Goal: Task Accomplishment & Management: Manage account settings

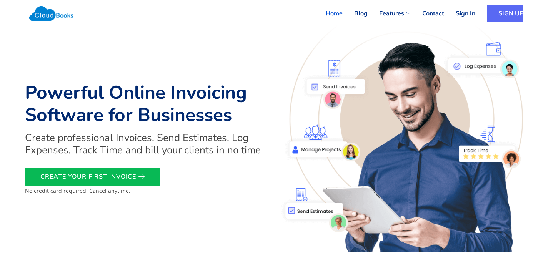
click at [501, 12] on link "SIGN UP" at bounding box center [505, 13] width 37 height 17
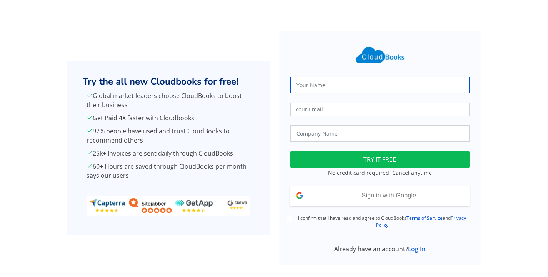
click at [339, 87] on input "text" at bounding box center [379, 85] width 179 height 17
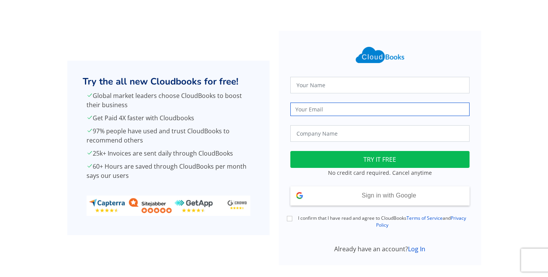
click at [347, 115] on input "email" at bounding box center [379, 109] width 179 height 13
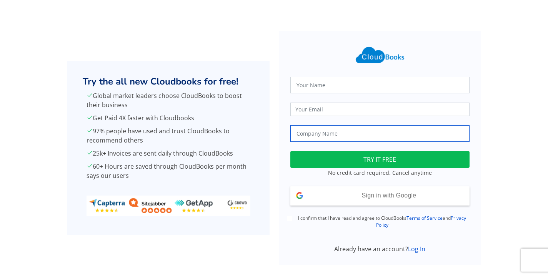
click at [350, 136] on input "text" at bounding box center [379, 133] width 179 height 17
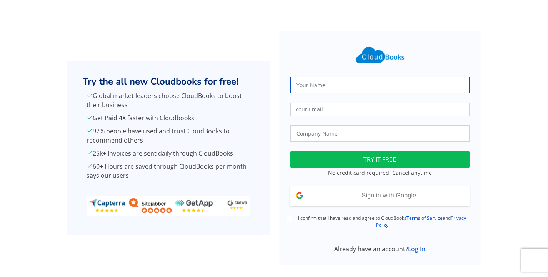
click at [351, 88] on input "text" at bounding box center [379, 85] width 179 height 17
type input "edeshani"
click at [290, 151] on button "TRY IT FREE" at bounding box center [379, 159] width 179 height 17
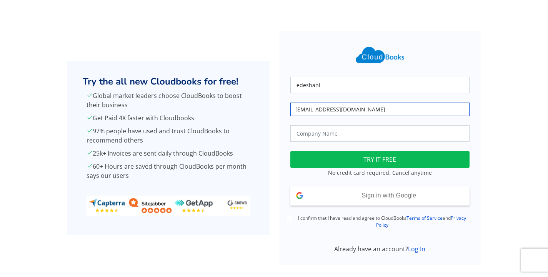
type input "edeshani@eloratech.org"
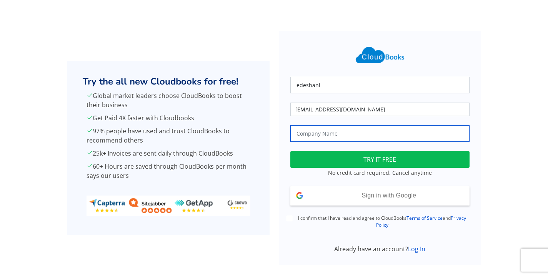
click at [316, 131] on input "text" at bounding box center [379, 133] width 179 height 17
type input "Dell"
click at [321, 220] on label "I confirm that I have read and agree to CloudBooks Terms of Service and Privacy…" at bounding box center [382, 222] width 175 height 14
click at [292, 220] on input "I confirm that I have read and agree to CloudBooks Terms of Service and Privacy…" at bounding box center [289, 218] width 5 height 5
checkbox input "true"
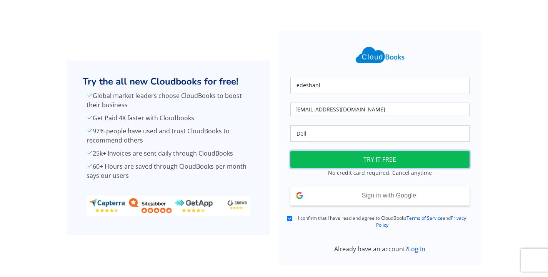
click at [338, 155] on button "TRY IT FREE" at bounding box center [379, 159] width 179 height 17
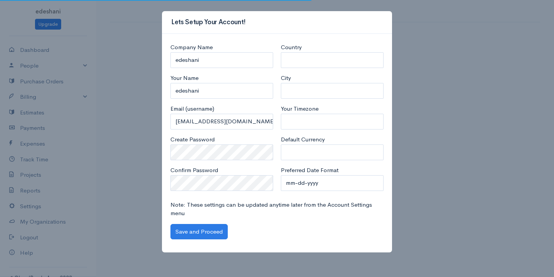
select select "[GEOGRAPHIC_DATA]"
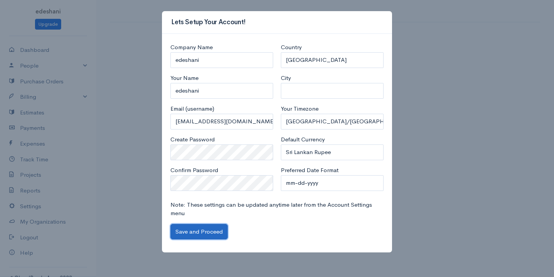
click at [210, 229] on button "Save and Proceed" at bounding box center [198, 232] width 57 height 16
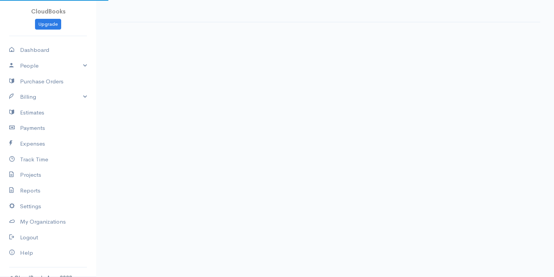
select select "365"
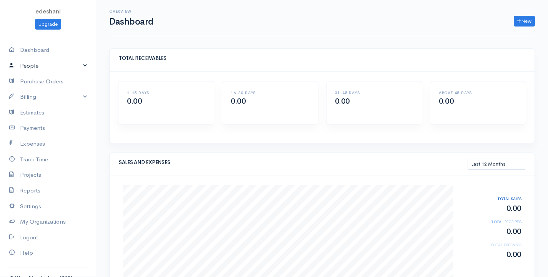
click at [43, 65] on link "People" at bounding box center [48, 66] width 96 height 16
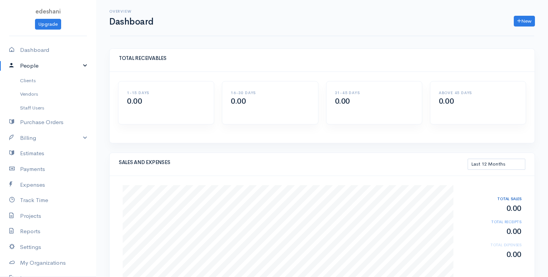
click at [31, 66] on link "People" at bounding box center [48, 66] width 96 height 16
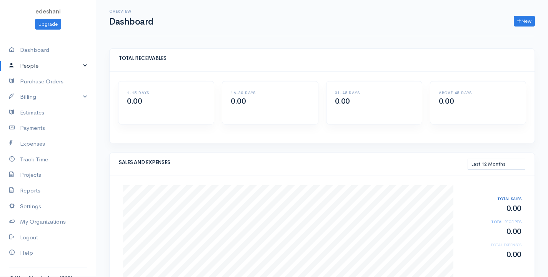
click at [45, 65] on link "People" at bounding box center [48, 66] width 96 height 16
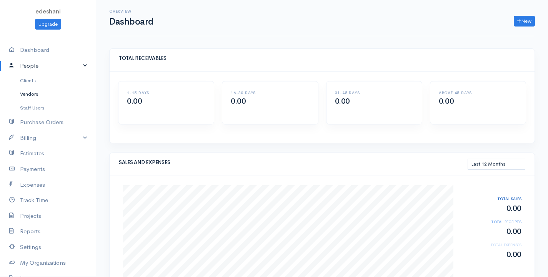
click at [31, 95] on link "Vendors" at bounding box center [48, 94] width 96 height 14
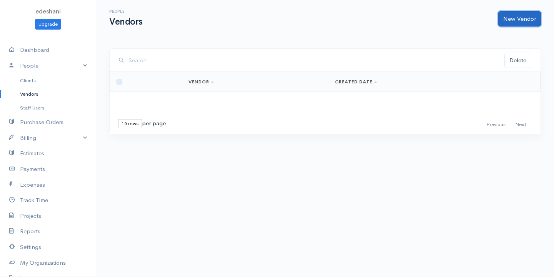
click at [511, 22] on link "New Vendor" at bounding box center [519, 19] width 43 height 16
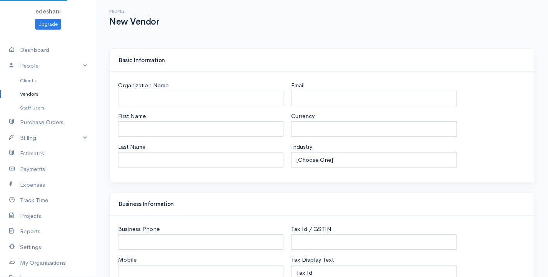
select select "LKR"
select select "[GEOGRAPHIC_DATA]"
click at [171, 101] on input "Organization Name" at bounding box center [200, 99] width 165 height 16
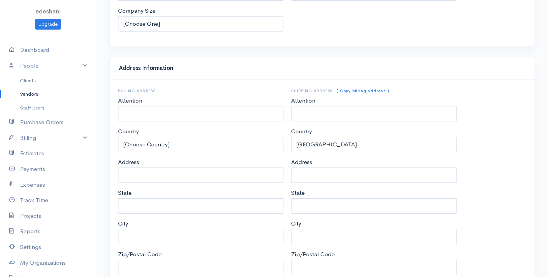
scroll to position [349, 0]
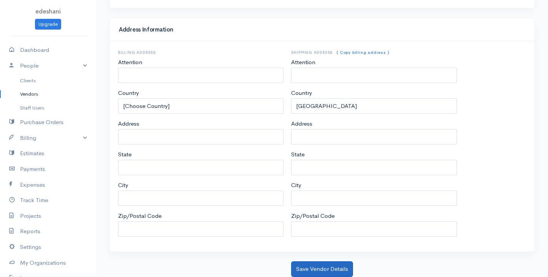
type input "ravi"
click at [330, 262] on button "Save Vendor Details" at bounding box center [322, 269] width 62 height 16
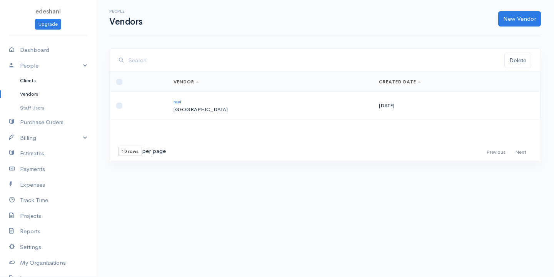
click at [30, 78] on link "Clients" at bounding box center [48, 81] width 96 height 14
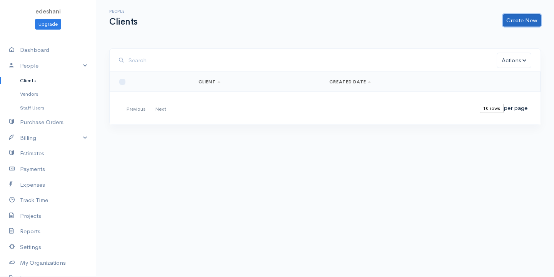
click at [512, 17] on link "Create New" at bounding box center [521, 20] width 38 height 12
click at [500, 36] on link "Client" at bounding box center [509, 36] width 61 height 13
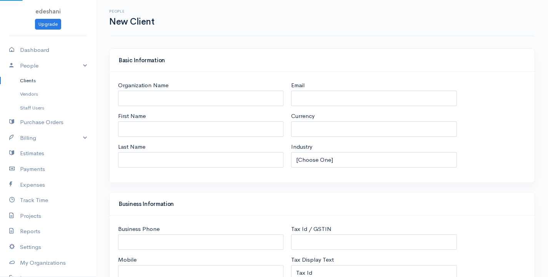
select select "LKR"
select select "[GEOGRAPHIC_DATA]"
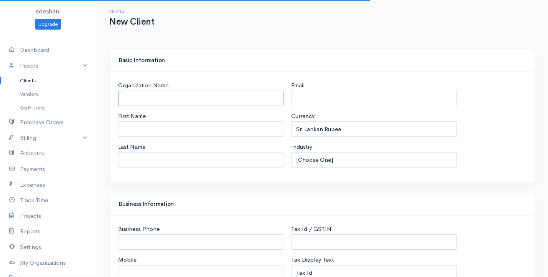
click at [224, 96] on input "Organization Name" at bounding box center [200, 99] width 165 height 16
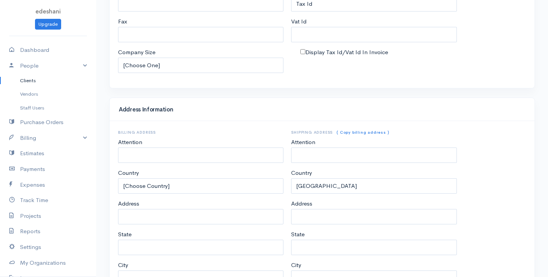
scroll to position [358, 0]
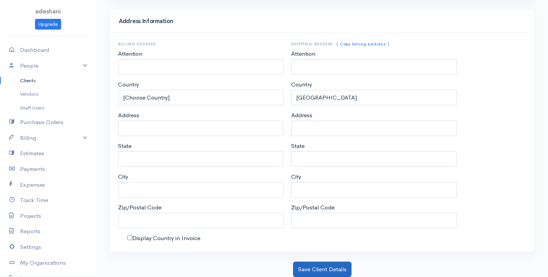
type input "kumar"
click at [307, 266] on button "Save Client Details" at bounding box center [322, 270] width 58 height 16
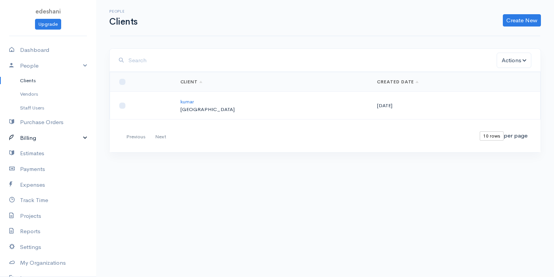
click at [41, 141] on link "Billing" at bounding box center [48, 138] width 96 height 16
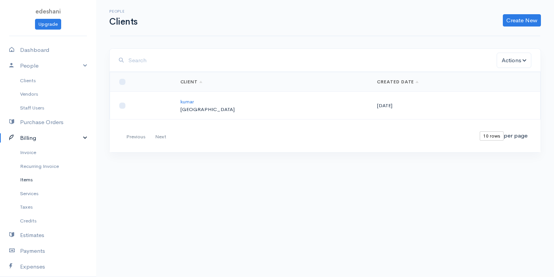
click at [30, 179] on link "Items" at bounding box center [48, 180] width 96 height 14
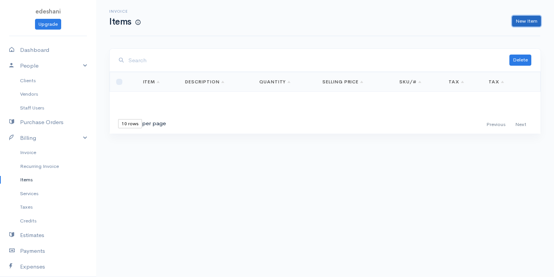
click at [520, 24] on link "New Item" at bounding box center [526, 21] width 29 height 11
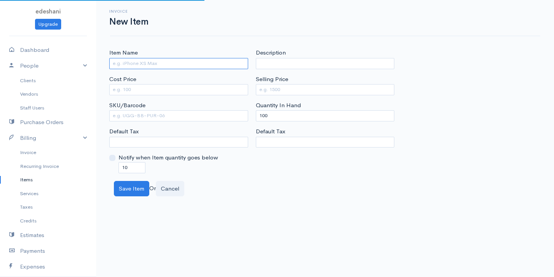
click at [153, 64] on input "Item Name" at bounding box center [178, 63] width 139 height 11
type input "keyboard"
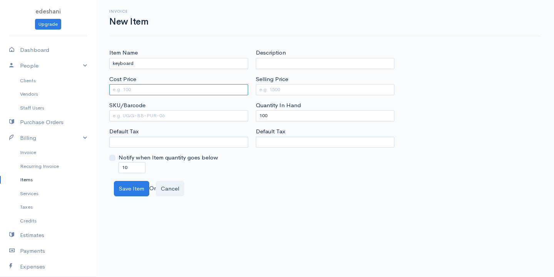
click at [178, 87] on input "Cost Price" at bounding box center [178, 89] width 139 height 11
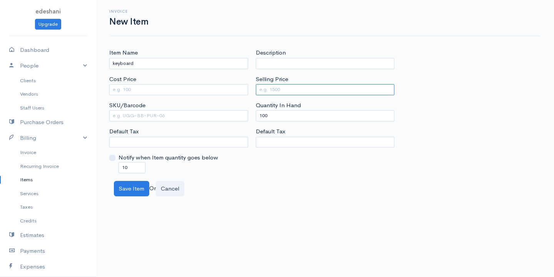
click at [291, 88] on input "Selling Price" at bounding box center [325, 89] width 139 height 11
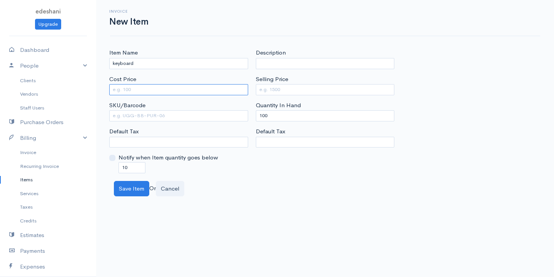
click at [171, 94] on input "Cost Price" at bounding box center [178, 89] width 139 height 11
type input "250"
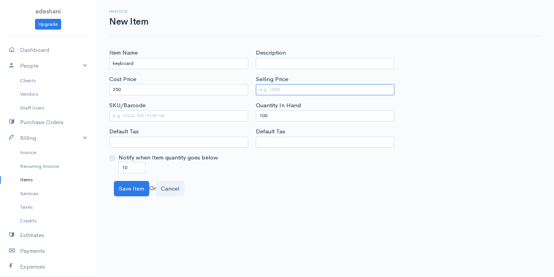
click at [275, 91] on input "Selling Price" at bounding box center [325, 89] width 139 height 11
type input "350"
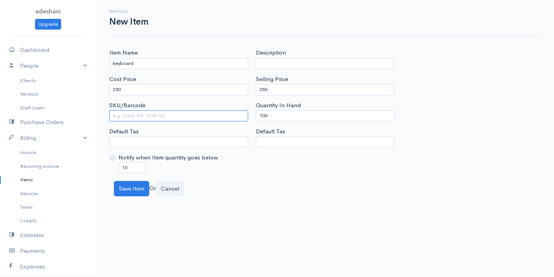
click at [141, 115] on input "SKU/Barcode" at bounding box center [178, 115] width 139 height 11
drag, startPoint x: 299, startPoint y: 115, endPoint x: 191, endPoint y: 120, distance: 108.9
click at [208, 120] on div "Item Name keyboard Cost Price 250 SKU/Barcode Default Tax Notify when Item quan…" at bounding box center [324, 110] width 439 height 125
type input "0"
drag, startPoint x: 128, startPoint y: 168, endPoint x: 87, endPoint y: 167, distance: 41.5
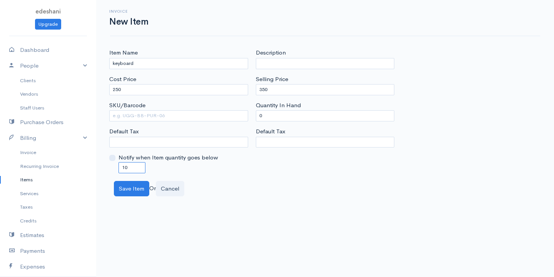
click at [90, 169] on body "edeshani Upgrade Dashboard People Clients Vendors Staff Users Purchase Orders B…" at bounding box center [277, 138] width 554 height 277
type input "0"
click at [263, 178] on div "Item Name keyboard Cost Price 250 SKU/Barcode Default Tax Notify when Item quan…" at bounding box center [324, 122] width 457 height 148
click at [121, 193] on button "Save Item" at bounding box center [131, 189] width 35 height 16
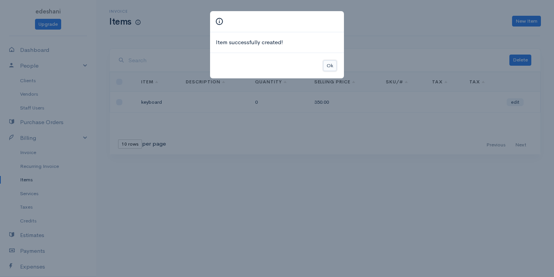
click at [330, 66] on button "Ok" at bounding box center [329, 65] width 13 height 11
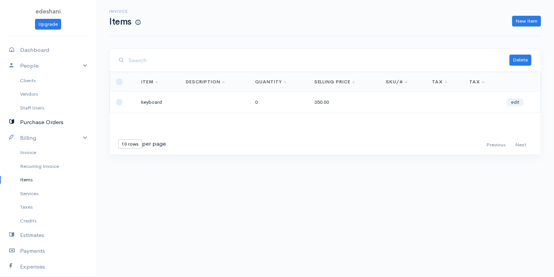
click at [45, 126] on link "Purchase Orders" at bounding box center [48, 123] width 96 height 16
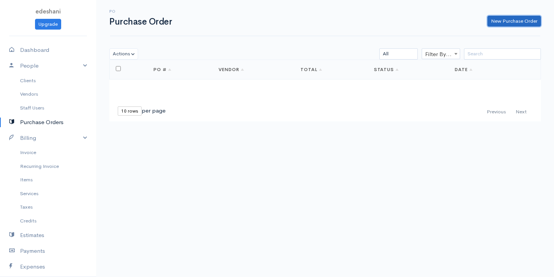
click at [532, 20] on link "New Purchase Order" at bounding box center [513, 21] width 53 height 11
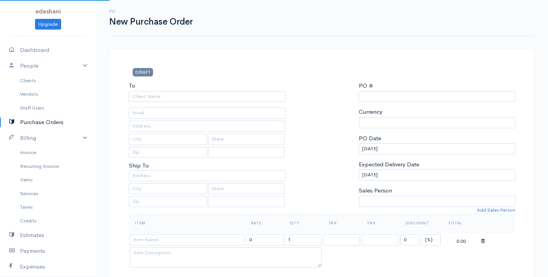
select select "LKR"
type input "0000000001"
select select "[GEOGRAPHIC_DATA]"
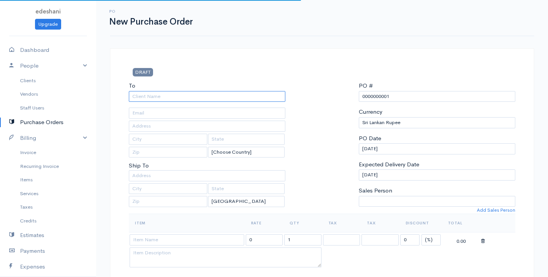
click at [236, 98] on input "To" at bounding box center [207, 96] width 156 height 11
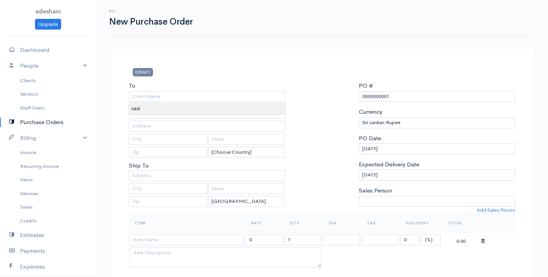
type input "ravi"
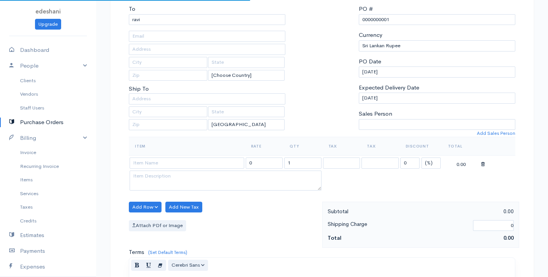
scroll to position [115, 0]
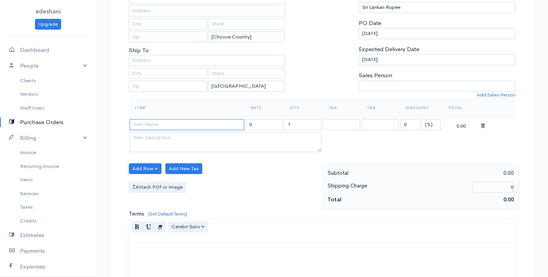
click at [166, 124] on input at bounding box center [187, 124] width 115 height 11
type input "keyboard"
type input "350.00"
click at [168, 138] on body "edeshani Upgrade Dashboard People Clients Vendors Staff Users Purchase Orders B…" at bounding box center [274, 180] width 548 height 591
drag, startPoint x: 293, startPoint y: 126, endPoint x: 266, endPoint y: 124, distance: 27.0
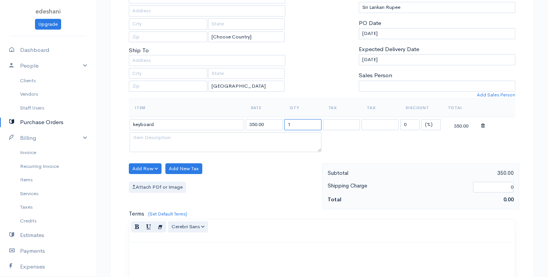
click at [268, 124] on tr "keyboard 350.00 1 0 (%) Flat 350.00" at bounding box center [322, 124] width 386 height 15
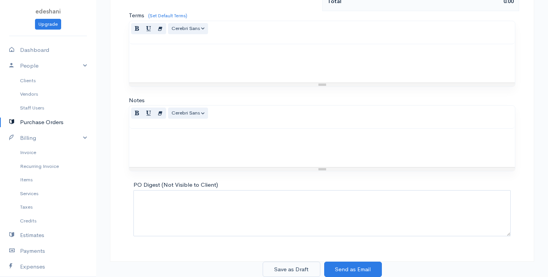
type input "40"
click at [280, 272] on button "Save as Draft" at bounding box center [292, 270] width 58 height 16
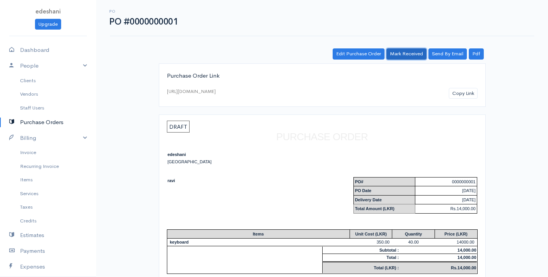
click at [404, 56] on link "Mark Received" at bounding box center [406, 53] width 40 height 11
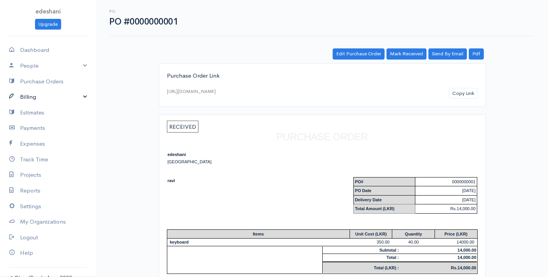
click at [33, 100] on link "Billing" at bounding box center [48, 97] width 96 height 16
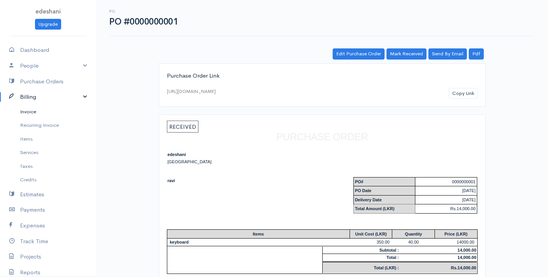
click at [37, 114] on link "Invoice" at bounding box center [48, 112] width 96 height 14
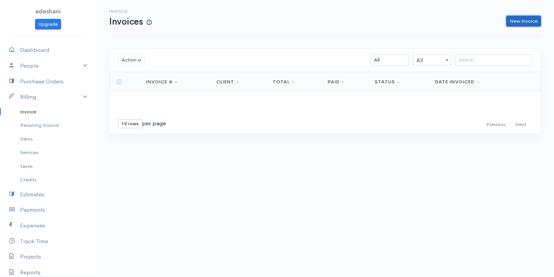
click at [538, 23] on link "New Invoice" at bounding box center [523, 21] width 35 height 11
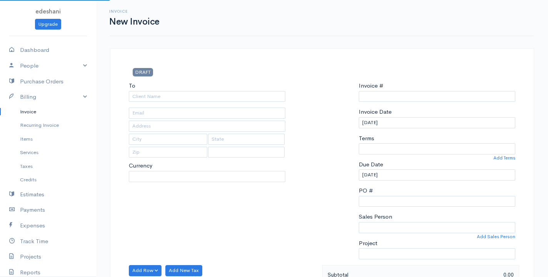
select select "LKR"
select select "[GEOGRAPHIC_DATA]"
type input "0000000001"
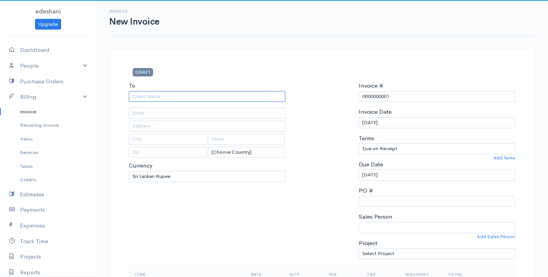
click at [146, 95] on input "To" at bounding box center [207, 96] width 156 height 11
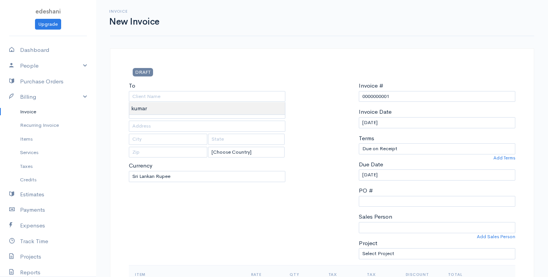
type input "kumar"
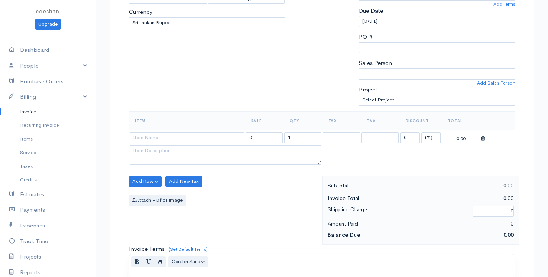
scroll to position [192, 0]
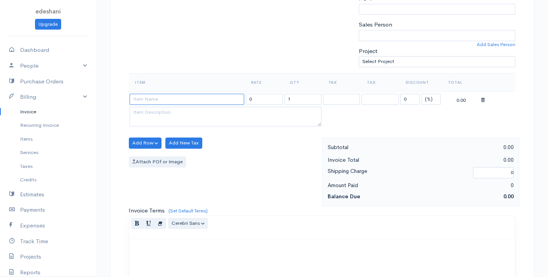
click at [170, 101] on input at bounding box center [187, 99] width 115 height 11
type input "keyboard"
type input "350.00"
click at [178, 115] on body "edeshani Upgrade Dashboard People Clients Vendors Staff Users Purchase Orders B…" at bounding box center [274, 140] width 548 height 665
drag, startPoint x: 299, startPoint y: 95, endPoint x: 201, endPoint y: 99, distance: 98.1
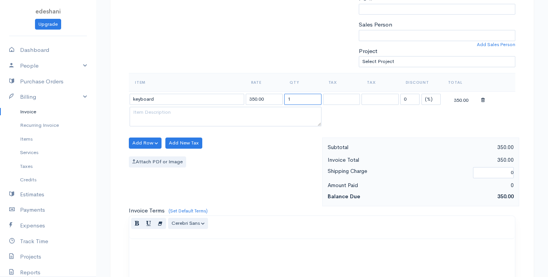
click at [229, 98] on tr "keyboard 350.00 1 0 (%) Flat 350.00" at bounding box center [322, 98] width 386 height 15
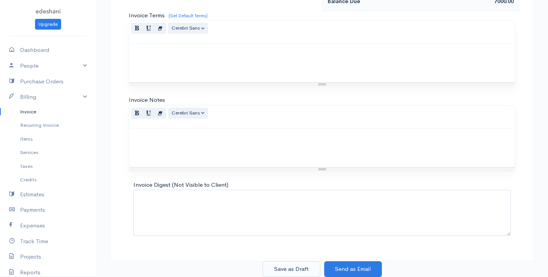
type input "20"
click at [295, 271] on button "Save as Draft" at bounding box center [292, 269] width 58 height 16
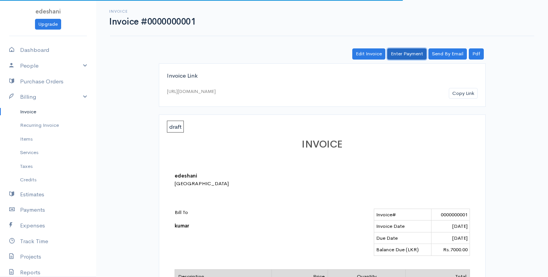
click at [396, 56] on link "Enter Payment" at bounding box center [406, 53] width 39 height 11
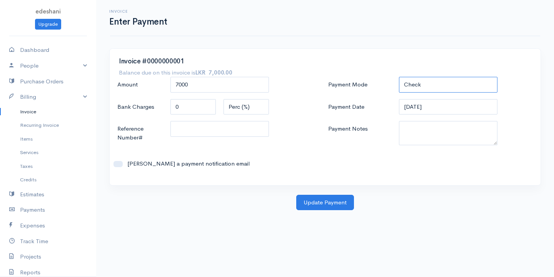
click at [417, 83] on select "Check Bank Transfer Credit Cash Debit ACH VISA MASTERCARD AMEX DISCOVER DINERS …" at bounding box center [448, 85] width 98 height 16
click at [399, 77] on select "Check Bank Transfer Credit Cash Debit ACH VISA MASTERCARD AMEX DISCOVER DINERS …" at bounding box center [448, 85] width 98 height 16
drag, startPoint x: 420, startPoint y: 85, endPoint x: 421, endPoint y: 92, distance: 7.0
click at [421, 85] on select "Check Bank Transfer Credit Cash Debit ACH VISA MASTERCARD AMEX DISCOVER DINERS …" at bounding box center [448, 85] width 98 height 16
select select "Bank Transfer"
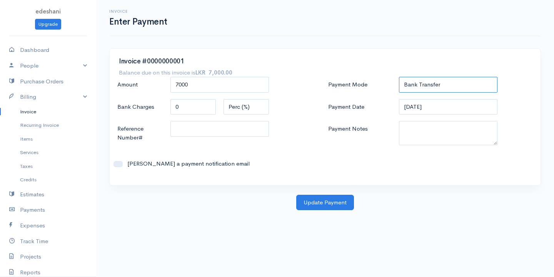
click at [399, 77] on select "Check Bank Transfer Credit Cash Debit ACH VISA MASTERCARD AMEX DISCOVER DINERS …" at bounding box center [448, 85] width 98 height 16
click at [347, 203] on button "Update Payment" at bounding box center [325, 203] width 58 height 16
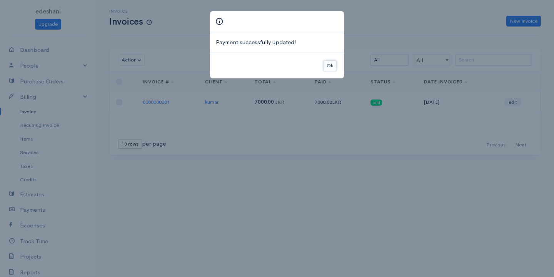
click at [331, 67] on button "Ok" at bounding box center [329, 65] width 13 height 11
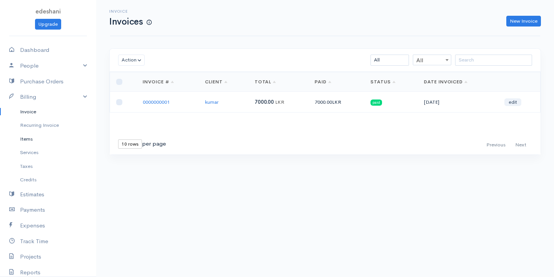
click at [47, 140] on link "Items" at bounding box center [48, 139] width 96 height 14
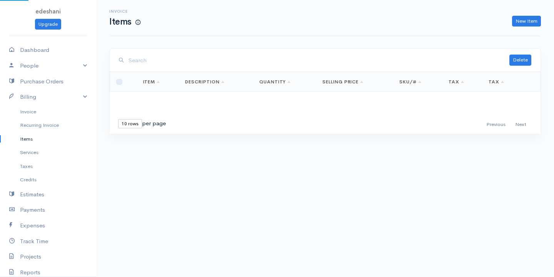
click at [47, 140] on link "Items" at bounding box center [48, 139] width 96 height 14
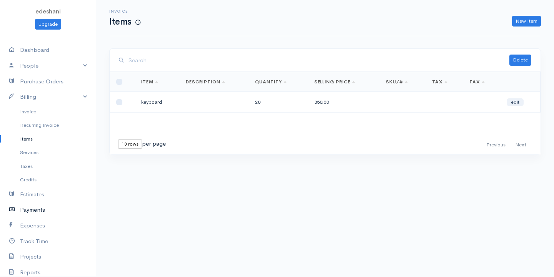
drag, startPoint x: 166, startPoint y: 106, endPoint x: 60, endPoint y: 217, distance: 153.3
click at [60, 217] on link "Payments" at bounding box center [48, 210] width 96 height 16
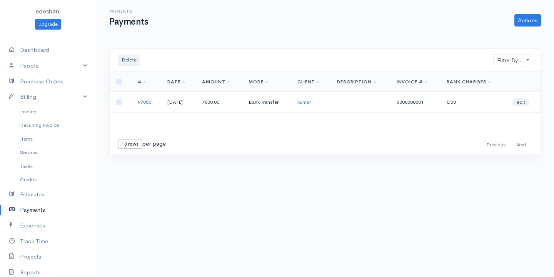
drag, startPoint x: 186, startPoint y: 56, endPoint x: 552, endPoint y: 256, distance: 417.7
drag, startPoint x: 552, startPoint y: 256, endPoint x: 32, endPoint y: 140, distance: 533.8
click at [32, 140] on link "Items" at bounding box center [48, 139] width 96 height 14
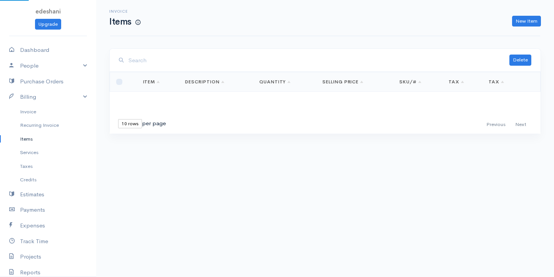
click at [32, 140] on link "Items" at bounding box center [48, 139] width 96 height 14
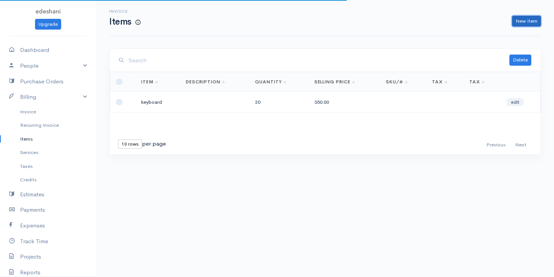
click at [535, 20] on link "New Item" at bounding box center [526, 21] width 29 height 11
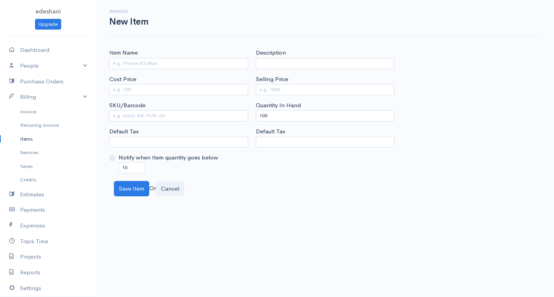
click at [42, 136] on link "Items" at bounding box center [48, 139] width 96 height 14
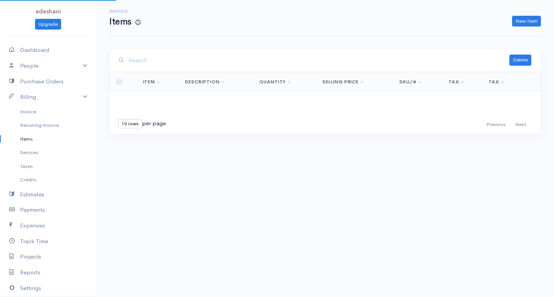
click at [42, 136] on link "Items" at bounding box center [48, 139] width 96 height 14
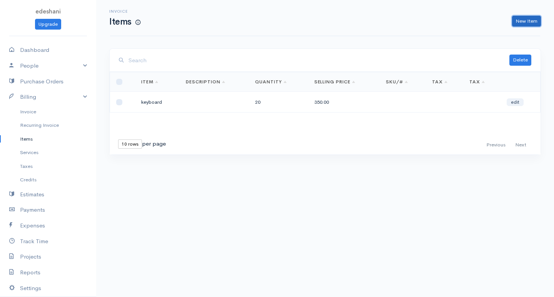
click at [520, 23] on link "New Item" at bounding box center [526, 21] width 29 height 11
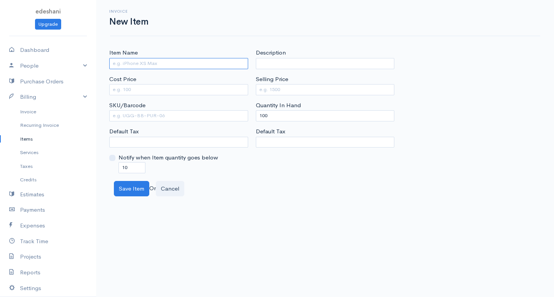
click at [139, 65] on input "Item Name" at bounding box center [178, 63] width 139 height 11
type input "Dell Keyboard"
click at [131, 91] on input "Cost Price" at bounding box center [178, 89] width 139 height 11
type input "250"
click at [297, 95] on input "Selling Price" at bounding box center [325, 89] width 139 height 11
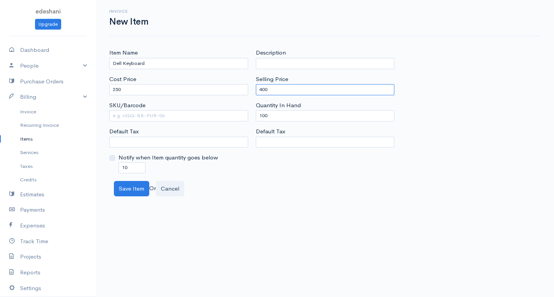
type input "400"
drag, startPoint x: 277, startPoint y: 118, endPoint x: 253, endPoint y: 118, distance: 24.6
click at [253, 118] on div "Description Selling Price 400 Quantity In Hand 100 Default Tax" at bounding box center [325, 110] width 146 height 125
type input "0"
drag, startPoint x: 143, startPoint y: 165, endPoint x: 112, endPoint y: 168, distance: 31.3
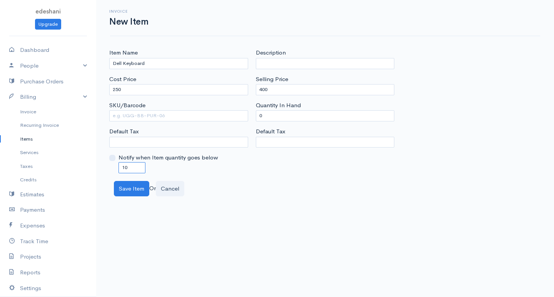
click at [112, 168] on div "Notify when Item quantity goes below 10" at bounding box center [178, 163] width 139 height 20
type input "0"
click at [269, 141] on select "Default Tax" at bounding box center [325, 142] width 139 height 11
click at [123, 186] on button "Save Item" at bounding box center [131, 189] width 35 height 16
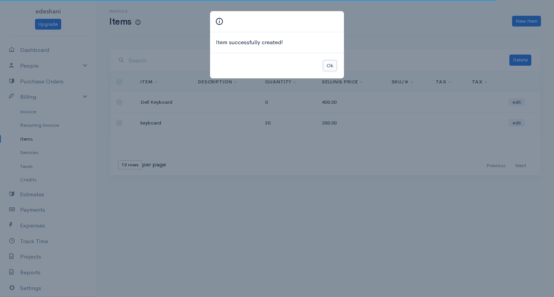
click at [329, 67] on button "Ok" at bounding box center [329, 65] width 13 height 11
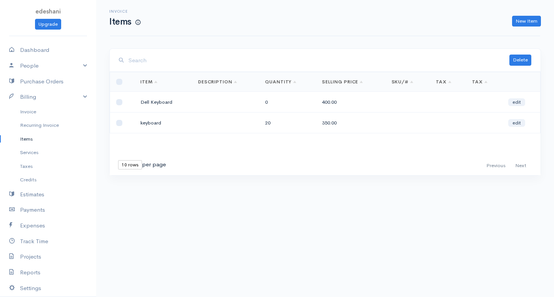
click at [41, 139] on link "Items" at bounding box center [48, 139] width 96 height 14
click at [35, 208] on link "Payments" at bounding box center [48, 210] width 96 height 16
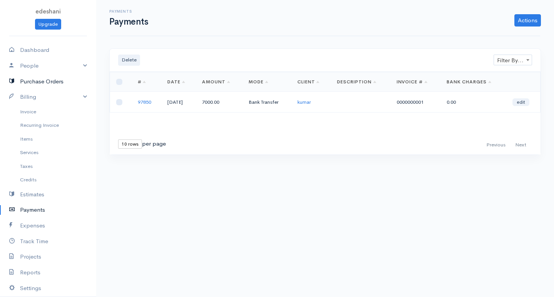
click at [69, 85] on link "Purchase Orders" at bounding box center [48, 82] width 96 height 16
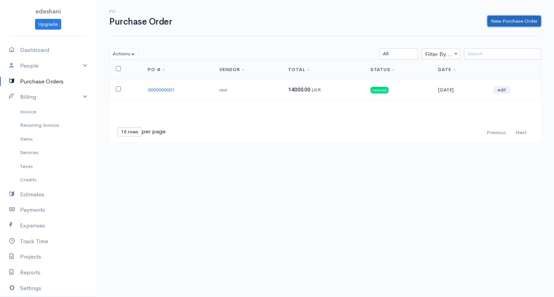
click at [506, 24] on link "New Purchase Order" at bounding box center [513, 21] width 53 height 11
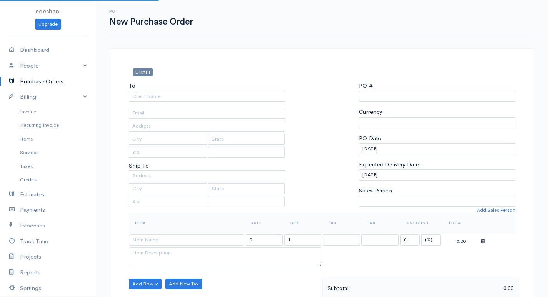
type input "0000000002"
select select "[GEOGRAPHIC_DATA]"
select select "LKR"
select select "[GEOGRAPHIC_DATA]"
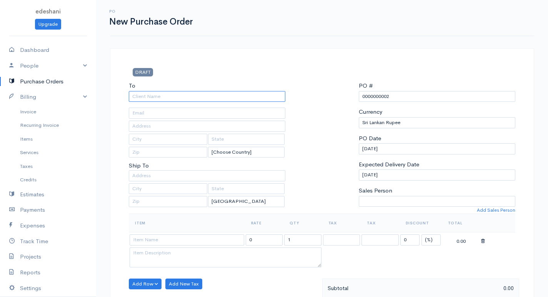
click at [147, 96] on input "To" at bounding box center [207, 96] width 156 height 11
type input "ravi"
click at [154, 106] on body "edeshani Upgrade Dashboard People Clients Vendors Staff Users Purchase Orders B…" at bounding box center [274, 295] width 548 height 591
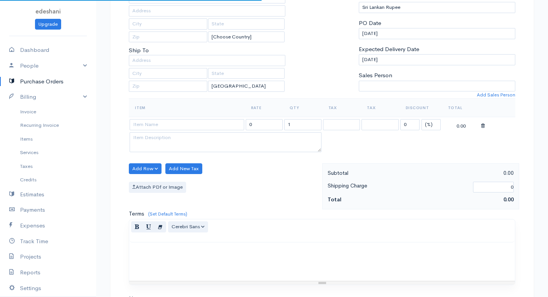
scroll to position [154, 0]
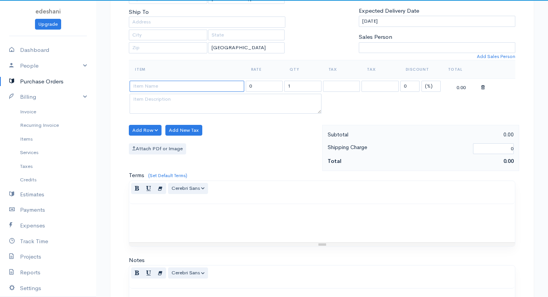
click at [182, 86] on input at bounding box center [187, 86] width 115 height 11
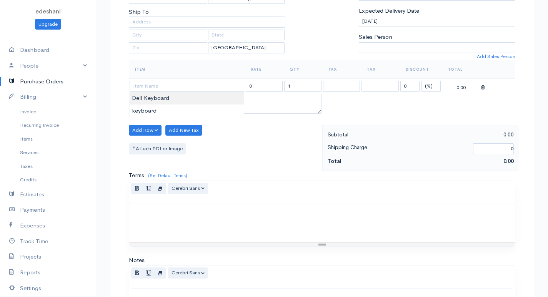
type input "Dell Keyboard"
type input "400.00"
click at [171, 100] on body "edeshani Upgrade Dashboard People Clients Vendors Staff Users Purchase Orders B…" at bounding box center [274, 141] width 548 height 591
drag, startPoint x: 294, startPoint y: 86, endPoint x: 274, endPoint y: 86, distance: 19.6
click at [274, 86] on tr "Dell Keyboard 400.00 1 0 (%) Flat 400.00" at bounding box center [322, 86] width 386 height 15
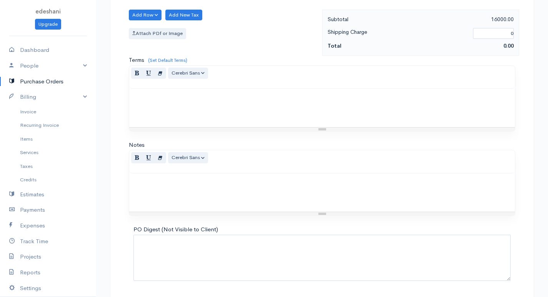
scroll to position [294, 0]
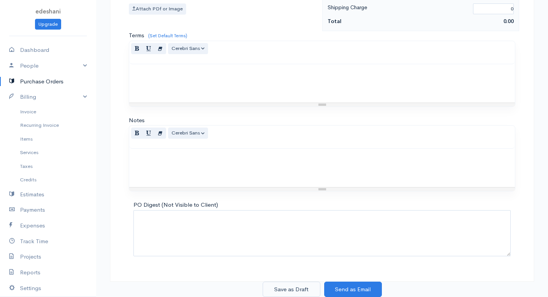
type input "40"
click at [298, 277] on button "Save as Draft" at bounding box center [292, 290] width 58 height 16
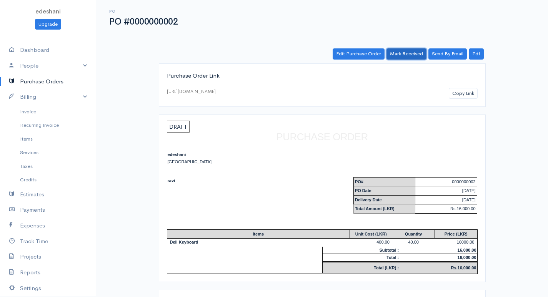
click at [397, 52] on link "Mark Received" at bounding box center [406, 53] width 40 height 11
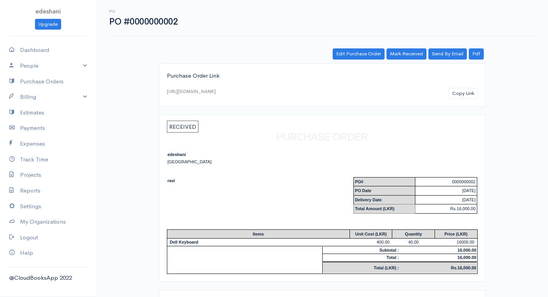
scroll to position [55, 0]
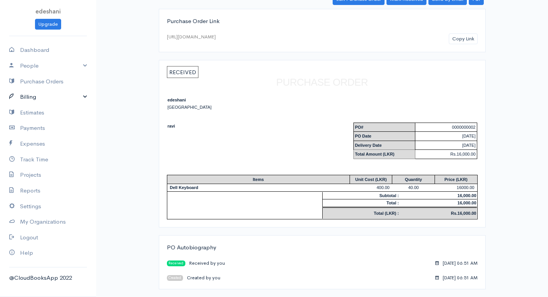
click at [85, 96] on link "Billing" at bounding box center [48, 97] width 96 height 16
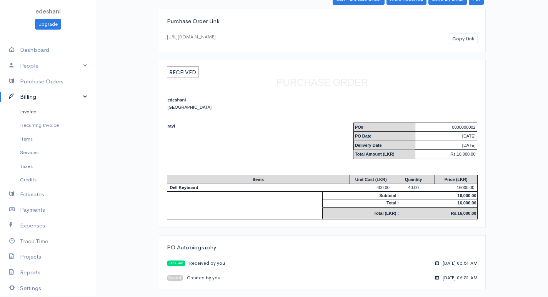
click at [63, 113] on link "Invoice" at bounding box center [48, 112] width 96 height 14
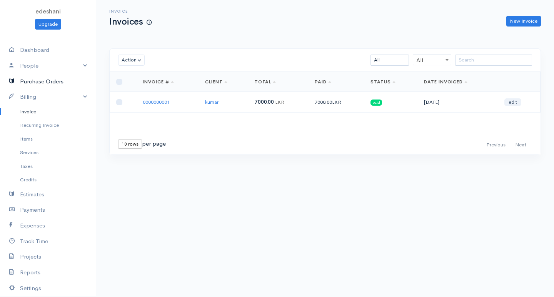
click at [65, 81] on link "Purchase Orders" at bounding box center [48, 82] width 96 height 16
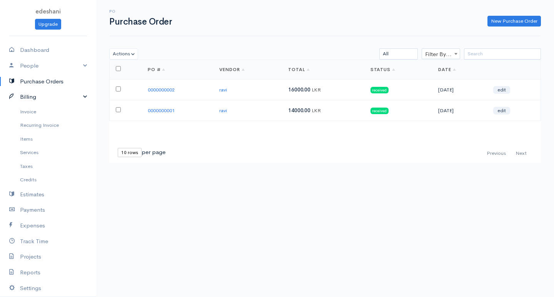
click at [34, 96] on link "Billing" at bounding box center [48, 97] width 96 height 16
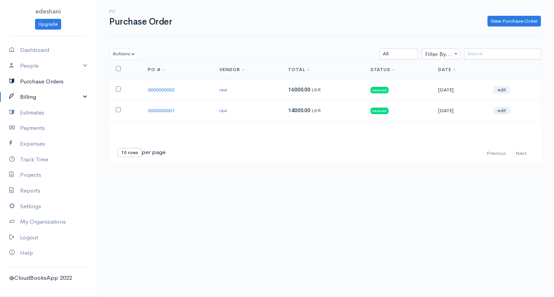
click at [32, 88] on link "Purchase Orders" at bounding box center [48, 82] width 96 height 16
click at [33, 97] on link "Billing" at bounding box center [48, 97] width 96 height 16
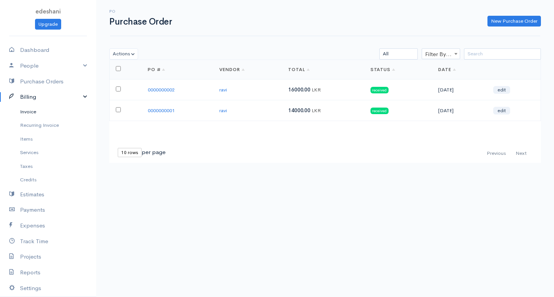
click at [34, 110] on link "Invoice" at bounding box center [48, 112] width 96 height 14
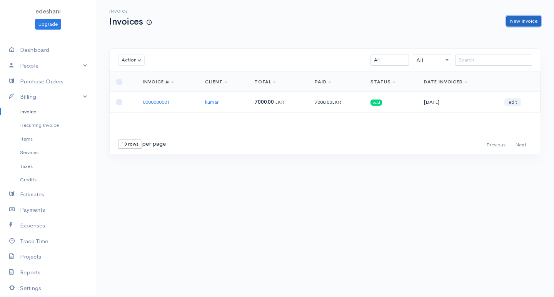
click at [527, 20] on link "New Invoice" at bounding box center [523, 21] width 35 height 11
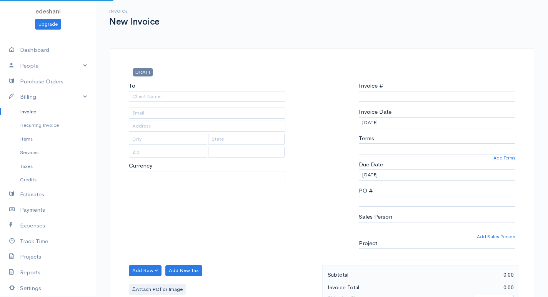
select select "LKR"
type input "0000000002"
select select "[GEOGRAPHIC_DATA]"
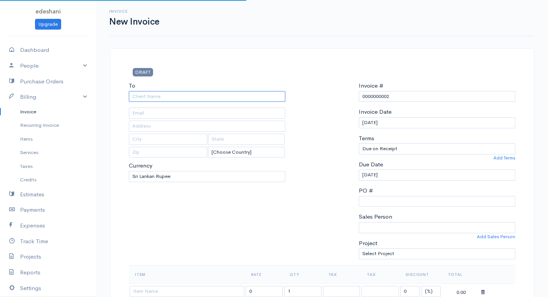
click at [222, 95] on input "To" at bounding box center [207, 96] width 156 height 11
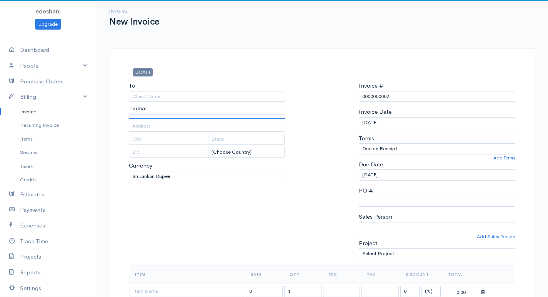
click at [190, 116] on input "text" at bounding box center [207, 113] width 156 height 11
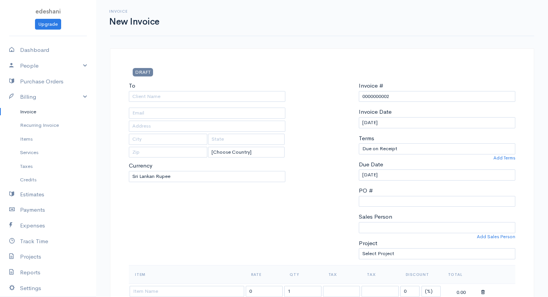
click at [193, 105] on div "To [Choose Country] United States Canada United Kingdom Afghanistan Albania Alg…" at bounding box center [207, 173] width 164 height 184
click at [205, 97] on input "To" at bounding box center [207, 96] width 156 height 11
type input "kumar"
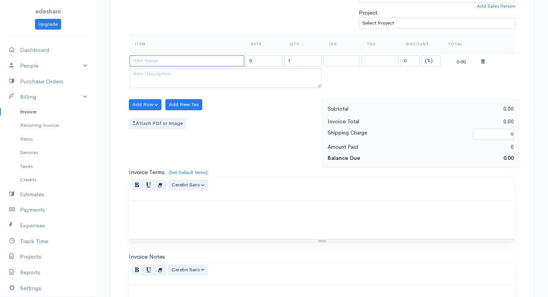
click at [196, 59] on input at bounding box center [187, 60] width 115 height 11
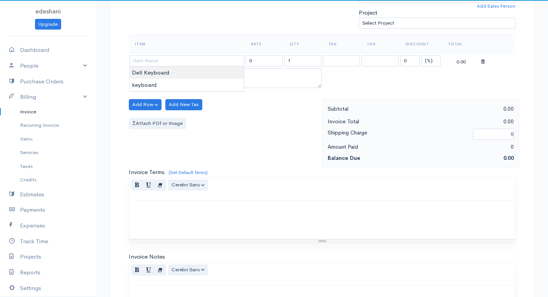
type input "Dell Keyboard"
type input "400.00"
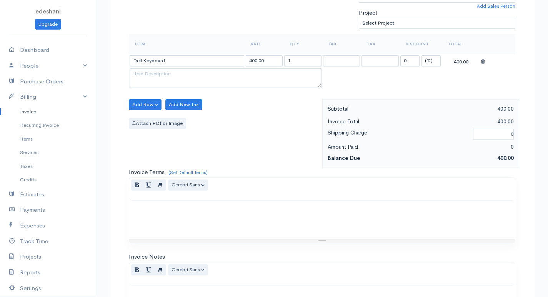
click at [181, 71] on body "edeshani Upgrade Dashboard People Clients Vendors Staff Users Purchase Orders B…" at bounding box center [274, 101] width 548 height 665
drag, startPoint x: 294, startPoint y: 61, endPoint x: 275, endPoint y: 63, distance: 18.6
click at [275, 63] on tr "Dell Keyboard 400.00 1 0 (%) Flat 400.00" at bounding box center [322, 60] width 386 height 15
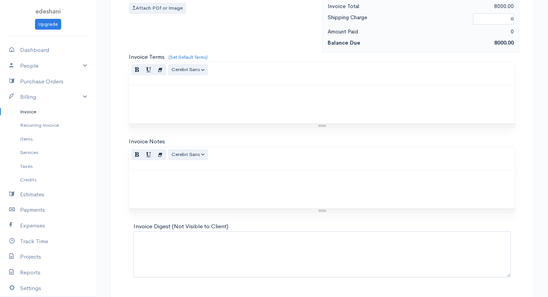
scroll to position [367, 0]
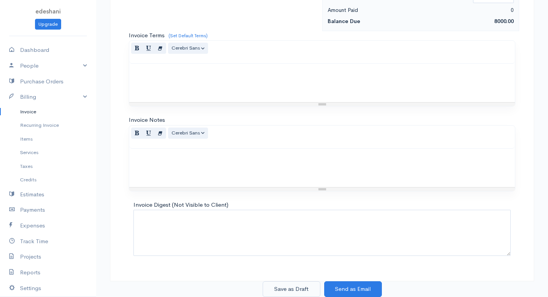
type input "20"
click at [289, 291] on button "Save as Draft" at bounding box center [292, 289] width 58 height 16
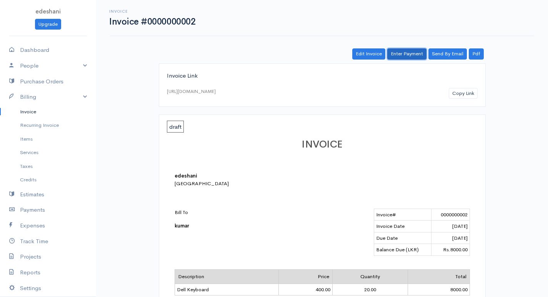
click at [407, 55] on link "Enter Payment" at bounding box center [406, 53] width 39 height 11
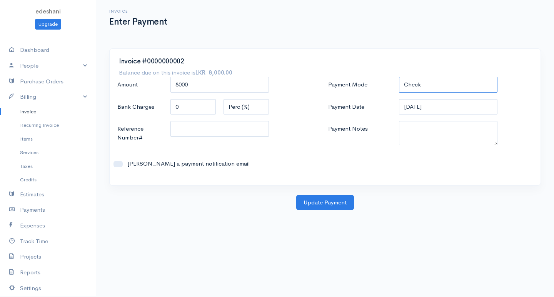
click at [432, 83] on select "Check Bank Transfer Credit Cash Debit ACH VISA MASTERCARD AMEX DISCOVER DINERS …" at bounding box center [448, 85] width 98 height 16
select select "Bank Transfer"
click at [399, 77] on select "Check Bank Transfer Credit Cash Debit ACH VISA MASTERCARD AMEX DISCOVER DINERS …" at bounding box center [448, 85] width 98 height 16
click at [319, 201] on button "Update Payment" at bounding box center [325, 203] width 58 height 16
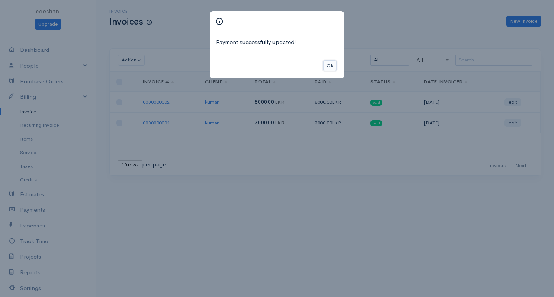
click at [331, 69] on button "Ok" at bounding box center [329, 65] width 13 height 11
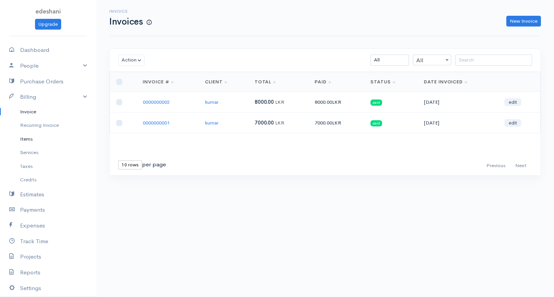
click at [43, 138] on link "Items" at bounding box center [48, 139] width 96 height 14
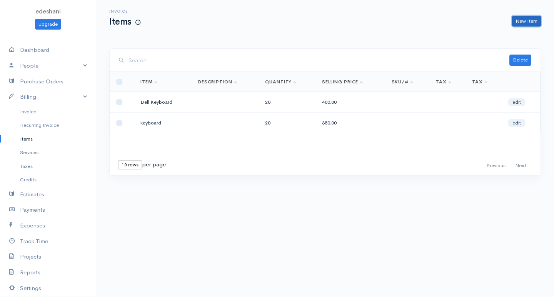
click at [515, 18] on link "New Item" at bounding box center [526, 21] width 29 height 11
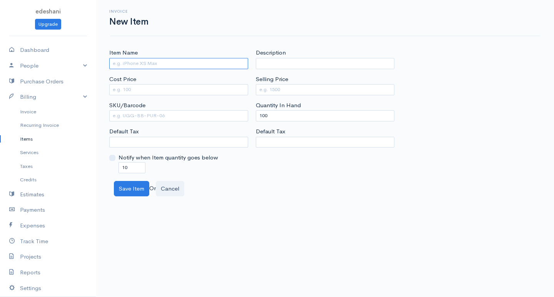
click at [122, 65] on input "Item Name" at bounding box center [178, 63] width 139 height 11
type input "h"
type input "HP Keyboard"
click at [138, 90] on input "Cost Price" at bounding box center [178, 89] width 139 height 11
type input "350"
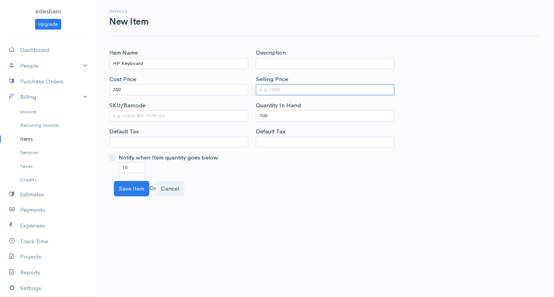
click at [259, 85] on input "Selling Price" at bounding box center [325, 89] width 139 height 11
type input "500"
drag, startPoint x: 278, startPoint y: 111, endPoint x: 251, endPoint y: 119, distance: 28.1
click at [251, 119] on div "Item Name HP Keyboard Cost Price 350 SKU/Barcode Default Tax Notify when Item q…" at bounding box center [324, 110] width 439 height 125
type input "0"
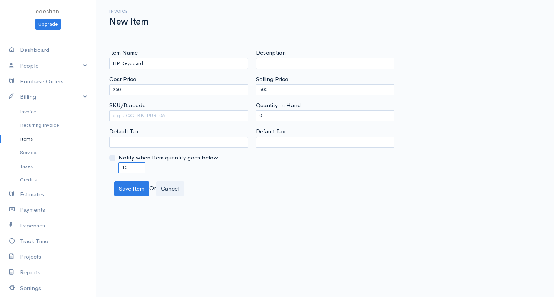
drag, startPoint x: 143, startPoint y: 163, endPoint x: 107, endPoint y: 174, distance: 37.7
click at [107, 174] on div "Item Name HP Keyboard Cost Price 350 SKU/Barcode Default Tax Notify when Item q…" at bounding box center [324, 122] width 457 height 148
type input "0"
click at [126, 194] on button "Save Item" at bounding box center [131, 189] width 35 height 16
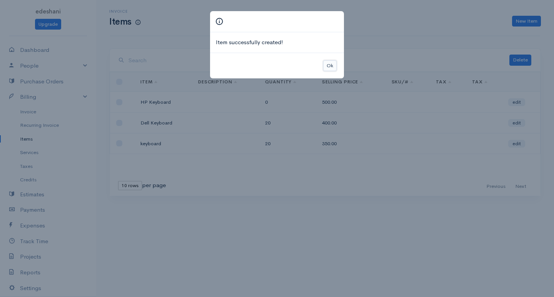
click at [330, 60] on button "Ok" at bounding box center [329, 65] width 13 height 11
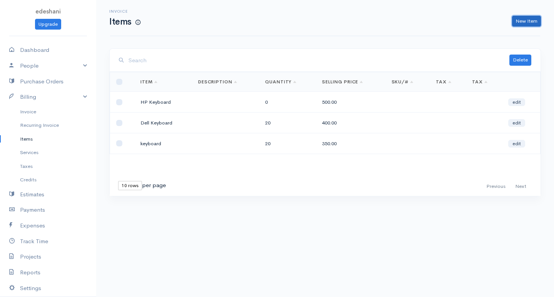
click at [525, 20] on link "New Item" at bounding box center [526, 21] width 29 height 11
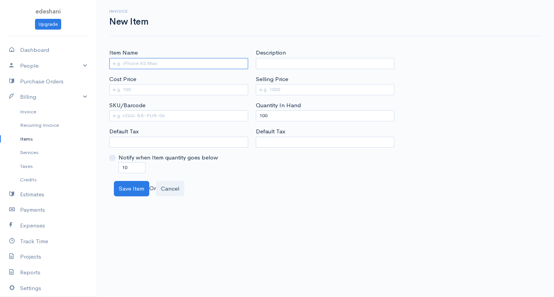
click at [125, 65] on input "Item Name" at bounding box center [178, 63] width 139 height 11
type input "IBM Keyboard"
click at [141, 94] on input "Cost Price" at bounding box center [178, 89] width 139 height 11
type input "650"
click at [263, 88] on input "Selling Price" at bounding box center [325, 89] width 139 height 11
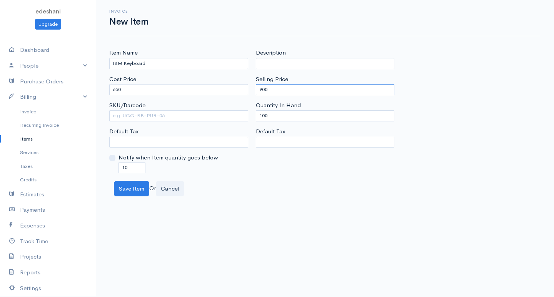
type input "900"
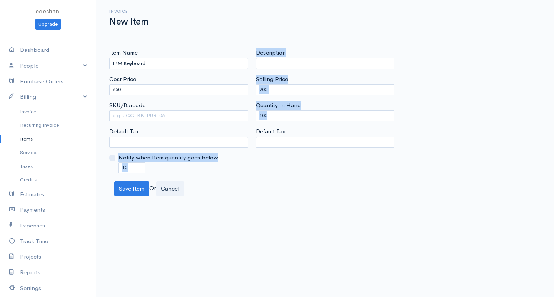
drag, startPoint x: 272, startPoint y: 122, endPoint x: 238, endPoint y: 122, distance: 34.2
click at [238, 122] on div "Item Name IBM Keyboard Cost Price 650 SKU/Barcode Default Tax Notify when Item …" at bounding box center [324, 110] width 439 height 125
click at [277, 111] on input "100" at bounding box center [325, 115] width 139 height 11
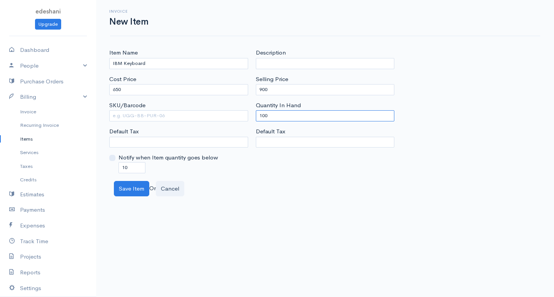
drag, startPoint x: 272, startPoint y: 113, endPoint x: 239, endPoint y: 118, distance: 33.1
click at [239, 118] on div "Item Name IBM Keyboard Cost Price 650 SKU/Barcode Default Tax Notify when Item …" at bounding box center [324, 110] width 439 height 125
type input "0"
drag, startPoint x: 128, startPoint y: 169, endPoint x: 113, endPoint y: 170, distance: 14.6
click at [113, 170] on div "Notify when Item quantity goes below 10" at bounding box center [178, 163] width 139 height 20
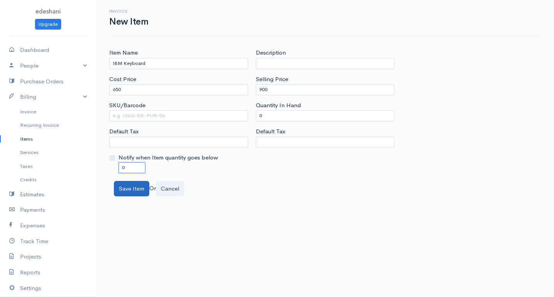
type input "0"
click at [118, 186] on button "Save Item" at bounding box center [131, 189] width 35 height 16
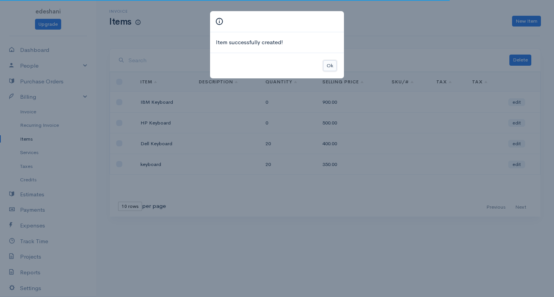
click at [331, 68] on button "Ok" at bounding box center [329, 65] width 13 height 11
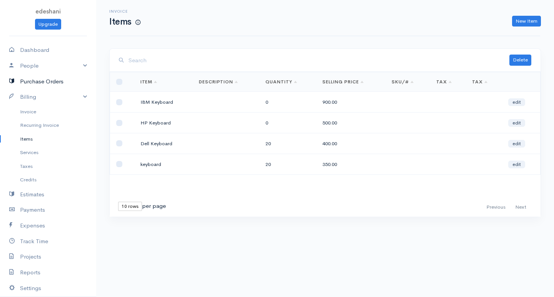
click at [48, 81] on link "Purchase Orders" at bounding box center [48, 82] width 96 height 16
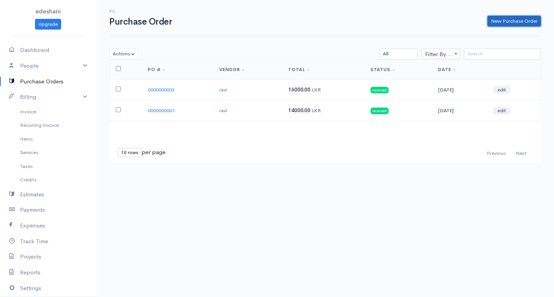
click at [533, 22] on link "New Purchase Order" at bounding box center [513, 21] width 53 height 11
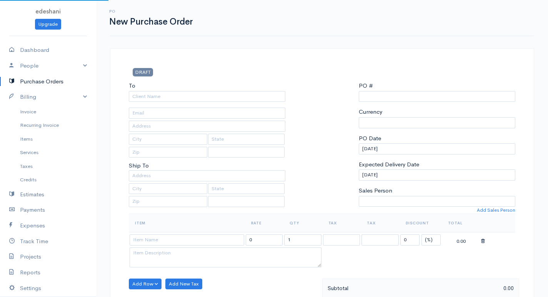
select select "LKR"
select select "[GEOGRAPHIC_DATA]"
type input "0000000003"
select select "[GEOGRAPHIC_DATA]"
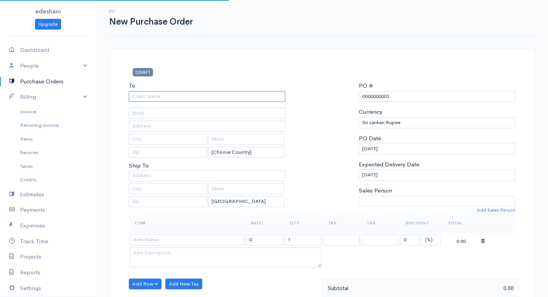
click at [200, 98] on input "To" at bounding box center [207, 96] width 156 height 11
type input "ravi"
click at [185, 113] on body "edeshani Upgrade Dashboard People Clients Vendors Staff Users Purchase Orders B…" at bounding box center [274, 295] width 548 height 591
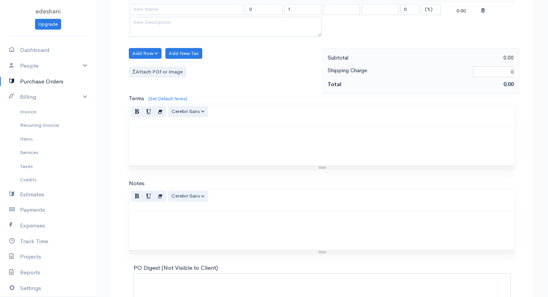
scroll to position [115, 0]
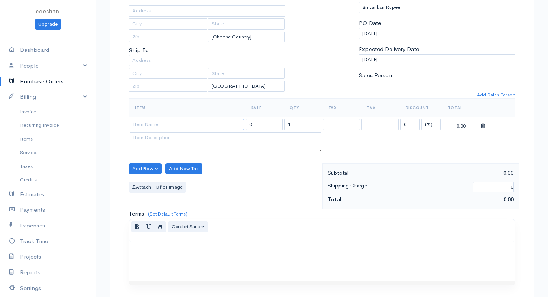
click at [186, 120] on input at bounding box center [187, 124] width 115 height 11
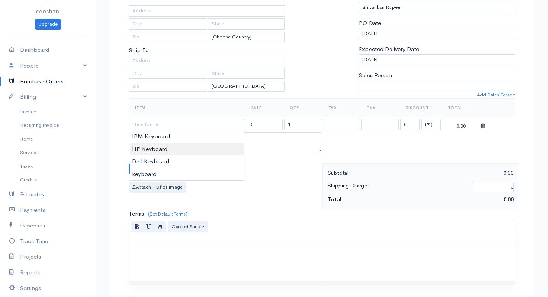
type input "HP Keyboard"
type input "500.00"
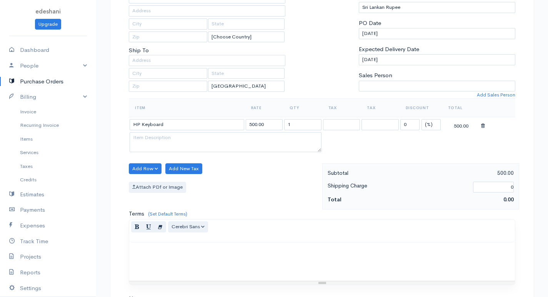
click at [165, 151] on body "edeshani Upgrade Dashboard People Clients Vendors Staff Users Purchase Orders B…" at bounding box center [274, 180] width 548 height 591
drag, startPoint x: 300, startPoint y: 123, endPoint x: 246, endPoint y: 124, distance: 53.8
click at [246, 124] on tr "HP Keyboard 500.00 1 0 (%) Flat 500.00" at bounding box center [322, 124] width 386 height 15
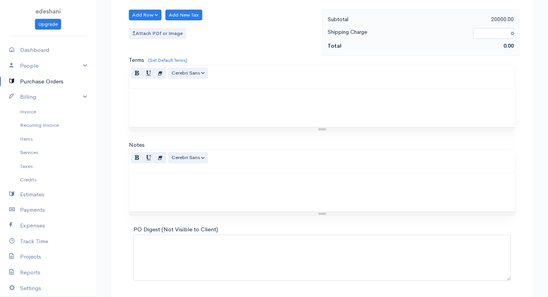
scroll to position [294, 0]
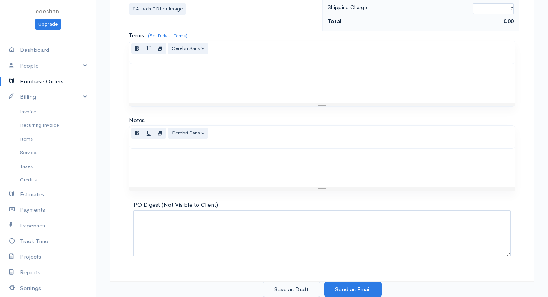
type input "40"
click at [269, 286] on button "Save as Draft" at bounding box center [292, 290] width 58 height 16
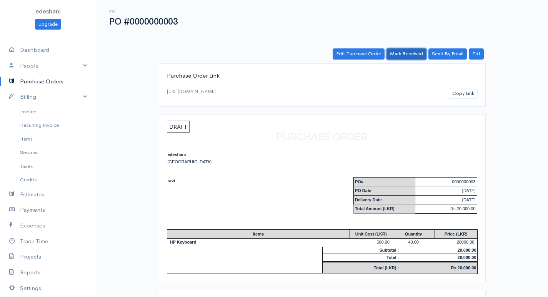
click at [393, 53] on link "Mark Received" at bounding box center [406, 53] width 40 height 11
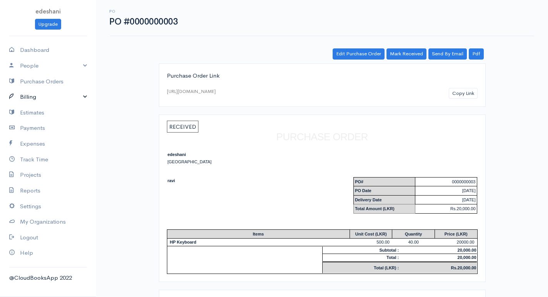
click at [44, 96] on link "Billing" at bounding box center [48, 97] width 96 height 16
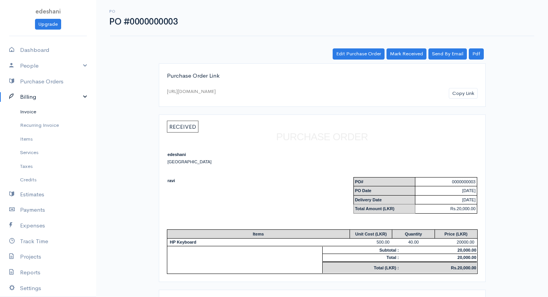
click at [44, 112] on link "Invoice" at bounding box center [48, 112] width 96 height 14
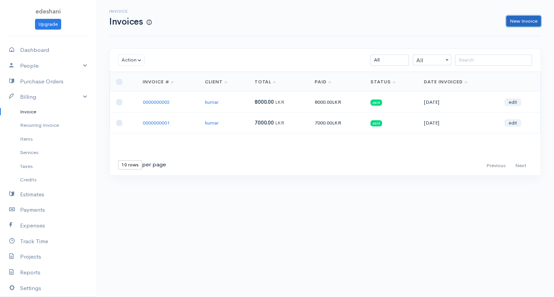
click at [510, 23] on link "New Invoice" at bounding box center [523, 21] width 35 height 11
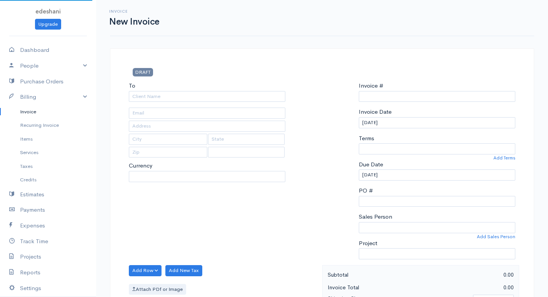
select select "LKR"
select select "[GEOGRAPHIC_DATA]"
type input "0000000003"
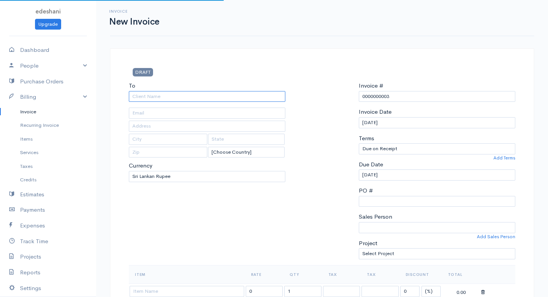
click at [157, 95] on input "To" at bounding box center [207, 96] width 156 height 11
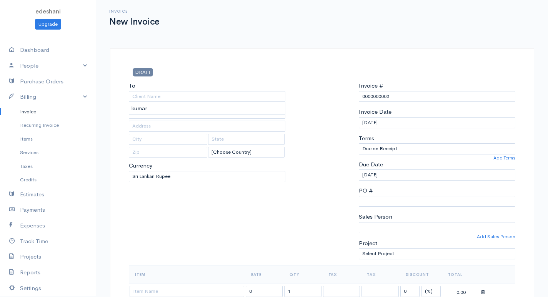
type input "kumar"
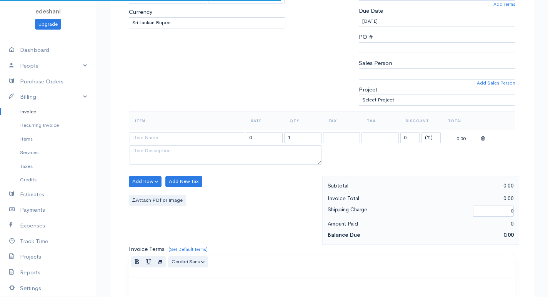
scroll to position [192, 0]
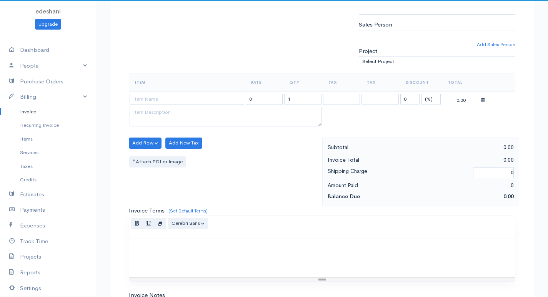
drag, startPoint x: 200, startPoint y: 89, endPoint x: 201, endPoint y: 96, distance: 7.4
click at [200, 90] on th "Item" at bounding box center [187, 82] width 116 height 18
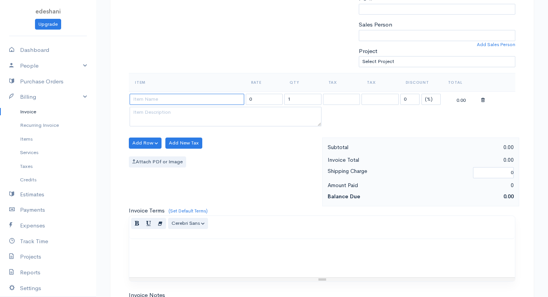
click at [201, 102] on input at bounding box center [187, 99] width 115 height 11
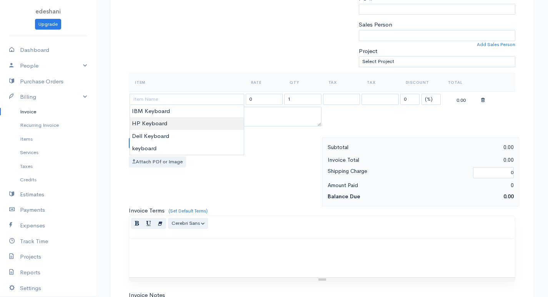
type input "HP Keyboard"
type input "500.00"
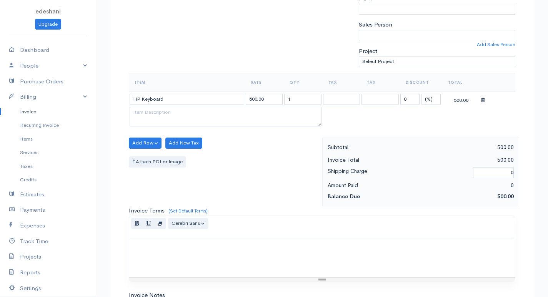
click at [163, 119] on body "edeshani Upgrade Dashboard People Clients Vendors Staff Users Purchase Orders B…" at bounding box center [274, 140] width 548 height 665
drag, startPoint x: 296, startPoint y: 104, endPoint x: 268, endPoint y: 100, distance: 28.0
click at [269, 100] on tr "HP Keyboard 500.00 1 0 (%) Flat 500.00" at bounding box center [322, 98] width 386 height 15
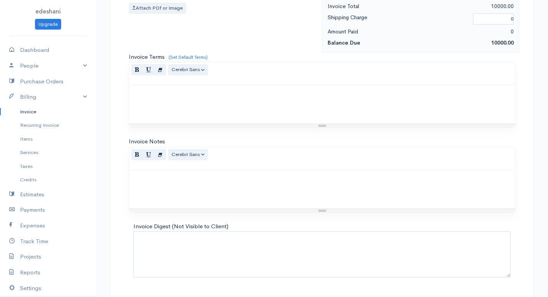
scroll to position [367, 0]
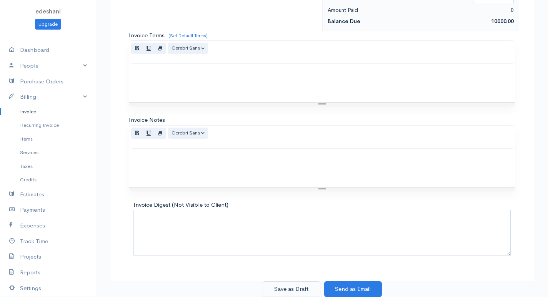
type input "20"
click at [293, 290] on button "Save as Draft" at bounding box center [292, 289] width 58 height 16
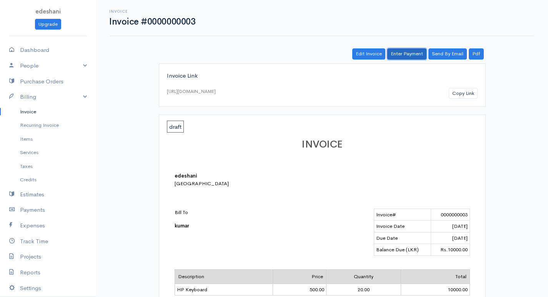
click at [408, 55] on link "Enter Payment" at bounding box center [406, 53] width 39 height 11
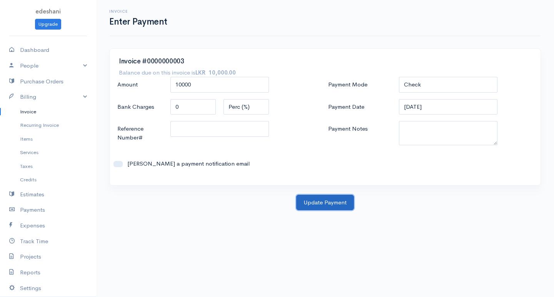
click at [320, 199] on button "Update Payment" at bounding box center [325, 203] width 58 height 16
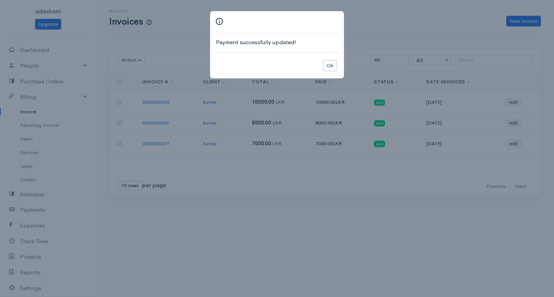
click at [330, 66] on button "Ok" at bounding box center [329, 65] width 13 height 11
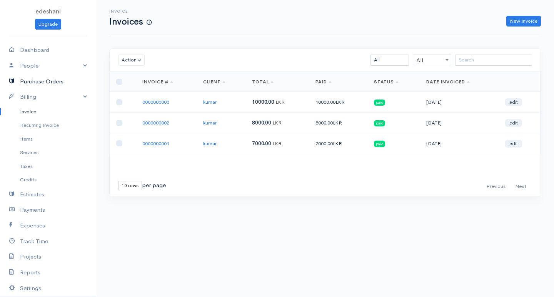
click at [50, 82] on link "Purchase Orders" at bounding box center [48, 82] width 96 height 16
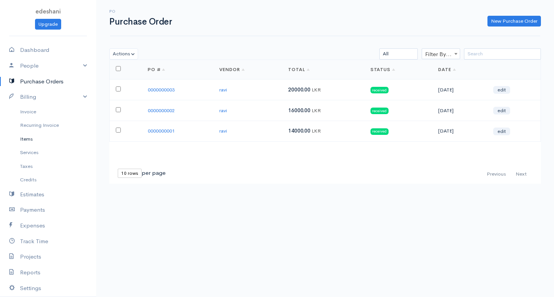
click at [46, 135] on link "Items" at bounding box center [48, 139] width 96 height 14
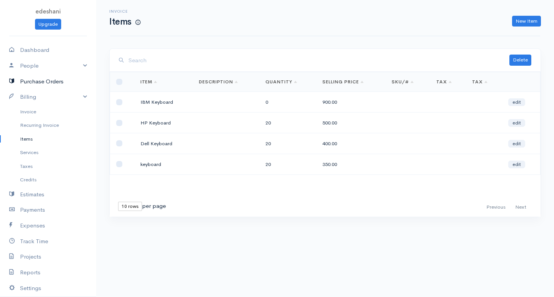
click at [53, 84] on link "Purchase Orders" at bounding box center [48, 82] width 96 height 16
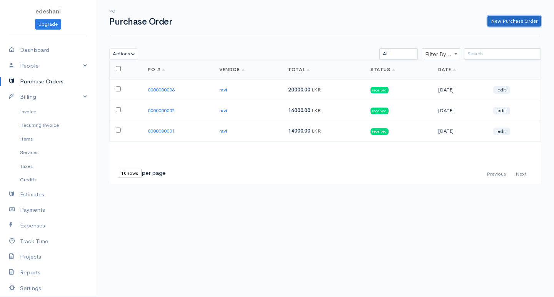
click at [502, 26] on link "New Purchase Order" at bounding box center [513, 21] width 53 height 11
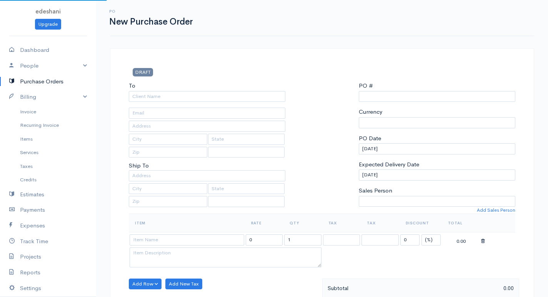
select select "LKR"
select select "[GEOGRAPHIC_DATA]"
type input "0000000004"
select select "[GEOGRAPHIC_DATA]"
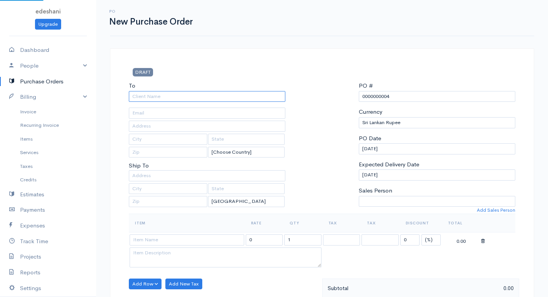
click at [141, 96] on input "To" at bounding box center [207, 96] width 156 height 11
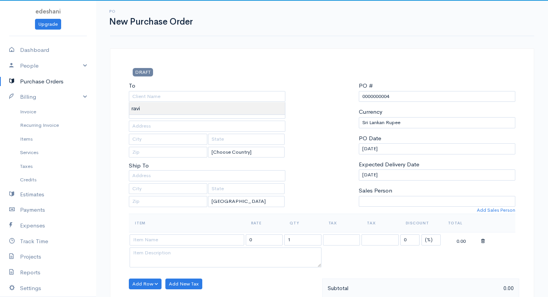
type input "ravi"
click at [152, 108] on body "edeshani Upgrade Dashboard People Clients Vendors Staff Users Purchase Orders B…" at bounding box center [274, 295] width 548 height 591
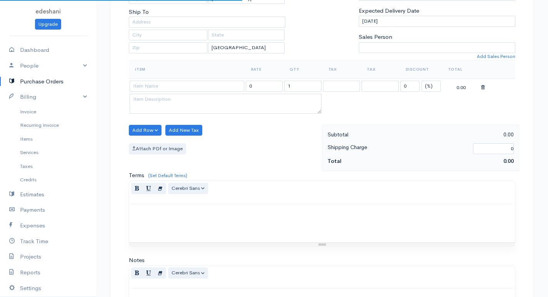
scroll to position [192, 0]
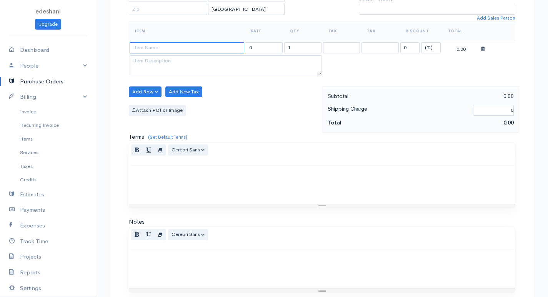
click at [169, 48] on input at bounding box center [187, 47] width 115 height 11
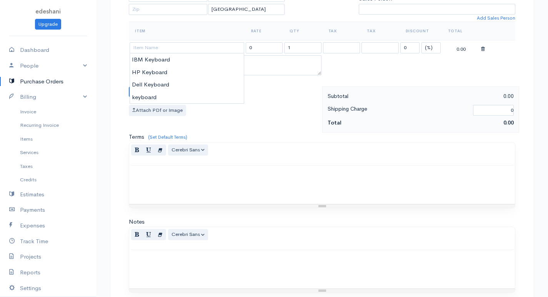
type input "IBM Keyboard"
type input "900.00"
click at [170, 63] on body "edeshani Upgrade Dashboard People Clients Vendors Staff Users Purchase Orders B…" at bounding box center [274, 103] width 548 height 591
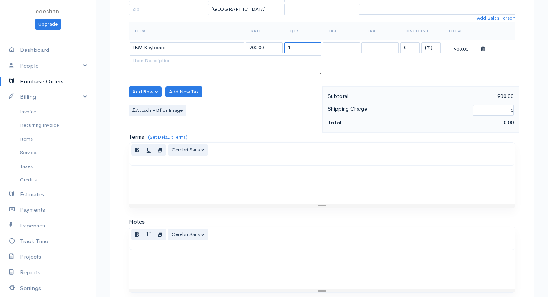
drag, startPoint x: 294, startPoint y: 48, endPoint x: 283, endPoint y: 50, distance: 11.3
click at [283, 50] on tr "IBM Keyboard 900.00 1 0 (%) Flat 900.00" at bounding box center [322, 47] width 386 height 15
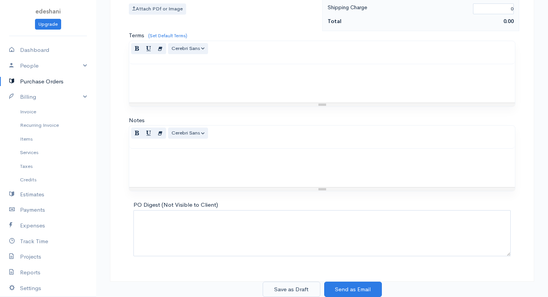
type input "40"
click at [288, 287] on button "Save as Draft" at bounding box center [292, 290] width 58 height 16
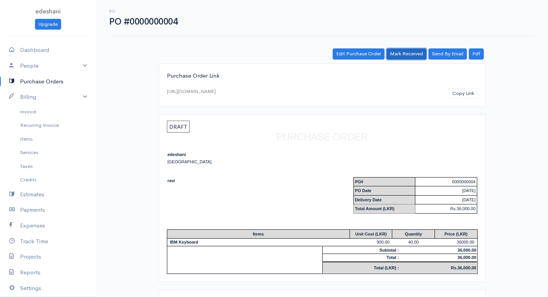
click at [392, 54] on link "Mark Received" at bounding box center [406, 53] width 40 height 11
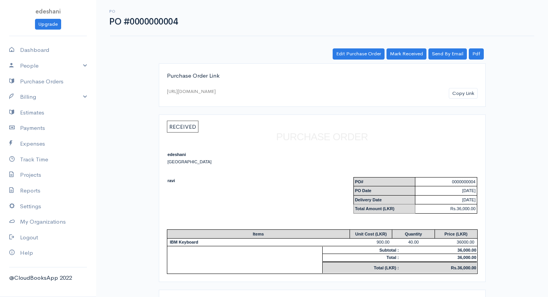
scroll to position [55, 0]
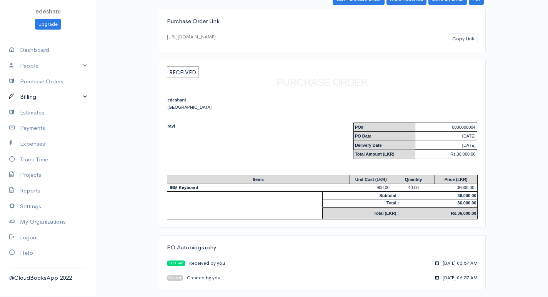
click at [43, 100] on link "Billing" at bounding box center [48, 97] width 96 height 16
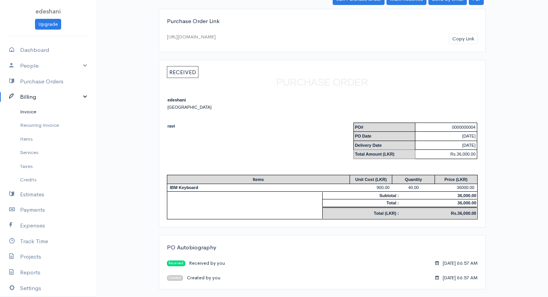
click at [43, 111] on link "Invoice" at bounding box center [48, 112] width 96 height 14
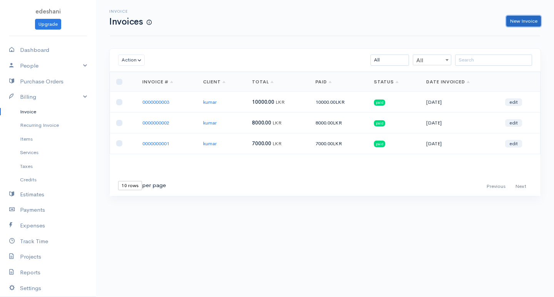
click at [532, 23] on link "New Invoice" at bounding box center [523, 21] width 35 height 11
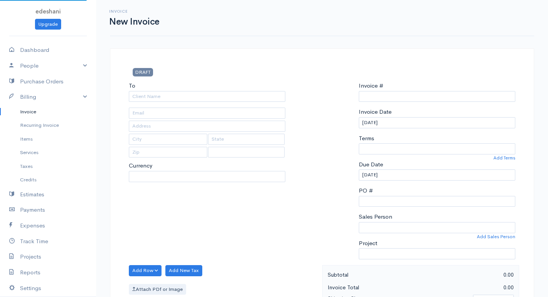
select select "LKR"
select select "[GEOGRAPHIC_DATA]"
type input "0000000004"
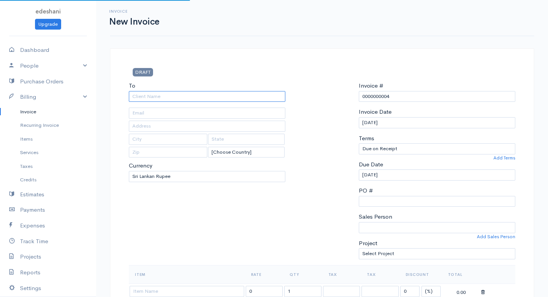
click at [176, 95] on input "To" at bounding box center [207, 96] width 156 height 11
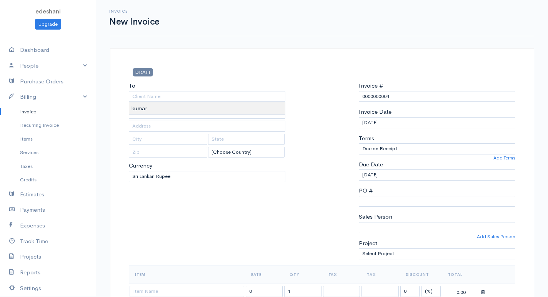
type input "kumar"
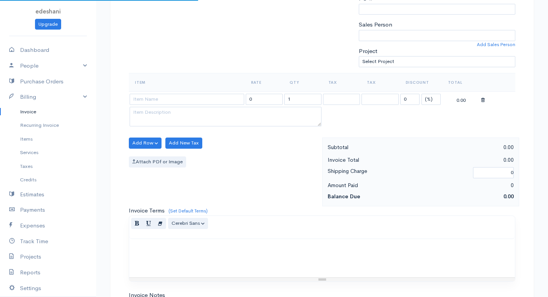
scroll to position [269, 0]
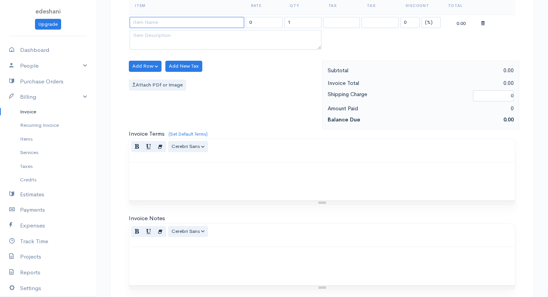
click at [190, 24] on input at bounding box center [187, 22] width 115 height 11
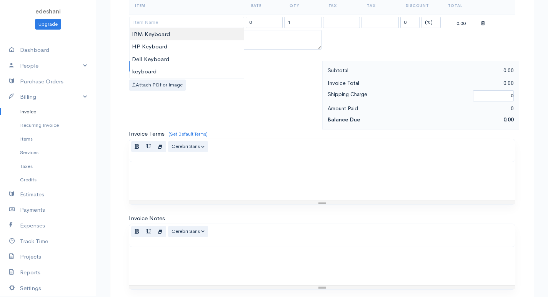
type input "IBM Keyboard"
type input "900.00"
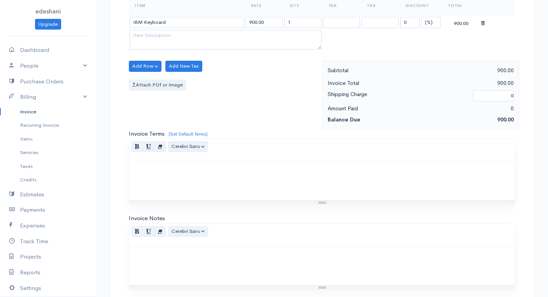
click at [200, 34] on body "edeshani Upgrade Dashboard People Clients Vendors Staff Users Purchase Orders B…" at bounding box center [274, 63] width 548 height 665
drag, startPoint x: 302, startPoint y: 24, endPoint x: 277, endPoint y: 22, distance: 25.4
click at [277, 22] on tr "IBM Keyboard 900.00 1 0 (%) Flat 900.00" at bounding box center [322, 22] width 386 height 15
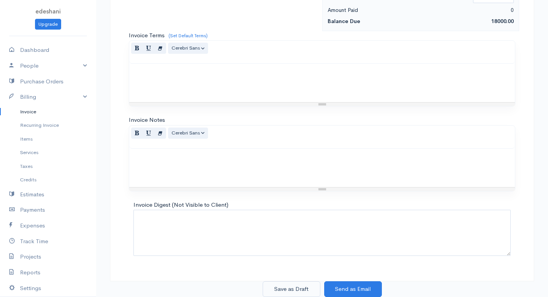
type input "20"
click at [307, 288] on button "Save as Draft" at bounding box center [292, 289] width 58 height 16
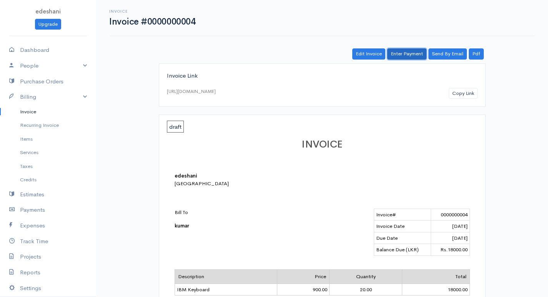
click at [409, 55] on link "Enter Payment" at bounding box center [406, 53] width 39 height 11
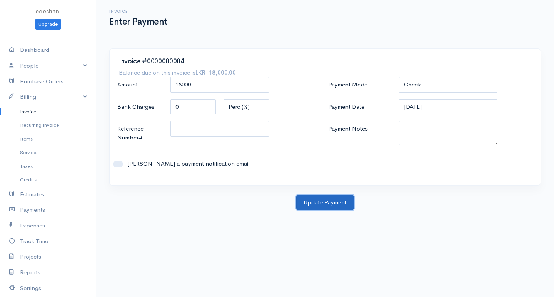
click at [319, 199] on button "Update Payment" at bounding box center [325, 203] width 58 height 16
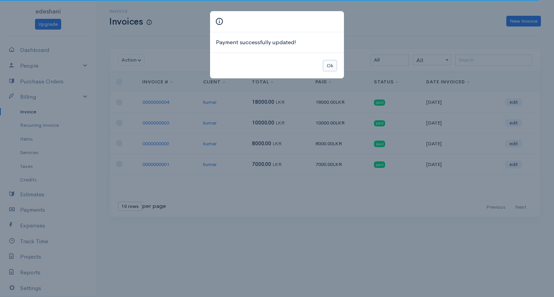
click at [332, 66] on button "Ok" at bounding box center [329, 65] width 13 height 11
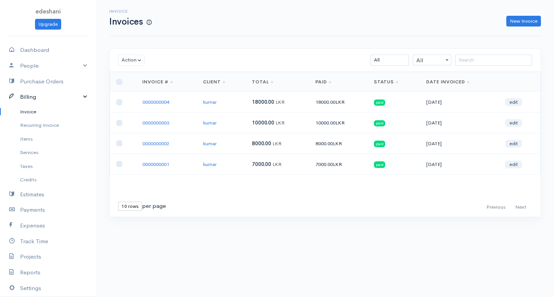
click at [27, 94] on link "Billing" at bounding box center [48, 97] width 96 height 16
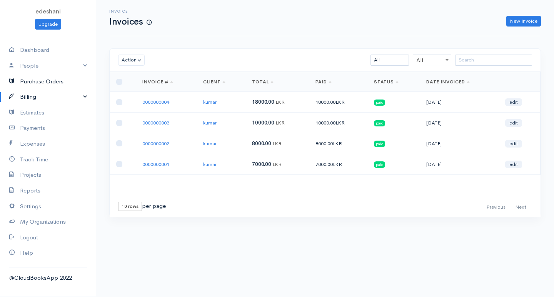
click at [36, 84] on link "Purchase Orders" at bounding box center [48, 82] width 96 height 16
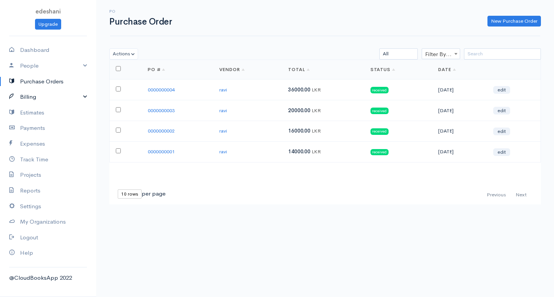
click at [65, 94] on link "Billing" at bounding box center [48, 97] width 96 height 16
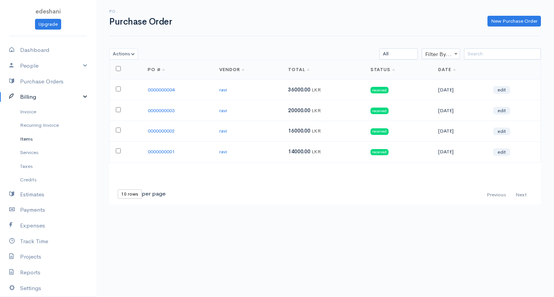
click at [36, 144] on link "Items" at bounding box center [48, 139] width 96 height 14
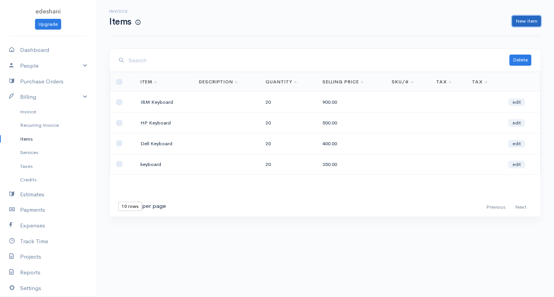
click at [530, 20] on link "New Item" at bounding box center [526, 21] width 29 height 11
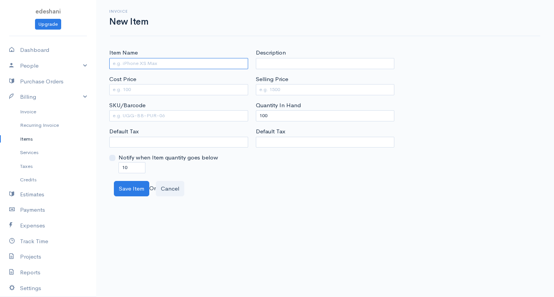
click at [169, 63] on input "Item Name" at bounding box center [178, 63] width 139 height 11
type input "Dell Mouse"
click at [113, 86] on input "Cost Price" at bounding box center [178, 89] width 139 height 11
type input "150"
click at [282, 86] on input "Selling Price" at bounding box center [325, 89] width 139 height 11
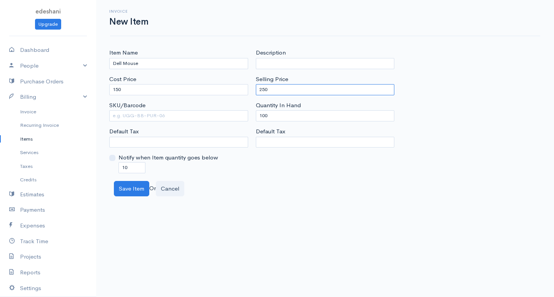
type input "250"
drag, startPoint x: 264, startPoint y: 116, endPoint x: 293, endPoint y: 103, distance: 31.7
click at [264, 116] on input "100" at bounding box center [325, 115] width 139 height 11
type input "0"
click at [124, 170] on input "10" at bounding box center [131, 167] width 27 height 11
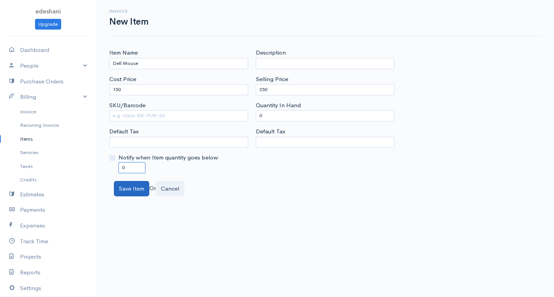
type input "0"
click at [126, 187] on button "Save Item" at bounding box center [131, 189] width 35 height 16
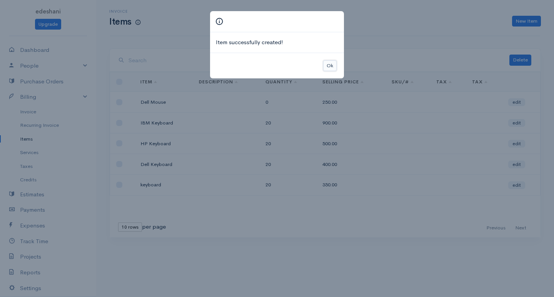
click at [326, 68] on button "Ok" at bounding box center [329, 65] width 13 height 11
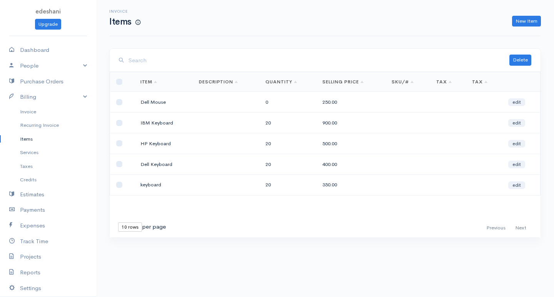
click at [519, 14] on div "Invoice Items New Item" at bounding box center [324, 17] width 439 height 17
click at [518, 18] on link "New Item" at bounding box center [526, 21] width 29 height 11
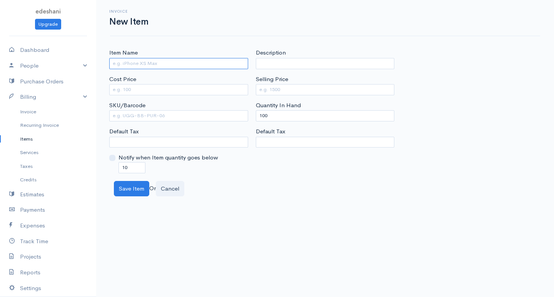
click at [147, 62] on input "Item Name" at bounding box center [178, 63] width 139 height 11
type input "HP Mouse"
click at [175, 87] on input "Cost Price" at bounding box center [178, 89] width 139 height 11
type input "250"
click at [323, 92] on input "Selling Price" at bounding box center [325, 89] width 139 height 11
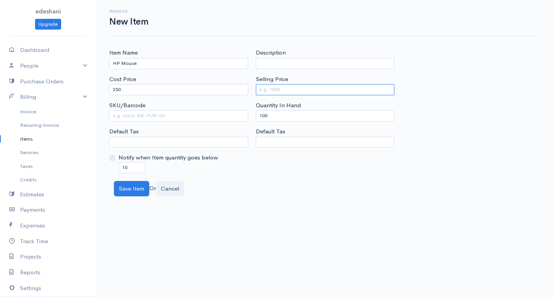
type input "400"
click at [264, 115] on input "100" at bounding box center [325, 115] width 139 height 11
type input "0"
click at [123, 168] on input "10" at bounding box center [131, 167] width 27 height 11
click at [123, 167] on input "10" at bounding box center [131, 167] width 27 height 11
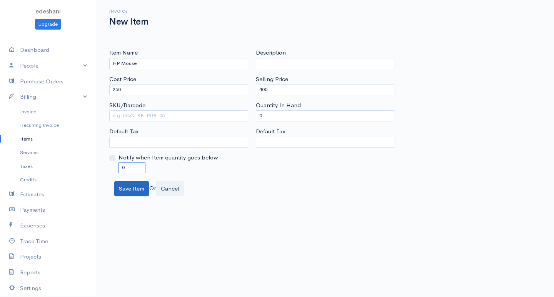
type input "0"
click at [126, 190] on button "Save Item" at bounding box center [131, 189] width 35 height 16
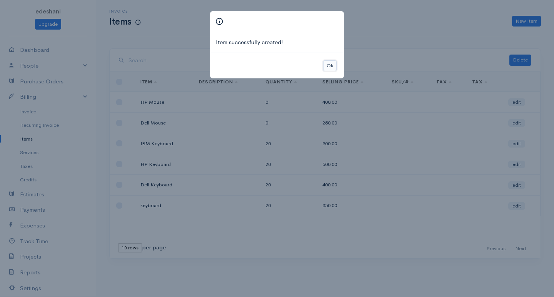
click at [331, 68] on button "Ok" at bounding box center [329, 65] width 13 height 11
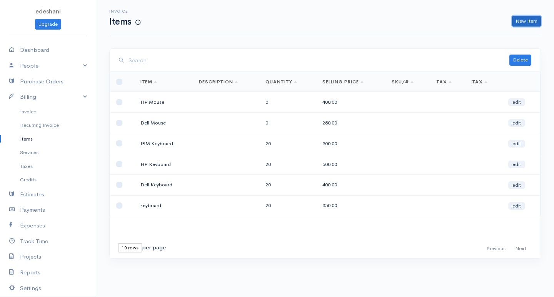
click at [535, 23] on link "New Item" at bounding box center [526, 21] width 29 height 11
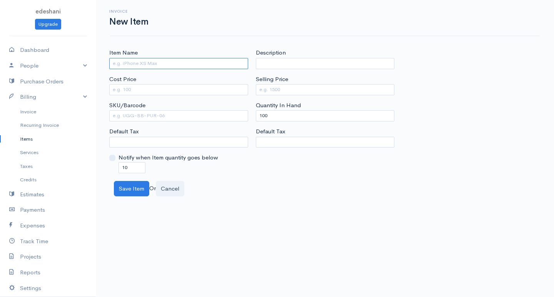
click at [162, 67] on input "Item Name" at bounding box center [178, 63] width 139 height 11
type input "IBM Mouse"
click at [130, 86] on input "Cost Price" at bounding box center [178, 89] width 139 height 11
type input "400"
click at [279, 88] on input "Selling Price" at bounding box center [325, 89] width 139 height 11
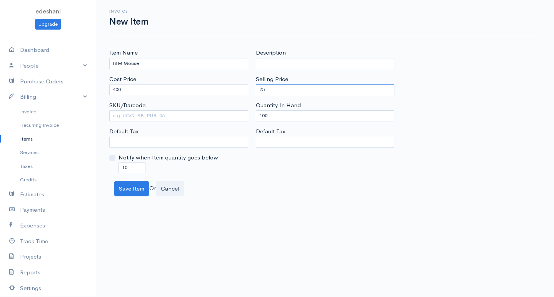
type input "2"
type input "650"
click at [263, 116] on input "100" at bounding box center [325, 115] width 139 height 11
click at [266, 115] on input "100" at bounding box center [325, 115] width 139 height 11
type input "0"
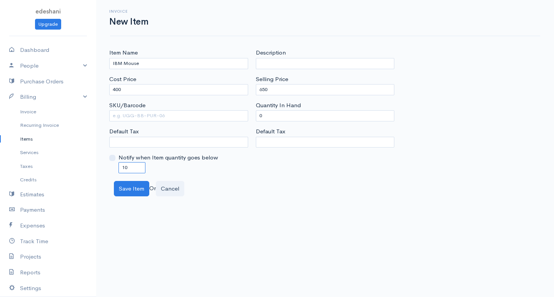
click at [124, 166] on input "10" at bounding box center [131, 167] width 27 height 11
type input "0"
click at [130, 196] on button "Save Item" at bounding box center [131, 189] width 35 height 16
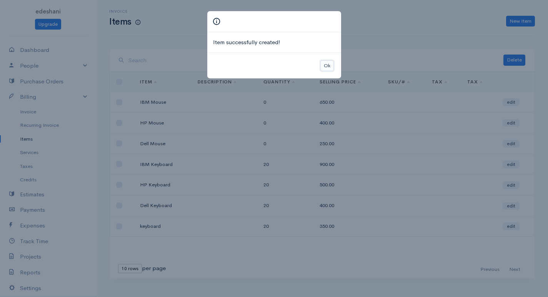
click at [331, 68] on button "Ok" at bounding box center [326, 65] width 13 height 11
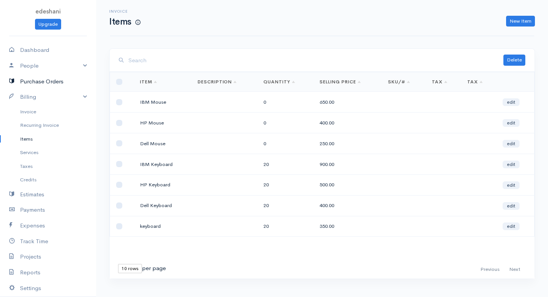
click at [20, 83] on link "Purchase Orders" at bounding box center [48, 82] width 96 height 16
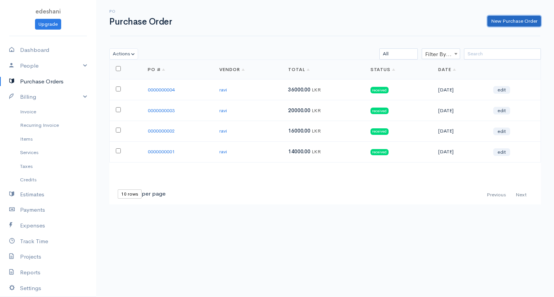
click at [494, 23] on link "New Purchase Order" at bounding box center [513, 21] width 53 height 11
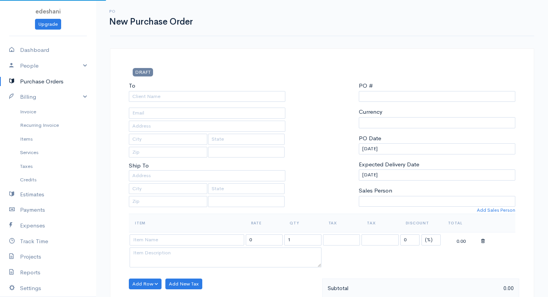
select select "[GEOGRAPHIC_DATA]"
select select "LKR"
type input "0000000005"
select select "[GEOGRAPHIC_DATA]"
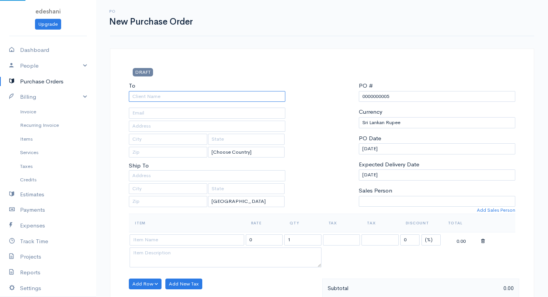
click at [161, 98] on input "To" at bounding box center [207, 96] width 156 height 11
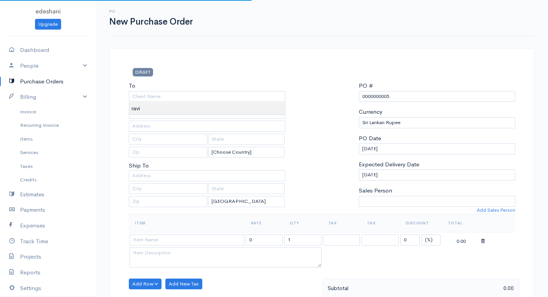
type input "ravi"
click at [155, 108] on body "edeshani Upgrade Dashboard People Clients Vendors Staff Users Purchase Orders B…" at bounding box center [274, 295] width 548 height 591
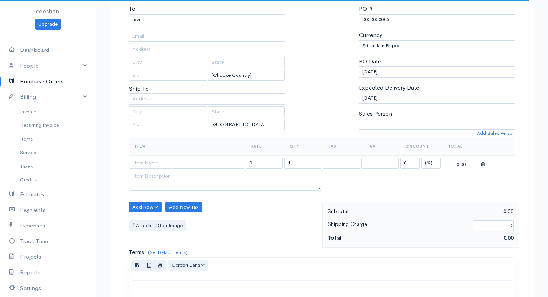
scroll to position [115, 0]
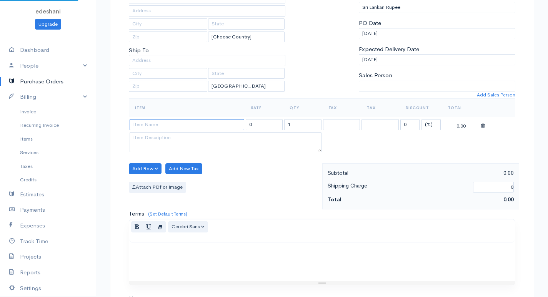
click at [181, 123] on input at bounding box center [187, 124] width 115 height 11
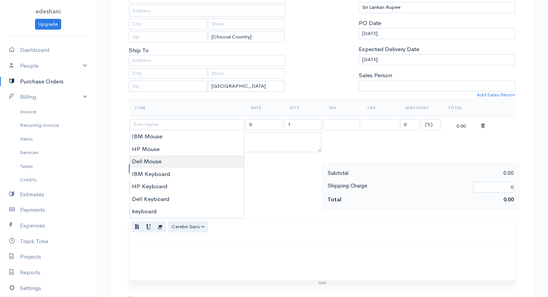
type input "Dell Mouse"
type input "250.00"
click at [172, 160] on body "edeshani Upgrade Dashboard People Clients Vendors Staff Users Purchase Orders B…" at bounding box center [274, 180] width 548 height 591
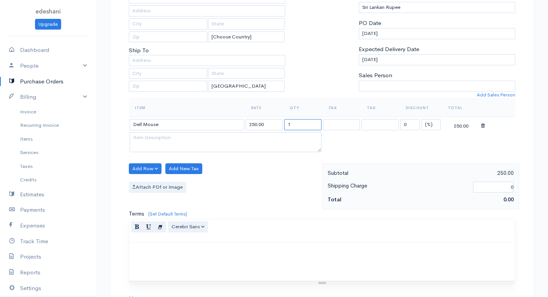
drag, startPoint x: 303, startPoint y: 126, endPoint x: 225, endPoint y: 117, distance: 78.2
click at [225, 117] on tr "Dell Mouse 250.00 1 0 (%) Flat 250.00" at bounding box center [322, 124] width 386 height 15
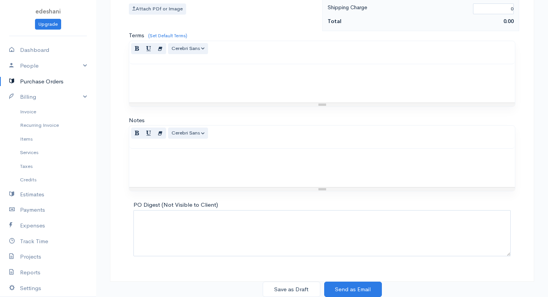
type input "40"
click at [280, 291] on button "Save as Draft" at bounding box center [292, 290] width 58 height 16
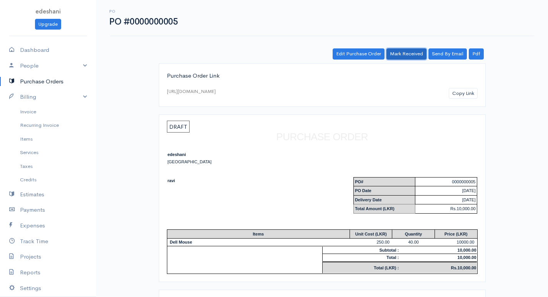
click at [406, 53] on link "Mark Received" at bounding box center [406, 53] width 40 height 11
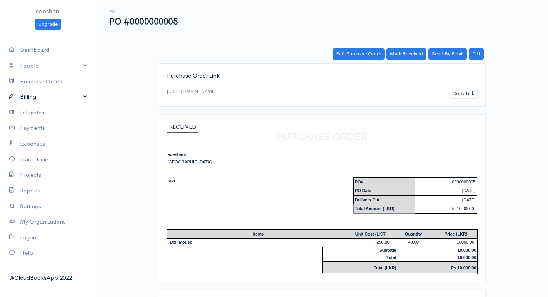
click at [44, 92] on link "Billing" at bounding box center [48, 97] width 96 height 16
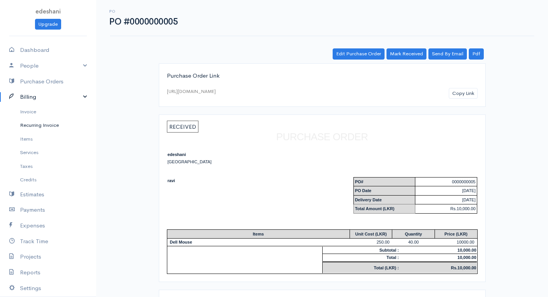
click at [35, 120] on link "Recurring Invoice" at bounding box center [48, 125] width 96 height 14
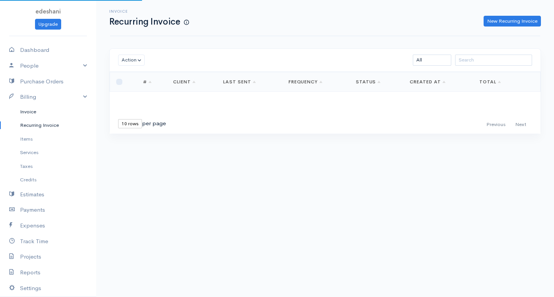
click at [37, 113] on link "Invoice" at bounding box center [48, 112] width 96 height 14
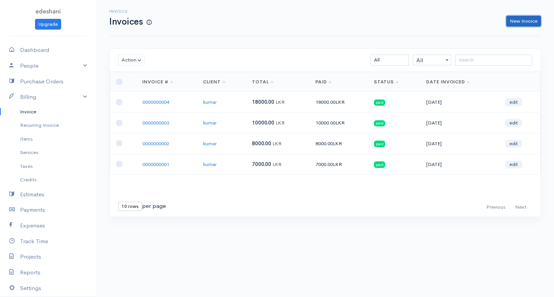
click at [519, 25] on link "New Invoice" at bounding box center [523, 21] width 35 height 11
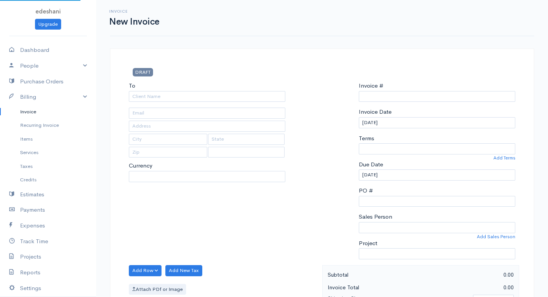
select select "LKR"
select select "[GEOGRAPHIC_DATA]"
type input "0000000005"
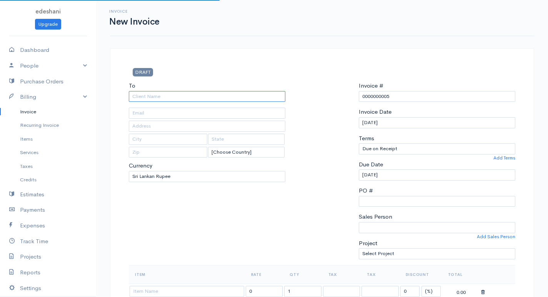
click at [159, 93] on input "To" at bounding box center [207, 96] width 156 height 11
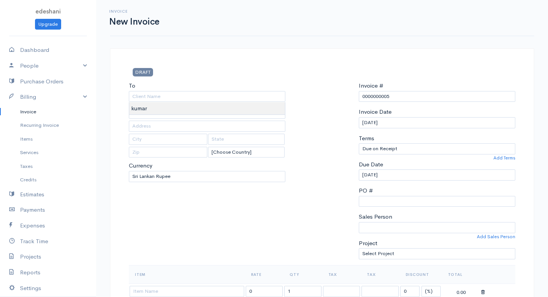
type input "kumar"
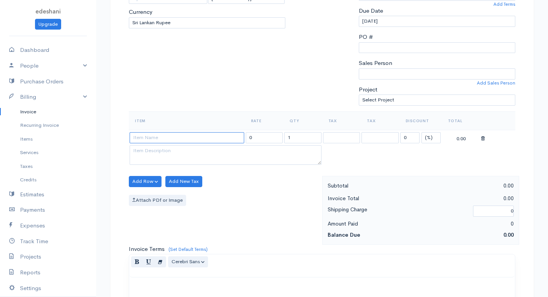
click at [221, 140] on input at bounding box center [187, 137] width 115 height 11
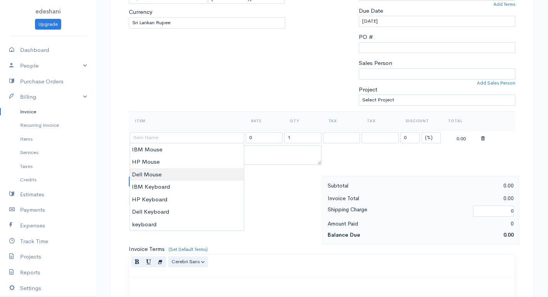
type input "Dell Mouse"
type input "250.00"
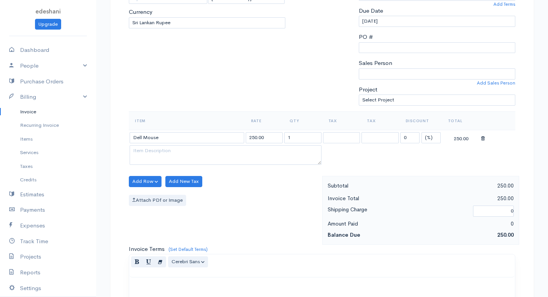
click at [151, 178] on body "edeshani Upgrade Dashboard People Clients Vendors Staff Users Purchase Orders B…" at bounding box center [274, 178] width 548 height 665
drag, startPoint x: 300, startPoint y: 136, endPoint x: 246, endPoint y: 135, distance: 53.8
click at [246, 135] on tr "Dell Mouse 250.00 1 0 (%) Flat 250.00" at bounding box center [322, 137] width 386 height 15
type input "4"
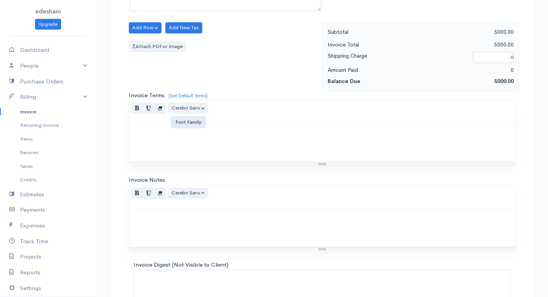
scroll to position [367, 0]
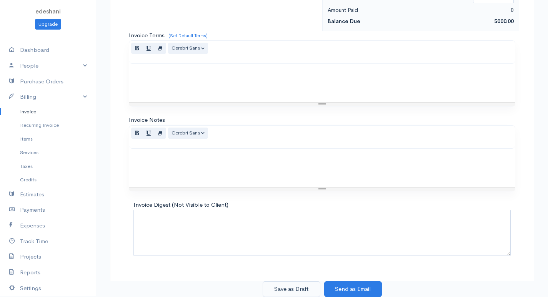
type input "20"
click at [304, 288] on button "Save as Draft" at bounding box center [292, 289] width 58 height 16
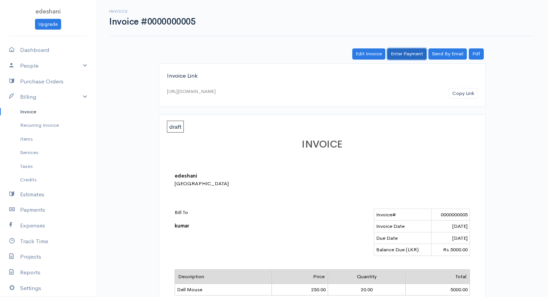
click at [409, 57] on link "Enter Payment" at bounding box center [406, 53] width 39 height 11
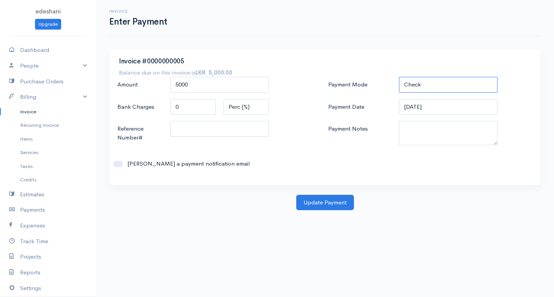
drag, startPoint x: 417, startPoint y: 83, endPoint x: 425, endPoint y: 84, distance: 8.1
click at [417, 83] on select "Check Bank Transfer Credit Cash Debit ACH VISA MASTERCARD AMEX DISCOVER DINERS …" at bounding box center [448, 85] width 98 height 16
select select "Bank Transfer"
click at [399, 77] on select "Check Bank Transfer Credit Cash Debit ACH VISA MASTERCARD AMEX DISCOVER DINERS …" at bounding box center [448, 85] width 98 height 16
click at [317, 204] on button "Update Payment" at bounding box center [325, 203] width 58 height 16
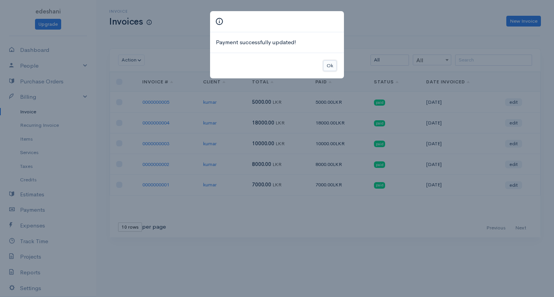
click at [328, 62] on button "Ok" at bounding box center [329, 65] width 13 height 11
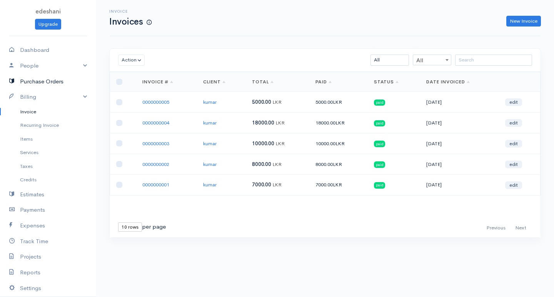
click at [76, 87] on link "Purchase Orders" at bounding box center [48, 82] width 96 height 16
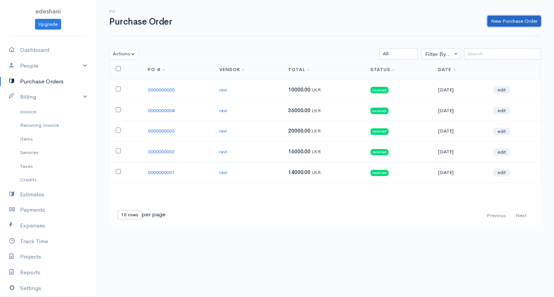
click at [512, 19] on link "New Purchase Order" at bounding box center [513, 21] width 53 height 11
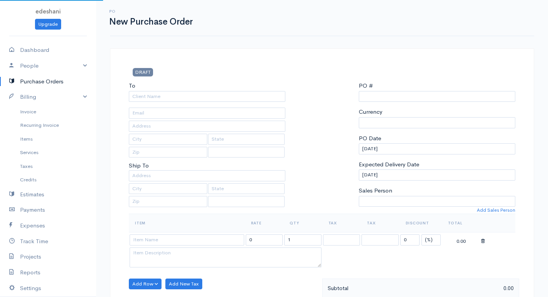
select select "LKR"
select select "[GEOGRAPHIC_DATA]"
type input "0000000006"
select select "[GEOGRAPHIC_DATA]"
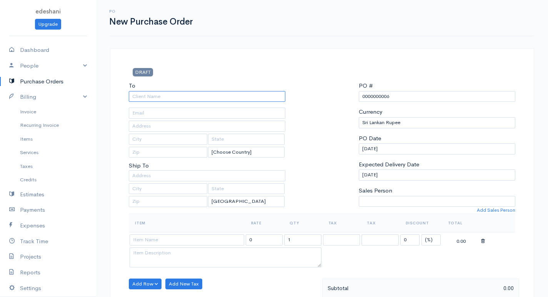
click at [207, 95] on input "To" at bounding box center [207, 96] width 156 height 11
click at [191, 115] on div "ravi" at bounding box center [207, 108] width 156 height 13
type input "ravi"
click at [191, 114] on body "edeshani Upgrade Dashboard People Clients Vendors Staff Users Purchase Orders B…" at bounding box center [274, 295] width 548 height 591
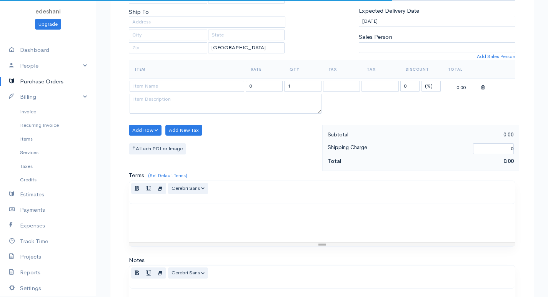
scroll to position [231, 0]
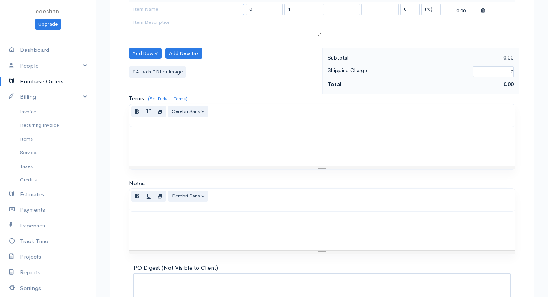
click at [222, 11] on input at bounding box center [187, 9] width 115 height 11
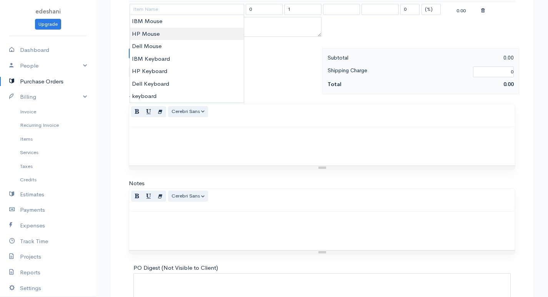
type input "HP Mouse"
type input "400.00"
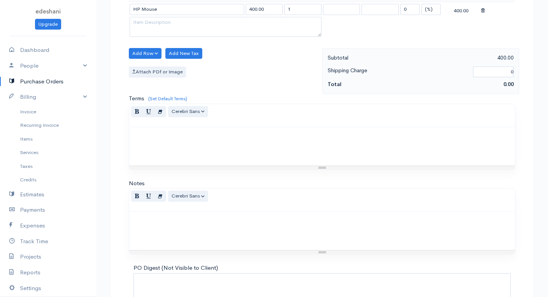
click at [194, 33] on body "edeshani Upgrade Dashboard People Clients Vendors Staff Users Purchase Orders B…" at bounding box center [274, 64] width 548 height 591
drag, startPoint x: 291, startPoint y: 10, endPoint x: 276, endPoint y: 10, distance: 15.8
click at [276, 10] on tr "HP Mouse 400.00 1 0 (%) Flat 400.00" at bounding box center [322, 9] width 386 height 15
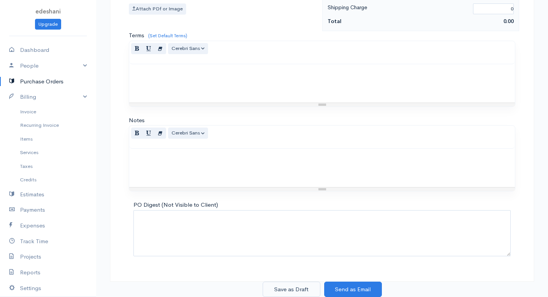
type input "40"
click at [287, 284] on button "Save as Draft" at bounding box center [292, 290] width 58 height 16
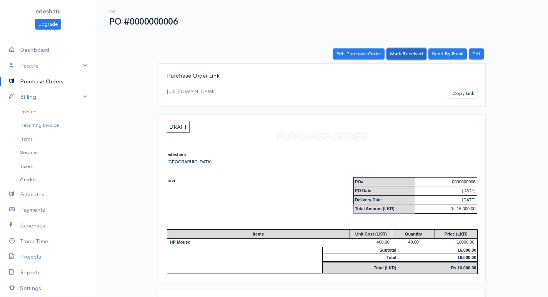
click at [395, 55] on link "Mark Received" at bounding box center [406, 53] width 40 height 11
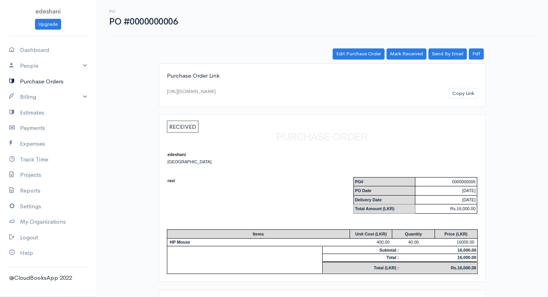
click at [72, 80] on link "Purchase Orders" at bounding box center [48, 82] width 96 height 16
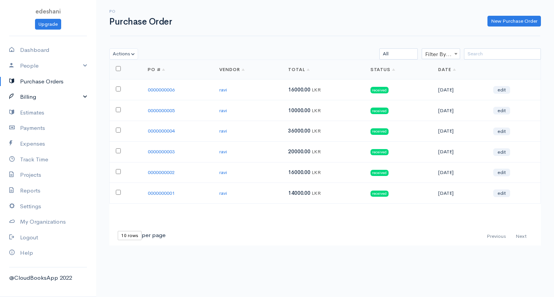
click at [78, 99] on link "Billing" at bounding box center [48, 97] width 96 height 16
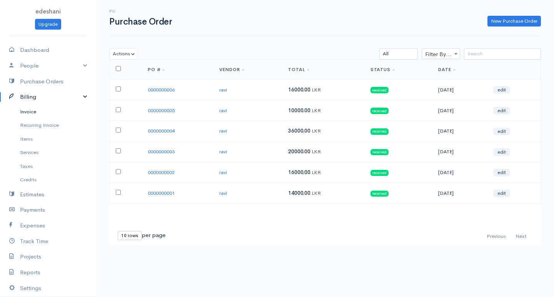
click at [69, 112] on link "Invoice" at bounding box center [48, 112] width 96 height 14
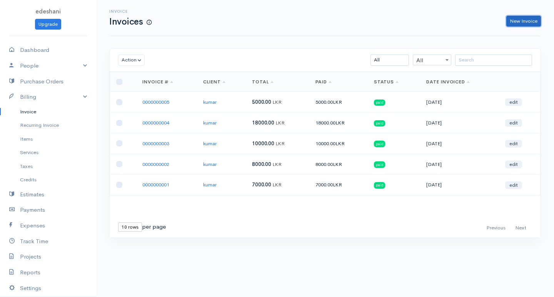
click at [512, 24] on link "New Invoice" at bounding box center [523, 21] width 35 height 11
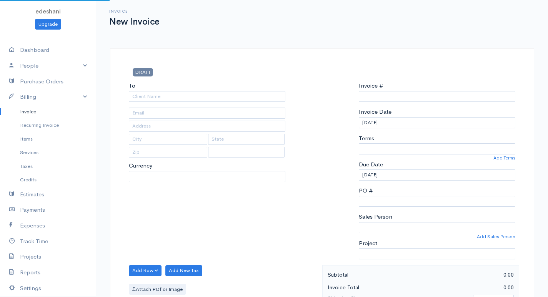
select select "LKR"
select select "[GEOGRAPHIC_DATA]"
type input "0000000006"
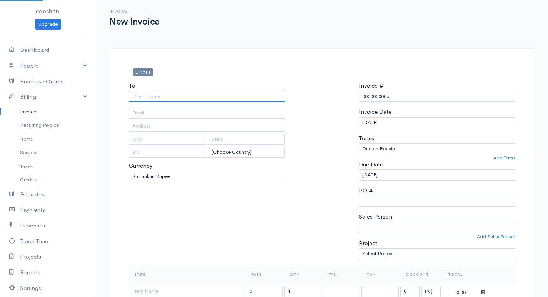
click at [158, 96] on input "To" at bounding box center [207, 96] width 156 height 11
type input "kumar"
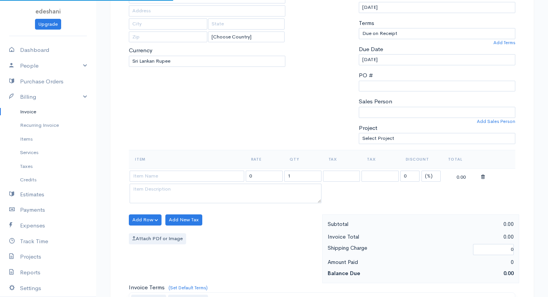
scroll to position [154, 0]
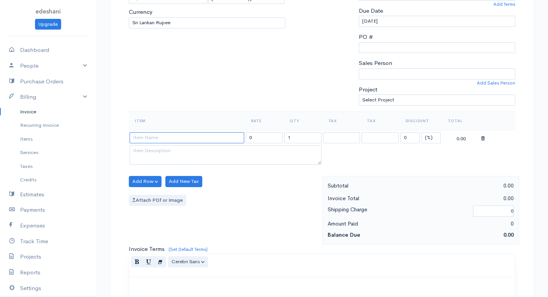
click at [230, 137] on input at bounding box center [187, 137] width 115 height 11
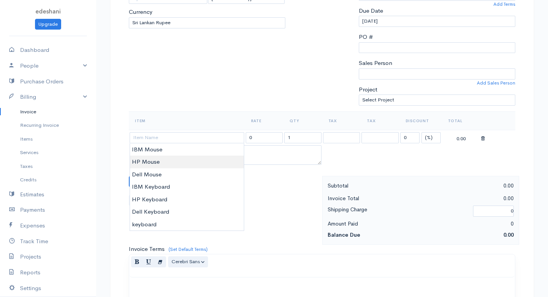
type input "HP Mouse"
type input "400.00"
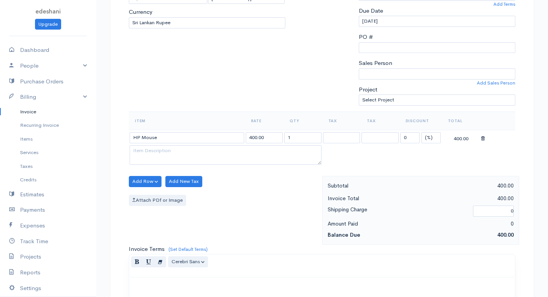
click at [164, 160] on body "edeshani Upgrade Dashboard People Clients Vendors Staff Users Purchase Orders B…" at bounding box center [274, 178] width 548 height 665
drag, startPoint x: 295, startPoint y: 138, endPoint x: 274, endPoint y: 138, distance: 20.4
click at [274, 138] on tr "HP Mouse 400.00 1 0 (%) Flat 400.00" at bounding box center [322, 137] width 386 height 15
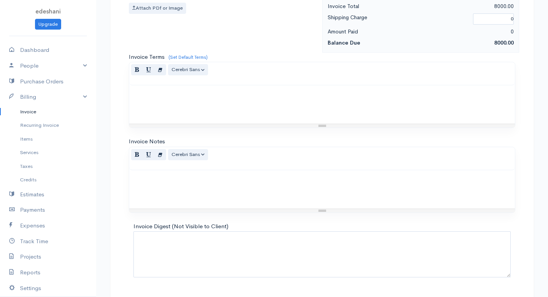
scroll to position [367, 0]
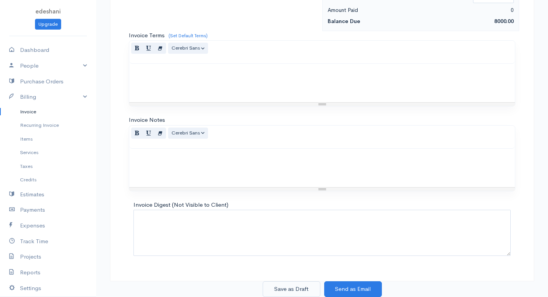
type input "20"
click at [296, 291] on button "Save as Draft" at bounding box center [292, 289] width 58 height 16
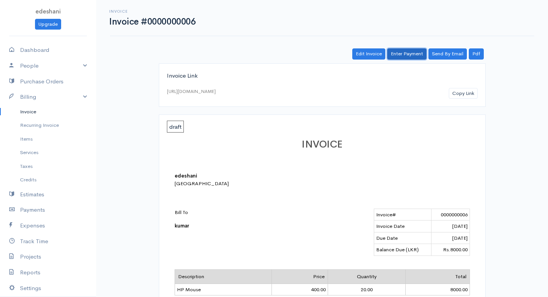
click at [409, 55] on link "Enter Payment" at bounding box center [406, 53] width 39 height 11
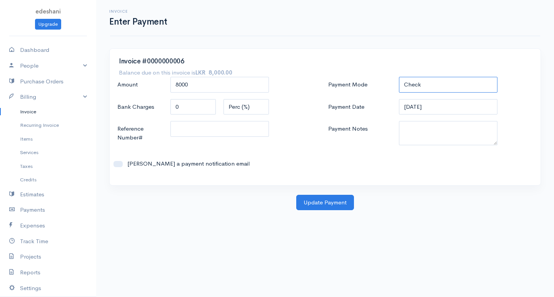
click at [473, 83] on select "Check Bank Transfer Credit Cash Debit ACH VISA MASTERCARD AMEX DISCOVER DINERS …" at bounding box center [448, 85] width 98 height 16
select select "Bank Transfer"
click at [399, 77] on select "Check Bank Transfer Credit Cash Debit ACH VISA MASTERCARD AMEX DISCOVER DINERS …" at bounding box center [448, 85] width 98 height 16
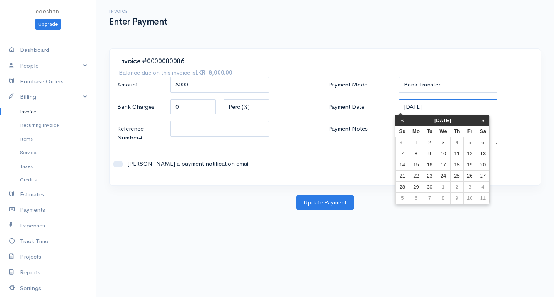
click at [419, 105] on input "[DATE]" at bounding box center [448, 107] width 98 height 16
click at [441, 82] on select "Check Bank Transfer Credit Cash Debit ACH VISA MASTERCARD AMEX DISCOVER DINERS …" at bounding box center [448, 85] width 98 height 16
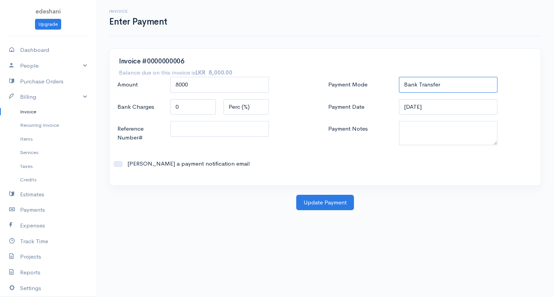
click at [399, 77] on select "Check Bank Transfer Credit Cash Debit ACH VISA MASTERCARD AMEX DISCOVER DINERS …" at bounding box center [448, 85] width 98 height 16
click at [329, 204] on button "Update Payment" at bounding box center [325, 203] width 58 height 16
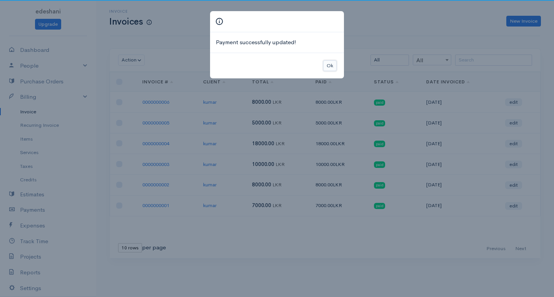
click at [333, 66] on button "Ok" at bounding box center [329, 65] width 13 height 11
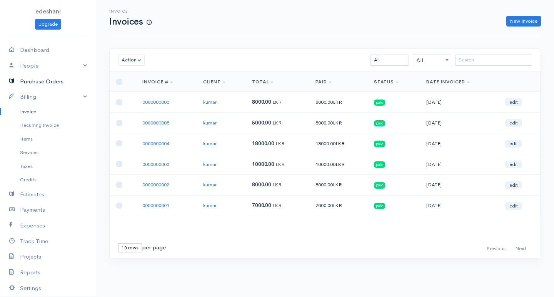
click at [65, 77] on link "Purchase Orders" at bounding box center [48, 82] width 96 height 16
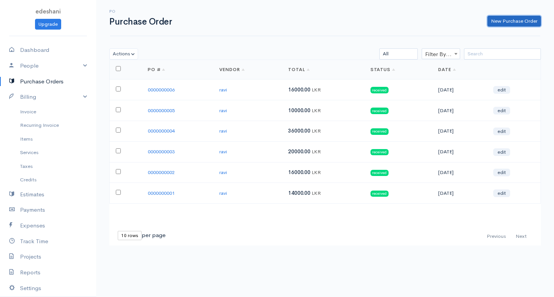
click at [531, 17] on link "New Purchase Order" at bounding box center [513, 21] width 53 height 11
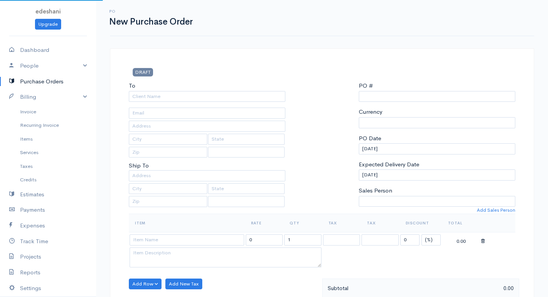
select select "LKR"
select select "[GEOGRAPHIC_DATA]"
type input "0000000007"
click at [201, 96] on input "To" at bounding box center [207, 96] width 156 height 11
select select "[GEOGRAPHIC_DATA]"
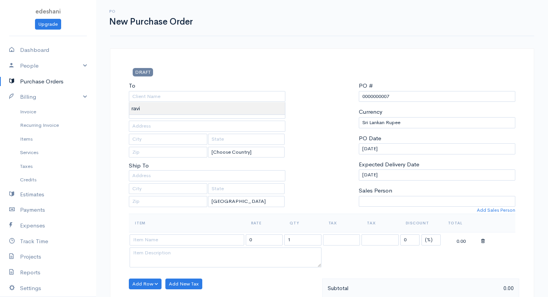
type input "ravi"
click at [197, 107] on body "edeshani Upgrade Dashboard People Clients Vendors Staff Users Purchase Orders B…" at bounding box center [274, 295] width 548 height 591
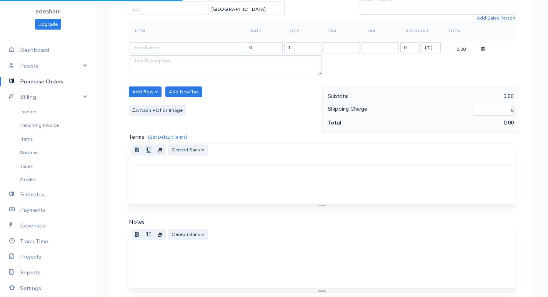
scroll to position [231, 0]
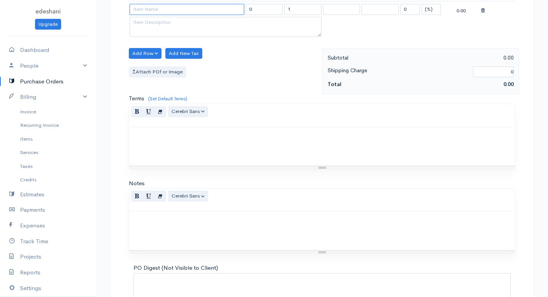
click at [193, 11] on input at bounding box center [187, 9] width 115 height 11
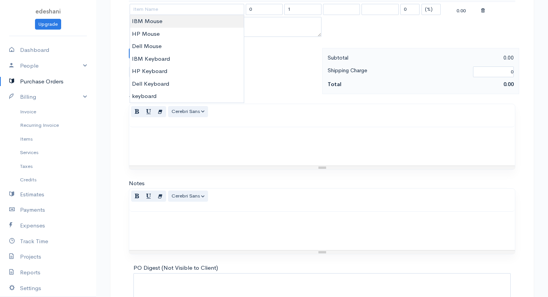
type input "IBM Mouse"
type input "650.00"
click at [201, 19] on body "edeshani Upgrade Dashboard People Clients Vendors Staff Users Purchase Orders B…" at bounding box center [274, 64] width 548 height 591
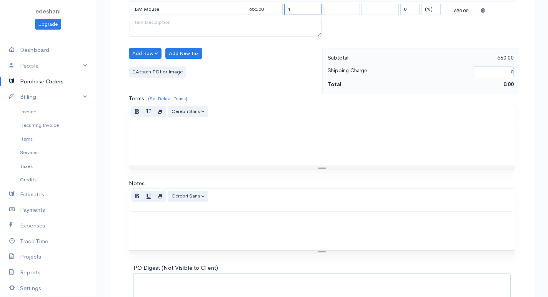
drag, startPoint x: 306, startPoint y: 9, endPoint x: 249, endPoint y: 12, distance: 57.0
click at [249, 12] on tr "IBM Mouse 650.00 1 0 (%) Flat 650.00" at bounding box center [322, 9] width 386 height 15
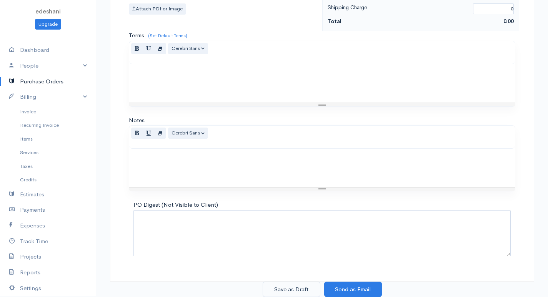
type input "40"
click at [309, 289] on button "Save as Draft" at bounding box center [292, 290] width 58 height 16
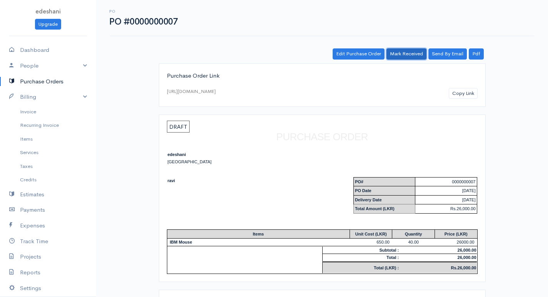
click at [403, 53] on link "Mark Received" at bounding box center [406, 53] width 40 height 11
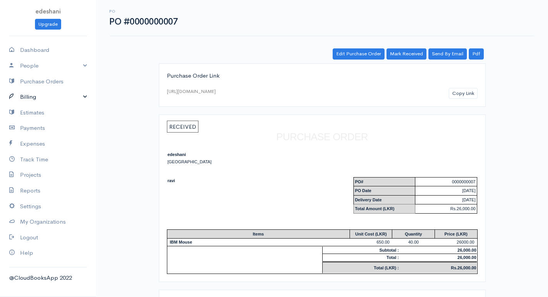
click at [48, 93] on link "Billing" at bounding box center [48, 97] width 96 height 16
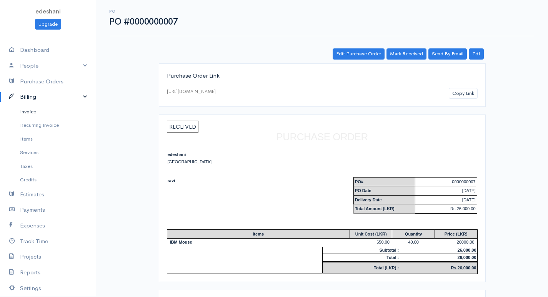
click at [47, 113] on link "Invoice" at bounding box center [48, 112] width 96 height 14
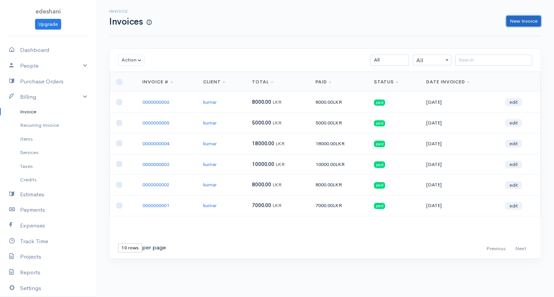
click at [531, 22] on link "New Invoice" at bounding box center [523, 21] width 35 height 11
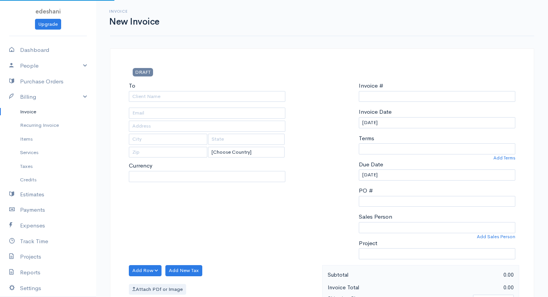
select select "[GEOGRAPHIC_DATA]"
type input "0000000007"
select select "LKR"
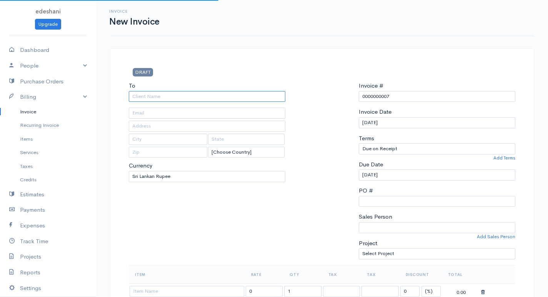
click at [162, 96] on input "To" at bounding box center [207, 96] width 156 height 11
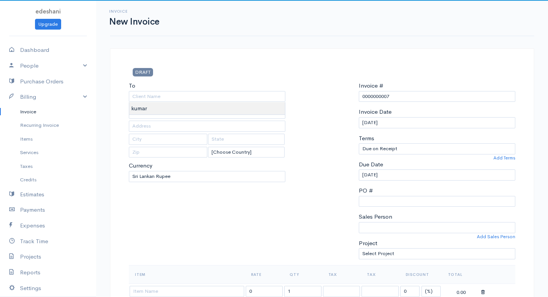
type input "kumar"
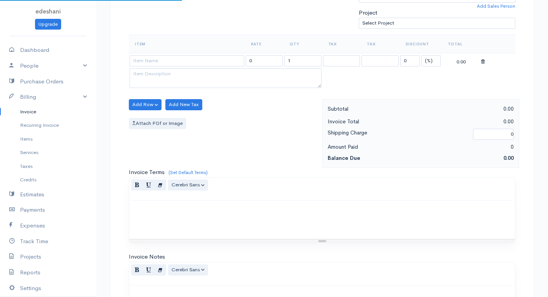
scroll to position [269, 0]
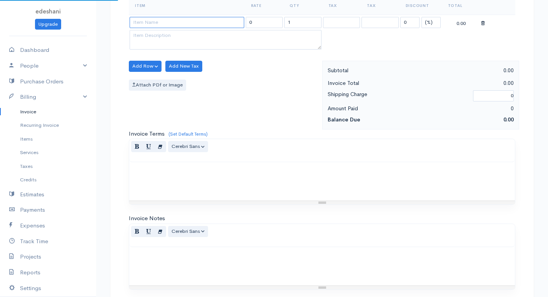
click at [200, 25] on input at bounding box center [187, 22] width 115 height 11
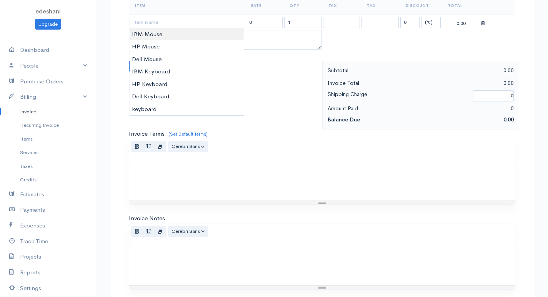
type input "IBM Mouse"
type input "650.00"
click at [203, 34] on body "edeshani Upgrade Dashboard People Clients Vendors Staff Users Purchase Orders B…" at bounding box center [274, 63] width 548 height 665
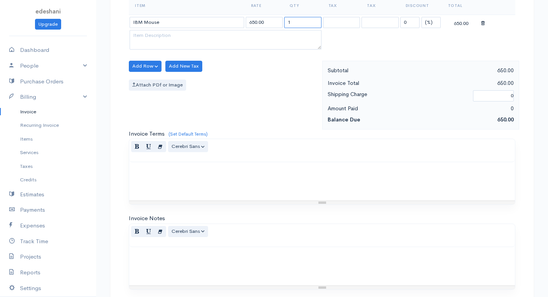
drag, startPoint x: 302, startPoint y: 23, endPoint x: 248, endPoint y: 38, distance: 56.3
click at [263, 28] on tr "IBM Mouse 650.00 1 0 (%) Flat 650.00" at bounding box center [322, 22] width 386 height 15
type input "0"
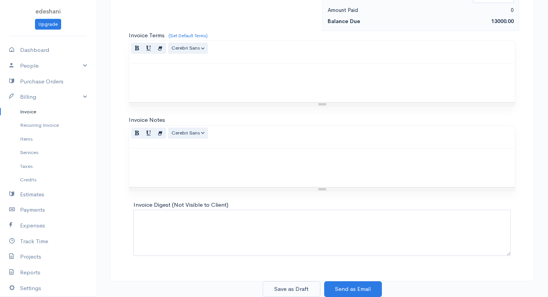
type input "20"
click at [287, 288] on button "Save as Draft" at bounding box center [292, 289] width 58 height 16
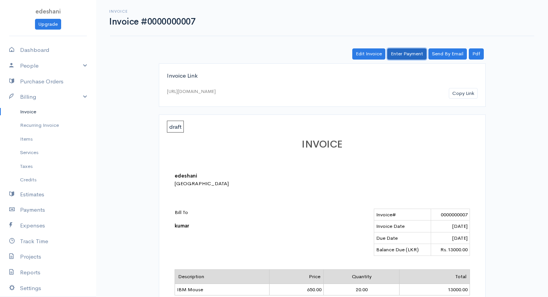
click at [418, 57] on link "Enter Payment" at bounding box center [406, 53] width 39 height 11
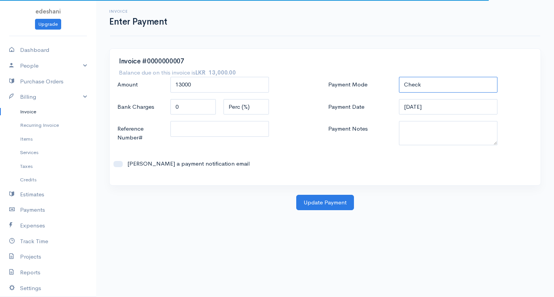
click at [436, 77] on select "Check Bank Transfer Credit Cash Debit ACH VISA MASTERCARD AMEX DISCOVER DINERS …" at bounding box center [448, 85] width 98 height 16
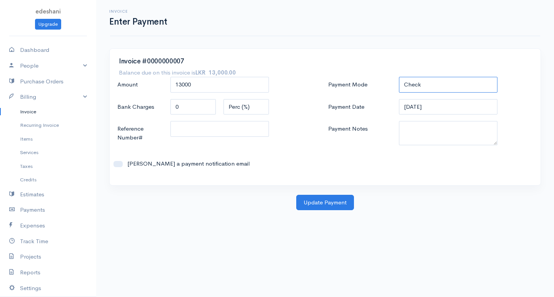
select select "Bank Transfer"
click at [399, 77] on select "Check Bank Transfer Credit Cash Debit ACH VISA MASTERCARD AMEX DISCOVER DINERS …" at bounding box center [448, 85] width 98 height 16
click at [334, 202] on button "Update Payment" at bounding box center [325, 203] width 58 height 16
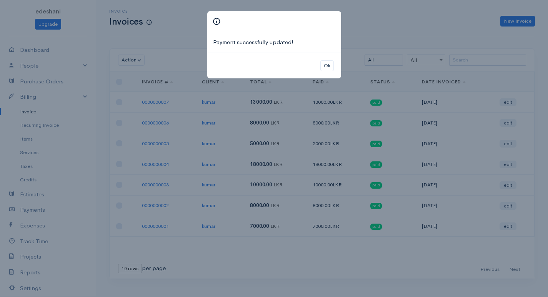
click at [334, 64] on div "Ok" at bounding box center [274, 66] width 134 height 26
click at [332, 64] on button "Ok" at bounding box center [326, 65] width 13 height 11
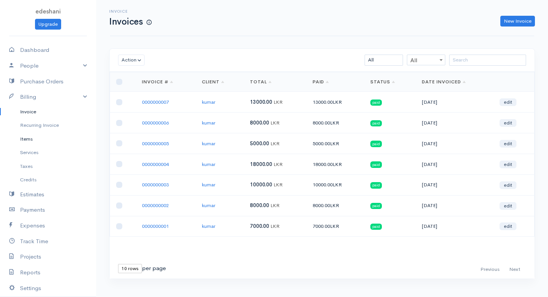
click at [31, 143] on link "Items" at bounding box center [48, 139] width 96 height 14
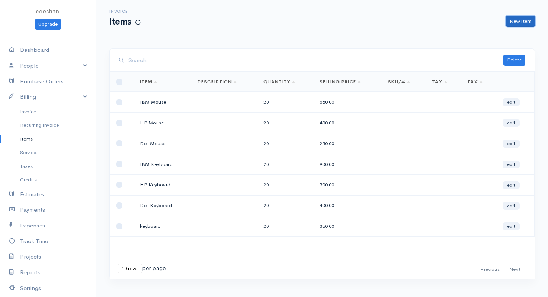
click at [515, 18] on link "New Item" at bounding box center [520, 21] width 29 height 11
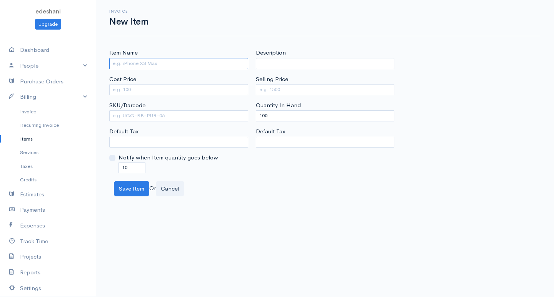
click at [208, 60] on input "Item Name" at bounding box center [178, 63] width 139 height 11
type input "Core i3 CPU"
click at [227, 89] on input "Cost Price" at bounding box center [178, 89] width 139 height 11
type input "1000"
click at [265, 89] on input "Selling Price" at bounding box center [325, 89] width 139 height 11
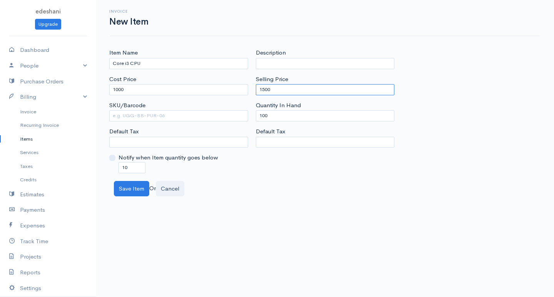
type input "1500"
click at [264, 117] on input "100" at bounding box center [325, 115] width 139 height 11
type input "0"
click at [125, 166] on input "10" at bounding box center [131, 167] width 27 height 11
type input "0"
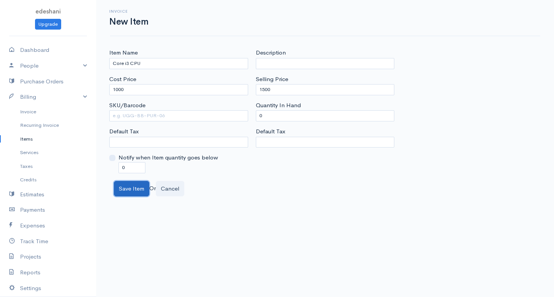
click at [140, 194] on button "Save Item" at bounding box center [131, 189] width 35 height 16
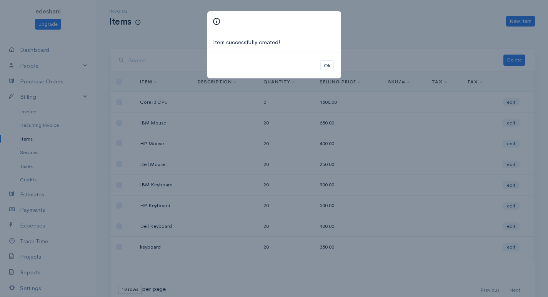
click at [319, 65] on div "Ok" at bounding box center [274, 66] width 134 height 26
click at [330, 67] on button "Ok" at bounding box center [326, 65] width 13 height 11
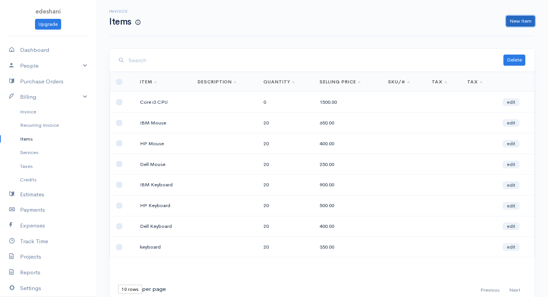
click at [522, 23] on link "New Item" at bounding box center [520, 21] width 29 height 11
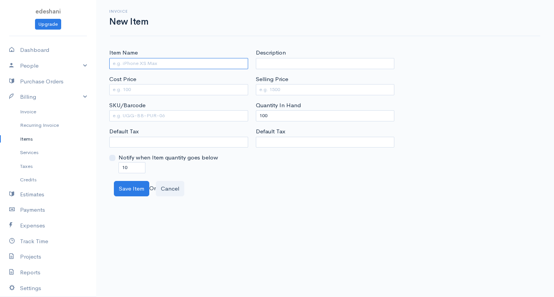
click at [124, 65] on input "Item Name" at bounding box center [178, 63] width 139 height 11
type input "Core i5 CPU"
click at [167, 92] on input "Cost Price" at bounding box center [178, 89] width 139 height 11
type input "2000"
click at [257, 87] on input "Selling Price" at bounding box center [325, 89] width 139 height 11
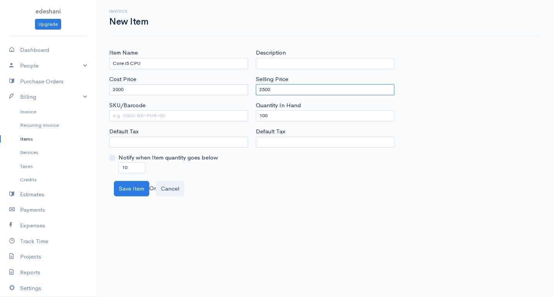
type input "2500"
click at [263, 115] on input "100" at bounding box center [325, 115] width 139 height 11
click at [266, 115] on input "100" at bounding box center [325, 115] width 139 height 11
type input "0"
click at [124, 167] on input "10" at bounding box center [131, 167] width 27 height 11
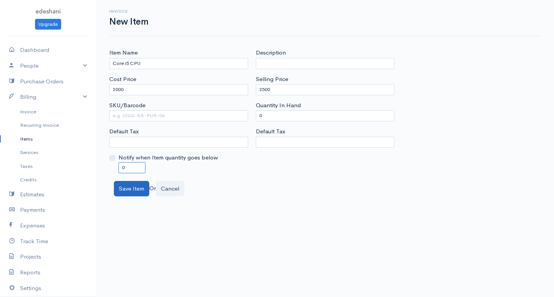
type input "0"
click at [143, 190] on button "Save Item" at bounding box center [131, 189] width 35 height 16
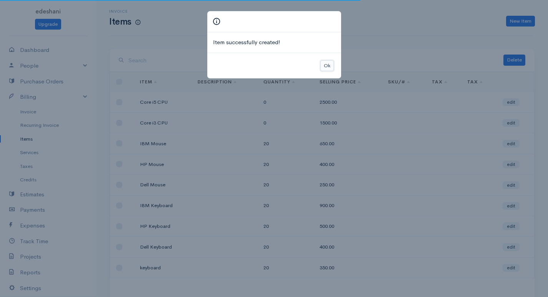
click at [323, 65] on button "Ok" at bounding box center [326, 65] width 13 height 11
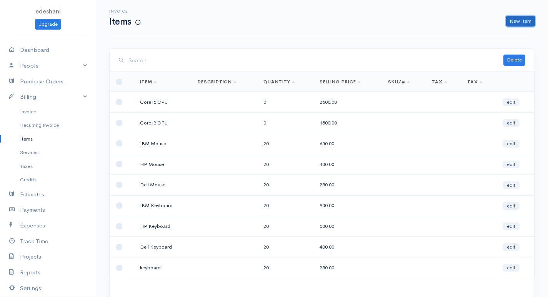
click at [519, 22] on link "New Item" at bounding box center [520, 21] width 29 height 11
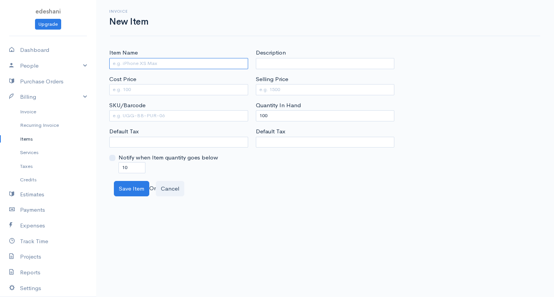
click at [155, 62] on input "Item Name" at bounding box center [178, 63] width 139 height 11
type input "Core i7 CPU"
click at [122, 168] on input "10" at bounding box center [131, 167] width 27 height 11
click at [126, 167] on input "10" at bounding box center [131, 167] width 27 height 11
type input "0"
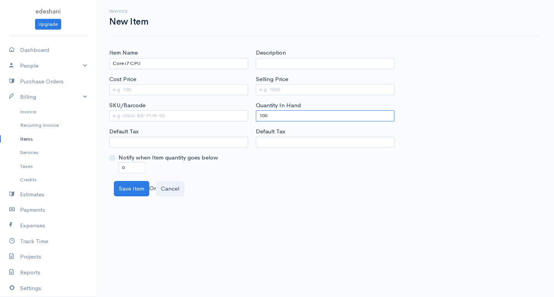
click at [265, 113] on input "100" at bounding box center [325, 115] width 139 height 11
type input "0"
click at [178, 82] on div "Cost Price" at bounding box center [178, 85] width 139 height 20
click at [180, 88] on input "Cost Price" at bounding box center [178, 89] width 139 height 11
type input "3000"
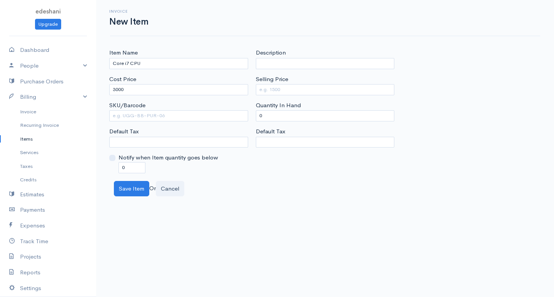
click at [288, 95] on div "Description Selling Price Quantity In Hand 0 Default Tax" at bounding box center [325, 110] width 146 height 125
click at [288, 91] on input "Selling Price" at bounding box center [325, 89] width 139 height 11
type input "3750"
click at [133, 190] on button "Save Item" at bounding box center [131, 189] width 35 height 16
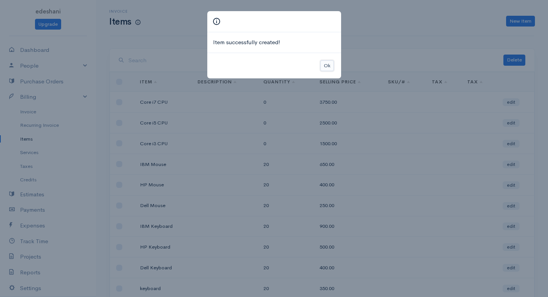
click at [328, 64] on button "Ok" at bounding box center [326, 65] width 13 height 11
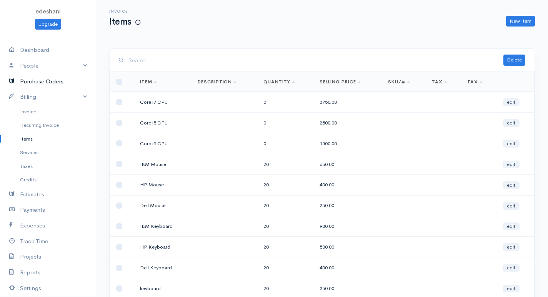
click at [32, 85] on link "Purchase Orders" at bounding box center [48, 82] width 96 height 16
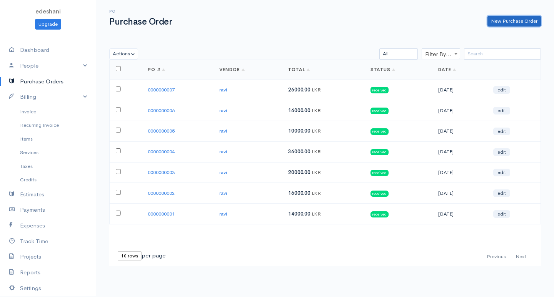
click at [497, 21] on link "New Purchase Order" at bounding box center [513, 21] width 53 height 11
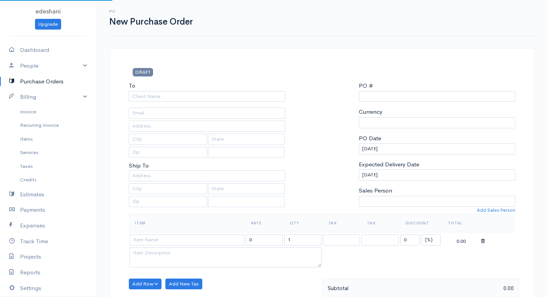
select select "[GEOGRAPHIC_DATA]"
select select "LKR"
type input "0000000008"
select select "[GEOGRAPHIC_DATA]"
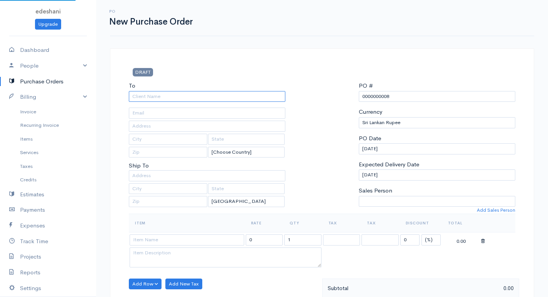
click at [163, 95] on input "To" at bounding box center [207, 96] width 156 height 11
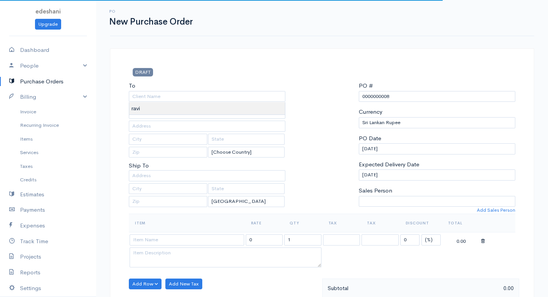
type input "ravi"
click at [157, 108] on body "edeshani Upgrade Dashboard People Clients Vendors Staff Users Purchase Orders B…" at bounding box center [274, 295] width 548 height 591
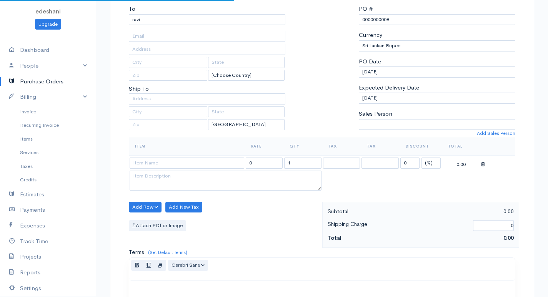
scroll to position [231, 0]
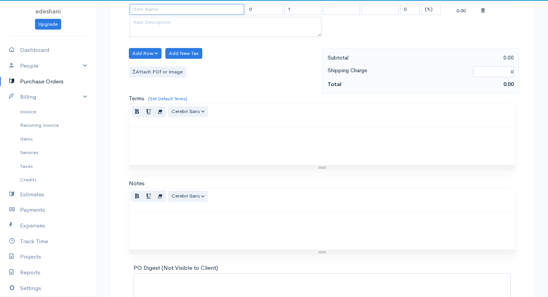
click at [177, 12] on input at bounding box center [187, 9] width 115 height 11
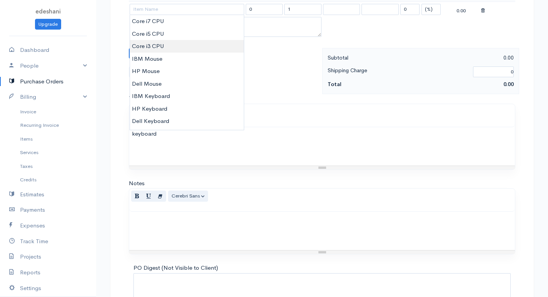
type input "Core i3 CPU"
type input "1500.00"
click at [172, 46] on body "edeshani Upgrade Dashboard People Clients Vendors Staff Users Purchase Orders B…" at bounding box center [274, 64] width 548 height 591
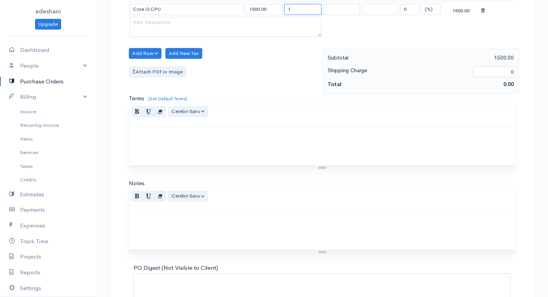
drag, startPoint x: 294, startPoint y: 13, endPoint x: 275, endPoint y: 12, distance: 18.8
click at [275, 12] on tr "Core i3 CPU 1500.00 1 0 (%) Flat 1500.00" at bounding box center [322, 9] width 386 height 15
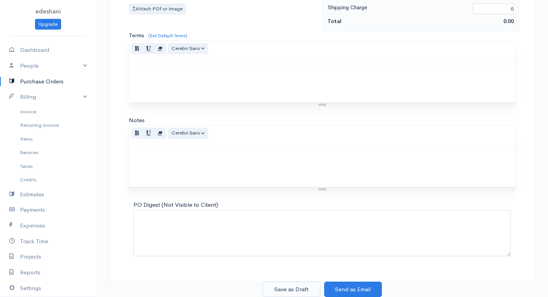
type input "40"
click at [304, 289] on button "Save as Draft" at bounding box center [292, 290] width 58 height 16
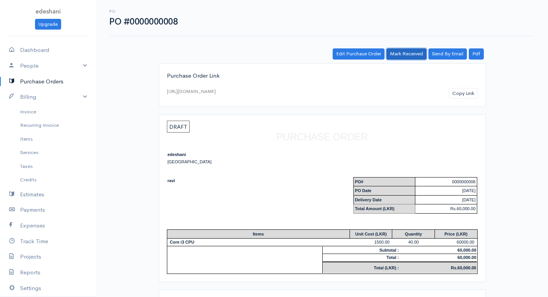
click at [412, 53] on link "Mark Received" at bounding box center [406, 53] width 40 height 11
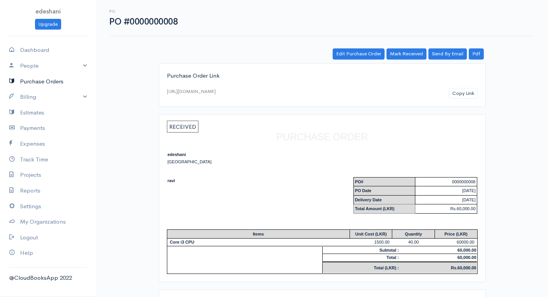
click at [56, 84] on link "Purchase Orders" at bounding box center [48, 82] width 96 height 16
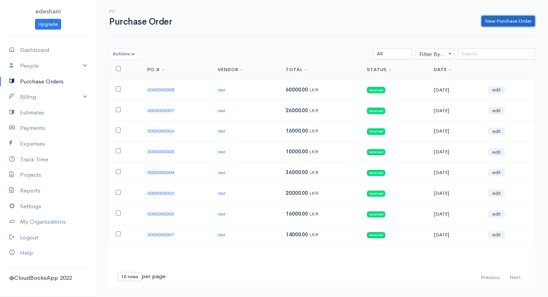
click at [517, 18] on link "New Purchase Order" at bounding box center [507, 21] width 53 height 11
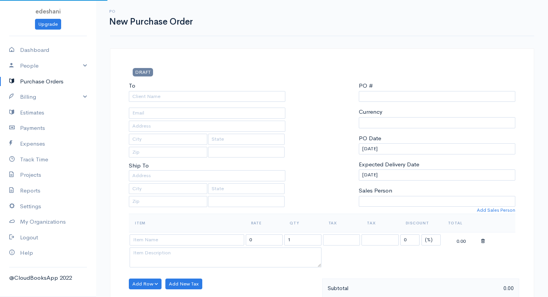
select select "LKR"
select select "[GEOGRAPHIC_DATA]"
type input "0000000009"
click at [210, 96] on input "To" at bounding box center [207, 96] width 156 height 11
select select "[GEOGRAPHIC_DATA]"
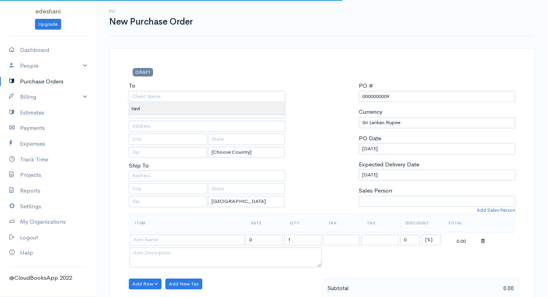
type input "ravi"
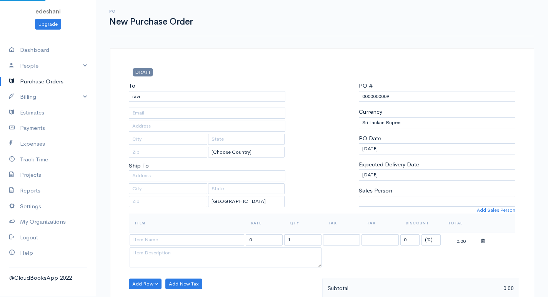
click at [174, 110] on body "edeshani Upgrade Dashboard People Clients Vendors Staff Users Purchase Orders B…" at bounding box center [274, 295] width 548 height 591
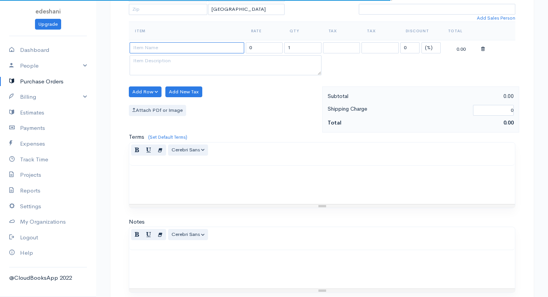
click at [192, 49] on input at bounding box center [187, 47] width 115 height 11
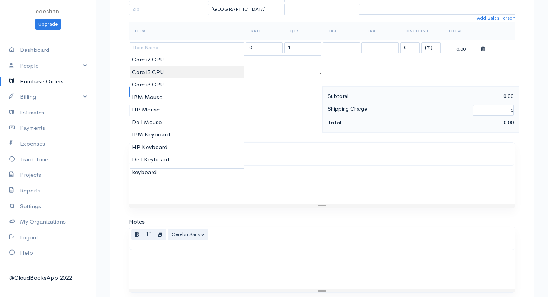
type input "Core i5 CPU"
type input "2500.00"
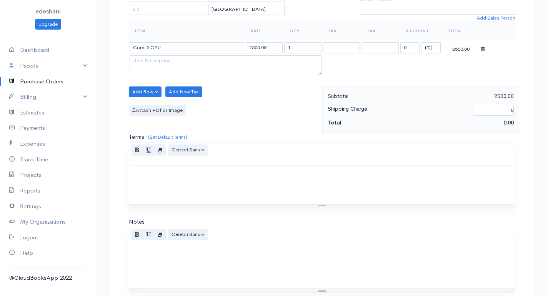
click at [203, 70] on body "edeshani Upgrade Dashboard People Clients Vendors Staff Users Purchase Orders B…" at bounding box center [274, 103] width 548 height 591
drag, startPoint x: 299, startPoint y: 49, endPoint x: 246, endPoint y: 58, distance: 53.7
click at [246, 58] on tbody "Core i5 CPU 2500.00 1 0 (%) Flat 2500.00" at bounding box center [322, 58] width 386 height 37
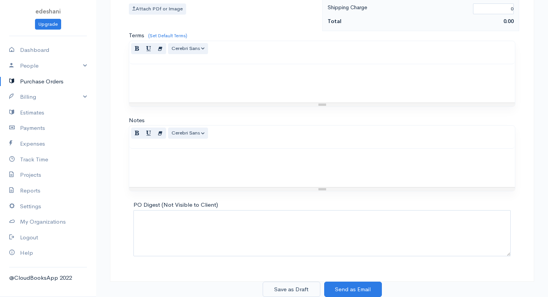
type input "40"
click at [287, 289] on button "Save as Draft" at bounding box center [292, 290] width 58 height 16
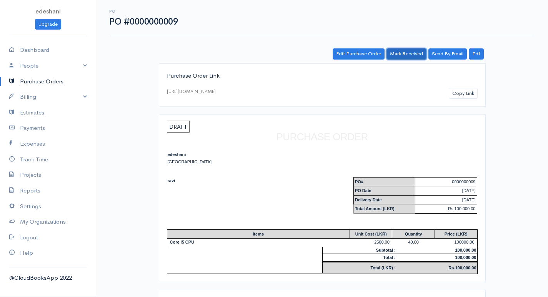
click at [406, 54] on link "Mark Received" at bounding box center [406, 53] width 40 height 11
click at [38, 80] on link "Purchase Orders" at bounding box center [48, 82] width 96 height 16
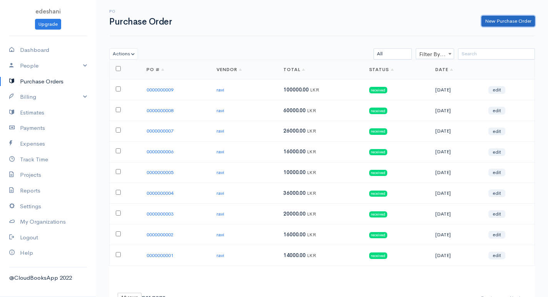
click at [508, 21] on link "New Purchase Order" at bounding box center [507, 21] width 53 height 11
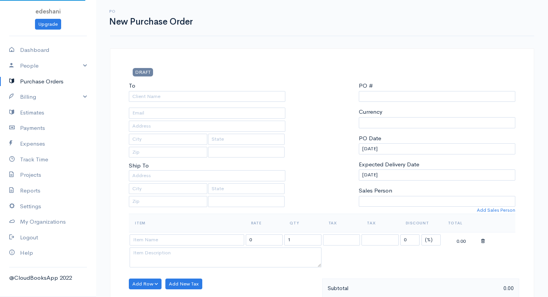
select select "[GEOGRAPHIC_DATA]"
select select "LKR"
type input "0000000010"
select select "[GEOGRAPHIC_DATA]"
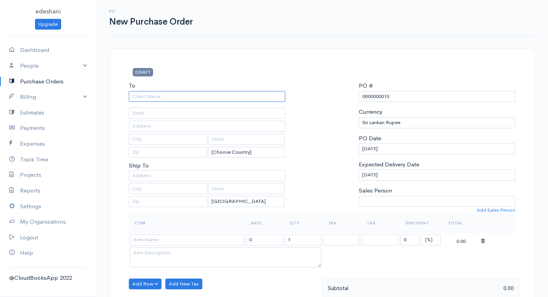
click at [151, 96] on input "To" at bounding box center [207, 96] width 156 height 11
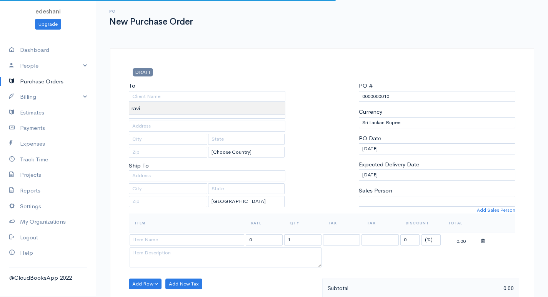
type input "ravi"
click at [161, 108] on body "edeshani Upgrade Dashboard People Clients Vendors Staff Users Purchase Orders B…" at bounding box center [274, 295] width 548 height 591
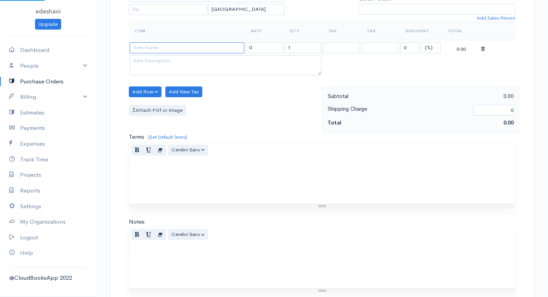
click at [180, 47] on input at bounding box center [187, 47] width 115 height 11
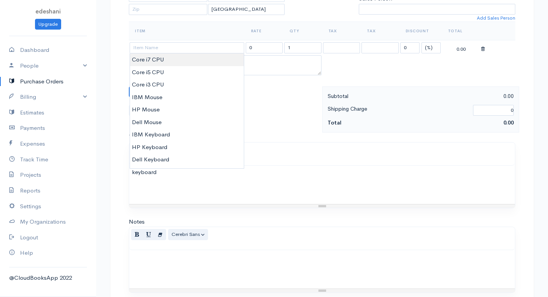
type input "Core i7 CPU"
type input "3750.00"
click at [180, 57] on body "edeshani Upgrade Dashboard People Clients Vendors Staff Users Purchase Orders B…" at bounding box center [274, 103] width 548 height 591
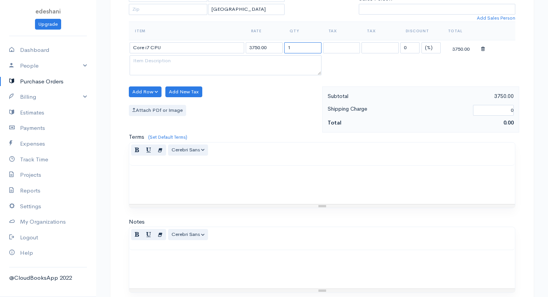
drag, startPoint x: 296, startPoint y: 47, endPoint x: 261, endPoint y: 53, distance: 35.9
click at [261, 53] on tr "Core i7 CPU 3750.00 1 0 (%) Flat 3750.00" at bounding box center [322, 47] width 386 height 15
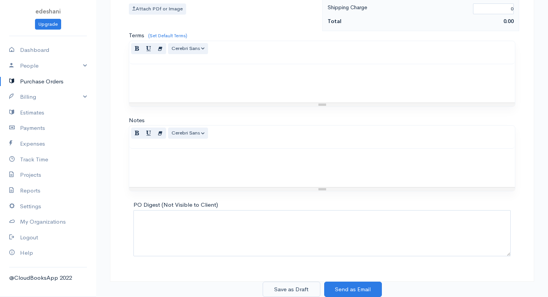
type input "40"
click at [275, 286] on button "Save as Draft" at bounding box center [292, 290] width 58 height 16
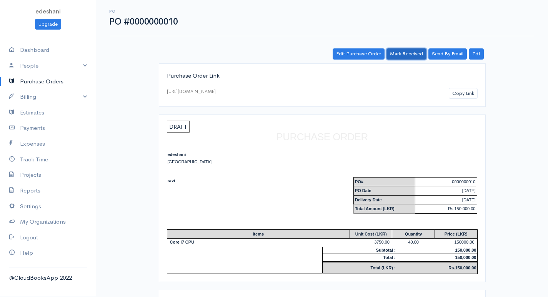
click at [412, 51] on link "Mark Received" at bounding box center [406, 53] width 40 height 11
click at [77, 96] on link "Billing" at bounding box center [48, 97] width 96 height 16
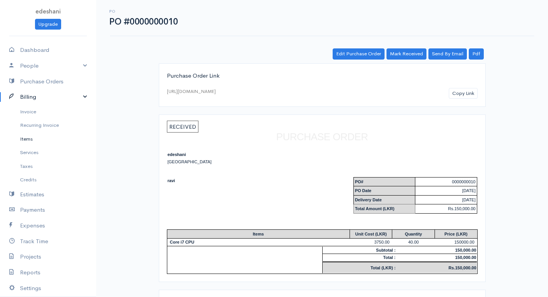
click at [51, 140] on link "Items" at bounding box center [48, 139] width 96 height 14
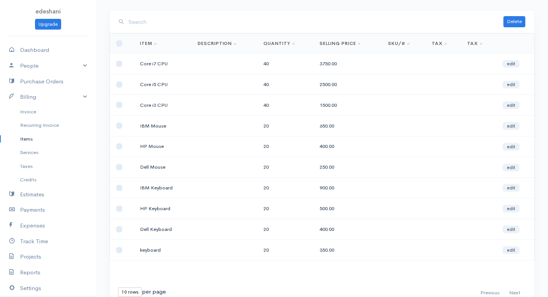
scroll to position [73, 0]
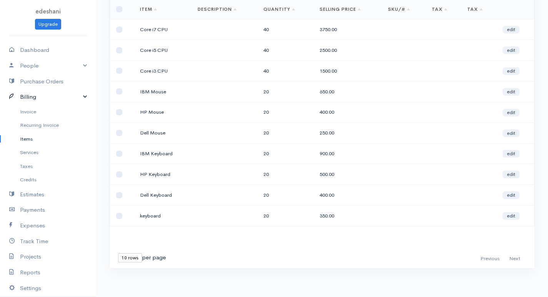
click at [75, 98] on link "Billing" at bounding box center [48, 97] width 96 height 16
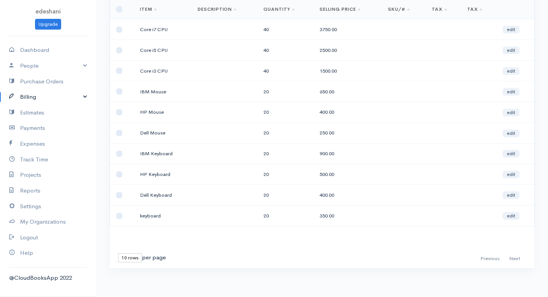
click at [80, 95] on link "Billing" at bounding box center [48, 97] width 96 height 16
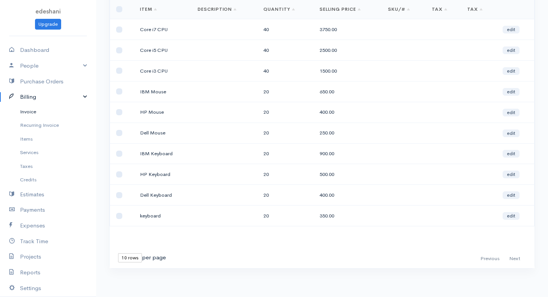
click at [66, 116] on link "Invoice" at bounding box center [48, 112] width 96 height 14
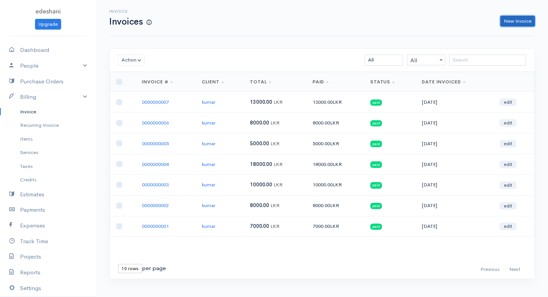
click at [511, 24] on link "New Invoice" at bounding box center [517, 21] width 35 height 11
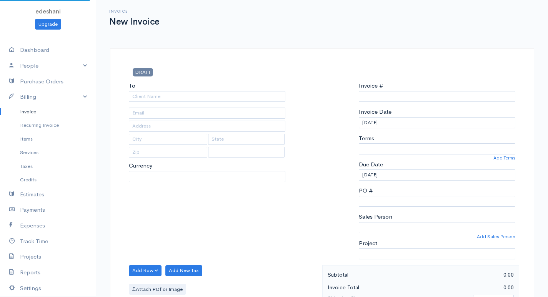
select select "LKR"
select select "[GEOGRAPHIC_DATA]"
type input "0000000008"
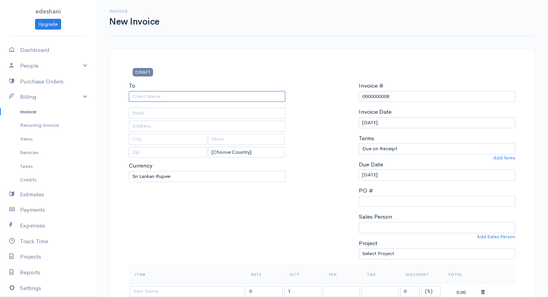
click at [174, 95] on input "To" at bounding box center [207, 96] width 156 height 11
type input "kumar"
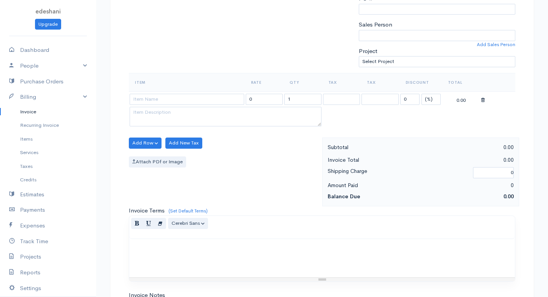
scroll to position [231, 0]
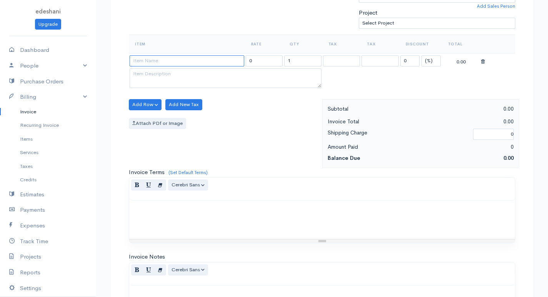
click at [194, 64] on input at bounding box center [187, 60] width 115 height 11
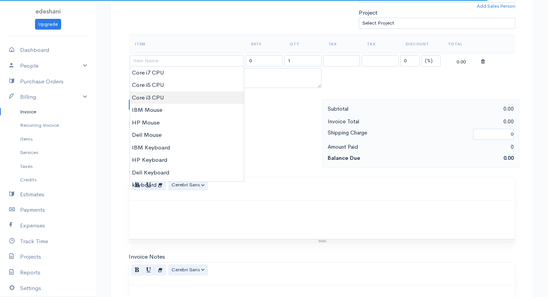
type input "Core i3 CPU"
type input "1500.00"
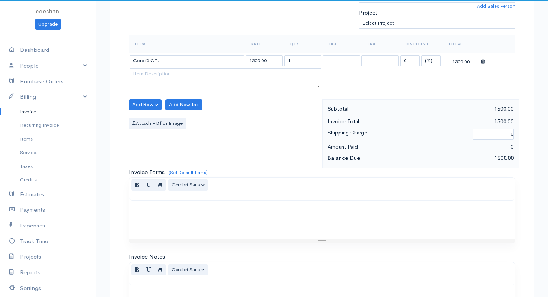
click at [167, 98] on body "edeshani Upgrade Dashboard People Clients Vendors Staff Users Purchase Orders B…" at bounding box center [274, 101] width 548 height 665
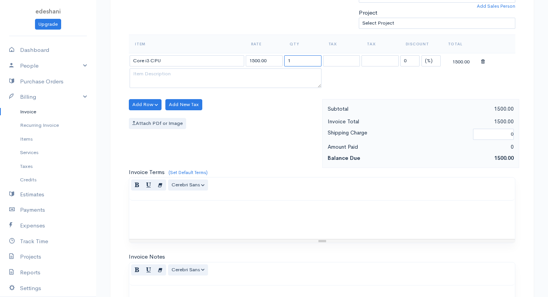
drag, startPoint x: 303, startPoint y: 60, endPoint x: 271, endPoint y: 62, distance: 31.2
click at [271, 62] on tr "Core i3 CPU 1500.00 1 0 (%) Flat 1500.00" at bounding box center [322, 60] width 386 height 15
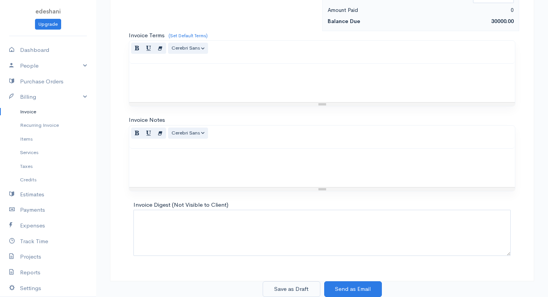
type input "20"
click at [287, 293] on button "Save as Draft" at bounding box center [292, 289] width 58 height 16
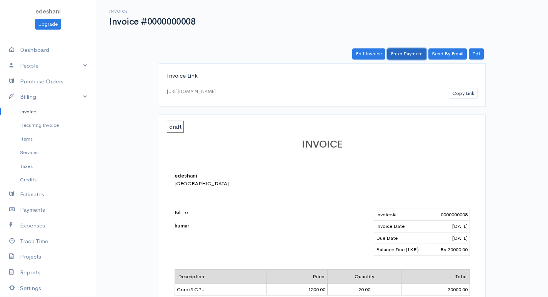
click at [415, 55] on link "Enter Payment" at bounding box center [406, 53] width 39 height 11
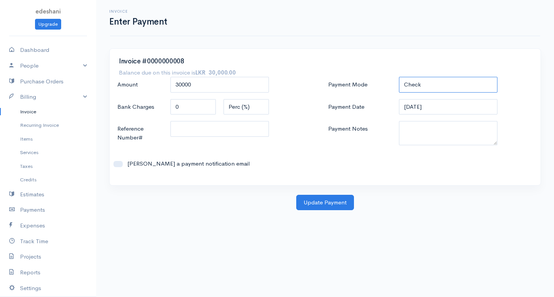
click at [433, 87] on select "Check Bank Transfer Credit Cash Debit ACH VISA MASTERCARD AMEX DISCOVER DINERS …" at bounding box center [448, 85] width 98 height 16
select select "Bank Transfer"
click at [399, 77] on select "Check Bank Transfer Credit Cash Debit ACH VISA MASTERCARD AMEX DISCOVER DINERS …" at bounding box center [448, 85] width 98 height 16
click at [344, 200] on button "Update Payment" at bounding box center [325, 203] width 58 height 16
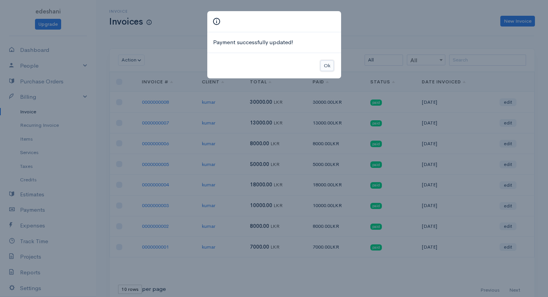
click at [328, 64] on button "Ok" at bounding box center [326, 65] width 13 height 11
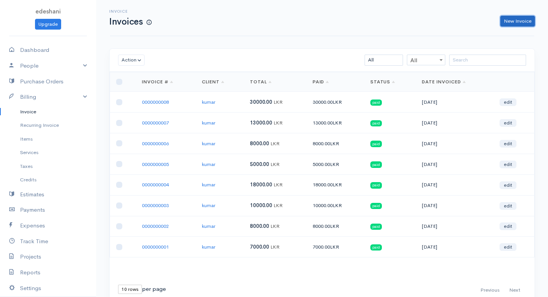
click at [511, 21] on link "New Invoice" at bounding box center [517, 21] width 35 height 11
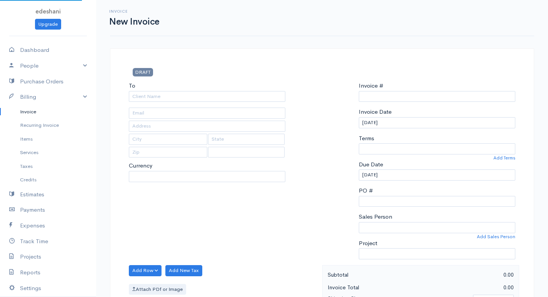
select select "LKR"
select select "[GEOGRAPHIC_DATA]"
type input "0000000009"
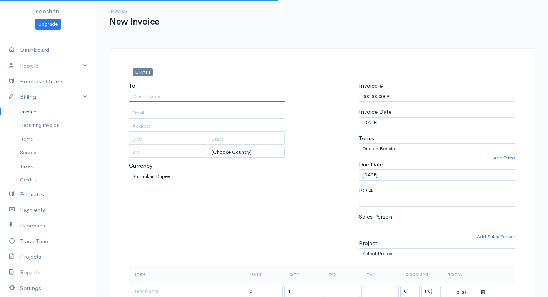
click at [229, 93] on input "To" at bounding box center [207, 96] width 156 height 11
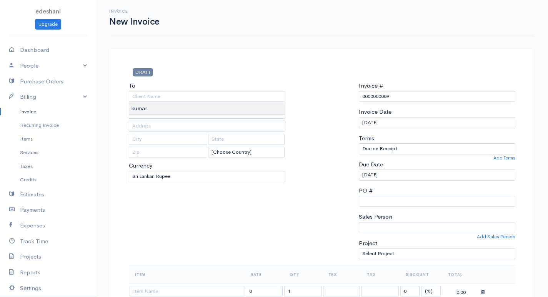
type input "kumar"
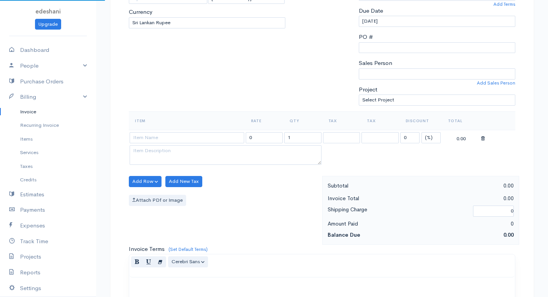
scroll to position [231, 0]
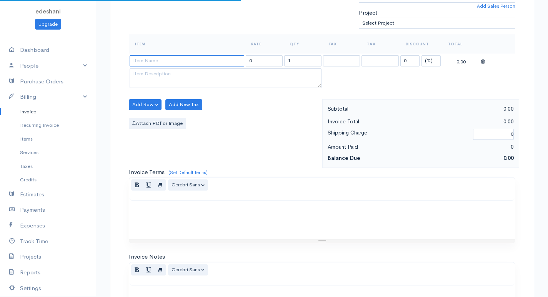
click at [210, 61] on input at bounding box center [187, 60] width 115 height 11
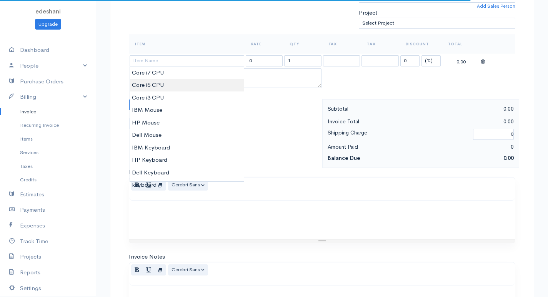
type input "Core i5 CPU"
type input "2500.00"
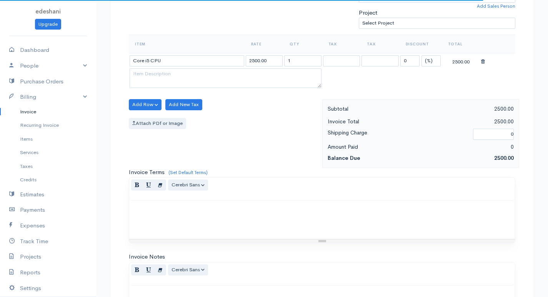
click at [187, 88] on body "edeshani Upgrade Dashboard People Clients Vendors Staff Users Purchase Orders B…" at bounding box center [274, 101] width 548 height 665
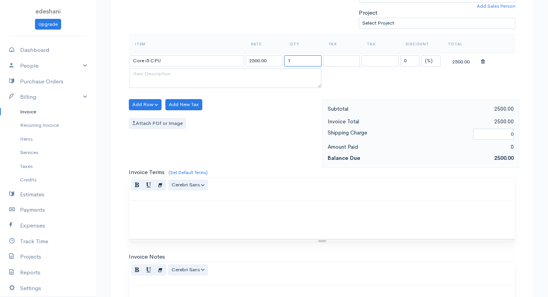
drag, startPoint x: 287, startPoint y: 66, endPoint x: 228, endPoint y: 78, distance: 60.1
click at [228, 78] on tbody "Core i5 CPU 2500.00 1 0 (%) Flat 2500.00" at bounding box center [322, 71] width 386 height 37
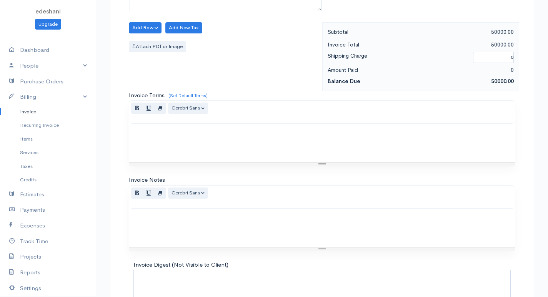
scroll to position [367, 0]
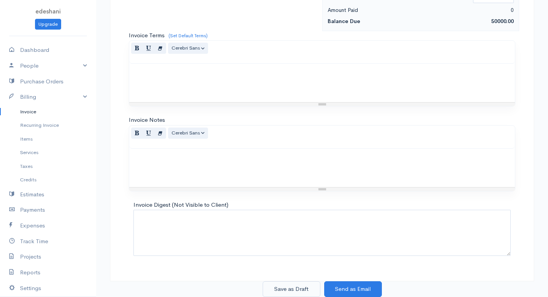
type input "20"
click at [296, 291] on button "Save as Draft" at bounding box center [292, 289] width 58 height 16
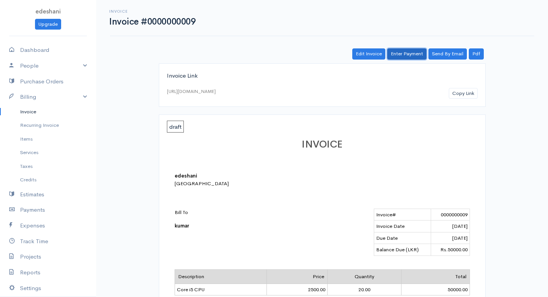
click at [413, 54] on link "Enter Payment" at bounding box center [406, 53] width 39 height 11
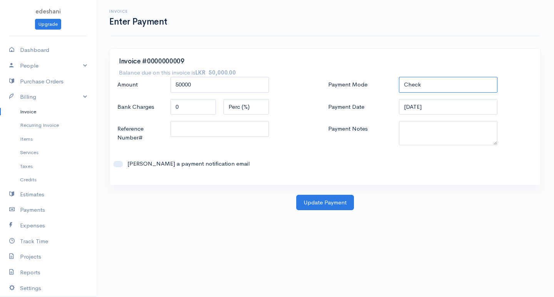
drag, startPoint x: 438, startPoint y: 81, endPoint x: 436, endPoint y: 85, distance: 4.0
click at [438, 82] on select "Check Bank Transfer Credit Cash Debit ACH VISA MASTERCARD AMEX DISCOVER DINERS …" at bounding box center [448, 85] width 98 height 16
select select "Bank Transfer"
click at [399, 77] on select "Check Bank Transfer Credit Cash Debit ACH VISA MASTERCARD AMEX DISCOVER DINERS …" at bounding box center [448, 85] width 98 height 16
click at [331, 203] on button "Update Payment" at bounding box center [325, 203] width 58 height 16
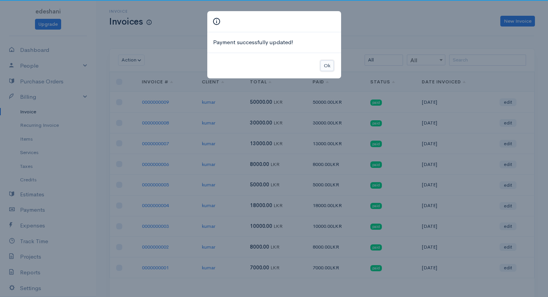
click at [327, 67] on button "Ok" at bounding box center [326, 65] width 13 height 11
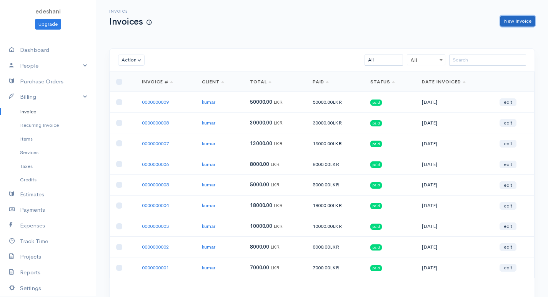
click at [507, 23] on link "New Invoice" at bounding box center [517, 21] width 35 height 11
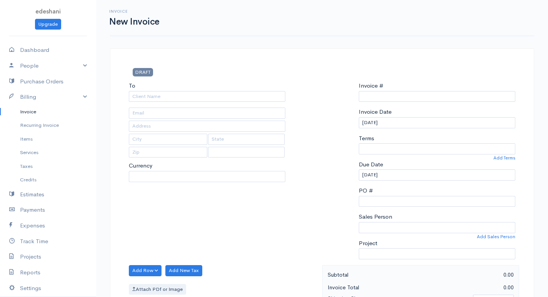
select select "LKR"
select select "[GEOGRAPHIC_DATA]"
type input "0000000010"
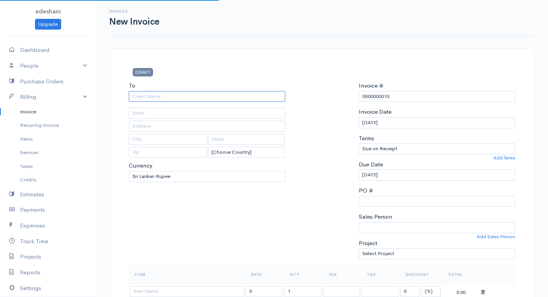
click at [136, 100] on input "To" at bounding box center [207, 96] width 156 height 11
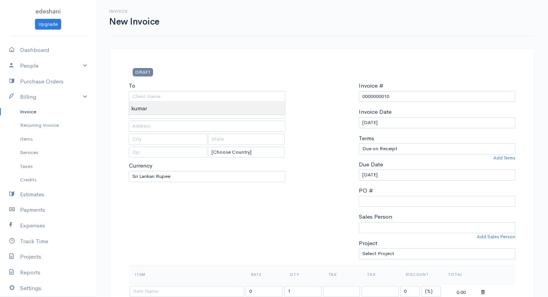
type input "kumar"
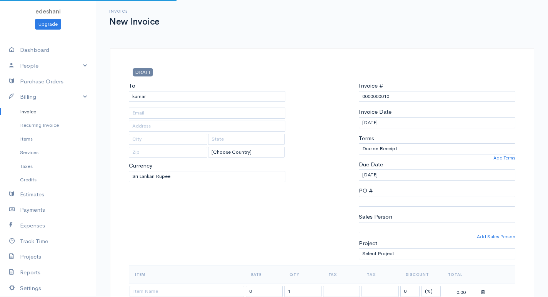
scroll to position [192, 0]
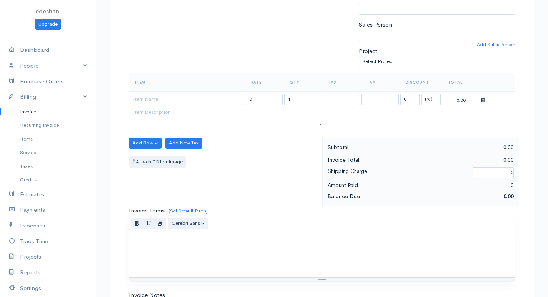
drag, startPoint x: 184, startPoint y: 88, endPoint x: 186, endPoint y: 101, distance: 12.5
click at [185, 92] on table "Item Rate Qty Tax Tax Discount Total 0 1 0 (%) Flat 0.00" at bounding box center [322, 100] width 386 height 55
click at [186, 102] on input at bounding box center [187, 99] width 115 height 11
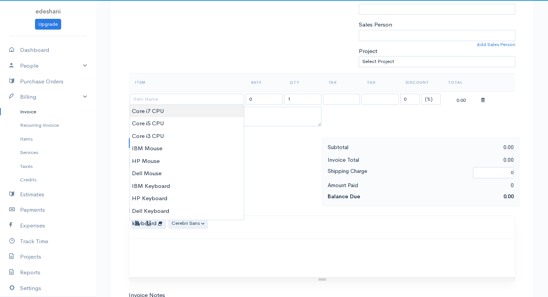
type input "Core i7 CPU"
type input "3750.00"
click at [183, 108] on body "edeshani Upgrade Dashboard People Clients Vendors Staff Users Purchase Orders B…" at bounding box center [274, 140] width 548 height 665
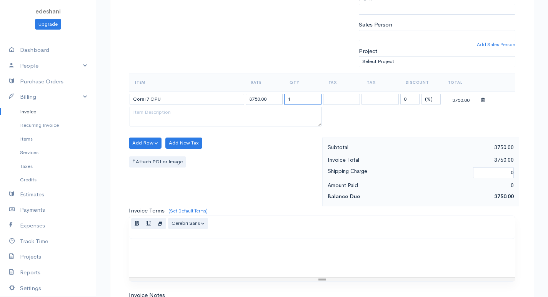
drag, startPoint x: 305, startPoint y: 97, endPoint x: 275, endPoint y: 104, distance: 31.2
click at [275, 102] on tr "Core i7 CPU 3750.00 1 0 (%) Flat 3750.00" at bounding box center [322, 98] width 386 height 15
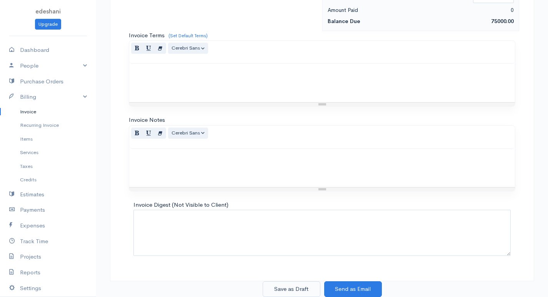
type input "20"
click at [286, 286] on button "Save as Draft" at bounding box center [292, 289] width 58 height 16
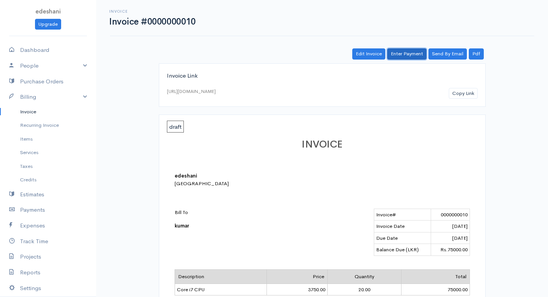
click at [392, 50] on link "Enter Payment" at bounding box center [406, 53] width 39 height 11
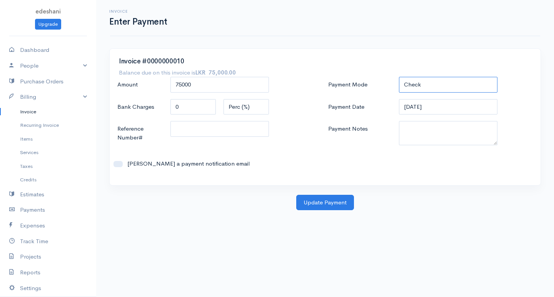
click at [437, 82] on select "Check Bank Transfer Credit Cash Debit ACH VISA MASTERCARD AMEX DISCOVER DINERS …" at bounding box center [448, 85] width 98 height 16
select select "Bank Transfer"
click at [399, 77] on select "Check Bank Transfer Credit Cash Debit ACH VISA MASTERCARD AMEX DISCOVER DINERS …" at bounding box center [448, 85] width 98 height 16
click at [321, 198] on button "Update Payment" at bounding box center [325, 203] width 58 height 16
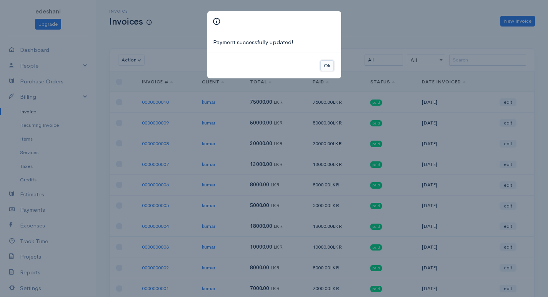
click at [325, 67] on button "Ok" at bounding box center [326, 65] width 13 height 11
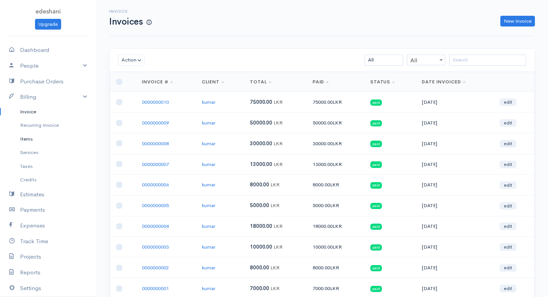
click at [53, 138] on link "Items" at bounding box center [48, 139] width 96 height 14
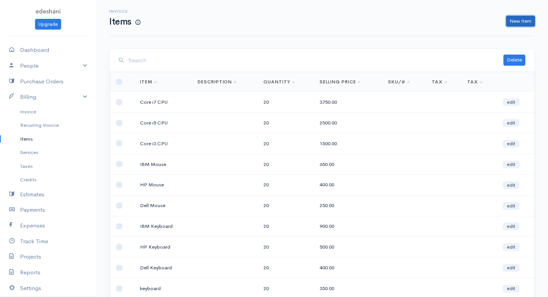
click at [523, 24] on link "New Item" at bounding box center [520, 21] width 29 height 11
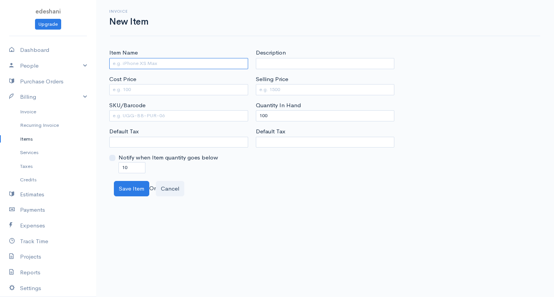
click at [122, 67] on input "Item Name" at bounding box center [178, 63] width 139 height 11
type input "Intel Motherboard"
click at [128, 93] on input "Cost Price" at bounding box center [178, 89] width 139 height 11
type input "3500"
click at [327, 85] on input "Selling Price" at bounding box center [325, 89] width 139 height 11
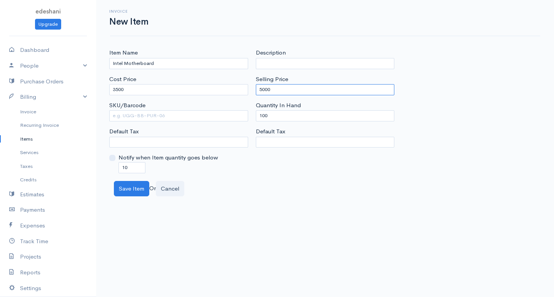
type input "5000"
click at [264, 115] on input "100" at bounding box center [325, 115] width 139 height 11
type input "0"
click at [125, 167] on input "10" at bounding box center [131, 167] width 27 height 11
type input "0"
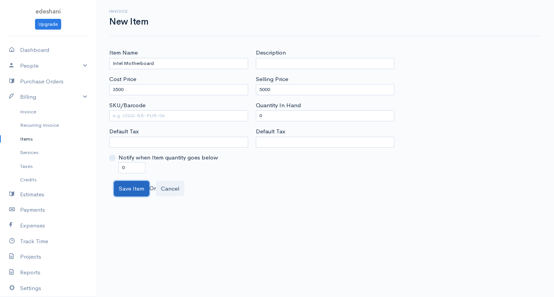
click at [132, 190] on button "Save Item" at bounding box center [131, 189] width 35 height 16
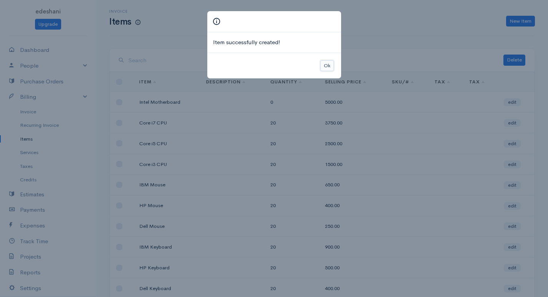
click at [323, 67] on button "Ok" at bounding box center [326, 65] width 13 height 11
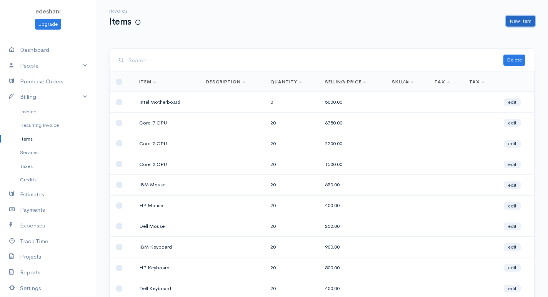
click at [519, 19] on link "New Item" at bounding box center [520, 21] width 29 height 11
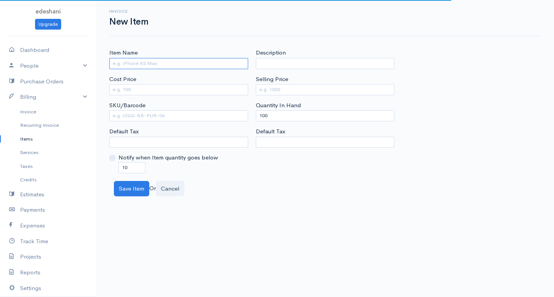
click at [130, 67] on input "Item Name" at bounding box center [178, 63] width 139 height 11
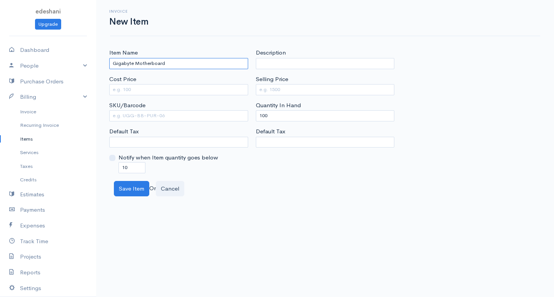
type input "Gigabyte Motherboard"
click at [118, 92] on input "Cost Price" at bounding box center [178, 89] width 139 height 11
type input "4000"
click at [299, 84] on div "Selling Price" at bounding box center [325, 85] width 139 height 20
click at [278, 91] on input "Selling Price" at bounding box center [325, 89] width 139 height 11
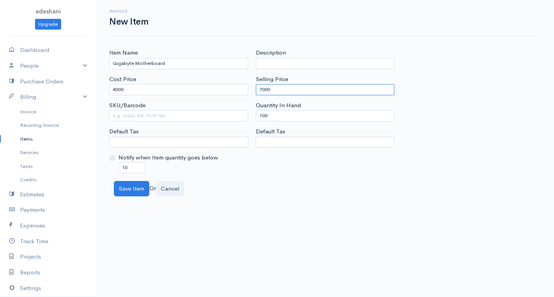
type input "7000"
drag, startPoint x: 125, startPoint y: 168, endPoint x: 147, endPoint y: 158, distance: 24.6
click at [125, 168] on input "10" at bounding box center [131, 167] width 27 height 11
type input "0"
drag, startPoint x: 263, startPoint y: 117, endPoint x: 286, endPoint y: 109, distance: 24.4
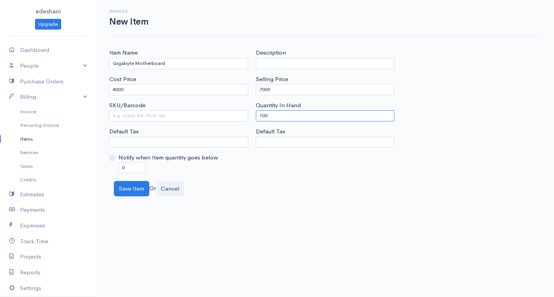
click at [263, 116] on input "100" at bounding box center [325, 115] width 139 height 11
click at [264, 115] on input "100" at bounding box center [325, 115] width 139 height 11
type input "0"
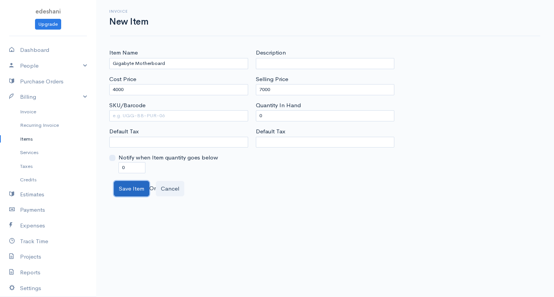
click at [124, 190] on button "Save Item" at bounding box center [131, 189] width 35 height 16
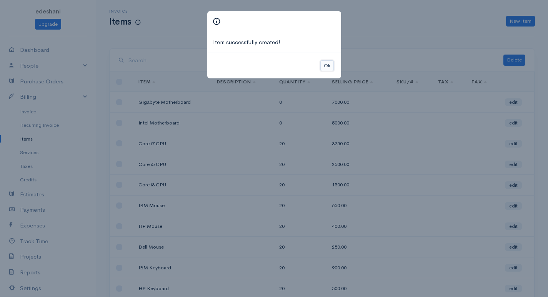
click at [328, 64] on button "Ok" at bounding box center [326, 65] width 13 height 11
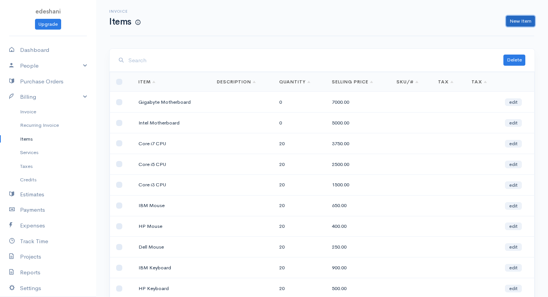
click at [528, 25] on link "New Item" at bounding box center [520, 21] width 29 height 11
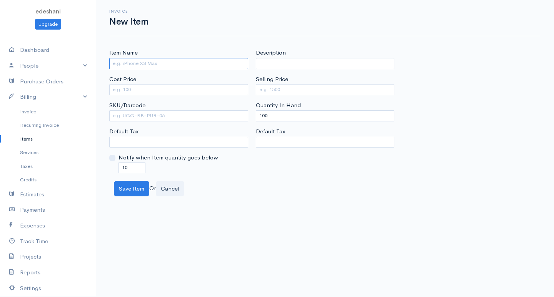
click at [164, 63] on input "Item Name" at bounding box center [178, 63] width 139 height 11
type input "Foxconn Motherboard"
click at [161, 88] on input "Cost Price" at bounding box center [178, 89] width 139 height 11
type input "4500"
click at [285, 81] on label "Selling Price" at bounding box center [272, 79] width 32 height 9
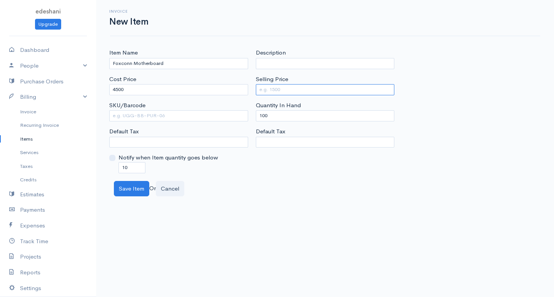
click at [285, 84] on input "Selling Price" at bounding box center [325, 89] width 139 height 11
type input "6500"
drag, startPoint x: 265, startPoint y: 116, endPoint x: 288, endPoint y: 105, distance: 25.8
click at [265, 116] on input "100" at bounding box center [325, 115] width 139 height 11
type input "0"
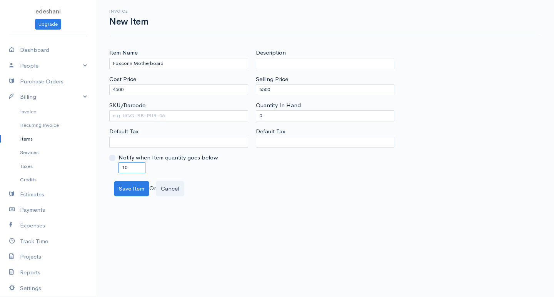
click at [125, 168] on input "10" at bounding box center [131, 167] width 27 height 11
type input "0"
click at [131, 185] on button "Save Item" at bounding box center [131, 189] width 35 height 16
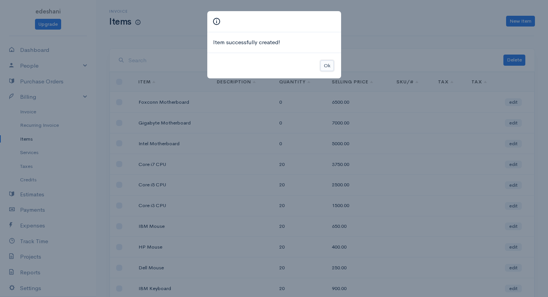
click at [327, 65] on button "Ok" at bounding box center [326, 65] width 13 height 11
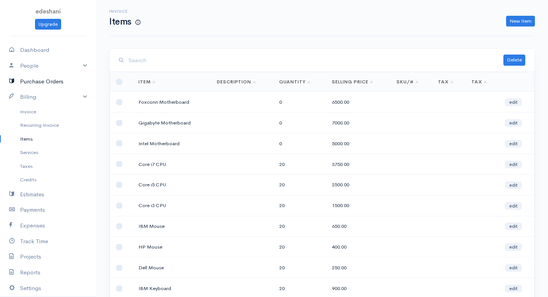
click at [52, 86] on link "Purchase Orders" at bounding box center [48, 82] width 96 height 16
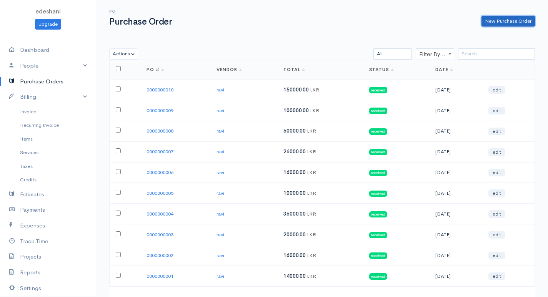
click at [498, 22] on link "New Purchase Order" at bounding box center [507, 21] width 53 height 11
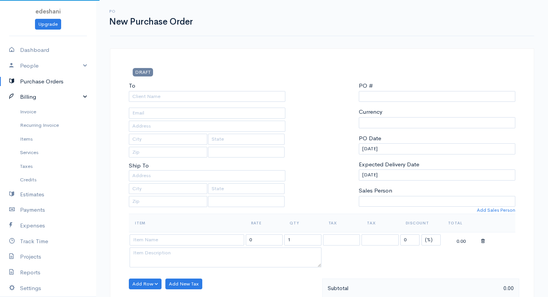
select select "LKR"
select select "[GEOGRAPHIC_DATA]"
type input "0000000011"
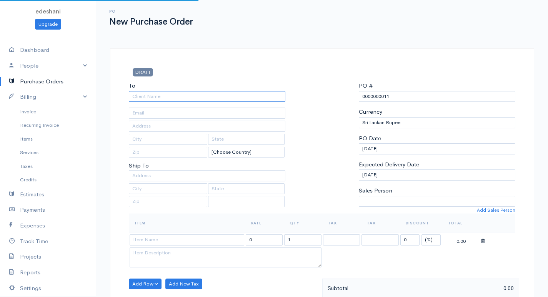
click at [136, 98] on input "To" at bounding box center [207, 96] width 156 height 11
select select "[GEOGRAPHIC_DATA]"
type input "ravi"
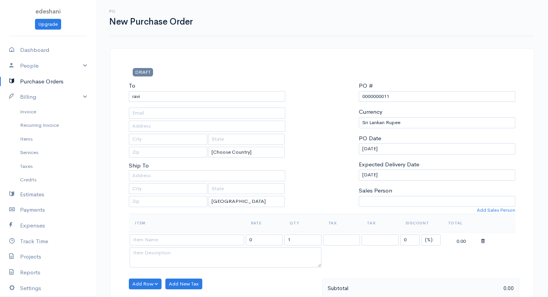
click at [149, 105] on body "edeshani Upgrade Dashboard People Clients Vendors Staff Users Purchase Orders B…" at bounding box center [274, 295] width 548 height 591
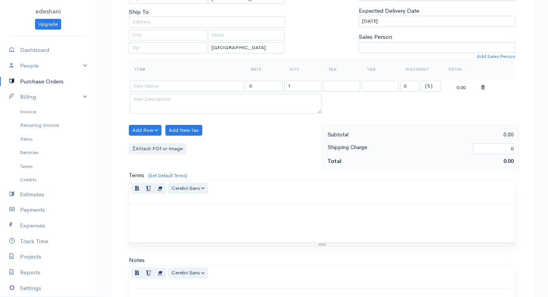
scroll to position [192, 0]
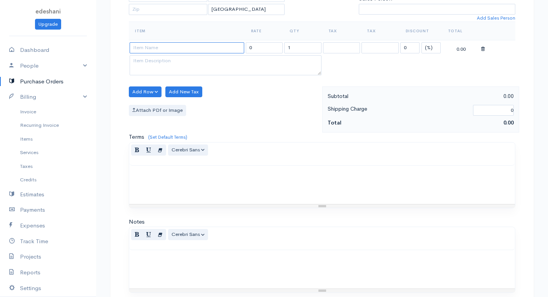
click at [174, 51] on input at bounding box center [187, 47] width 115 height 11
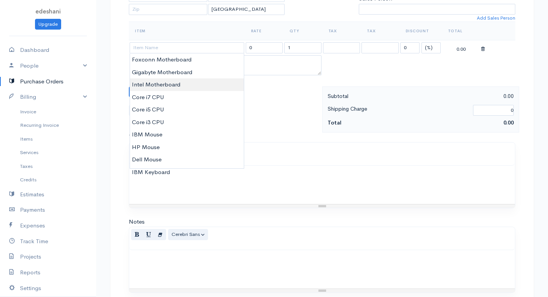
type input "Intel Motherboard"
type input "5000.00"
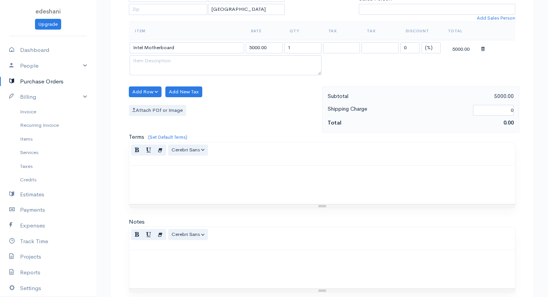
click at [166, 84] on body "edeshani Upgrade Dashboard People Clients Vendors Staff Users Purchase Orders B…" at bounding box center [274, 103] width 548 height 591
drag, startPoint x: 299, startPoint y: 49, endPoint x: 268, endPoint y: 50, distance: 31.5
click at [271, 47] on tr "Intel Motherboard 5000.00 1 0 (%) Flat 5000.00" at bounding box center [322, 47] width 386 height 15
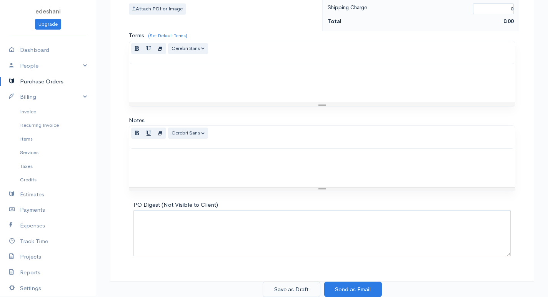
type input "40"
click at [303, 290] on button "Save as Draft" at bounding box center [292, 290] width 58 height 16
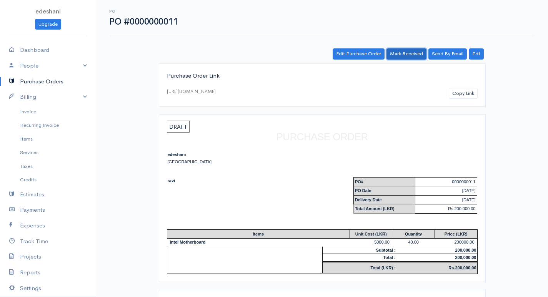
click at [400, 53] on link "Mark Received" at bounding box center [406, 53] width 40 height 11
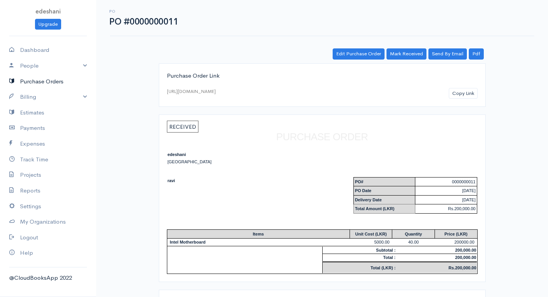
click at [73, 86] on link "Purchase Orders" at bounding box center [48, 82] width 96 height 16
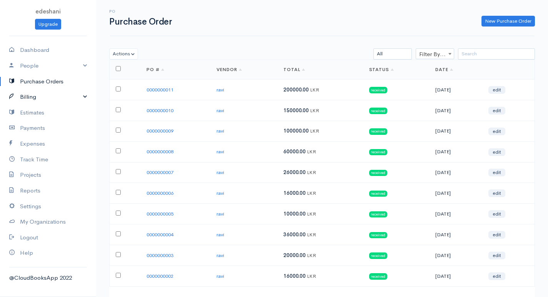
click at [63, 100] on link "Billing" at bounding box center [48, 97] width 96 height 16
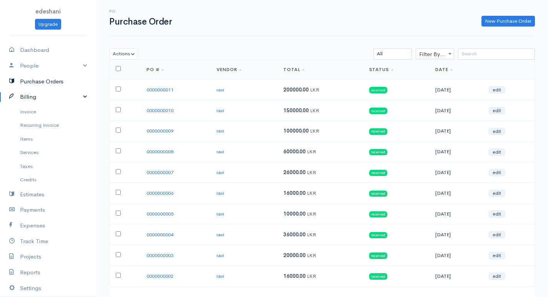
click at [75, 84] on link "Purchase Orders" at bounding box center [48, 82] width 96 height 16
click at [519, 20] on link "New Purchase Order" at bounding box center [507, 21] width 53 height 11
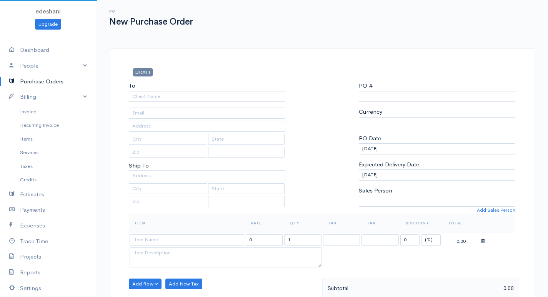
select select "LKR"
select select "[GEOGRAPHIC_DATA]"
type input "0000000012"
click at [223, 93] on input "To" at bounding box center [207, 96] width 156 height 11
select select "[GEOGRAPHIC_DATA]"
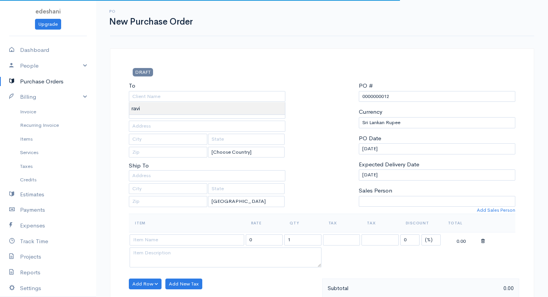
type input "ravi"
click at [193, 108] on body "edeshani Upgrade Dashboard People Clients Vendors Staff Users Purchase Orders B…" at bounding box center [274, 295] width 548 height 591
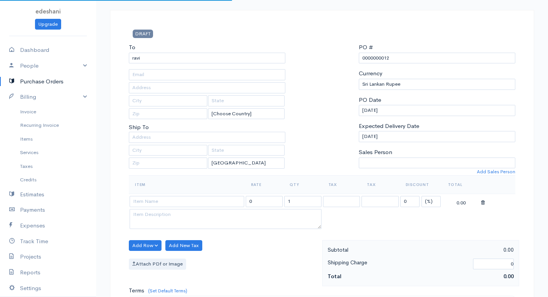
scroll to position [154, 0]
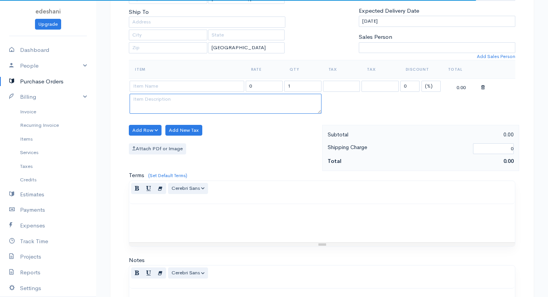
click at [215, 94] on textarea at bounding box center [226, 104] width 192 height 20
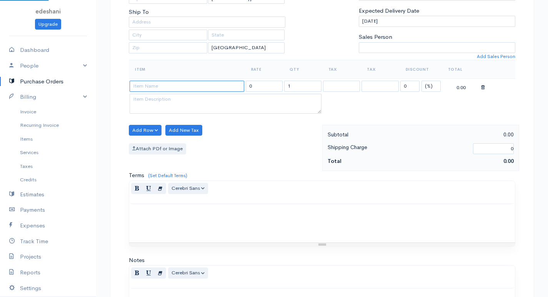
click at [215, 86] on input at bounding box center [187, 86] width 115 height 11
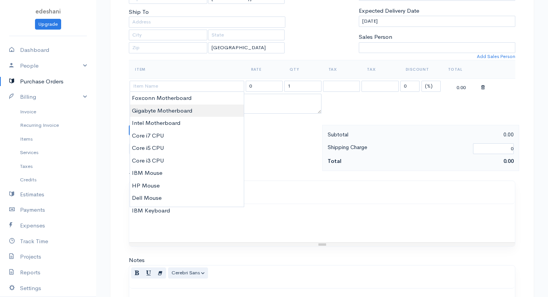
type input "Gigabyte Motherboard"
type input "7000.00"
click at [172, 109] on body "edeshani Upgrade Dashboard People Clients Vendors Staff Users Purchase Orders B…" at bounding box center [274, 141] width 548 height 591
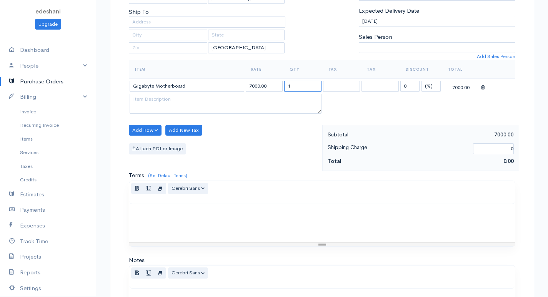
drag, startPoint x: 290, startPoint y: 89, endPoint x: 203, endPoint y: 107, distance: 88.7
click at [210, 96] on tbody "Gigabyte Motherboard 7000.00 1 0 (%) Flat 7000.00" at bounding box center [322, 97] width 386 height 37
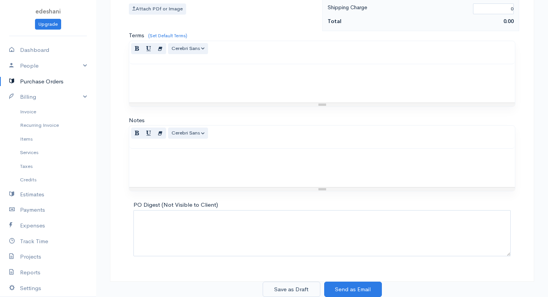
type input "40"
click at [299, 287] on button "Save as Draft" at bounding box center [292, 290] width 58 height 16
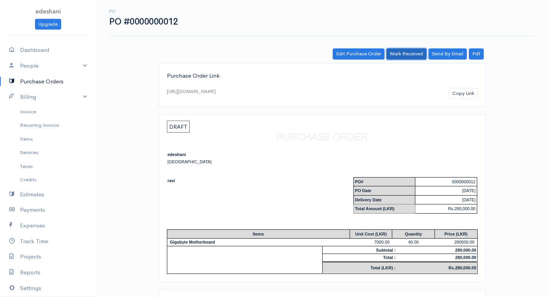
click at [394, 53] on link "Mark Received" at bounding box center [406, 53] width 40 height 11
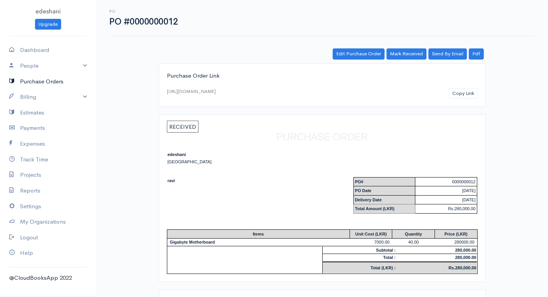
click at [60, 81] on link "Purchase Orders" at bounding box center [48, 82] width 96 height 16
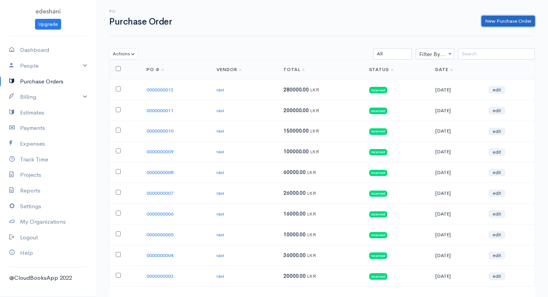
click at [511, 22] on link "New Purchase Order" at bounding box center [507, 21] width 53 height 11
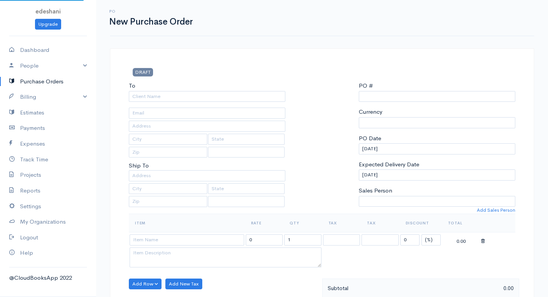
select select "[GEOGRAPHIC_DATA]"
select select "LKR"
type input "0000000013"
select select "[GEOGRAPHIC_DATA]"
click at [139, 104] on div "To [Choose Country] [GEOGRAPHIC_DATA] [GEOGRAPHIC_DATA] [GEOGRAPHIC_DATA] [GEOG…" at bounding box center [207, 147] width 164 height 132
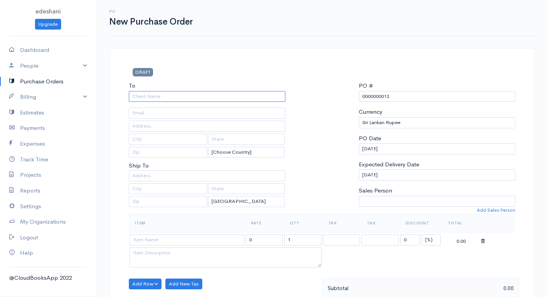
click at [141, 98] on input "To" at bounding box center [207, 96] width 156 height 11
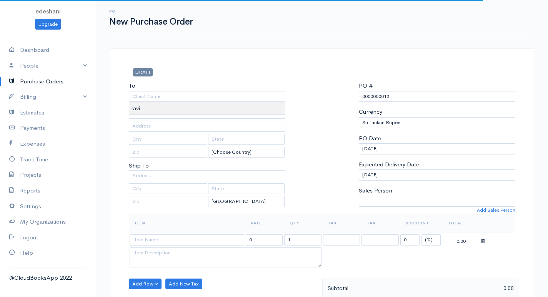
type input "ravi"
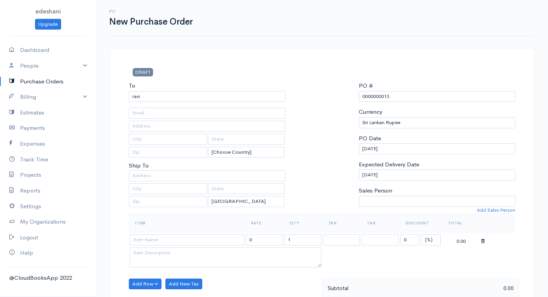
click at [151, 113] on body "edeshani Upgrade Dashboard People Clients Vendors Staff Users Purchase Orders B…" at bounding box center [274, 295] width 548 height 591
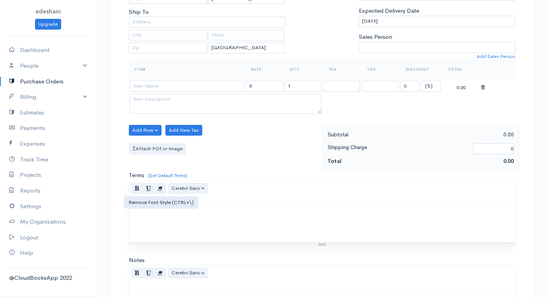
scroll to position [231, 0]
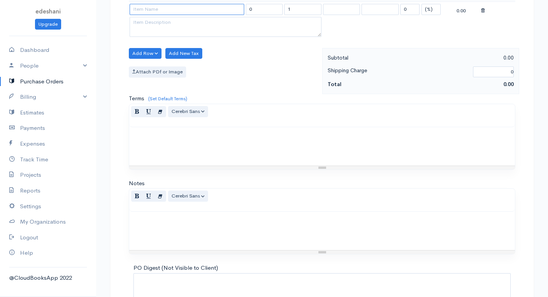
click at [183, 10] on input at bounding box center [187, 9] width 115 height 11
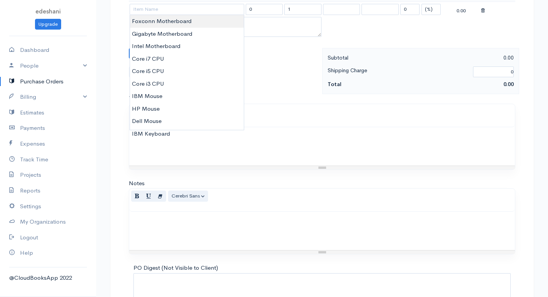
type input "Foxconn Motherboard"
type input "6500.00"
click at [202, 25] on body "edeshani Upgrade Dashboard People Clients Vendors Staff Users Purchase Orders B…" at bounding box center [274, 64] width 548 height 591
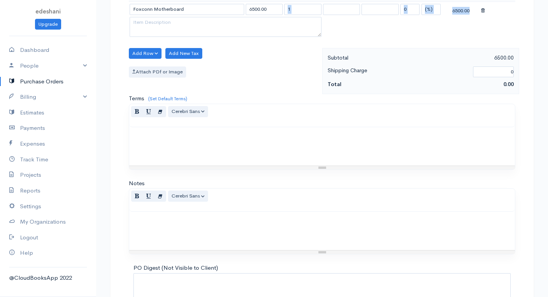
drag, startPoint x: 310, startPoint y: 3, endPoint x: 259, endPoint y: 18, distance: 53.6
click at [259, 18] on tbody "Foxconn Motherboard 6500.00 1 0 (%) Flat 6500.00" at bounding box center [322, 20] width 386 height 37
drag, startPoint x: 303, startPoint y: 3, endPoint x: 244, endPoint y: 10, distance: 58.4
click at [244, 10] on tr "Foxconn Motherboard 6500.00 1 0 (%) Flat 6500.00" at bounding box center [322, 9] width 386 height 15
click at [301, 9] on input "1" at bounding box center [302, 9] width 37 height 11
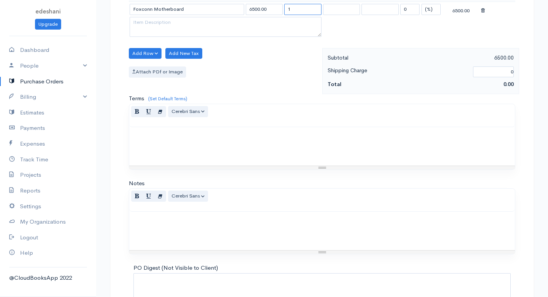
drag, startPoint x: 301, startPoint y: 9, endPoint x: 243, endPoint y: 17, distance: 58.6
click at [243, 17] on tr "Foxconn Motherboard 6500.00 1 0 (%) Flat 6500.00" at bounding box center [322, 9] width 386 height 15
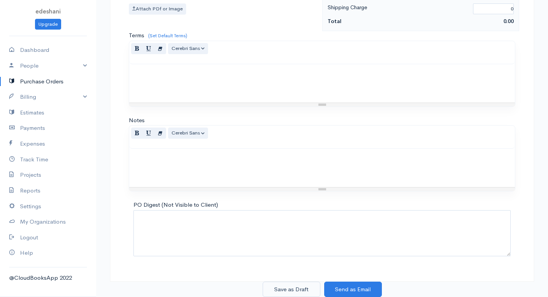
type input "40"
click at [297, 289] on button "Save as Draft" at bounding box center [292, 290] width 58 height 16
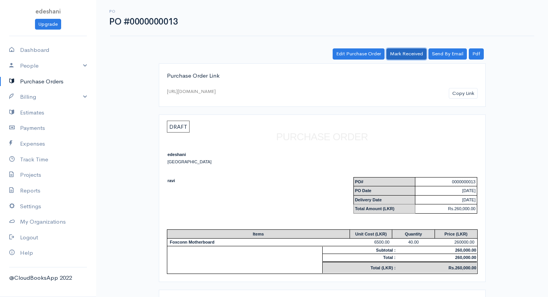
click at [406, 53] on link "Mark Received" at bounding box center [406, 53] width 40 height 11
click at [37, 97] on link "Billing" at bounding box center [48, 97] width 96 height 16
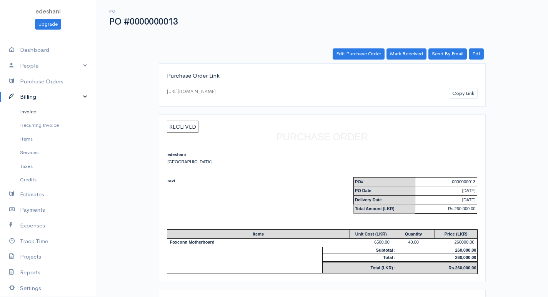
click at [43, 106] on link "Invoice" at bounding box center [48, 112] width 96 height 14
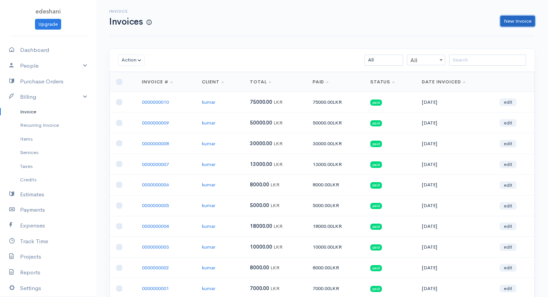
click at [508, 18] on link "New Invoice" at bounding box center [517, 21] width 35 height 11
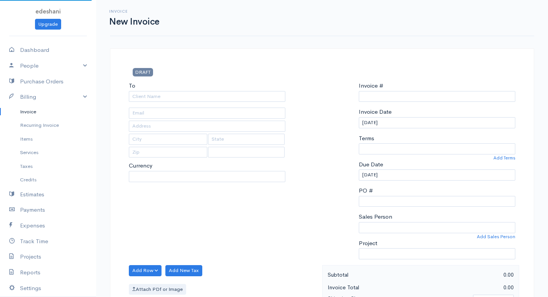
select select "[GEOGRAPHIC_DATA]"
select select "LKR"
type input "0000000011"
click at [186, 99] on input "To" at bounding box center [207, 96] width 156 height 11
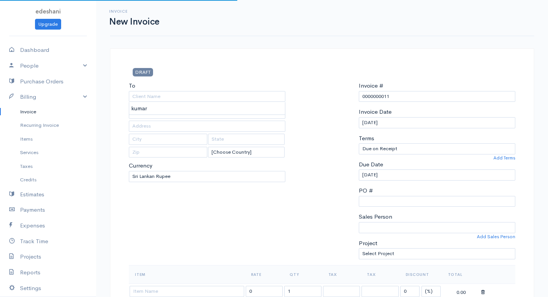
type input "kumar"
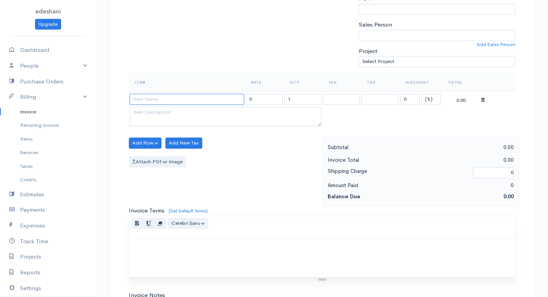
click at [191, 98] on input at bounding box center [187, 99] width 115 height 11
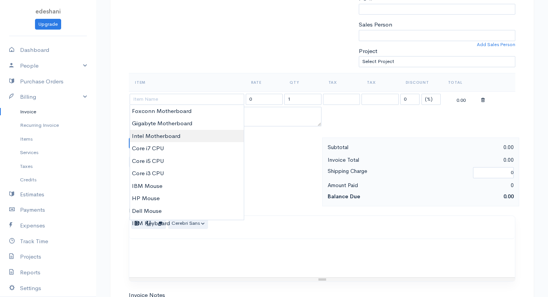
type input "Intel Motherboard"
type input "5000.00"
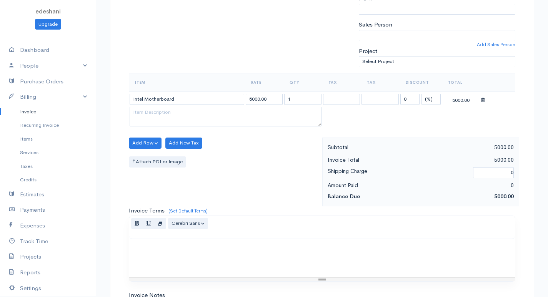
click at [172, 131] on body "edeshani Upgrade Dashboard People Clients Vendors Staff Users Purchase Orders B…" at bounding box center [274, 140] width 548 height 665
drag, startPoint x: 291, startPoint y: 97, endPoint x: 259, endPoint y: 106, distance: 33.0
click at [259, 106] on tbody "Intel Motherboard 5000.00 1 0 (%) Flat 5000.00" at bounding box center [322, 109] width 386 height 37
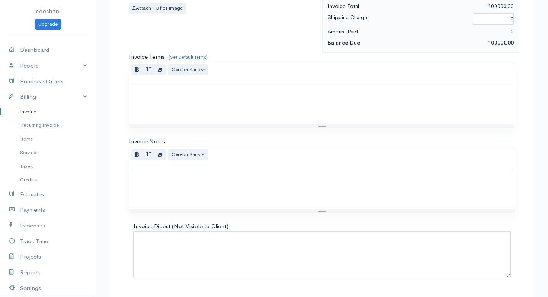
scroll to position [367, 0]
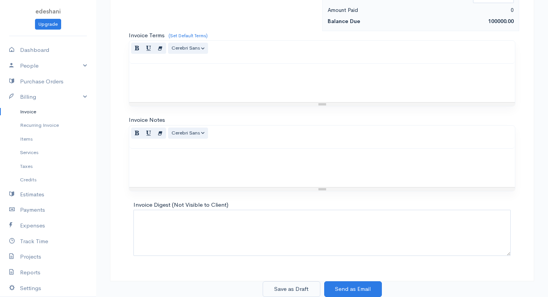
type input "20"
click at [306, 287] on button "Save as Draft" at bounding box center [292, 289] width 58 height 16
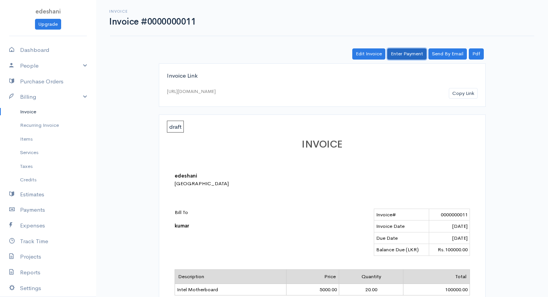
click at [404, 54] on link "Enter Payment" at bounding box center [406, 53] width 39 height 11
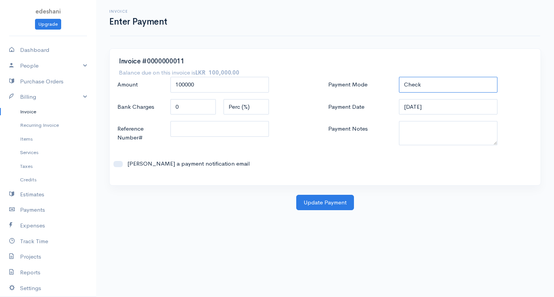
click at [466, 86] on select "Check Bank Transfer Credit Cash Debit ACH VISA MASTERCARD AMEX DISCOVER DINERS …" at bounding box center [448, 85] width 98 height 16
select select "Bank Transfer"
click at [399, 77] on select "Check Bank Transfer Credit Cash Debit ACH VISA MASTERCARD AMEX DISCOVER DINERS …" at bounding box center [448, 85] width 98 height 16
click at [336, 208] on button "Update Payment" at bounding box center [325, 203] width 58 height 16
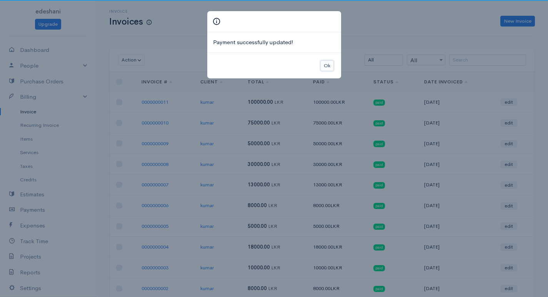
click at [328, 64] on button "Ok" at bounding box center [326, 65] width 13 height 11
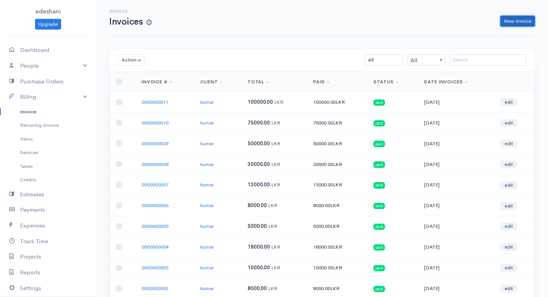
click at [514, 23] on link "New Invoice" at bounding box center [517, 21] width 35 height 11
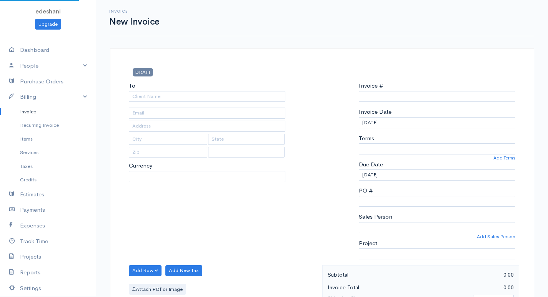
select select "[GEOGRAPHIC_DATA]"
select select "LKR"
type input "0000000012"
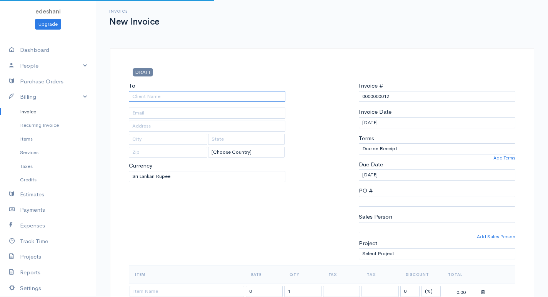
click at [226, 100] on input "To" at bounding box center [207, 96] width 156 height 11
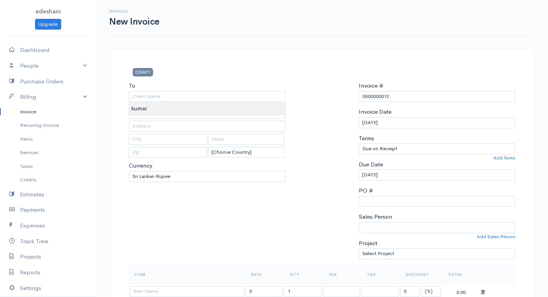
type input "kumar"
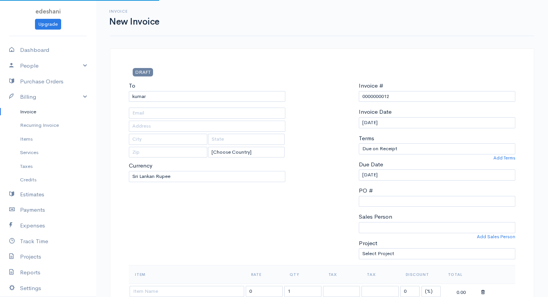
scroll to position [192, 0]
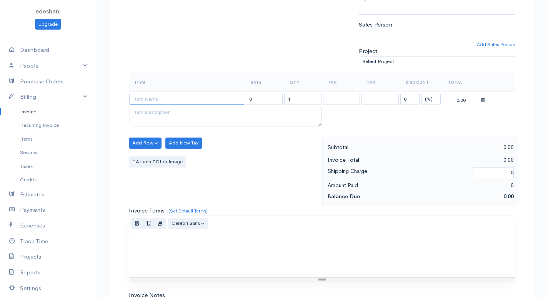
click at [211, 105] on input at bounding box center [187, 99] width 115 height 11
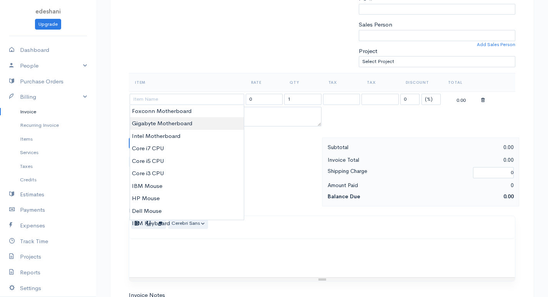
type input "Gigabyte Motherboard"
type input "7000.00"
click at [199, 121] on body "edeshani Upgrade Dashboard People Clients Vendors Staff Users Purchase Orders B…" at bounding box center [274, 140] width 548 height 665
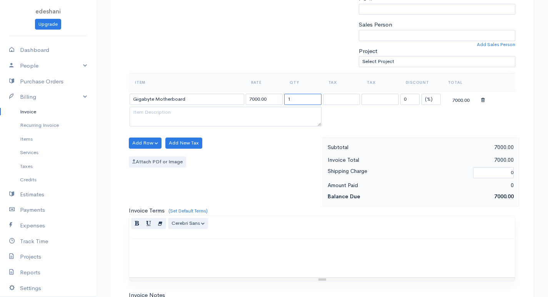
drag, startPoint x: 298, startPoint y: 102, endPoint x: 275, endPoint y: 102, distance: 23.4
click at [275, 102] on tr "Gigabyte Motherboard 7000.00 1 0 (%) Flat 7000.00" at bounding box center [322, 98] width 386 height 15
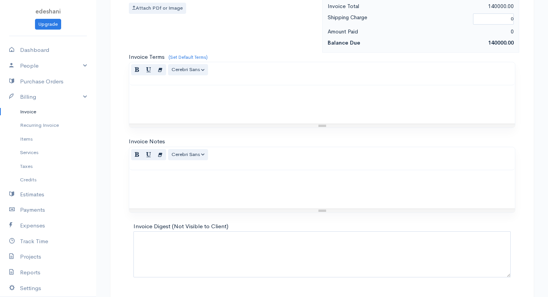
scroll to position [367, 0]
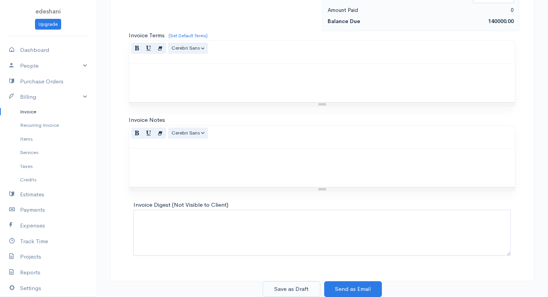
type input "20"
click at [297, 292] on button "Save as Draft" at bounding box center [292, 289] width 58 height 16
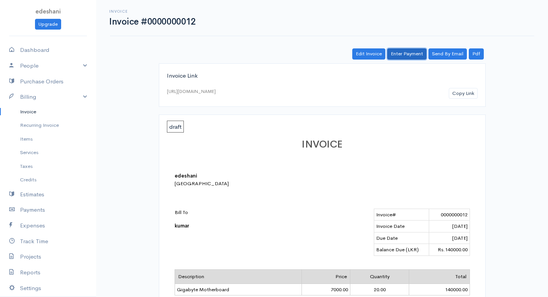
click at [412, 52] on link "Enter Payment" at bounding box center [406, 53] width 39 height 11
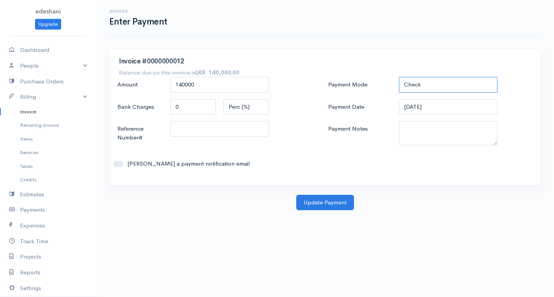
click at [439, 88] on select "Check Bank Transfer Credit Cash Debit ACH VISA MASTERCARD AMEX DISCOVER DINERS …" at bounding box center [448, 85] width 98 height 16
select select "Bank Transfer"
click at [399, 77] on select "Check Bank Transfer Credit Cash Debit ACH VISA MASTERCARD AMEX DISCOVER DINERS …" at bounding box center [448, 85] width 98 height 16
click at [335, 203] on button "Update Payment" at bounding box center [325, 203] width 58 height 16
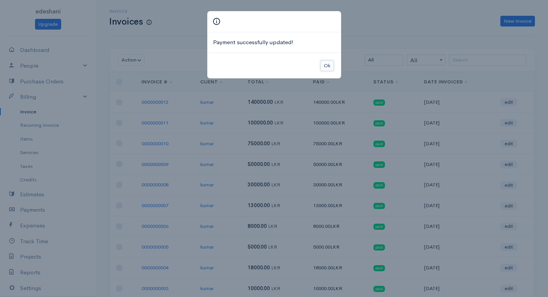
click at [324, 67] on button "Ok" at bounding box center [326, 65] width 13 height 11
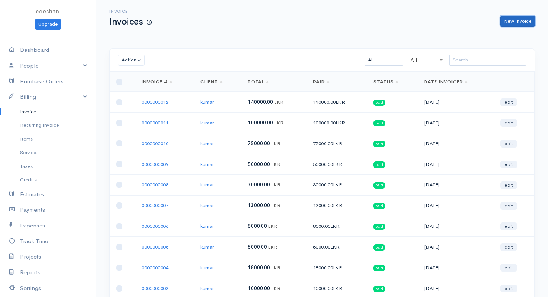
click at [527, 22] on link "New Invoice" at bounding box center [517, 21] width 35 height 11
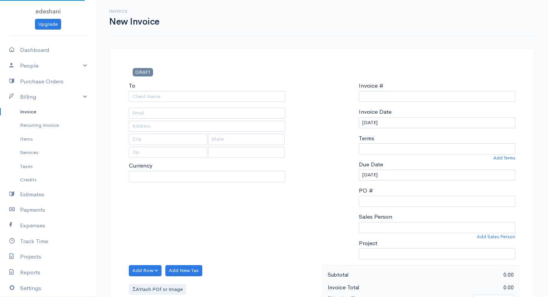
select select "[GEOGRAPHIC_DATA]"
select select "LKR"
type input "0000000013"
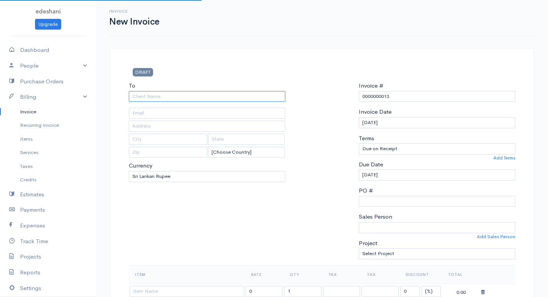
click at [169, 96] on input "To" at bounding box center [207, 96] width 156 height 11
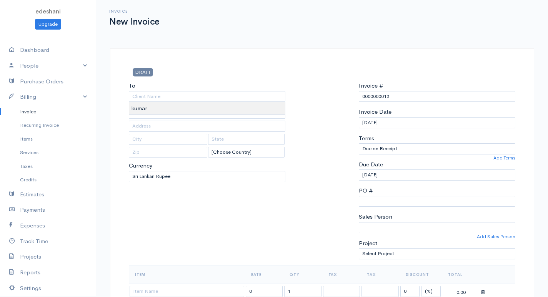
type input "kumar"
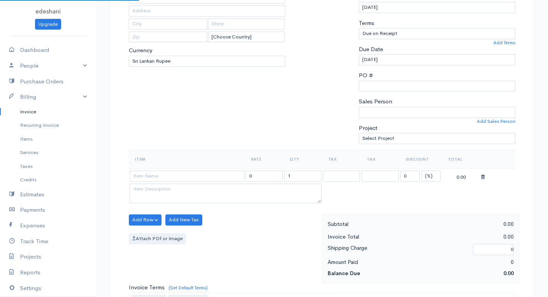
scroll to position [154, 0]
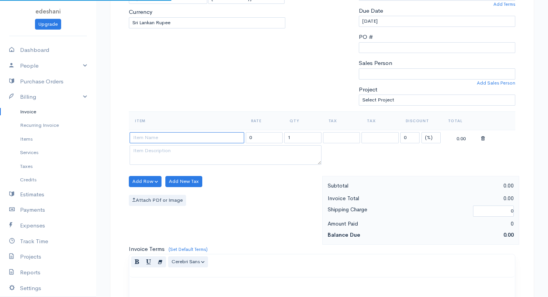
click at [178, 134] on input at bounding box center [187, 137] width 115 height 11
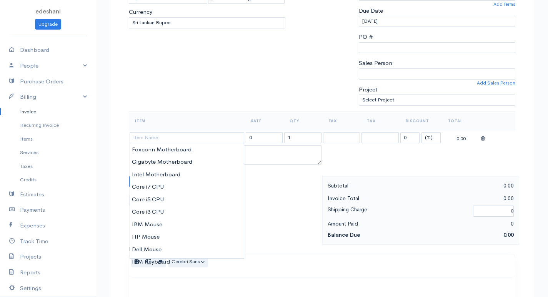
type input "Foxconn Motherboard"
type input "6500.00"
click at [190, 151] on body "edeshani Upgrade Dashboard People Clients Vendors Staff Users Purchase Orders B…" at bounding box center [274, 178] width 548 height 665
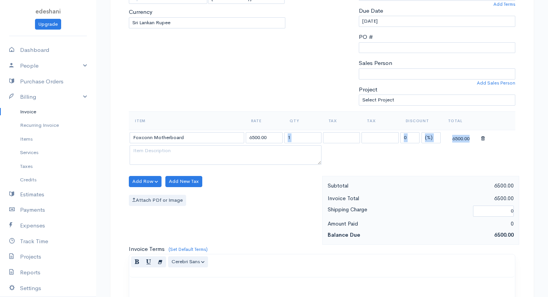
drag, startPoint x: 281, startPoint y: 140, endPoint x: 256, endPoint y: 151, distance: 28.2
click at [256, 150] on tbody "Foxconn Motherboard 6500.00 1 0 (%) Flat 6500.00" at bounding box center [322, 148] width 386 height 37
click at [301, 145] on textarea at bounding box center [226, 155] width 192 height 20
drag, startPoint x: 289, startPoint y: 133, endPoint x: 269, endPoint y: 135, distance: 20.8
click at [269, 135] on tr "Foxconn Motherboard 6500.00 1 0 (%) Flat 6500.00" at bounding box center [322, 137] width 386 height 15
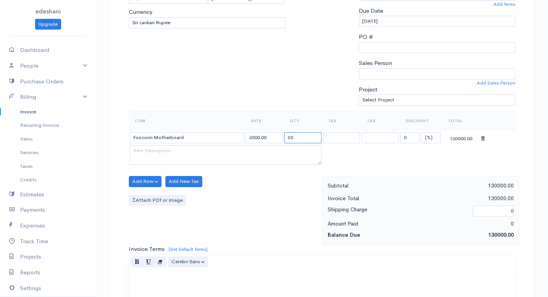
scroll to position [367, 0]
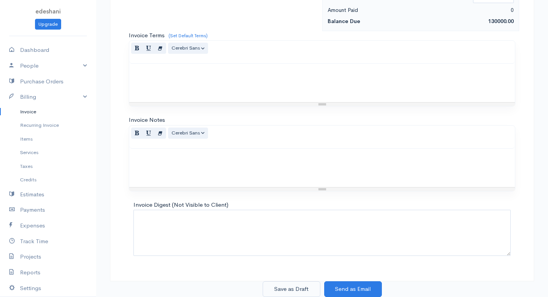
type input "20"
drag, startPoint x: 285, startPoint y: 289, endPoint x: 318, endPoint y: 209, distance: 86.3
click at [285, 289] on button "Save as Draft" at bounding box center [292, 289] width 58 height 16
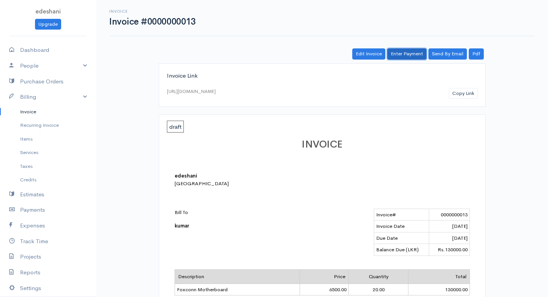
click at [406, 53] on link "Enter Payment" at bounding box center [406, 53] width 39 height 11
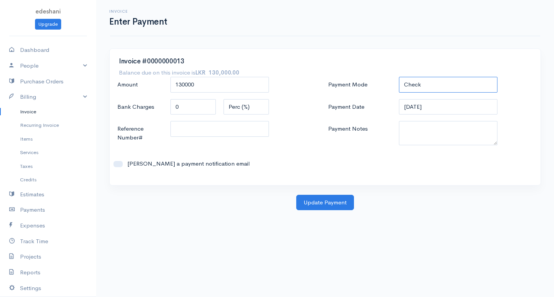
click at [442, 84] on select "Check Bank Transfer Credit Cash Debit ACH VISA MASTERCARD AMEX DISCOVER DINERS …" at bounding box center [448, 85] width 98 height 16
select select "Bank Transfer"
click at [399, 77] on select "Check Bank Transfer Credit Cash Debit ACH VISA MASTERCARD AMEX DISCOVER DINERS …" at bounding box center [448, 85] width 98 height 16
click at [334, 208] on button "Update Payment" at bounding box center [325, 203] width 58 height 16
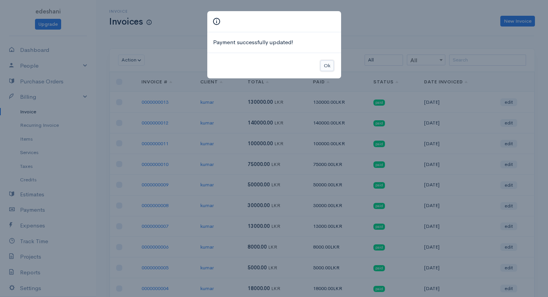
click at [321, 70] on button "Ok" at bounding box center [326, 65] width 13 height 11
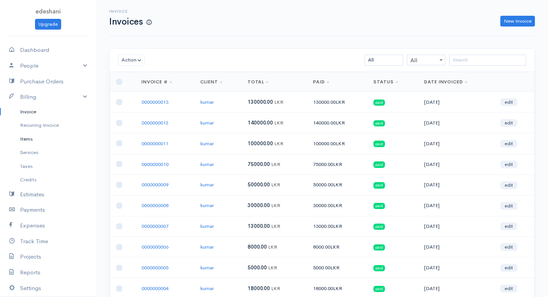
click at [48, 143] on link "Items" at bounding box center [48, 139] width 96 height 14
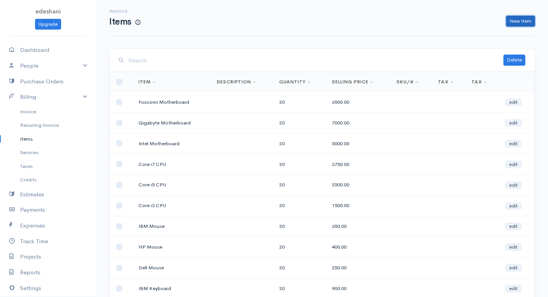
click at [527, 22] on link "New Item" at bounding box center [520, 21] width 29 height 11
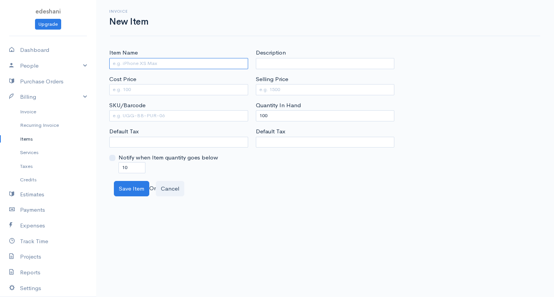
click at [202, 63] on input "Item Name" at bounding box center [178, 63] width 139 height 11
type input "2GB RAM"
click at [140, 92] on input "Cost Price" at bounding box center [178, 89] width 139 height 11
type input "1000"
click at [329, 93] on input "Selling Price" at bounding box center [325, 89] width 139 height 11
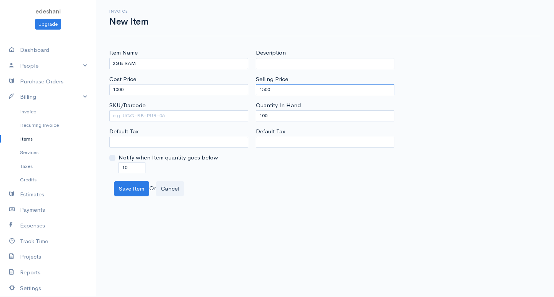
type input "1500"
click at [265, 116] on input "100" at bounding box center [325, 115] width 139 height 11
type input "0"
click at [125, 168] on input "10" at bounding box center [131, 167] width 27 height 11
type input "0"
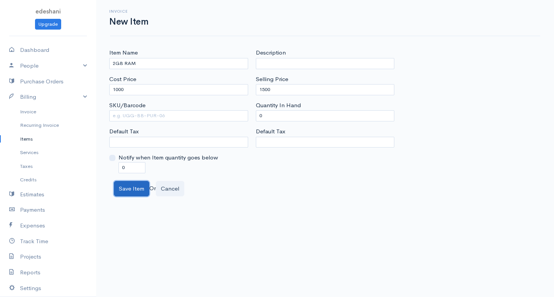
click at [132, 193] on button "Save Item" at bounding box center [131, 189] width 35 height 16
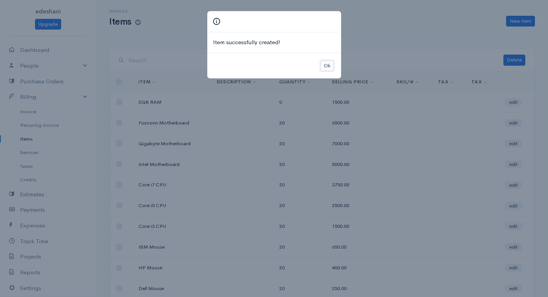
click at [327, 66] on button "Ok" at bounding box center [326, 65] width 13 height 11
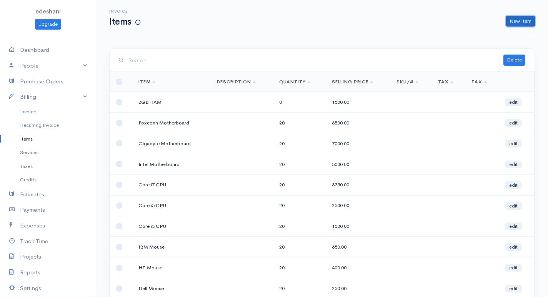
click at [512, 23] on link "New Item" at bounding box center [520, 21] width 29 height 11
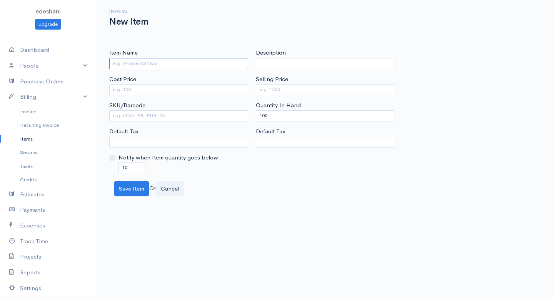
click at [121, 63] on input "Item Name" at bounding box center [178, 63] width 139 height 11
type input "4GB RAM"
click at [120, 95] on input "Cost Price" at bounding box center [178, 89] width 139 height 11
type input "2000"
click at [286, 96] on div "Description Selling Price Quantity In Hand 100 Default Tax" at bounding box center [325, 110] width 146 height 125
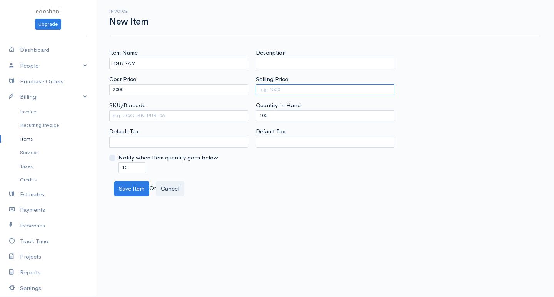
click at [287, 91] on input "Selling Price" at bounding box center [325, 89] width 139 height 11
type input "3500"
click at [265, 116] on input "100" at bounding box center [325, 115] width 139 height 11
type input "0"
click at [124, 166] on input "10" at bounding box center [131, 167] width 27 height 11
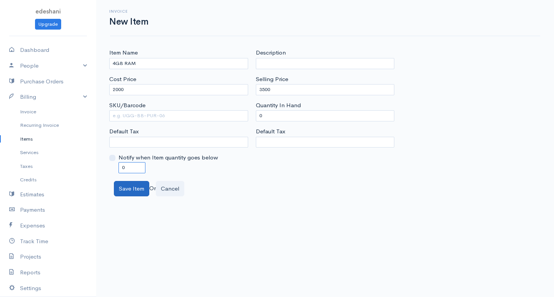
type input "0"
drag, startPoint x: 123, startPoint y: 188, endPoint x: 135, endPoint y: 150, distance: 40.4
click at [126, 188] on button "Save Item" at bounding box center [131, 189] width 35 height 16
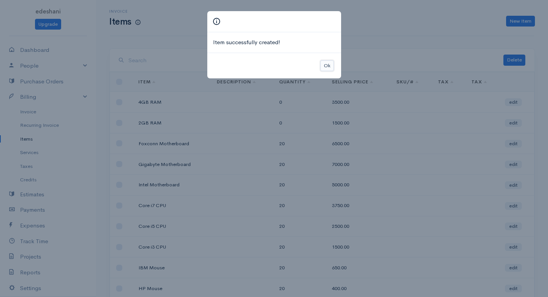
drag, startPoint x: 326, startPoint y: 67, endPoint x: 343, endPoint y: 62, distance: 17.6
click at [331, 66] on button "Ok" at bounding box center [326, 65] width 13 height 11
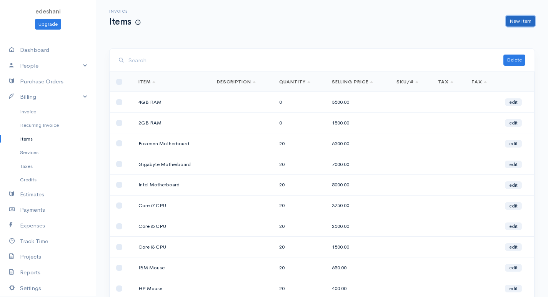
click at [531, 20] on link "New Item" at bounding box center [520, 21] width 29 height 11
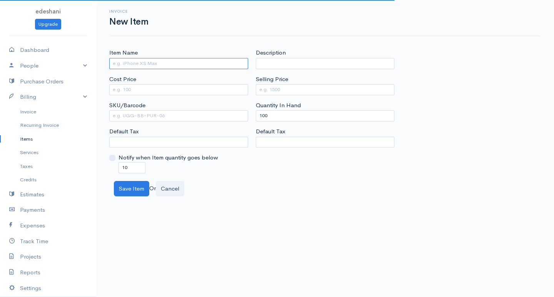
click at [238, 65] on input "Item Name" at bounding box center [178, 63] width 139 height 11
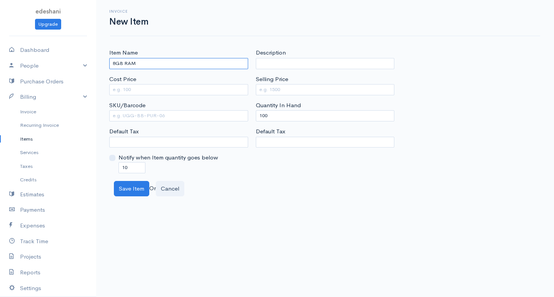
type input "8GB RAM"
click at [123, 84] on div "Cost Price" at bounding box center [178, 85] width 139 height 20
click at [124, 92] on input "Cost Price" at bounding box center [178, 89] width 139 height 11
type input "3000"
click at [371, 86] on input "Selling Price" at bounding box center [325, 89] width 139 height 11
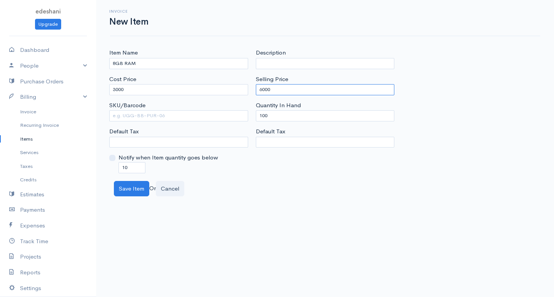
type input "6000"
click at [124, 166] on input "10" at bounding box center [131, 167] width 27 height 11
type input "0"
click at [263, 114] on input "100" at bounding box center [325, 115] width 139 height 11
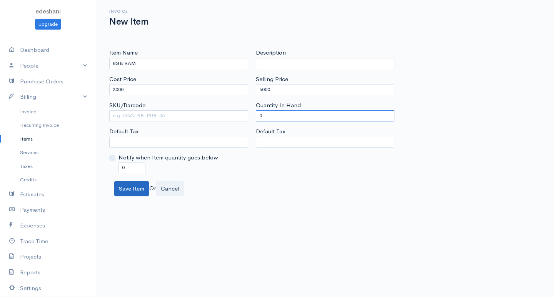
type input "0"
click at [142, 189] on button "Save Item" at bounding box center [131, 189] width 35 height 16
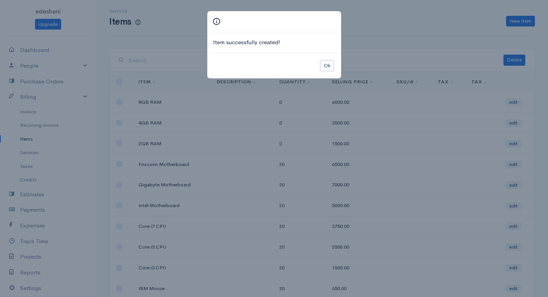
click at [327, 67] on button "Ok" at bounding box center [326, 65] width 13 height 11
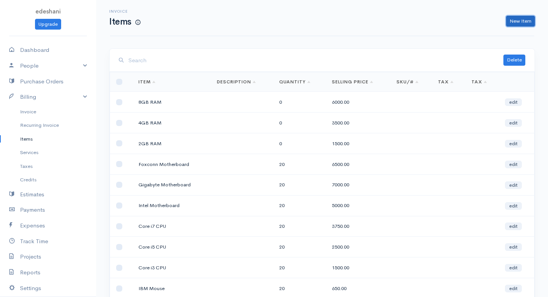
click at [522, 20] on link "New Item" at bounding box center [520, 21] width 29 height 11
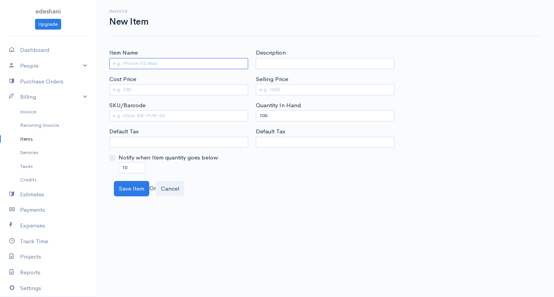
click at [230, 61] on input "Item Name" at bounding box center [178, 63] width 139 height 11
type input "17' LCD Monitor"
click at [126, 87] on input "Cost Price" at bounding box center [178, 89] width 139 height 11
type input "3500"
click at [313, 91] on input "Selling Price" at bounding box center [325, 89] width 139 height 11
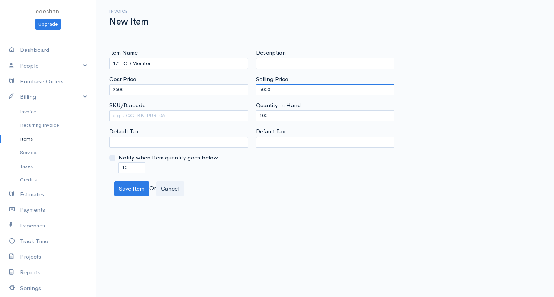
type input "5000"
click at [264, 115] on input "100" at bounding box center [325, 115] width 139 height 11
type input "0"
click at [124, 166] on input "10" at bounding box center [131, 167] width 27 height 11
type input "0"
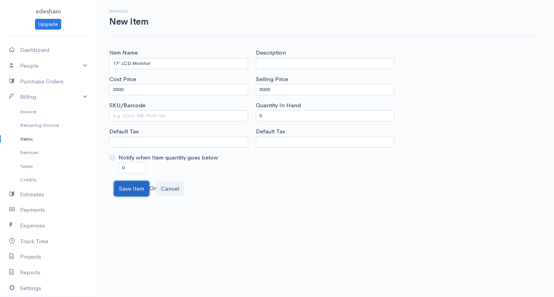
click at [126, 185] on button "Save Item" at bounding box center [131, 189] width 35 height 16
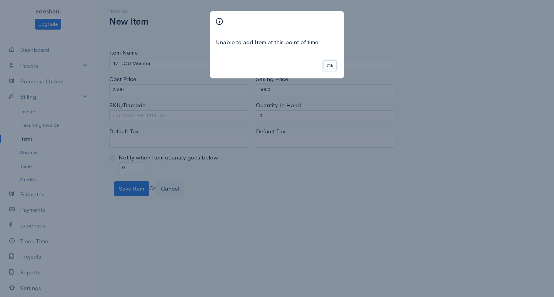
click at [329, 65] on button "Ok" at bounding box center [329, 65] width 13 height 11
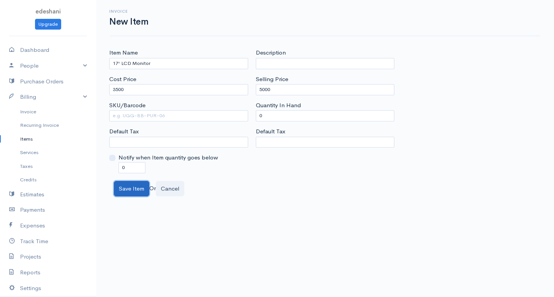
click at [135, 186] on button "Save Item" at bounding box center [131, 189] width 35 height 16
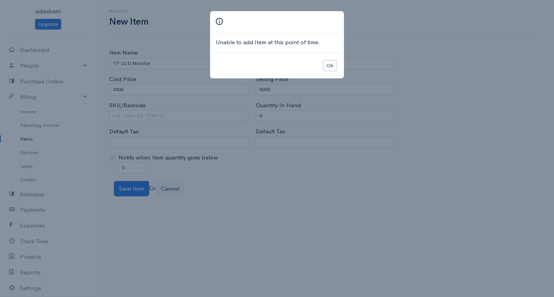
click at [335, 64] on button "Ok" at bounding box center [329, 65] width 13 height 11
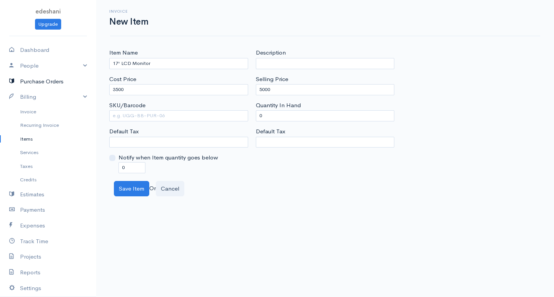
click at [41, 80] on link "Purchase Orders" at bounding box center [48, 82] width 96 height 16
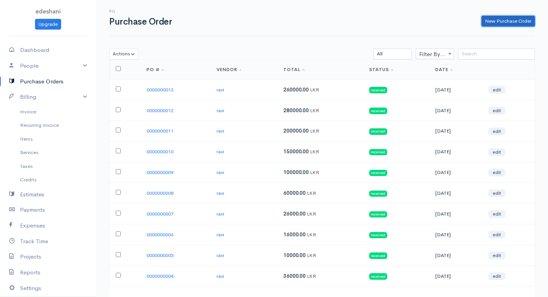
click at [488, 23] on link "New Purchase Order" at bounding box center [507, 21] width 53 height 11
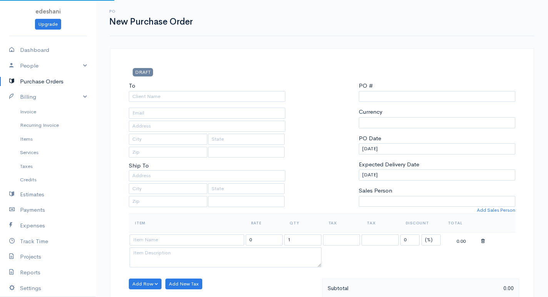
select select "LKR"
select select "[GEOGRAPHIC_DATA]"
type input "0000000014"
select select "[GEOGRAPHIC_DATA]"
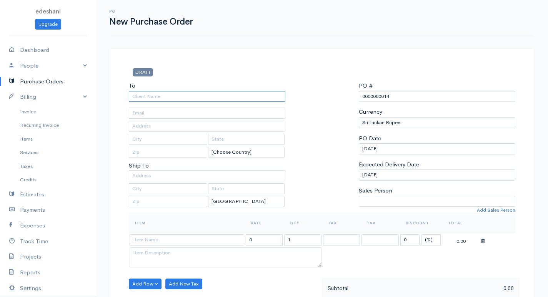
click at [142, 93] on input "To" at bounding box center [207, 96] width 156 height 11
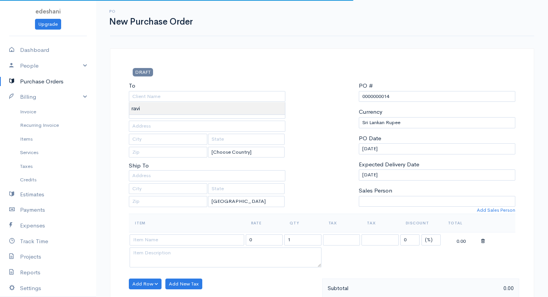
type input "ravi"
click at [145, 108] on body "edeshani Upgrade Dashboard People Clients Vendors Staff Users Purchase Orders B…" at bounding box center [274, 295] width 548 height 591
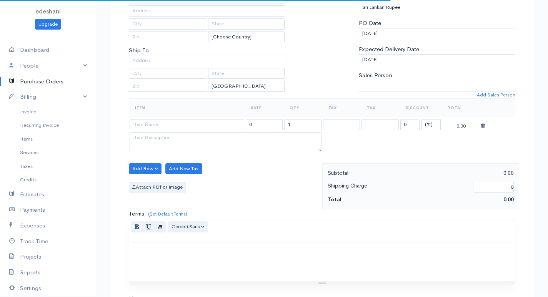
scroll to position [154, 0]
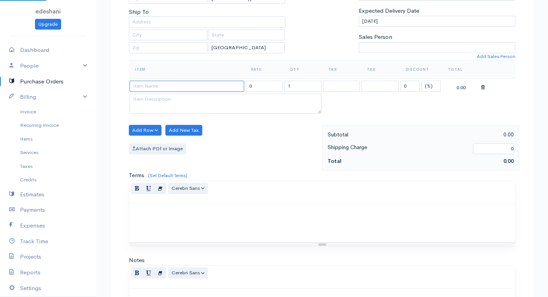
click at [183, 90] on input at bounding box center [187, 86] width 115 height 11
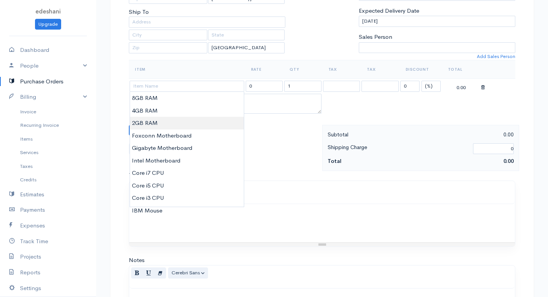
type input "2GB RAM"
type input "1500.00"
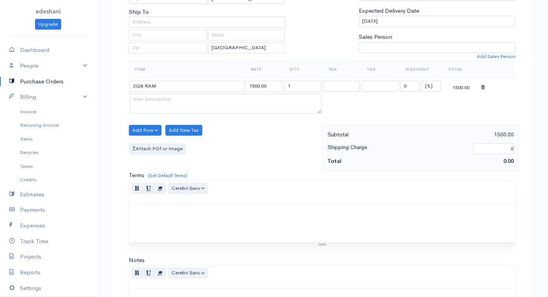
click at [187, 121] on body "edeshani Upgrade Dashboard People Clients Vendors Staff Users Purchase Orders B…" at bounding box center [274, 141] width 548 height 591
drag, startPoint x: 296, startPoint y: 88, endPoint x: 276, endPoint y: 84, distance: 20.0
click at [276, 84] on tr "2GB RAM 1500.00 1 0 (%) Flat 1500.00" at bounding box center [322, 86] width 386 height 15
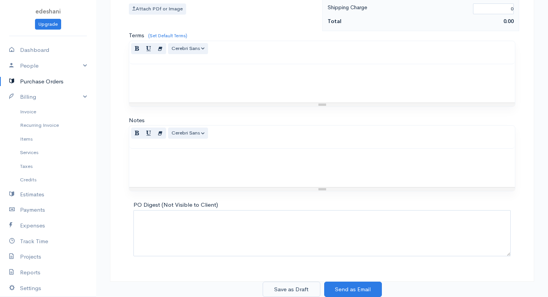
type input "40"
click at [296, 288] on button "Save as Draft" at bounding box center [292, 290] width 58 height 16
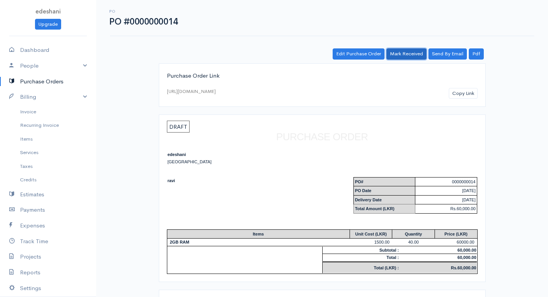
click at [410, 52] on link "Mark Received" at bounding box center [406, 53] width 40 height 11
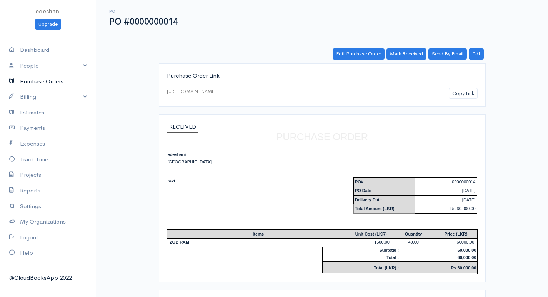
click at [43, 79] on link "Purchase Orders" at bounding box center [48, 82] width 96 height 16
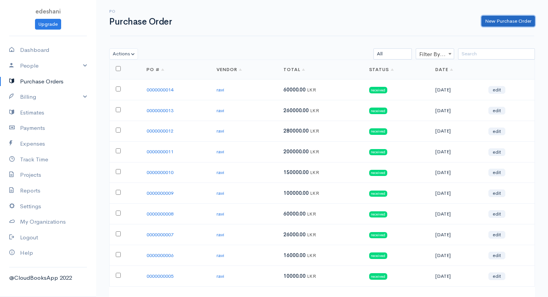
click at [520, 18] on link "New Purchase Order" at bounding box center [507, 21] width 53 height 11
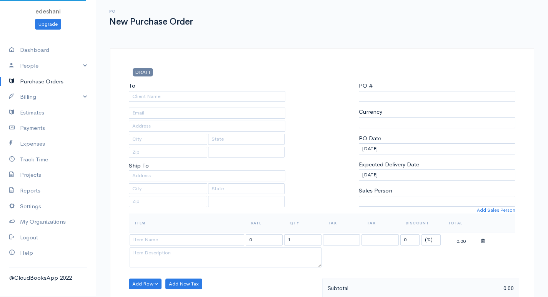
select select "[GEOGRAPHIC_DATA]"
select select "LKR"
type input "0000000015"
click at [187, 99] on input "To" at bounding box center [207, 96] width 156 height 11
select select "[GEOGRAPHIC_DATA]"
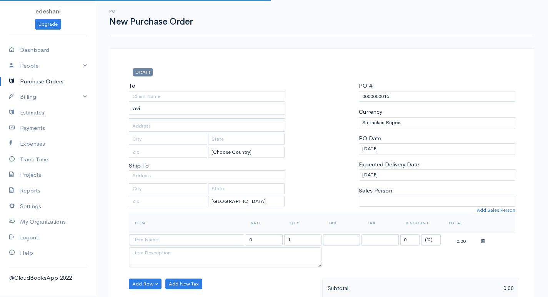
type input "ravi"
click at [183, 110] on body "edeshani Upgrade Dashboard People Clients Vendors Staff Users Purchase Orders B…" at bounding box center [274, 295] width 548 height 591
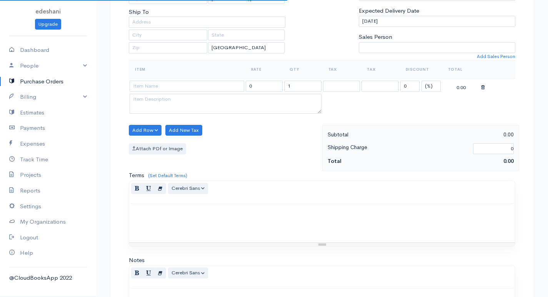
scroll to position [192, 0]
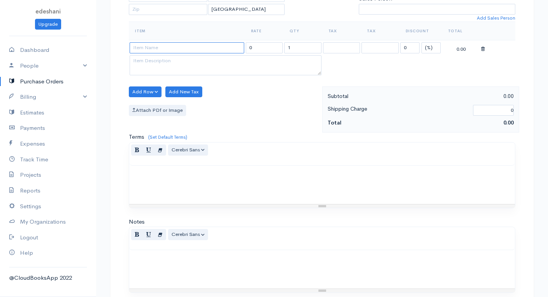
drag, startPoint x: 197, startPoint y: 49, endPoint x: 201, endPoint y: 53, distance: 5.7
click at [198, 49] on input at bounding box center [187, 47] width 115 height 11
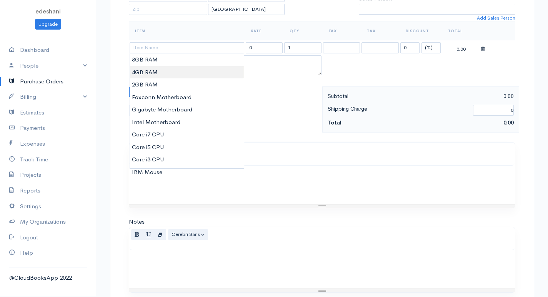
type input "4GB RAM"
type input "3500.00"
click at [181, 73] on body "edeshani Upgrade Dashboard People Clients Vendors Staff Users Purchase Orders B…" at bounding box center [274, 103] width 548 height 591
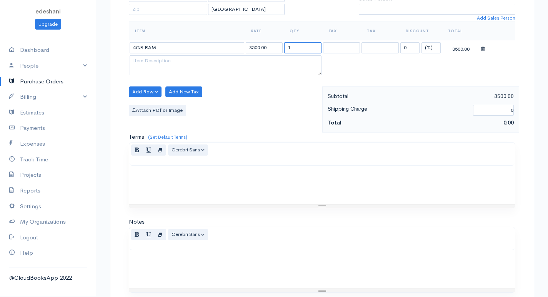
drag, startPoint x: 303, startPoint y: 50, endPoint x: 259, endPoint y: 58, distance: 45.0
click at [259, 58] on tbody "4GB RAM 3500.00 1 0 (%) Flat 3500.00" at bounding box center [322, 58] width 386 height 37
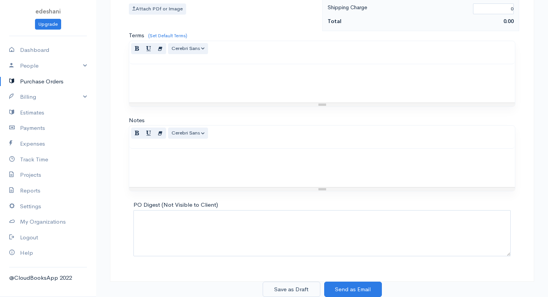
type input "40"
click at [304, 284] on button "Save as Draft" at bounding box center [292, 290] width 58 height 16
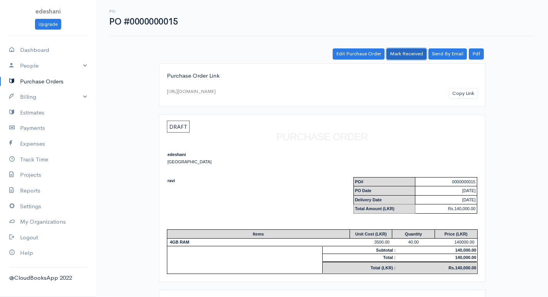
click at [416, 52] on link "Mark Received" at bounding box center [406, 53] width 40 height 11
click at [65, 78] on link "Purchase Orders" at bounding box center [48, 82] width 96 height 16
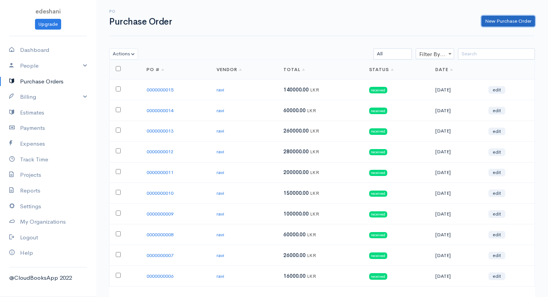
click at [531, 24] on link "New Purchase Order" at bounding box center [507, 21] width 53 height 11
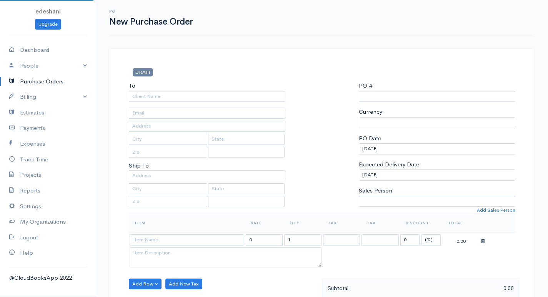
select select "[GEOGRAPHIC_DATA]"
select select "LKR"
type input "0000000016"
click at [224, 95] on input "To" at bounding box center [207, 96] width 156 height 11
select select "[GEOGRAPHIC_DATA]"
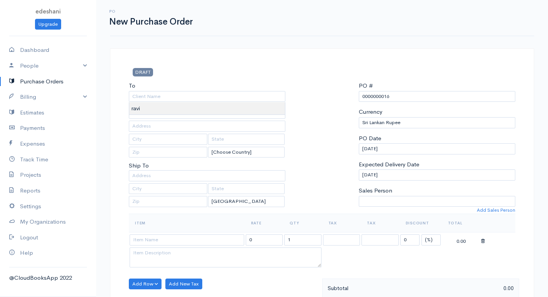
type input "ravi"
click at [197, 111] on body "edeshani Upgrade Dashboard People Clients Vendors Staff Users Purchase Orders B…" at bounding box center [274, 295] width 548 height 591
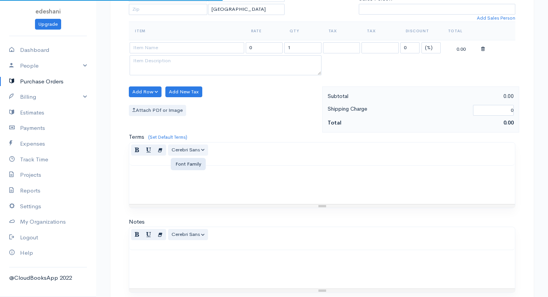
scroll to position [231, 0]
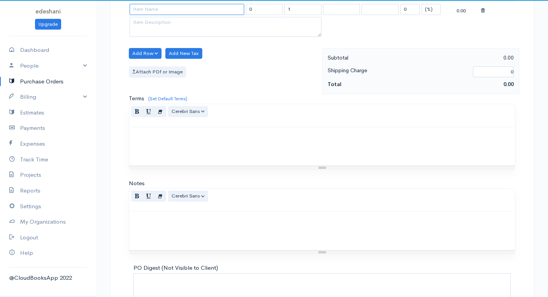
click at [203, 13] on input at bounding box center [187, 9] width 115 height 11
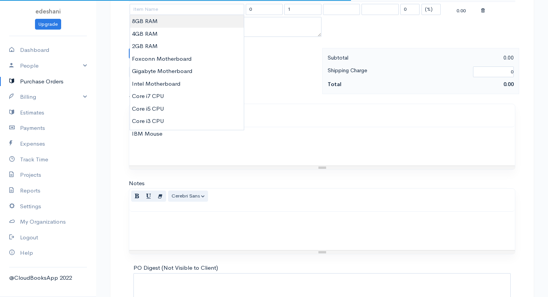
type input "8GB RAM"
type input "6000.00"
click at [195, 24] on body "edeshani Upgrade Dashboard People Clients Vendors Staff Users Purchase Orders B…" at bounding box center [274, 64] width 548 height 591
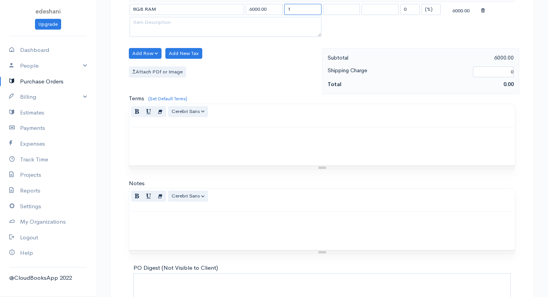
drag, startPoint x: 294, startPoint y: 10, endPoint x: 283, endPoint y: 10, distance: 10.8
click at [283, 10] on td "1" at bounding box center [302, 9] width 39 height 15
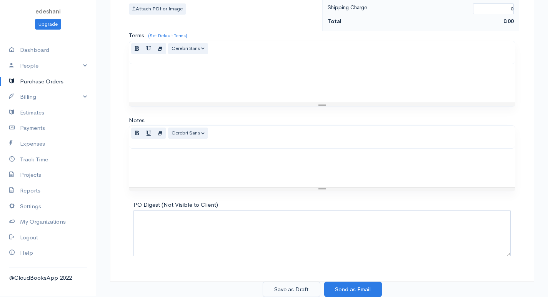
type input "40"
click at [283, 283] on button "Save as Draft" at bounding box center [292, 290] width 58 height 16
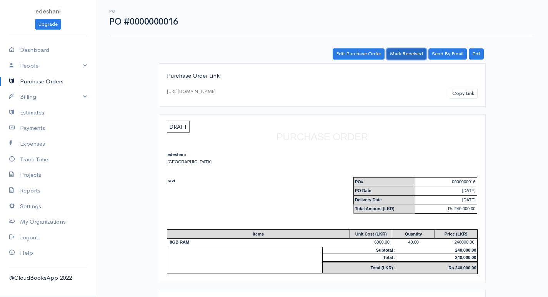
click at [418, 51] on link "Mark Received" at bounding box center [406, 53] width 40 height 11
click at [31, 98] on link "Billing" at bounding box center [48, 97] width 96 height 16
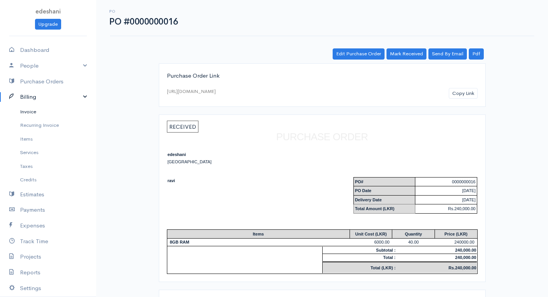
click at [39, 112] on link "Invoice" at bounding box center [48, 112] width 96 height 14
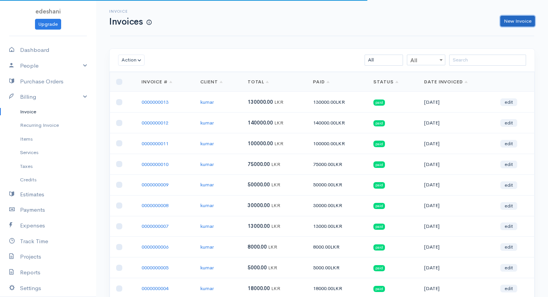
click at [512, 23] on link "New Invoice" at bounding box center [517, 21] width 35 height 11
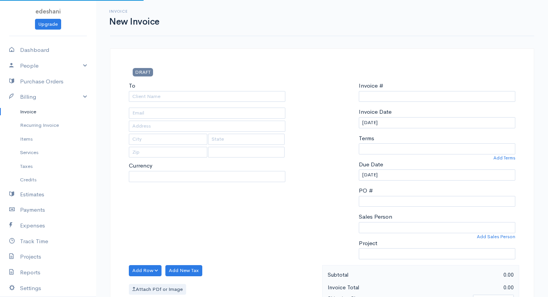
select select "[GEOGRAPHIC_DATA]"
select select "LKR"
type input "0000000014"
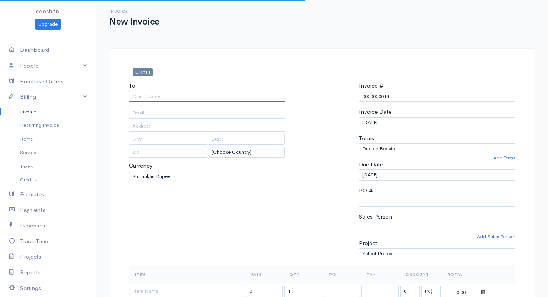
click at [198, 93] on input "To" at bounding box center [207, 96] width 156 height 11
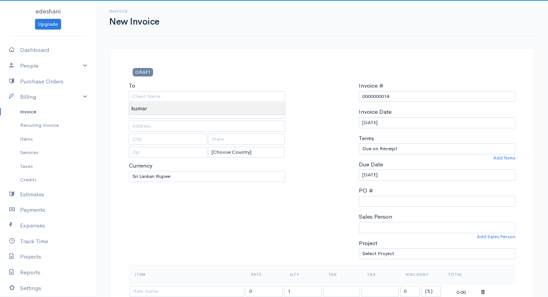
type input "kumar"
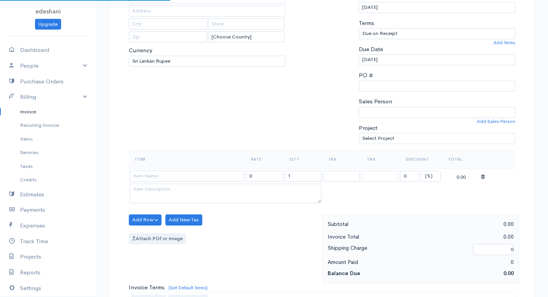
scroll to position [192, 0]
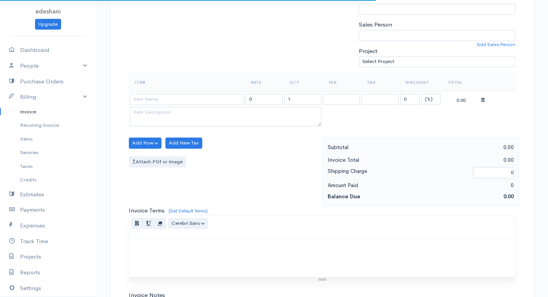
drag, startPoint x: 205, startPoint y: 83, endPoint x: 205, endPoint y: 93, distance: 10.0
click at [205, 87] on th "Item" at bounding box center [187, 82] width 116 height 18
click at [205, 93] on td at bounding box center [187, 98] width 116 height 15
click at [202, 98] on input at bounding box center [187, 99] width 115 height 11
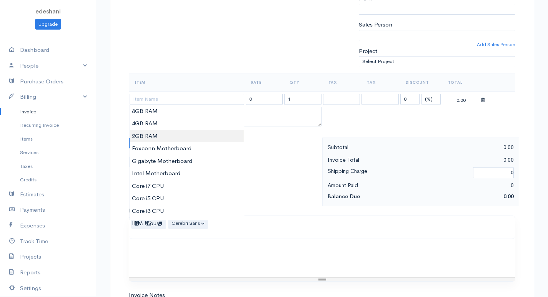
type input "2GB RAM"
type input "1500.00"
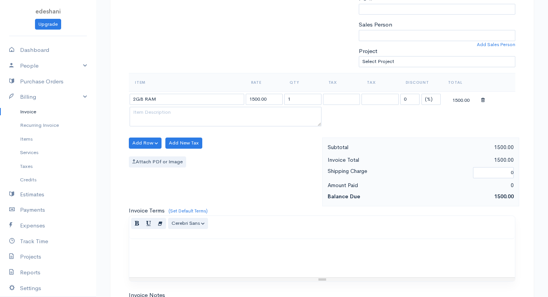
click at [171, 133] on body "edeshani Upgrade Dashboard People Clients Vendors Staff Users Purchase Orders B…" at bounding box center [274, 140] width 548 height 665
drag, startPoint x: 303, startPoint y: 98, endPoint x: 251, endPoint y: 100, distance: 52.3
click at [254, 94] on tr "2GB RAM 1500.00 1 0 (%) Flat 1500.00" at bounding box center [322, 98] width 386 height 15
type input "20"
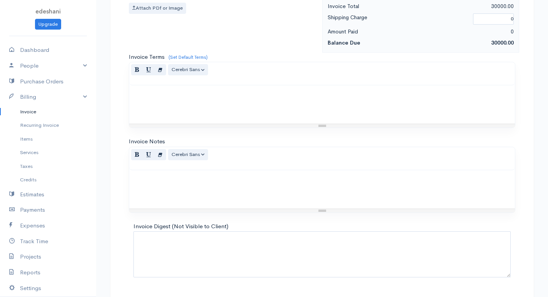
scroll to position [367, 0]
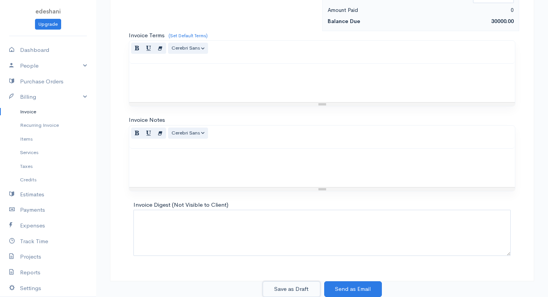
click at [312, 284] on button "Save as Draft" at bounding box center [292, 289] width 58 height 16
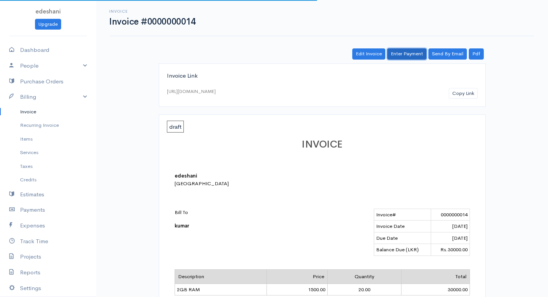
click at [404, 56] on link "Enter Payment" at bounding box center [406, 53] width 39 height 11
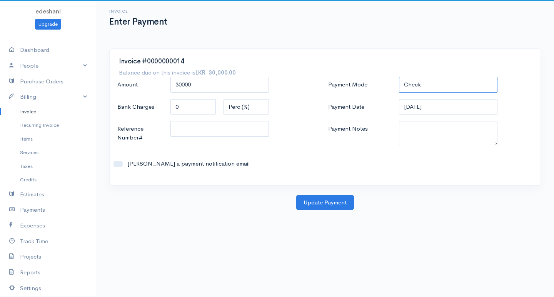
click at [438, 90] on select "Check Bank Transfer Credit Cash Debit ACH VISA MASTERCARD AMEX DISCOVER DINERS …" at bounding box center [448, 85] width 98 height 16
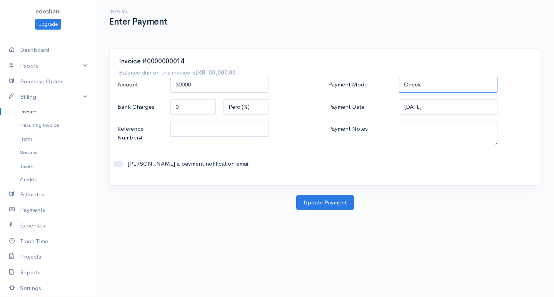
select select "Bank Transfer"
click at [399, 77] on select "Check Bank Transfer Credit Cash Debit ACH VISA MASTERCARD AMEX DISCOVER DINERS …" at bounding box center [448, 85] width 98 height 16
click at [333, 200] on button "Update Payment" at bounding box center [325, 203] width 58 height 16
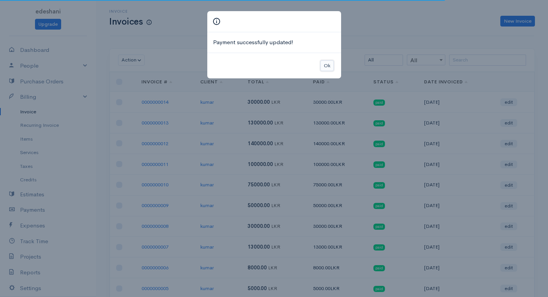
click at [323, 63] on button "Ok" at bounding box center [326, 65] width 13 height 11
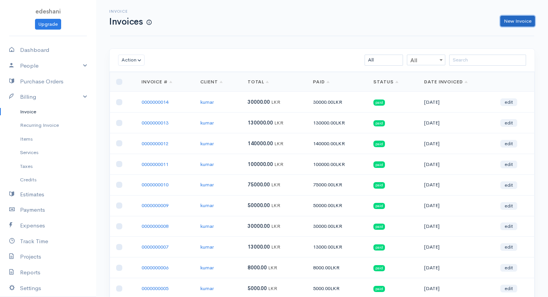
click at [519, 25] on link "New Invoice" at bounding box center [517, 21] width 35 height 11
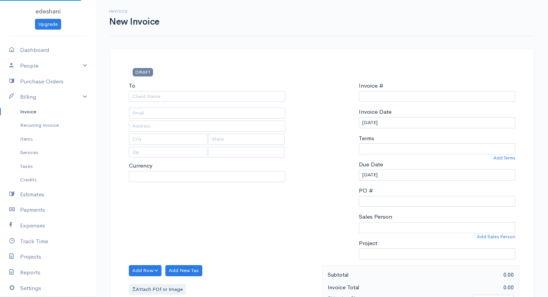
select select "[GEOGRAPHIC_DATA]"
select select "LKR"
type input "0000000015"
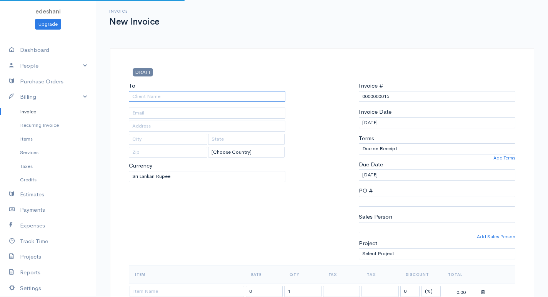
click at [259, 94] on input "To" at bounding box center [207, 96] width 156 height 11
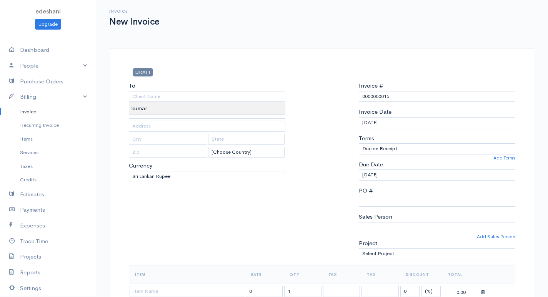
type input "kumar"
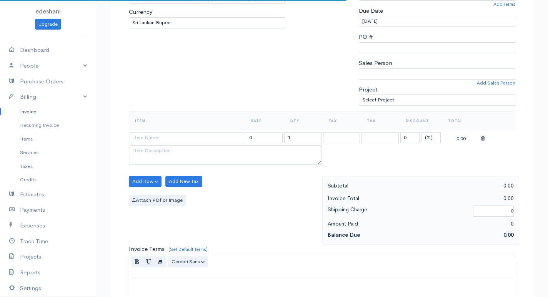
scroll to position [192, 0]
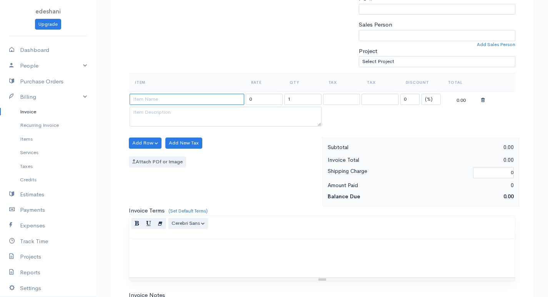
click at [222, 94] on input at bounding box center [187, 99] width 115 height 11
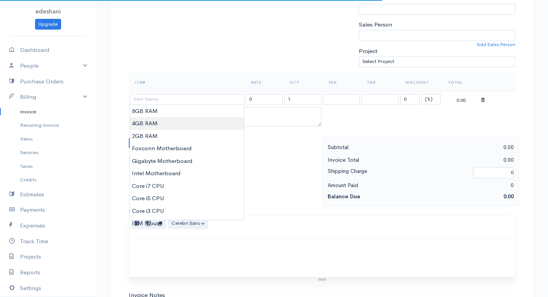
type input "4GB RAM"
type input "3500.00"
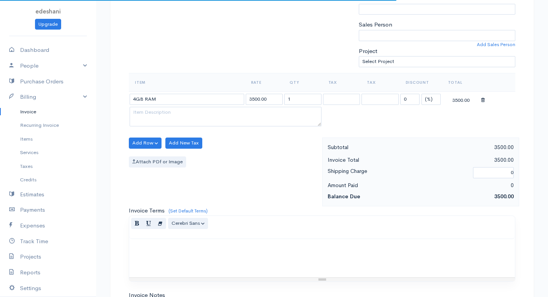
click at [188, 121] on body "edeshani Upgrade Dashboard People Clients Vendors Staff Users Purchase Orders B…" at bounding box center [274, 140] width 548 height 665
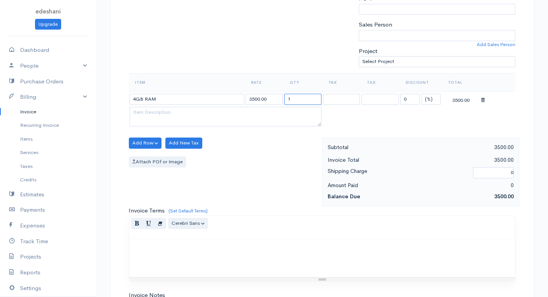
click at [307, 96] on input "1" at bounding box center [302, 99] width 37 height 11
type input "20"
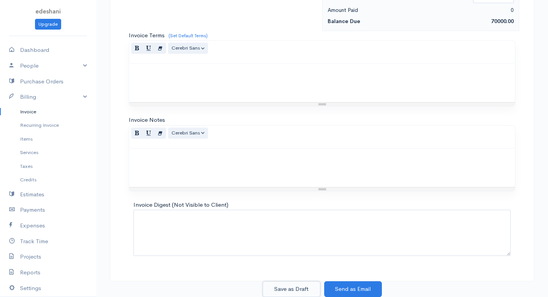
click at [282, 296] on button "Save as Draft" at bounding box center [292, 289] width 58 height 16
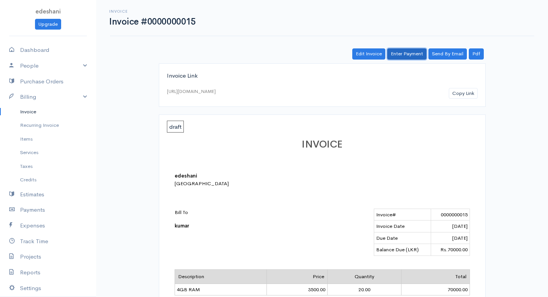
click at [411, 51] on link "Enter Payment" at bounding box center [406, 53] width 39 height 11
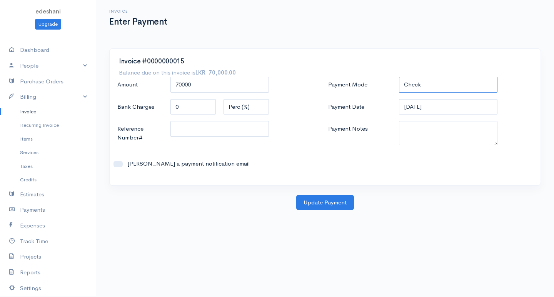
click at [431, 86] on select "Check Bank Transfer Credit Cash Debit ACH VISA MASTERCARD AMEX DISCOVER DINERS …" at bounding box center [448, 85] width 98 height 16
select select "Bank Transfer"
click at [399, 77] on select "Check Bank Transfer Credit Cash Debit ACH VISA MASTERCARD AMEX DISCOVER DINERS …" at bounding box center [448, 85] width 98 height 16
click at [348, 206] on button "Update Payment" at bounding box center [325, 203] width 58 height 16
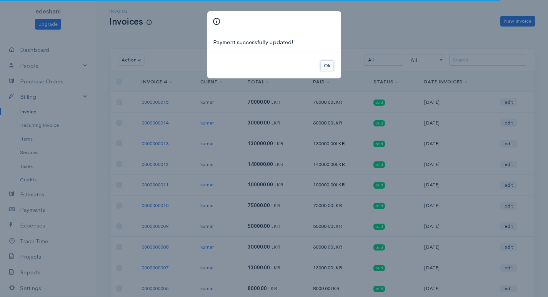
click at [333, 63] on button "Ok" at bounding box center [326, 65] width 13 height 11
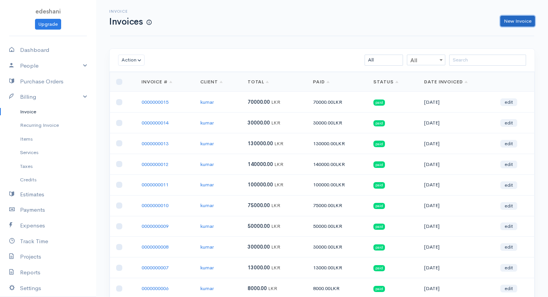
click at [520, 20] on link "New Invoice" at bounding box center [517, 21] width 35 height 11
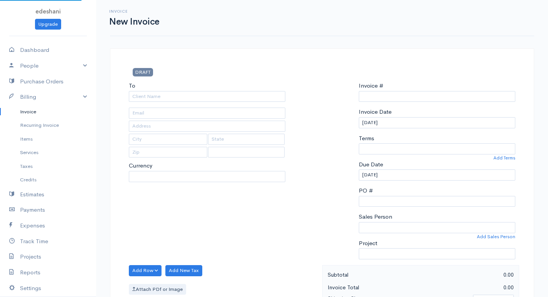
select select "LKR"
select select "[GEOGRAPHIC_DATA]"
type input "0000000016"
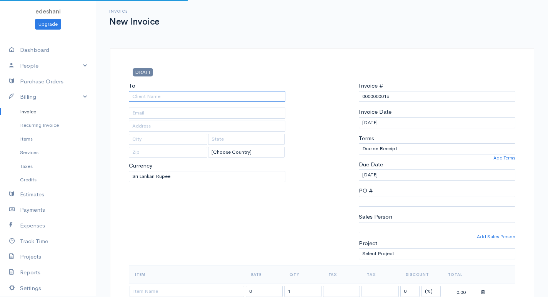
click at [198, 92] on input "To" at bounding box center [207, 96] width 156 height 11
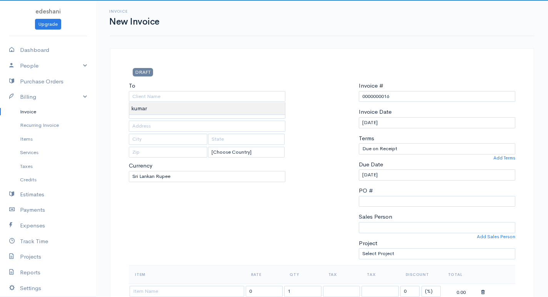
type input "kumar"
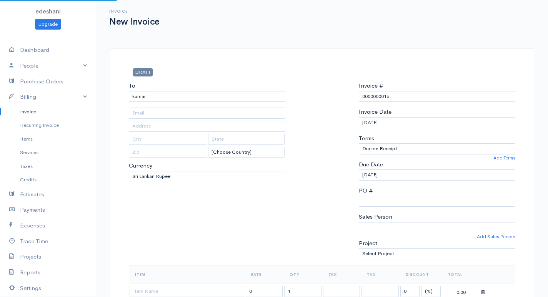
scroll to position [192, 0]
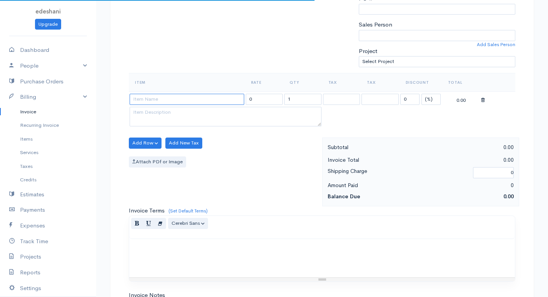
click at [211, 101] on input at bounding box center [187, 99] width 115 height 11
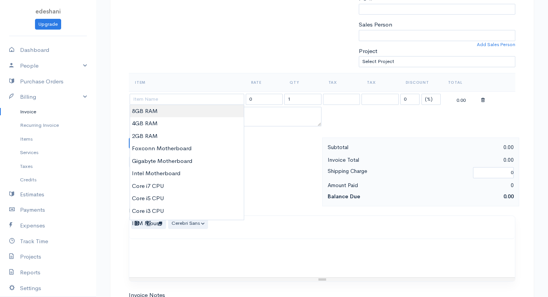
type input "8GB RAM"
type input "6000.00"
click at [205, 108] on body "edeshani Upgrade Dashboard People Clients Vendors Staff Users Purchase Orders B…" at bounding box center [274, 140] width 548 height 665
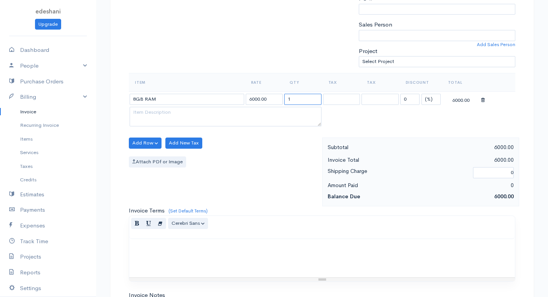
click at [306, 101] on input "1" at bounding box center [302, 99] width 37 height 11
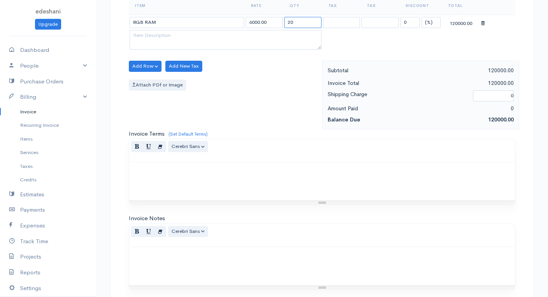
scroll to position [367, 0]
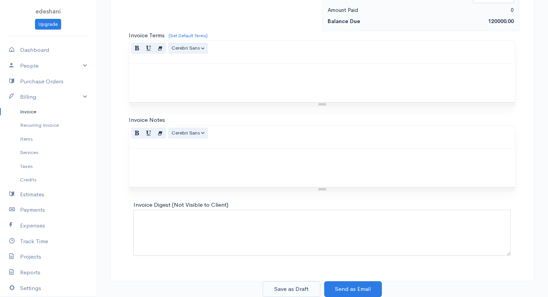
type input "20"
click at [313, 291] on button "Save as Draft" at bounding box center [292, 289] width 58 height 16
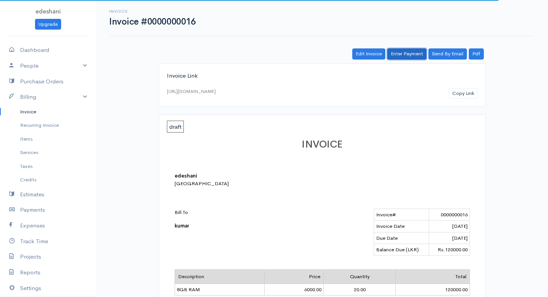
click at [411, 55] on link "Enter Payment" at bounding box center [406, 53] width 39 height 11
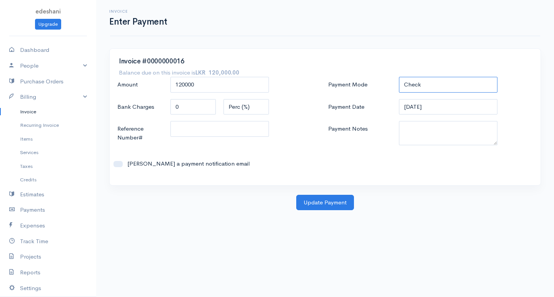
click at [428, 85] on select "Check Bank Transfer Credit Cash Debit ACH VISA MASTERCARD AMEX DISCOVER DINERS …" at bounding box center [448, 85] width 98 height 16
select select "Bank Transfer"
click at [399, 77] on select "Check Bank Transfer Credit Cash Debit ACH VISA MASTERCARD AMEX DISCOVER DINERS …" at bounding box center [448, 85] width 98 height 16
click at [329, 197] on button "Update Payment" at bounding box center [325, 203] width 58 height 16
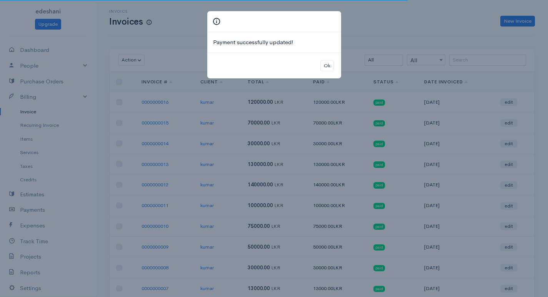
click at [334, 67] on div "Ok" at bounding box center [274, 66] width 134 height 26
click at [318, 64] on div "Ok" at bounding box center [274, 66] width 134 height 26
click at [329, 68] on button "Ok" at bounding box center [326, 65] width 13 height 11
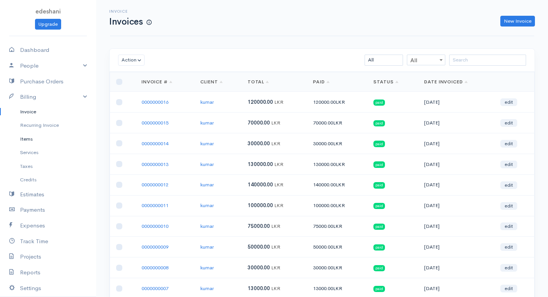
click at [38, 137] on link "Items" at bounding box center [48, 139] width 96 height 14
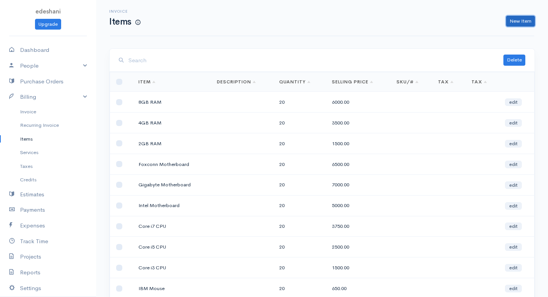
click at [511, 24] on link "New Item" at bounding box center [520, 21] width 29 height 11
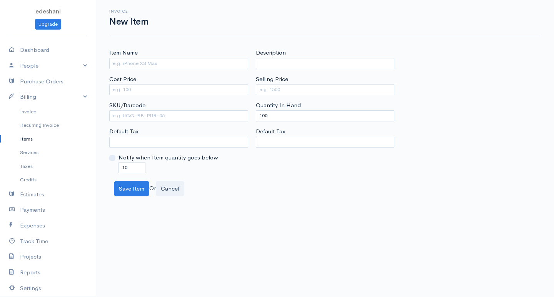
click at [234, 57] on div "Item Name" at bounding box center [178, 58] width 139 height 20
click at [228, 65] on input "Item Name" at bounding box center [178, 63] width 139 height 11
type input "17' LCD Monitor"
click at [166, 93] on input "Cost Price" at bounding box center [178, 89] width 139 height 11
type input "3500"
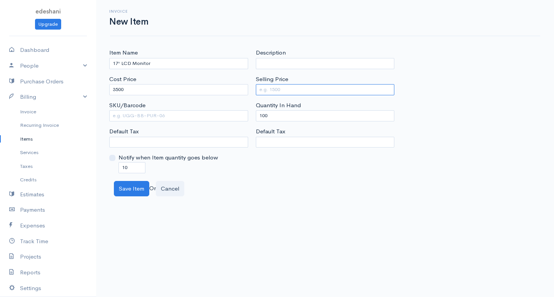
click at [266, 91] on input "Selling Price" at bounding box center [325, 89] width 139 height 11
type input "5000"
click at [263, 113] on input "100" at bounding box center [325, 115] width 139 height 11
click at [265, 113] on input "100" at bounding box center [325, 115] width 139 height 11
type input "0"
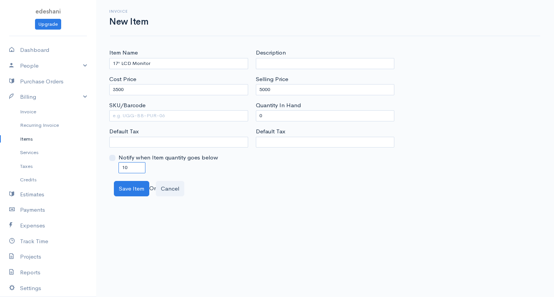
click at [125, 169] on input "10" at bounding box center [131, 167] width 27 height 11
type input "0"
click at [134, 185] on button "Save Item" at bounding box center [131, 189] width 35 height 16
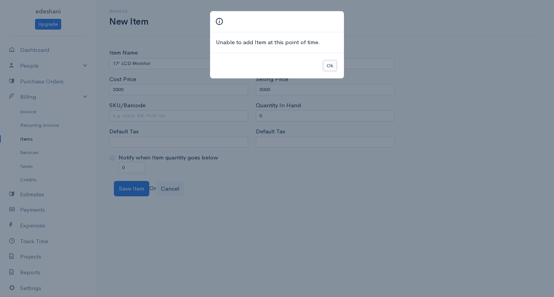
click at [328, 66] on button "Ok" at bounding box center [329, 65] width 13 height 11
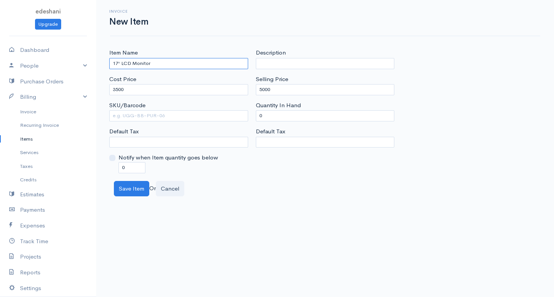
click at [195, 59] on input "17' LCD Monitor" at bounding box center [178, 63] width 139 height 11
click at [140, 191] on button "Save Item" at bounding box center [131, 189] width 35 height 16
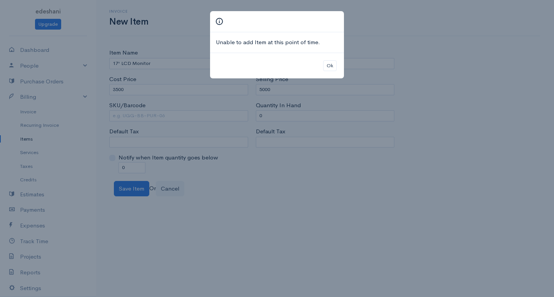
click at [281, 50] on div "Unable to add Item at this point of time." at bounding box center [277, 42] width 134 height 20
click at [263, 50] on div "Unable to add Item at this point of time." at bounding box center [277, 42] width 134 height 20
click at [334, 70] on button "Ok" at bounding box center [329, 65] width 13 height 11
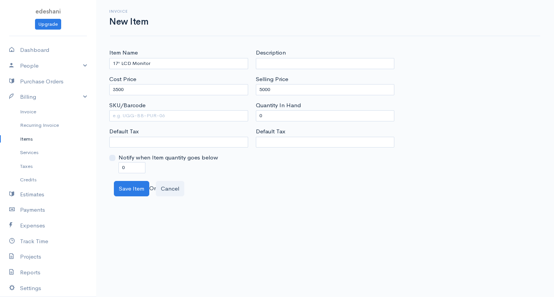
drag, startPoint x: 148, startPoint y: 74, endPoint x: 195, endPoint y: 54, distance: 50.6
click at [150, 73] on div "Item Name 17' LCD Monitor Cost Price 3500 SKU/Barcode Default Tax Notify when I…" at bounding box center [178, 110] width 146 height 125
click at [195, 54] on div "Item Name 17' LCD Monitor" at bounding box center [178, 58] width 139 height 20
click at [128, 86] on input "3500" at bounding box center [178, 89] width 139 height 11
type input "3"
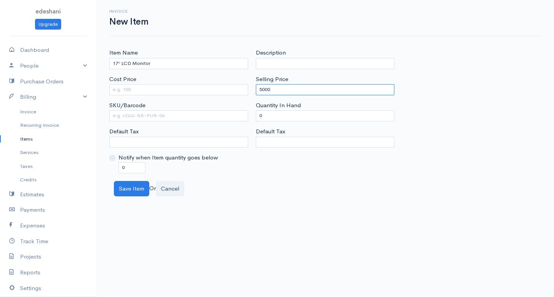
click at [324, 93] on input "5000" at bounding box center [325, 89] width 139 height 11
type input "5"
click at [169, 61] on input "17' LCD Monitor" at bounding box center [178, 63] width 139 height 11
type input "1"
type input "19' LCD Monitor"
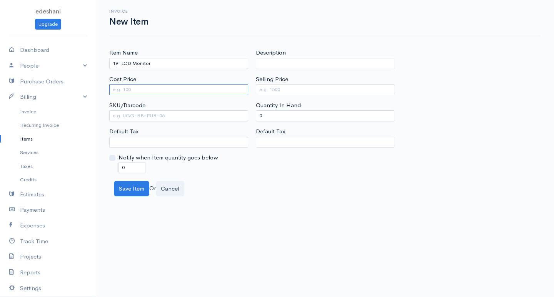
click at [166, 89] on input "Cost Price" at bounding box center [178, 89] width 139 height 11
type input "4500"
click at [304, 85] on input "Selling Price" at bounding box center [325, 89] width 139 height 11
click at [127, 191] on button "Save Item" at bounding box center [131, 189] width 35 height 16
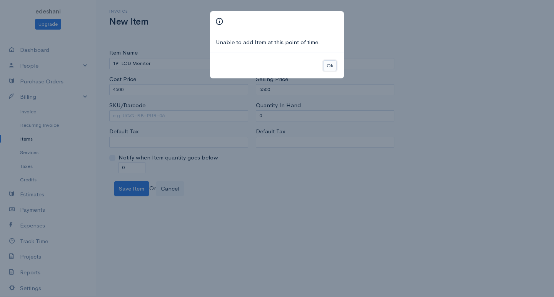
click at [327, 65] on button "Ok" at bounding box center [329, 65] width 13 height 11
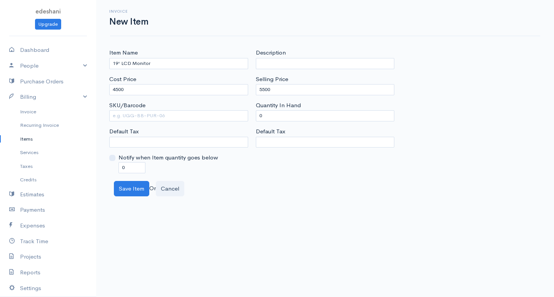
click at [175, 82] on div "Cost Price 4500" at bounding box center [178, 85] width 139 height 20
click at [303, 85] on input "5500" at bounding box center [325, 89] width 139 height 11
type input "5"
click at [173, 94] on input "4500" at bounding box center [178, 89] width 139 height 11
type input "4"
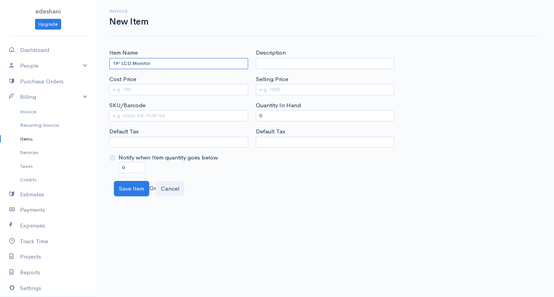
click at [170, 61] on input "19' LCD Monitor" at bounding box center [178, 63] width 139 height 11
type input "1"
type input "c"
type input "CD R/W Optical Drive"
click at [161, 88] on input "Cost Price" at bounding box center [178, 89] width 139 height 11
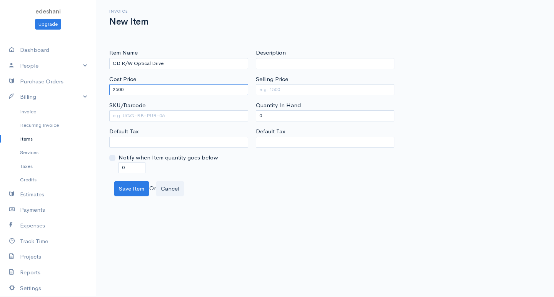
type input "2500"
click at [263, 88] on input "Selling Price" at bounding box center [325, 89] width 139 height 11
drag, startPoint x: 274, startPoint y: 113, endPoint x: 279, endPoint y: 114, distance: 5.1
click at [275, 114] on input "0" at bounding box center [325, 115] width 139 height 11
click at [278, 82] on label "Selling Price" at bounding box center [272, 79] width 32 height 9
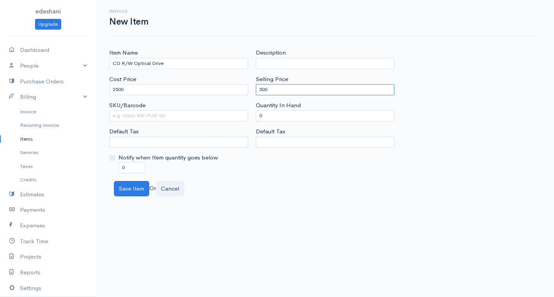
click at [278, 84] on input "500" at bounding box center [325, 89] width 139 height 11
type input "5000"
click at [120, 188] on button "Save Item" at bounding box center [131, 189] width 35 height 16
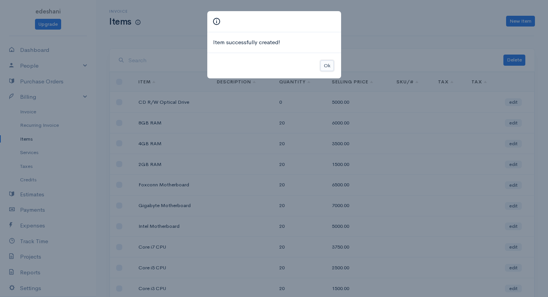
click at [323, 66] on button "Ok" at bounding box center [326, 65] width 13 height 11
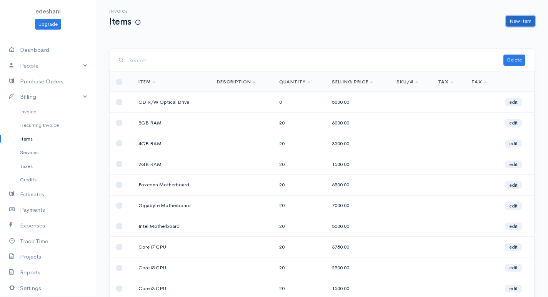
click at [520, 24] on link "New Item" at bounding box center [520, 21] width 29 height 11
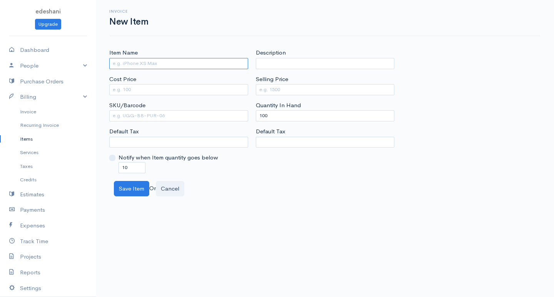
click at [207, 59] on input "Item Name" at bounding box center [178, 63] width 139 height 11
type input "DVD R/W Optical Drive"
click at [173, 88] on input "Cost Price" at bounding box center [178, 89] width 139 height 11
type input "4500"
click at [284, 90] on input "Selling Price" at bounding box center [325, 89] width 139 height 11
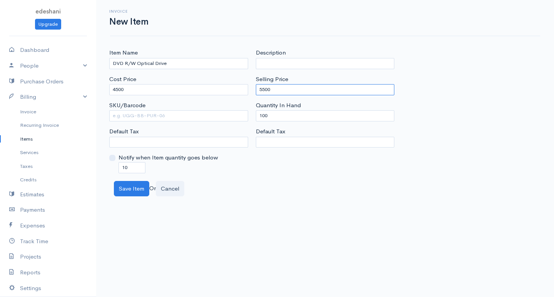
type input "5500"
click at [268, 118] on input "100" at bounding box center [325, 115] width 139 height 11
click at [263, 117] on input "100" at bounding box center [325, 115] width 139 height 11
type input "0"
click at [123, 166] on input "10" at bounding box center [131, 167] width 27 height 11
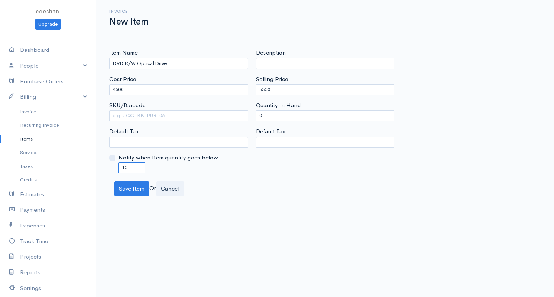
click at [125, 166] on input "10" at bounding box center [131, 167] width 27 height 11
type input "0"
click at [115, 194] on button "Save Item" at bounding box center [131, 189] width 35 height 16
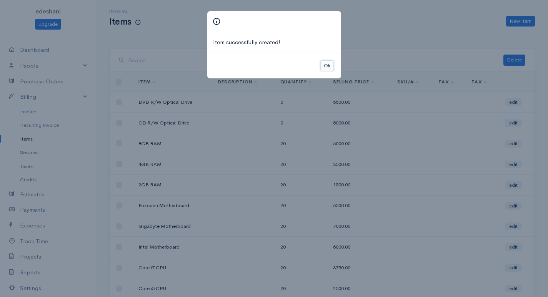
drag, startPoint x: 327, startPoint y: 65, endPoint x: 379, endPoint y: 60, distance: 52.2
click at [327, 65] on button "Ok" at bounding box center [326, 65] width 13 height 11
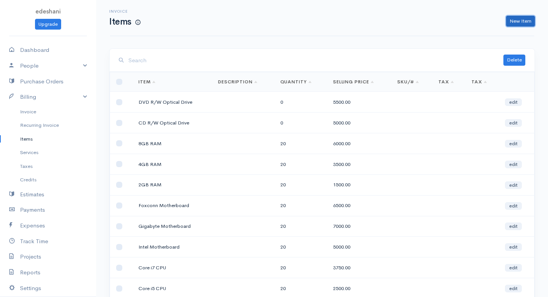
click at [521, 18] on link "New Item" at bounding box center [520, 21] width 29 height 11
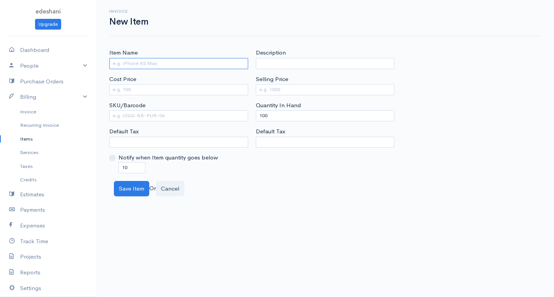
click at [201, 64] on input "Item Name" at bounding box center [178, 63] width 139 height 11
type input "Blue Ray Optical Drive"
click at [172, 91] on input "Cost Price" at bounding box center [178, 89] width 139 height 11
type input "8000"
drag, startPoint x: 346, startPoint y: 73, endPoint x: 349, endPoint y: 78, distance: 5.2
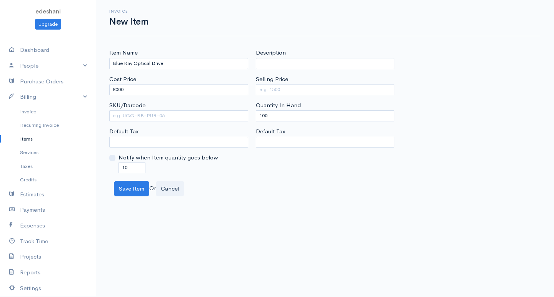
click at [347, 73] on div "Description Selling Price Quantity In Hand 100 Default Tax" at bounding box center [325, 110] width 146 height 125
click at [351, 82] on div "Selling Price" at bounding box center [325, 85] width 139 height 20
click at [353, 87] on input "Selling Price" at bounding box center [325, 89] width 139 height 11
type input "10000"
click at [265, 113] on input "100" at bounding box center [325, 115] width 139 height 11
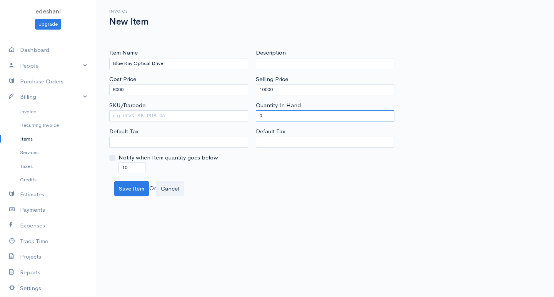
type input "0"
drag, startPoint x: 123, startPoint y: 169, endPoint x: 133, endPoint y: 163, distance: 11.7
click at [123, 169] on input "10" at bounding box center [131, 167] width 27 height 11
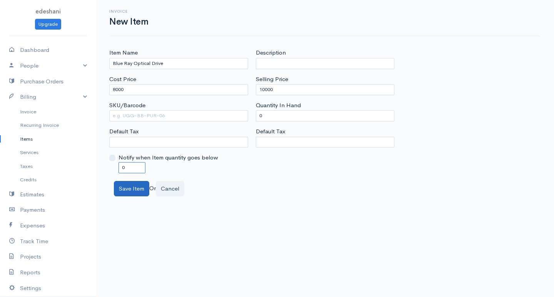
type input "0"
click at [131, 185] on button "Save Item" at bounding box center [131, 189] width 35 height 16
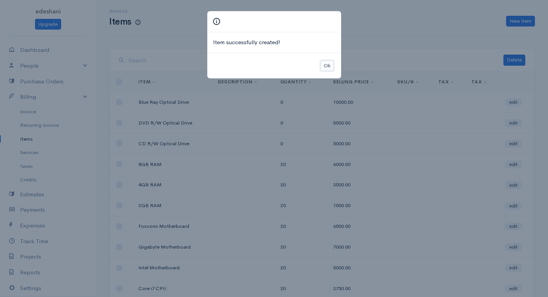
click at [331, 64] on button "Ok" at bounding box center [326, 65] width 13 height 11
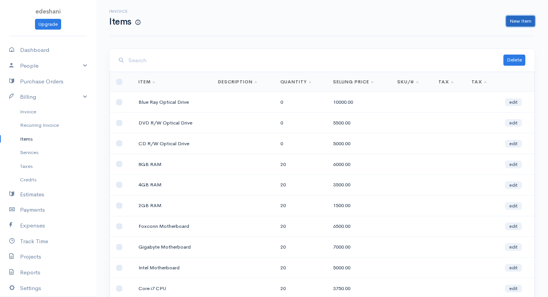
click at [515, 22] on link "New Item" at bounding box center [520, 21] width 29 height 11
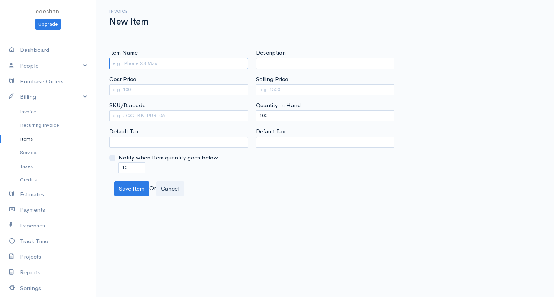
click at [188, 63] on input "Item Name" at bounding box center [178, 63] width 139 height 11
type input "Aqua Casing"
click at [182, 87] on input "Cost Price" at bounding box center [178, 89] width 139 height 11
type input "2000"
click at [343, 86] on input "Selling Price" at bounding box center [325, 89] width 139 height 11
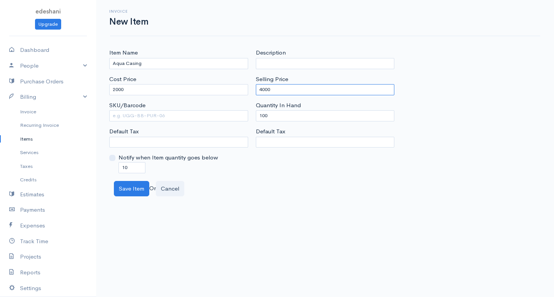
type input "4000"
drag, startPoint x: 264, startPoint y: 116, endPoint x: 244, endPoint y: 111, distance: 20.5
click at [244, 111] on div "Item Name Aqua Casing Cost Price 2000 SKU/Barcode Default Tax Notify when Item …" at bounding box center [324, 110] width 439 height 125
type input "0"
click at [123, 168] on input "10" at bounding box center [131, 167] width 27 height 11
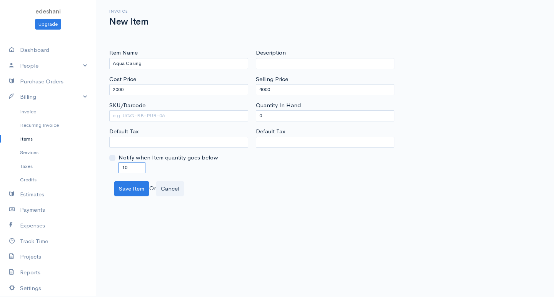
click at [125, 168] on input "10" at bounding box center [131, 167] width 27 height 11
type input "0"
click at [133, 184] on button "Save Item" at bounding box center [131, 189] width 35 height 16
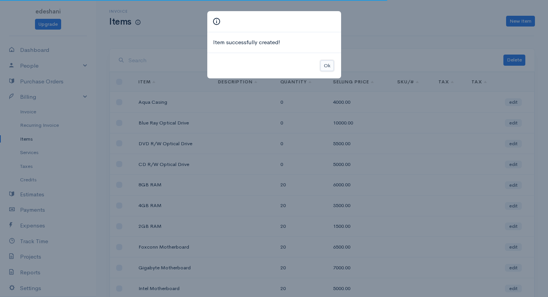
drag, startPoint x: 327, startPoint y: 63, endPoint x: 384, endPoint y: 63, distance: 57.7
click at [327, 63] on button "Ok" at bounding box center [326, 65] width 13 height 11
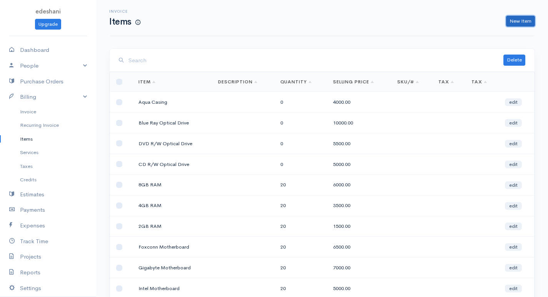
click at [516, 25] on link "New Item" at bounding box center [520, 21] width 29 height 11
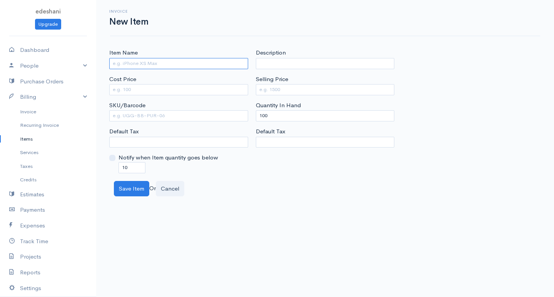
click at [118, 61] on input "Item Name" at bounding box center [178, 63] width 139 height 11
type input "HP Casing"
click at [139, 91] on input "Cost Price" at bounding box center [178, 89] width 139 height 11
type input "6000"
click at [279, 91] on input "Selling Price" at bounding box center [325, 89] width 139 height 11
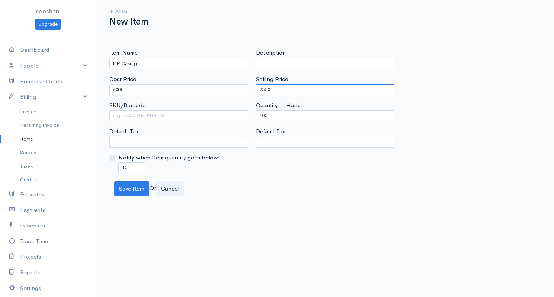
type input "7500"
drag, startPoint x: 264, startPoint y: 115, endPoint x: 201, endPoint y: 116, distance: 63.1
click at [201, 116] on div "Item Name HP Casing Cost Price 6000 SKU/Barcode Default Tax Notify when Item qu…" at bounding box center [324, 110] width 439 height 125
type input "0"
drag, startPoint x: 122, startPoint y: 166, endPoint x: 128, endPoint y: 166, distance: 6.2
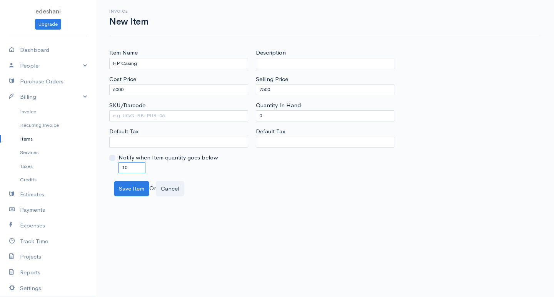
click at [122, 166] on input "10" at bounding box center [131, 167] width 27 height 11
drag, startPoint x: 126, startPoint y: 166, endPoint x: 118, endPoint y: 168, distance: 7.8
click at [118, 167] on input "10" at bounding box center [131, 167] width 27 height 11
type input "0"
click at [136, 193] on button "Save Item" at bounding box center [131, 189] width 35 height 16
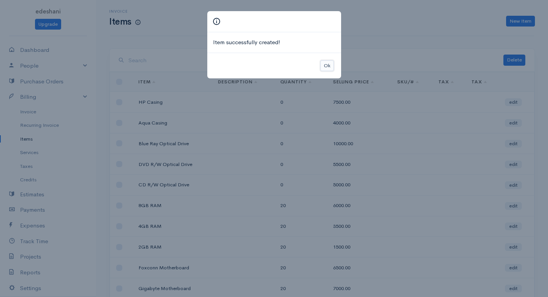
drag, startPoint x: 327, startPoint y: 61, endPoint x: 429, endPoint y: 60, distance: 101.5
click at [327, 62] on button "Ok" at bounding box center [326, 65] width 13 height 11
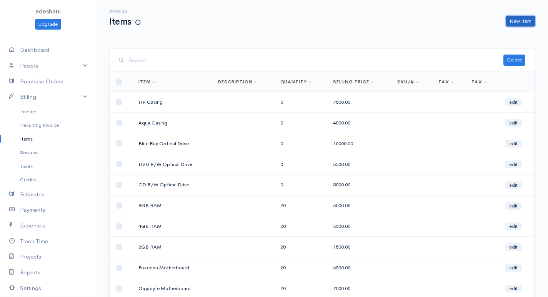
click at [519, 17] on link "New Item" at bounding box center [520, 21] width 29 height 11
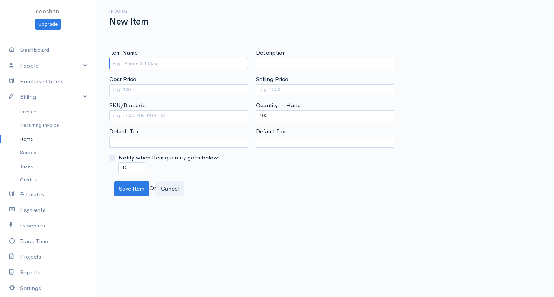
click at [193, 65] on input "Item Name" at bounding box center [178, 63] width 139 height 11
type input "Gaming Casing"
click at [147, 87] on input "Cost Price" at bounding box center [178, 89] width 139 height 11
type input "12000"
drag, startPoint x: 278, startPoint y: 90, endPoint x: 283, endPoint y: 90, distance: 5.0
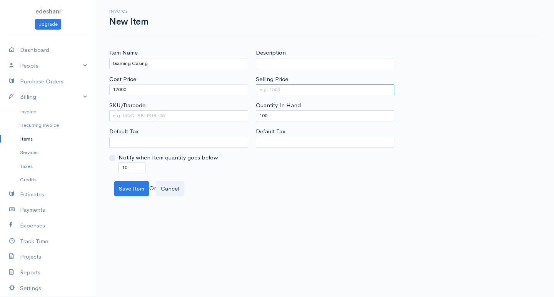
click at [278, 90] on input "Selling Price" at bounding box center [325, 89] width 139 height 11
type input "15000"
drag, startPoint x: 269, startPoint y: 115, endPoint x: 229, endPoint y: 113, distance: 40.4
click at [229, 113] on div "Item Name Gaming Casing Cost Price 12000 SKU/Barcode Default Tax Notify when It…" at bounding box center [324, 110] width 439 height 125
type input "0"
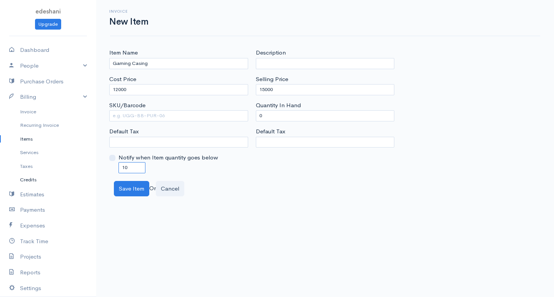
drag, startPoint x: 143, startPoint y: 165, endPoint x: 66, endPoint y: 185, distance: 79.0
click at [66, 172] on body "edeshani Upgrade Dashboard People Clients Vendors Staff Users Purchase Orders B…" at bounding box center [277, 148] width 554 height 297
type input "0"
click at [125, 193] on button "Save Item" at bounding box center [131, 189] width 35 height 16
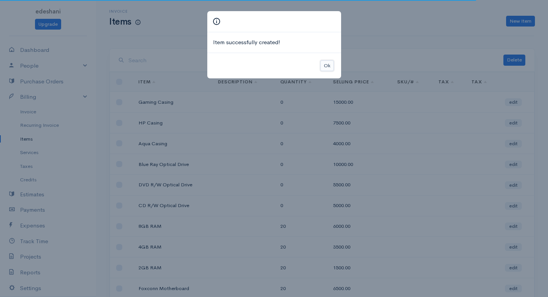
click at [331, 66] on button "Ok" at bounding box center [326, 65] width 13 height 11
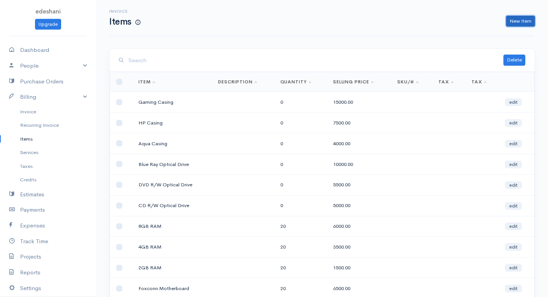
click at [524, 22] on link "New Item" at bounding box center [520, 21] width 29 height 11
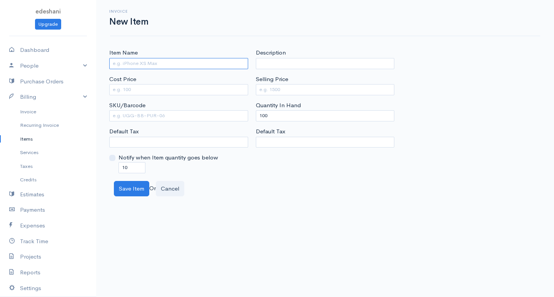
click at [178, 63] on input "Item Name" at bounding box center [178, 63] width 139 height 11
type input "500GB Hard Disk"
click at [118, 87] on input "Cost Price" at bounding box center [178, 89] width 139 height 11
type input "5500"
click at [284, 93] on input "Selling Price" at bounding box center [325, 89] width 139 height 11
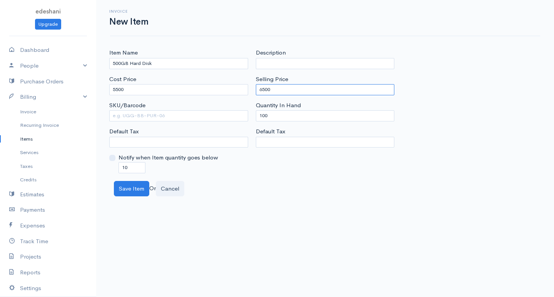
type input "6500"
drag, startPoint x: 267, startPoint y: 112, endPoint x: 219, endPoint y: 123, distance: 49.2
click at [225, 123] on div "Item Name 500GB Hard Disk Cost Price 5500 SKU/Barcode Default Tax Notify when I…" at bounding box center [324, 110] width 439 height 125
type input "0"
drag, startPoint x: 139, startPoint y: 166, endPoint x: 92, endPoint y: 183, distance: 50.0
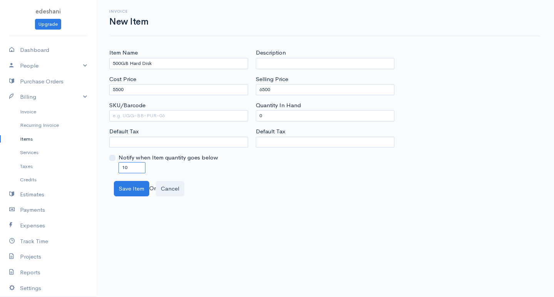
click at [92, 183] on body "edeshani Upgrade Dashboard People Clients Vendors Staff Users Purchase Orders B…" at bounding box center [277, 148] width 554 height 297
type input "0"
click at [116, 191] on button "Save Item" at bounding box center [131, 189] width 35 height 16
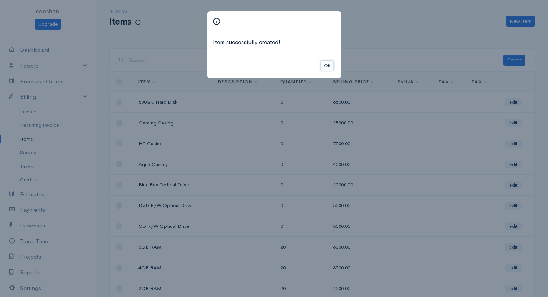
click at [326, 70] on button "Ok" at bounding box center [326, 65] width 13 height 11
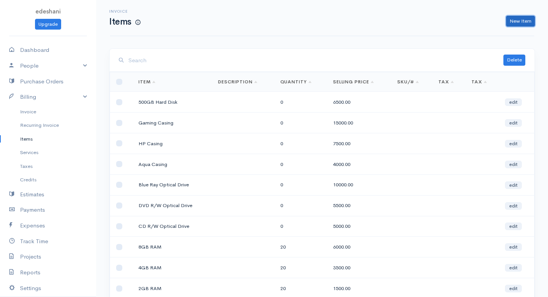
click at [516, 16] on link "New Item" at bounding box center [520, 21] width 29 height 11
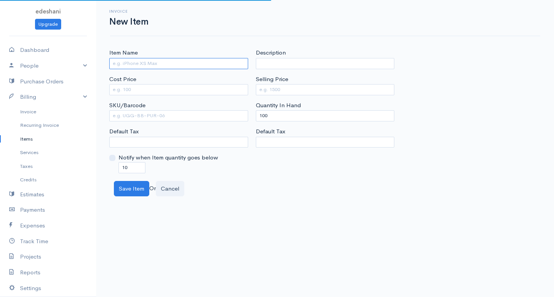
drag, startPoint x: 148, startPoint y: 58, endPoint x: 148, endPoint y: 64, distance: 6.2
click at [148, 59] on input "Item Name" at bounding box center [178, 63] width 139 height 11
type input "1 TB Hard Disk"
click at [128, 93] on input "Cost Price" at bounding box center [178, 89] width 139 height 11
type input "8000"
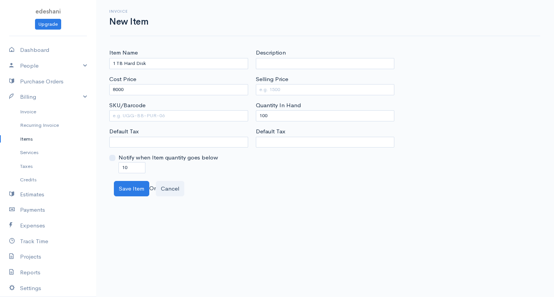
drag, startPoint x: 282, startPoint y: 83, endPoint x: 301, endPoint y: 83, distance: 19.2
click at [286, 83] on label "Selling Price" at bounding box center [272, 79] width 32 height 9
click at [263, 93] on input "Selling Price" at bounding box center [325, 89] width 139 height 11
type input "10000"
drag, startPoint x: 278, startPoint y: 118, endPoint x: 222, endPoint y: 122, distance: 55.9
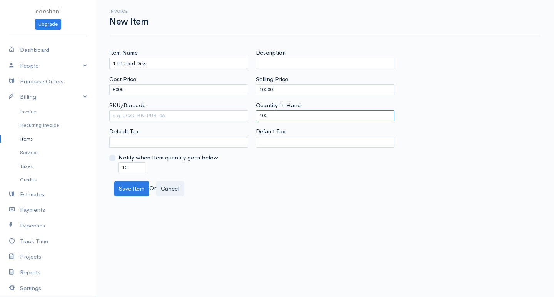
click at [244, 126] on div "Item Name 1 TB Hard Disk Cost Price 8000 SKU/Barcode Default Tax Notify when It…" at bounding box center [324, 110] width 439 height 125
type input "0"
drag, startPoint x: 140, startPoint y: 173, endPoint x: 89, endPoint y: 171, distance: 50.8
click at [89, 171] on body "edeshani Upgrade Dashboard People Clients Vendors Staff Users Purchase Orders B…" at bounding box center [277, 148] width 554 height 297
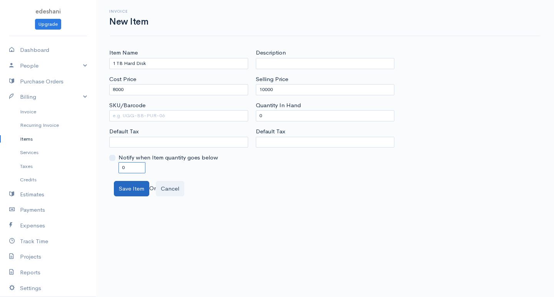
type input "0"
click at [126, 185] on button "Save Item" at bounding box center [131, 189] width 35 height 16
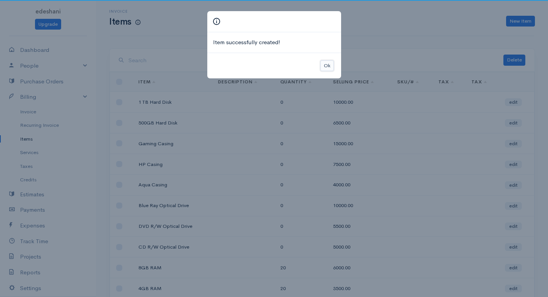
click at [329, 64] on button "Ok" at bounding box center [326, 65] width 13 height 11
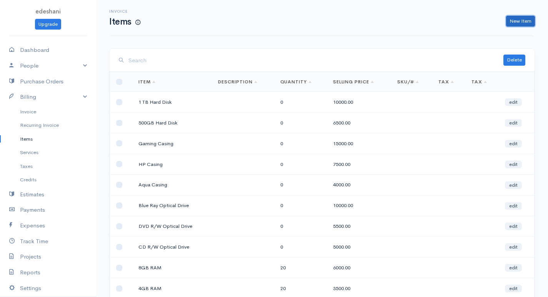
click at [509, 19] on link "New Item" at bounding box center [520, 21] width 29 height 11
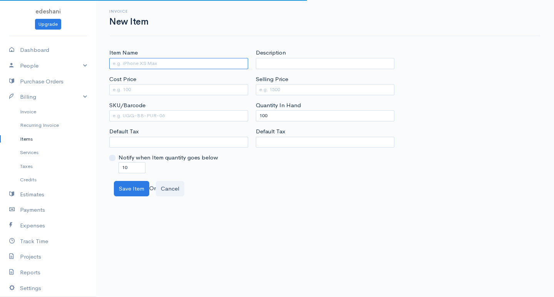
click at [180, 66] on input "Item Name" at bounding box center [178, 63] width 139 height 11
type input "2 TB Hard Disk"
click at [227, 86] on input "Cost Price" at bounding box center [178, 89] width 139 height 11
type input "10000"
drag, startPoint x: 301, startPoint y: 86, endPoint x: 283, endPoint y: 88, distance: 18.2
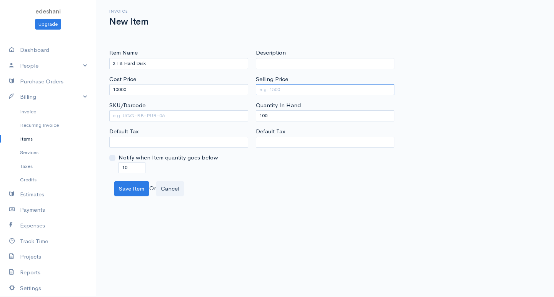
click at [283, 88] on input "Selling Price" at bounding box center [325, 89] width 139 height 11
type input "13000"
drag, startPoint x: 273, startPoint y: 116, endPoint x: 221, endPoint y: 120, distance: 52.1
click at [221, 120] on div "Item Name 2 TB Hard Disk Cost Price 10000 SKU/Barcode Default Tax Notify when I…" at bounding box center [324, 110] width 439 height 125
type input "0"
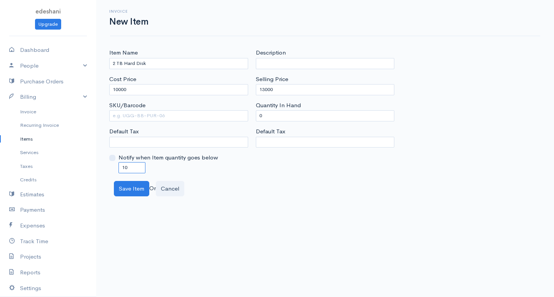
drag, startPoint x: 145, startPoint y: 165, endPoint x: 104, endPoint y: 164, distance: 40.7
click at [104, 164] on div "Item Name 2 TB Hard Disk Cost Price 10000 SKU/Barcode Default Tax Notify when I…" at bounding box center [324, 122] width 457 height 148
type input "0"
click at [130, 196] on button "Save Item" at bounding box center [131, 189] width 35 height 16
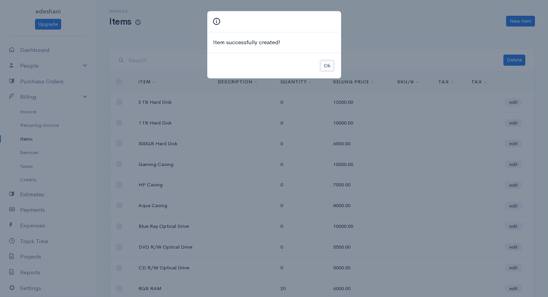
click at [329, 66] on button "Ok" at bounding box center [326, 65] width 13 height 11
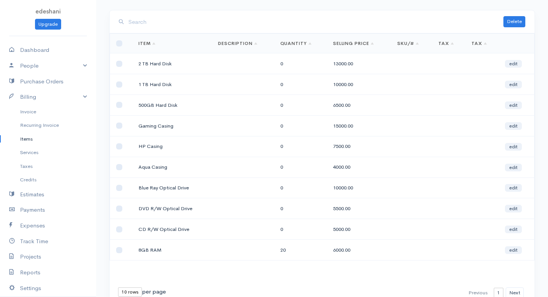
scroll to position [73, 0]
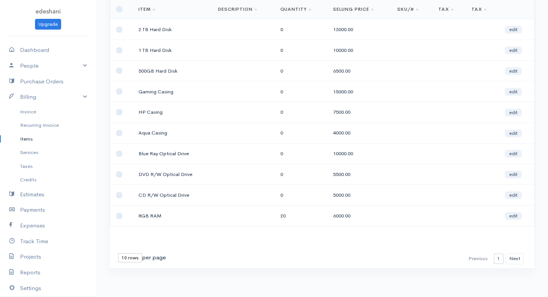
click at [126, 259] on select "10 rows 25 rows 50 rows" at bounding box center [130, 257] width 24 height 9
click at [189, 250] on div "First Previous 1 2 3 Next Last 10 rows 25 rows 50 rows per page" at bounding box center [322, 258] width 425 height 19
click at [65, 82] on link "Purchase Orders" at bounding box center [48, 82] width 96 height 16
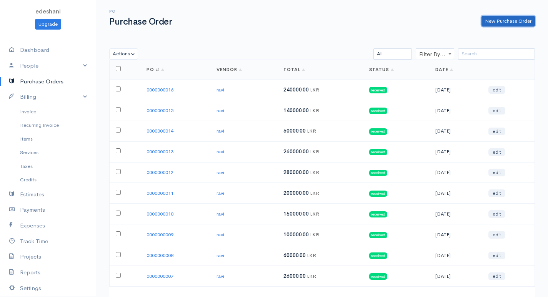
click at [489, 19] on link "New Purchase Order" at bounding box center [507, 21] width 53 height 11
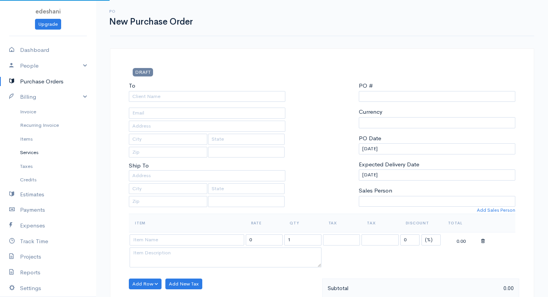
select select "LKR"
select select "[GEOGRAPHIC_DATA]"
type input "0000000017"
select select "[GEOGRAPHIC_DATA]"
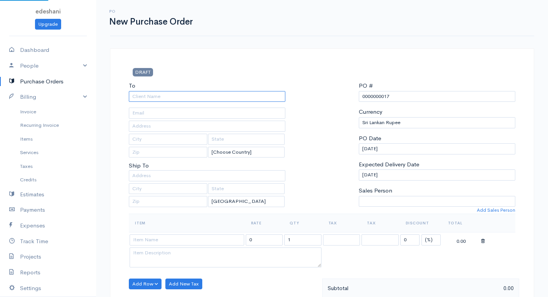
click at [150, 96] on input "To" at bounding box center [207, 96] width 156 height 11
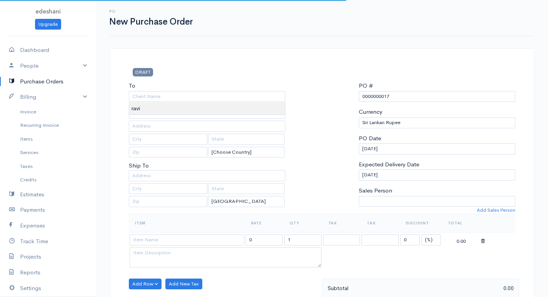
type input "ravi"
click at [141, 108] on body "edeshani Upgrade Dashboard People Clients Vendors Staff Users Purchase Orders B…" at bounding box center [274, 295] width 548 height 591
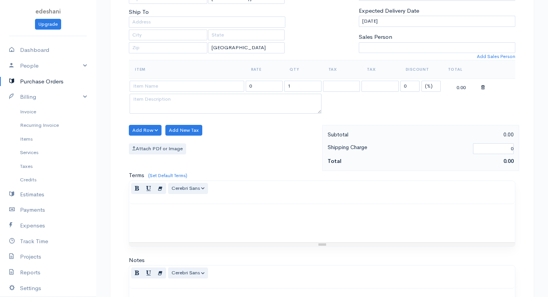
scroll to position [192, 0]
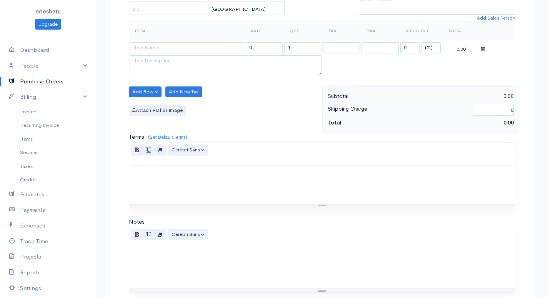
drag, startPoint x: 129, startPoint y: 46, endPoint x: 136, endPoint y: 48, distance: 7.6
click at [131, 47] on td at bounding box center [187, 47] width 116 height 15
click at [166, 51] on input at bounding box center [187, 47] width 115 height 11
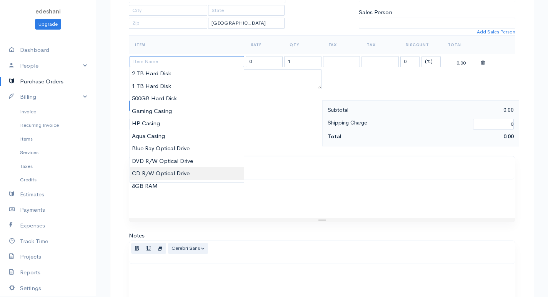
scroll to position [140, 0]
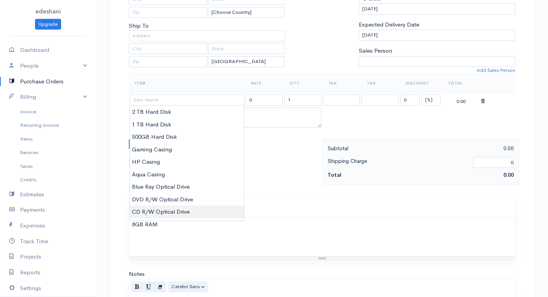
type input "CD R/W Optical Drive"
type input "5000.00"
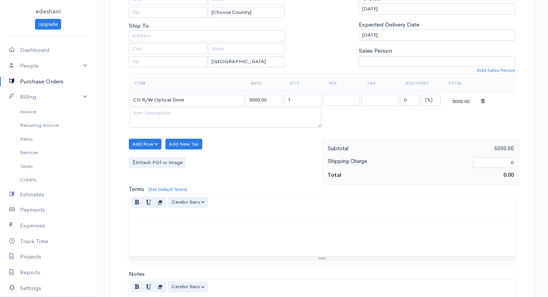
click at [176, 213] on body "edeshani Upgrade Dashboard People Clients Vendors Staff Users Purchase Orders B…" at bounding box center [274, 155] width 548 height 591
drag, startPoint x: 306, startPoint y: 101, endPoint x: 254, endPoint y: 108, distance: 52.3
click at [254, 108] on tbody "CD R/W Optical Drive 5000.00 1 0 (%) Flat 5000.00" at bounding box center [322, 111] width 386 height 37
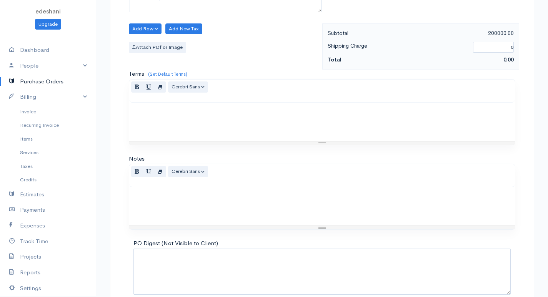
scroll to position [294, 0]
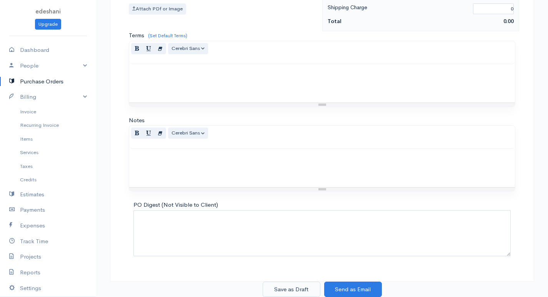
type input "40"
click at [294, 291] on button "Save as Draft" at bounding box center [292, 290] width 58 height 16
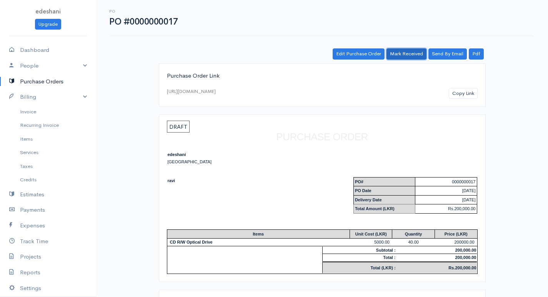
click at [410, 50] on link "Mark Received" at bounding box center [406, 53] width 40 height 11
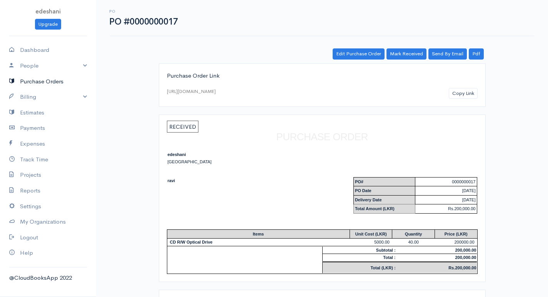
click at [42, 83] on link "Purchase Orders" at bounding box center [48, 82] width 96 height 16
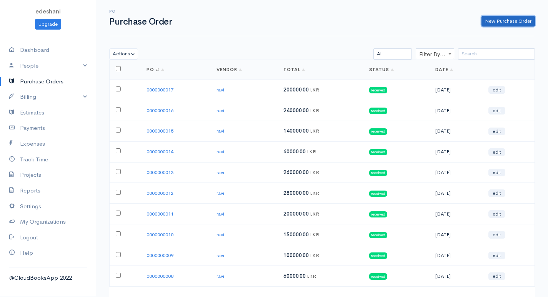
click at [483, 21] on link "New Purchase Order" at bounding box center [507, 21] width 53 height 11
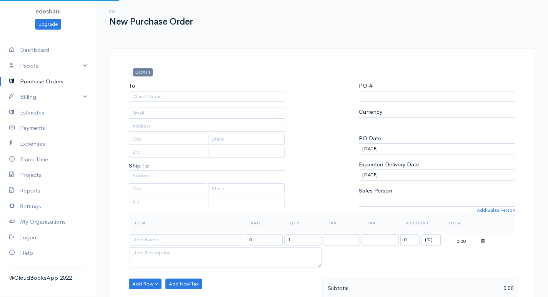
select select "[GEOGRAPHIC_DATA]"
select select "LKR"
type input "0000000018"
select select "[GEOGRAPHIC_DATA]"
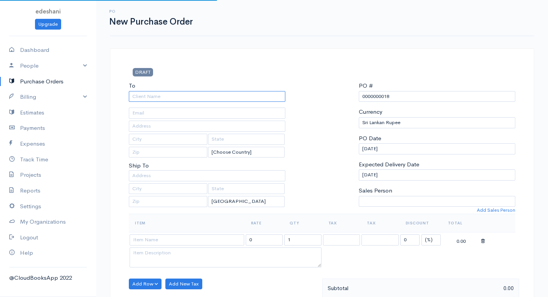
click at [164, 96] on input "To" at bounding box center [207, 96] width 156 height 11
type input "ravi"
click at [161, 110] on body "edeshani Upgrade Dashboard People Clients Vendors Staff Users Purchase Orders B…" at bounding box center [274, 295] width 548 height 591
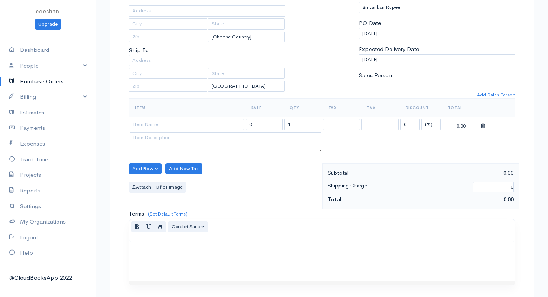
scroll to position [231, 0]
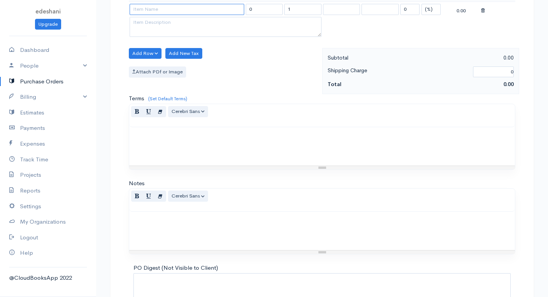
click at [165, 7] on input at bounding box center [187, 9] width 115 height 11
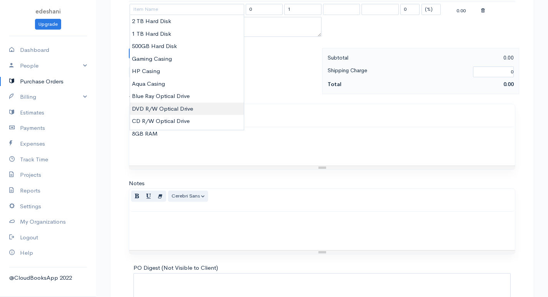
type input "DVD R/W Optical Drive"
type input "5500.00"
click at [174, 103] on body "edeshani Upgrade Dashboard People Clients Vendors Staff Users Purchase Orders B…" at bounding box center [274, 64] width 548 height 591
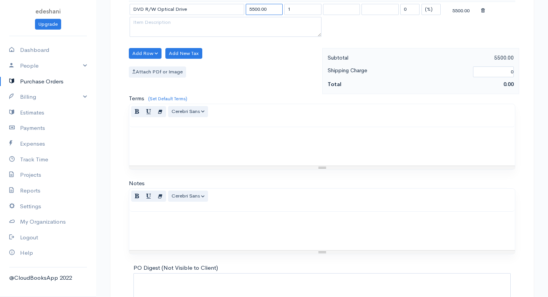
drag, startPoint x: 276, startPoint y: 13, endPoint x: 292, endPoint y: 10, distance: 15.6
click at [292, 10] on tr "DVD R/W Optical Drive 5500.00 1 0 (%) Flat 5500.00" at bounding box center [322, 9] width 386 height 15
drag, startPoint x: 292, startPoint y: 9, endPoint x: 283, endPoint y: 9, distance: 8.8
click at [283, 9] on td "1" at bounding box center [302, 9] width 39 height 15
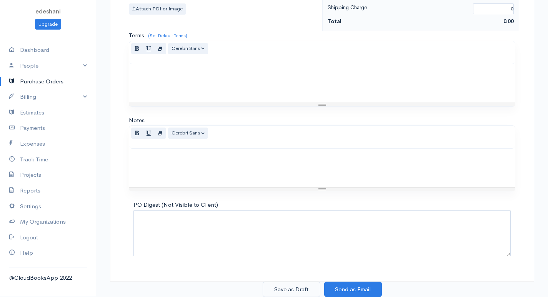
type input "40"
drag, startPoint x: 294, startPoint y: 293, endPoint x: 328, endPoint y: 251, distance: 54.4
click at [294, 293] on button "Save as Draft" at bounding box center [292, 290] width 58 height 16
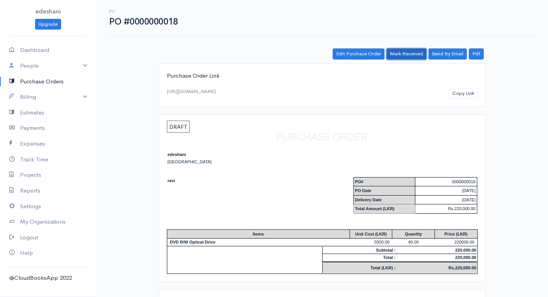
click at [414, 52] on link "Mark Received" at bounding box center [406, 53] width 40 height 11
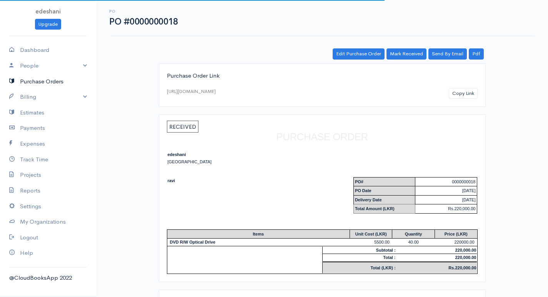
click at [63, 81] on link "Purchase Orders" at bounding box center [48, 82] width 96 height 16
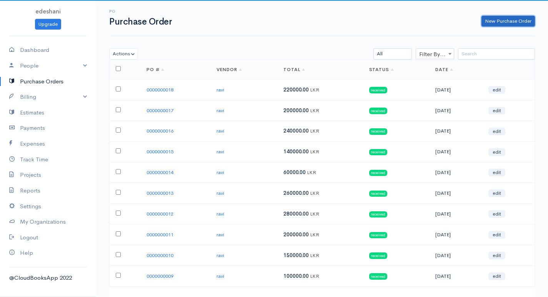
click at [489, 23] on link "New Purchase Order" at bounding box center [507, 21] width 53 height 11
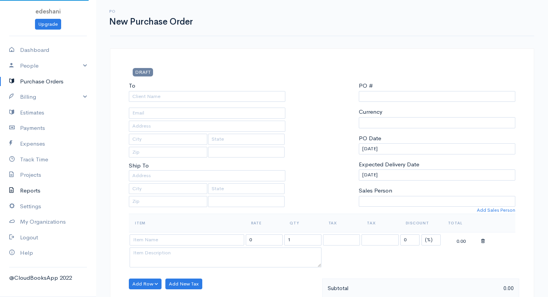
select select "[GEOGRAPHIC_DATA]"
select select "LKR"
type input "0000000019"
select select "[GEOGRAPHIC_DATA]"
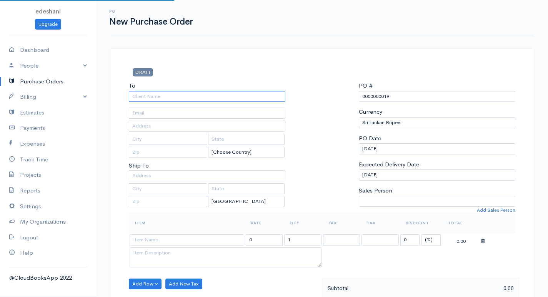
click at [150, 98] on input "To" at bounding box center [207, 96] width 156 height 11
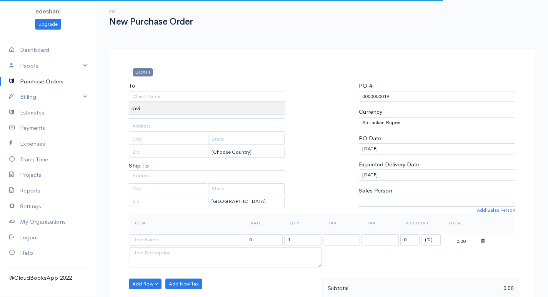
type input "ravi"
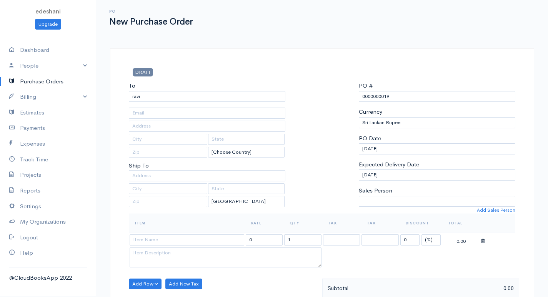
click at [148, 109] on body "edeshani Upgrade Dashboard People Clients Vendors Staff Users Purchase Orders B…" at bounding box center [274, 295] width 548 height 591
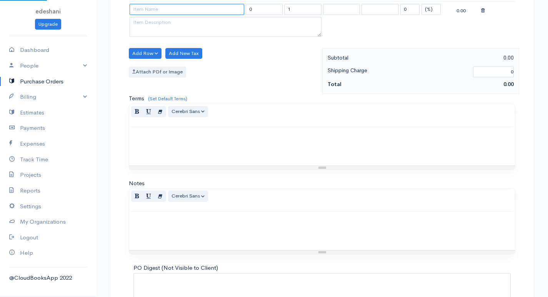
click at [200, 13] on input at bounding box center [187, 9] width 115 height 11
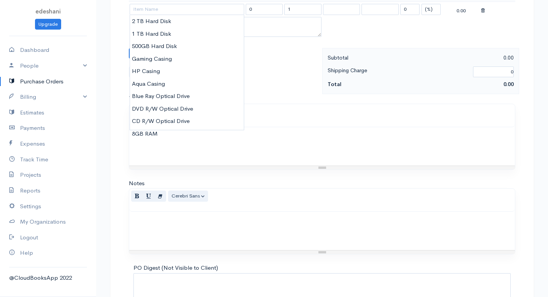
type input "Blue Ray Optical Drive"
type input "10000.00"
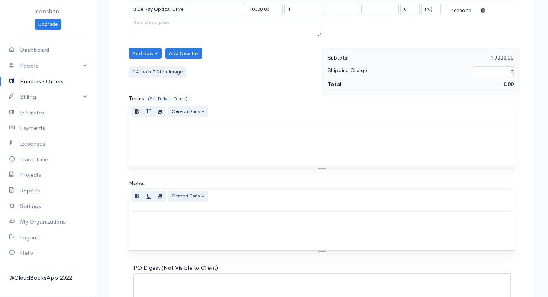
click at [164, 97] on body "edeshani Upgrade Dashboard People Clients Vendors Staff Users Purchase Orders B…" at bounding box center [274, 64] width 548 height 591
drag, startPoint x: 305, startPoint y: 12, endPoint x: 258, endPoint y: 17, distance: 47.2
click at [258, 17] on tr "Blue Ray Optical Drive 10000.00 1 0 (%) Flat 10000.00" at bounding box center [322, 9] width 386 height 15
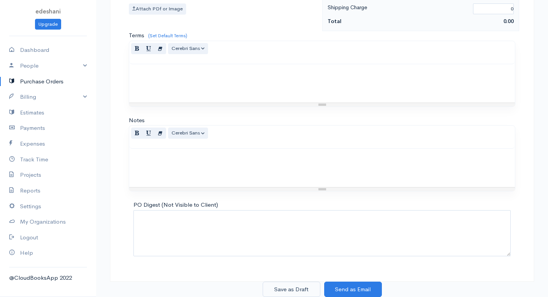
type input "40"
click at [302, 290] on button "Save as Draft" at bounding box center [292, 290] width 58 height 16
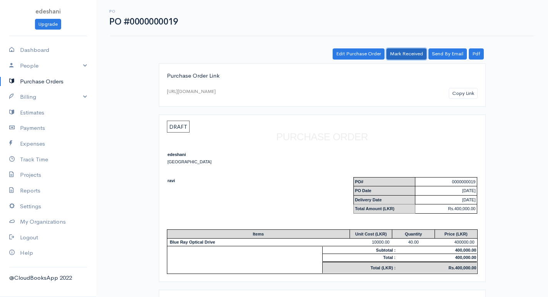
click at [407, 54] on link "Mark Received" at bounding box center [406, 53] width 40 height 11
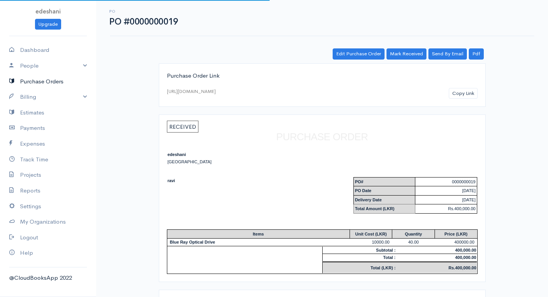
click at [33, 77] on link "Purchase Orders" at bounding box center [48, 82] width 96 height 16
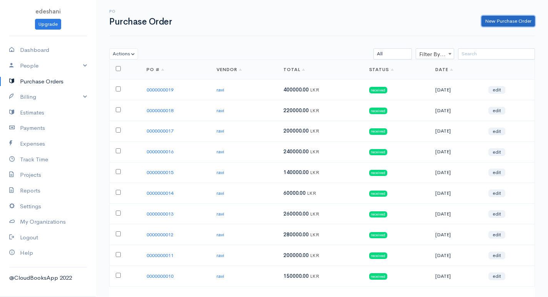
click at [490, 22] on link "New Purchase Order" at bounding box center [507, 21] width 53 height 11
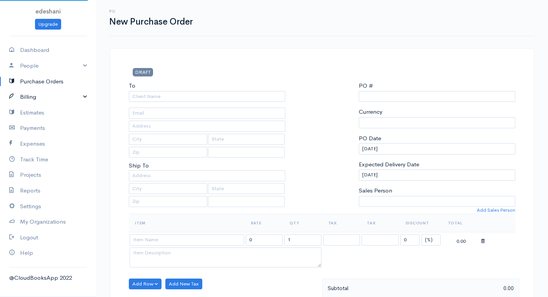
select select "[GEOGRAPHIC_DATA]"
select select "LKR"
type input "0000000020"
select select "[GEOGRAPHIC_DATA]"
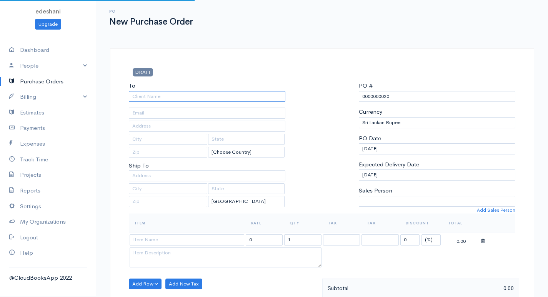
click at [173, 96] on input "To" at bounding box center [207, 96] width 156 height 11
type input "ravi"
click at [175, 110] on body "edeshani Upgrade Dashboard People Clients Vendors Staff Users Purchase Orders B…" at bounding box center [274, 295] width 548 height 591
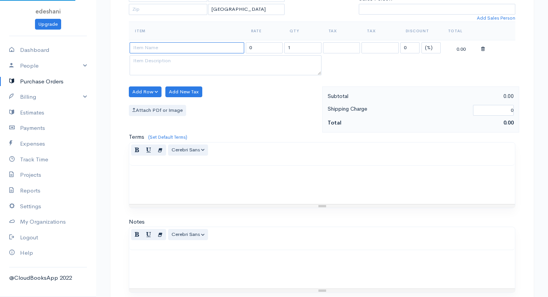
click at [171, 52] on input at bounding box center [187, 47] width 115 height 11
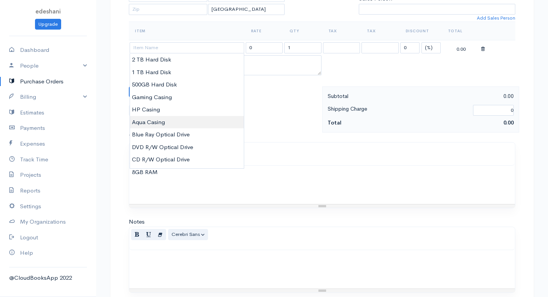
type input "Aqua Casing"
type input "4000.00"
click at [173, 125] on body "edeshani Upgrade Dashboard People Clients Vendors Staff Users Purchase Orders B…" at bounding box center [274, 103] width 548 height 591
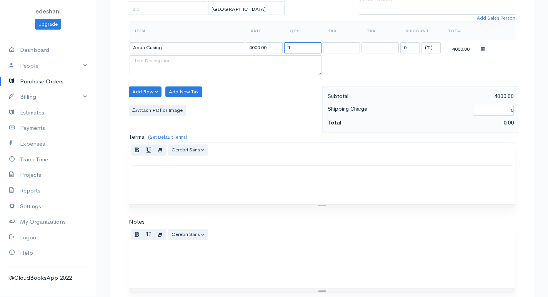
drag, startPoint x: 301, startPoint y: 47, endPoint x: 246, endPoint y: 63, distance: 57.0
click at [246, 63] on tbody "Aqua Casing 4000.00 1 0 (%) Flat 4000.00" at bounding box center [322, 58] width 386 height 37
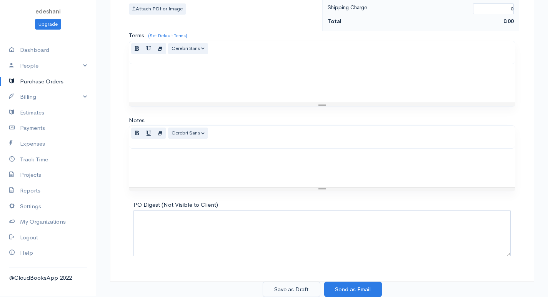
type input "40"
click at [309, 287] on button "Save as Draft" at bounding box center [292, 290] width 58 height 16
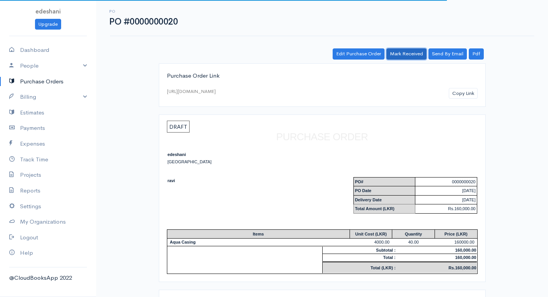
click at [411, 53] on link "Mark Received" at bounding box center [406, 53] width 40 height 11
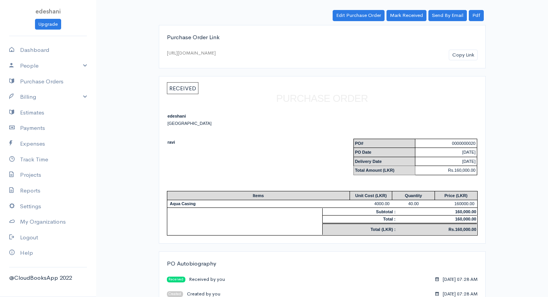
scroll to position [55, 0]
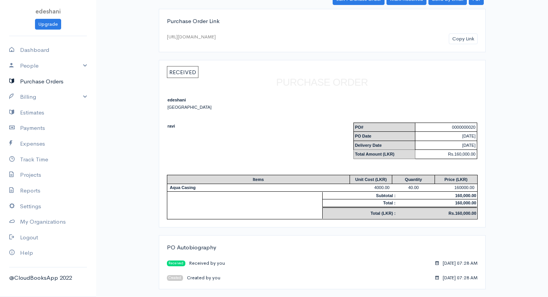
click at [67, 79] on link "Purchase Orders" at bounding box center [48, 82] width 96 height 16
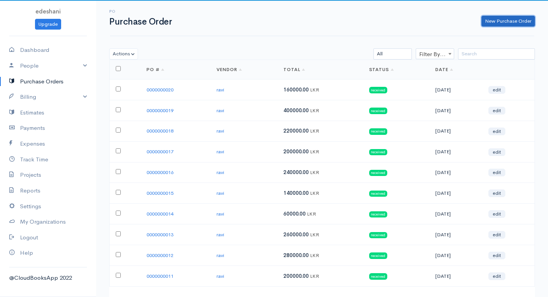
click at [495, 20] on link "New Purchase Order" at bounding box center [507, 21] width 53 height 11
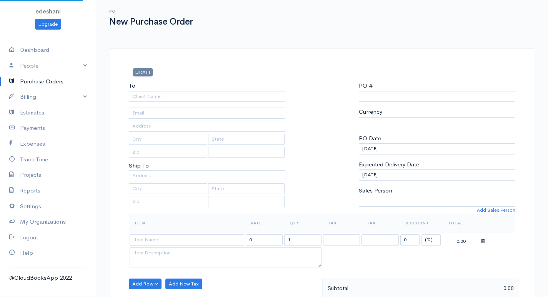
select select "[GEOGRAPHIC_DATA]"
select select "LKR"
type input "0000000021"
select select "[GEOGRAPHIC_DATA]"
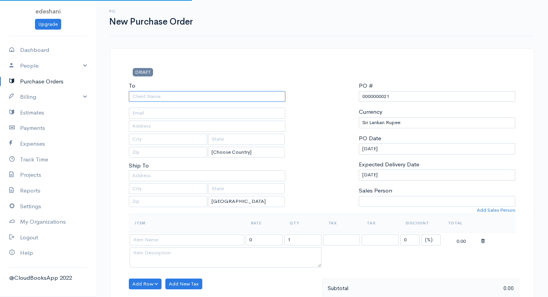
click at [235, 95] on input "To" at bounding box center [207, 96] width 156 height 11
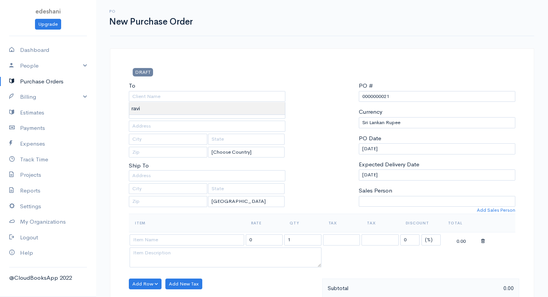
type input "ravi"
click at [191, 110] on body "edeshani Upgrade Dashboard People Clients Vendors Staff Users Purchase Orders B…" at bounding box center [274, 295] width 548 height 591
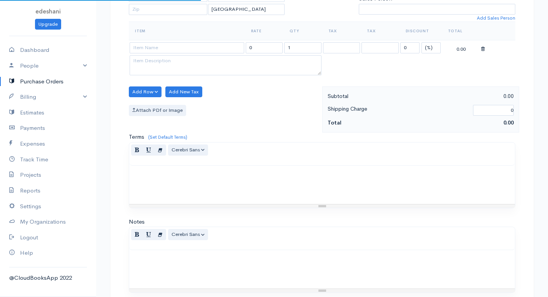
scroll to position [231, 0]
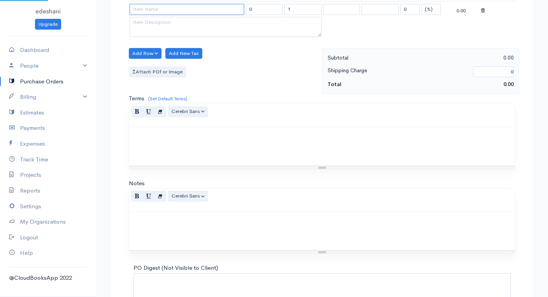
click at [183, 11] on input at bounding box center [187, 9] width 115 height 11
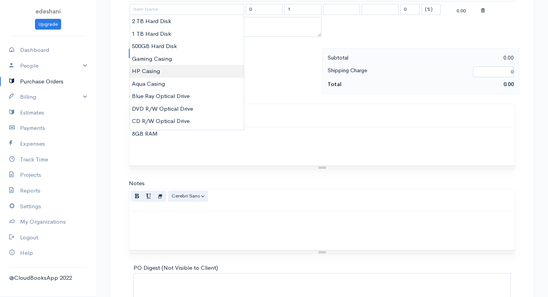
type input "HP Casing"
type input "7500.00"
click at [193, 72] on body "edeshani Upgrade Dashboard People Clients Vendors Staff Users Purchase Orders B…" at bounding box center [274, 64] width 548 height 591
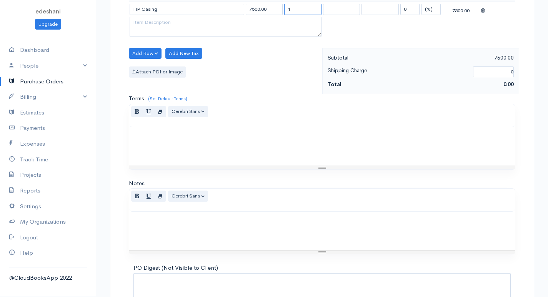
drag, startPoint x: 302, startPoint y: 10, endPoint x: 241, endPoint y: 17, distance: 61.5
click at [241, 17] on tbody "HP Casing 7500.00 1 0 (%) Flat 7500.00" at bounding box center [322, 20] width 386 height 37
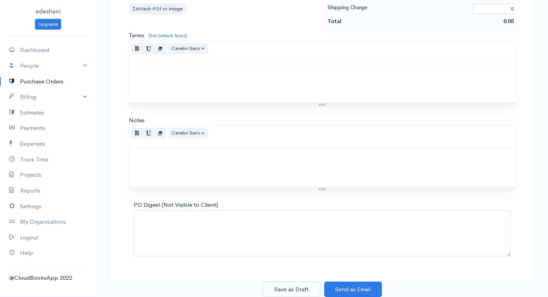
type input "40"
click at [292, 293] on button "Save as Draft" at bounding box center [292, 290] width 58 height 16
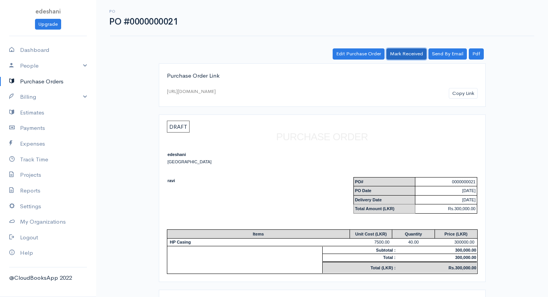
click at [406, 53] on link "Mark Received" at bounding box center [406, 53] width 40 height 11
click at [59, 81] on link "Purchase Orders" at bounding box center [48, 82] width 96 height 16
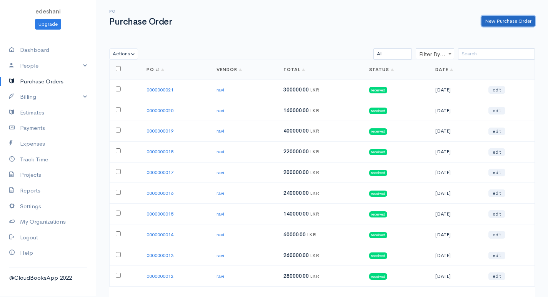
click at [509, 20] on link "New Purchase Order" at bounding box center [507, 21] width 53 height 11
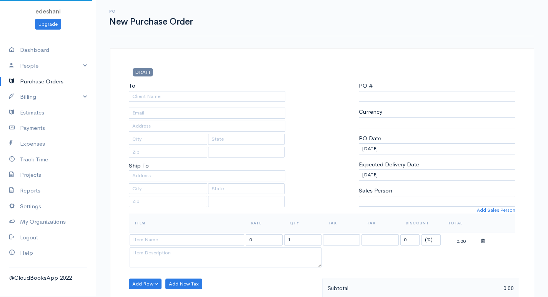
select select "LKR"
select select "[GEOGRAPHIC_DATA]"
type input "0000000022"
select select "[GEOGRAPHIC_DATA]"
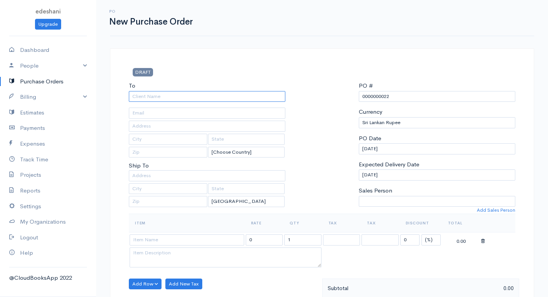
click at [266, 98] on input "To" at bounding box center [207, 96] width 156 height 11
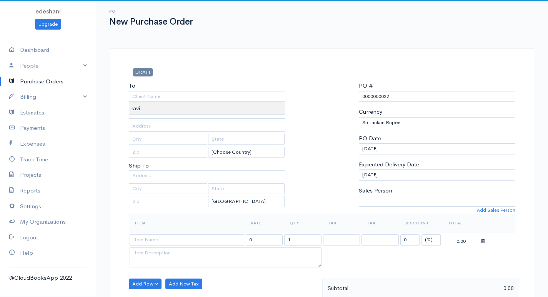
type input "ravi"
click at [205, 112] on body "edeshani Upgrade Dashboard People Clients Vendors Staff Users Purchase Orders B…" at bounding box center [274, 295] width 548 height 591
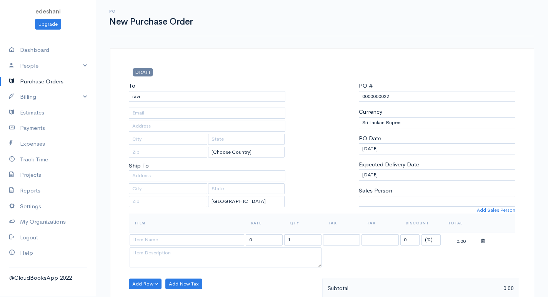
scroll to position [154, 0]
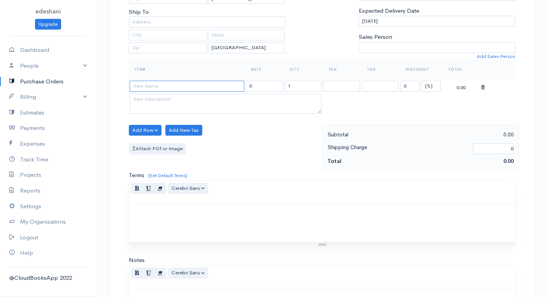
click at [191, 91] on input at bounding box center [187, 86] width 115 height 11
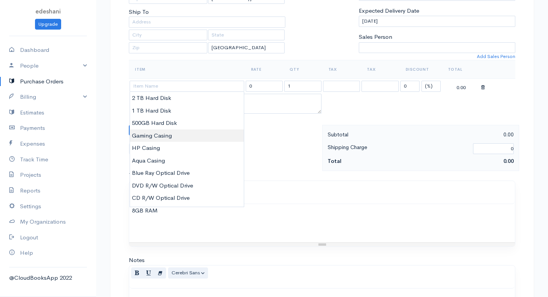
type input "Gaming Casing"
type input "15000.00"
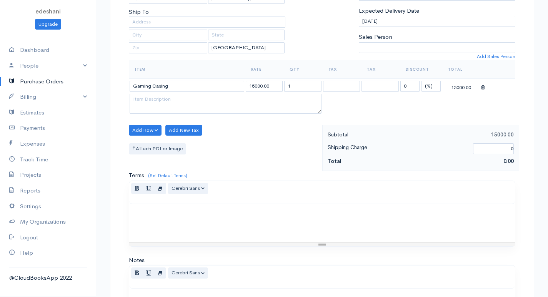
click at [194, 134] on body "edeshani Upgrade Dashboard People Clients Vendors Staff Users Purchase Orders B…" at bounding box center [274, 141] width 548 height 591
drag, startPoint x: 353, startPoint y: 89, endPoint x: 296, endPoint y: 91, distance: 57.3
click at [296, 91] on tr "Gaming Casing 15000.00 1 0 (%) Flat 15000.00" at bounding box center [322, 86] width 386 height 15
drag, startPoint x: 296, startPoint y: 84, endPoint x: 268, endPoint y: 86, distance: 28.1
click at [268, 86] on tr "Gaming Casing 15000.00 1 0 (%) Flat 15000.00" at bounding box center [322, 86] width 386 height 15
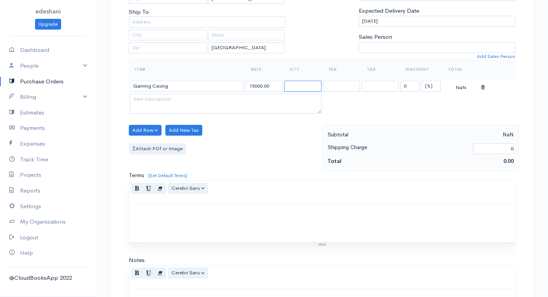
type input "1"
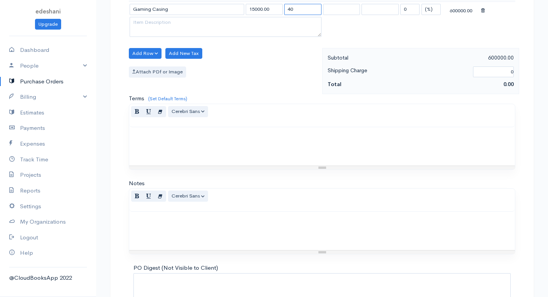
scroll to position [294, 0]
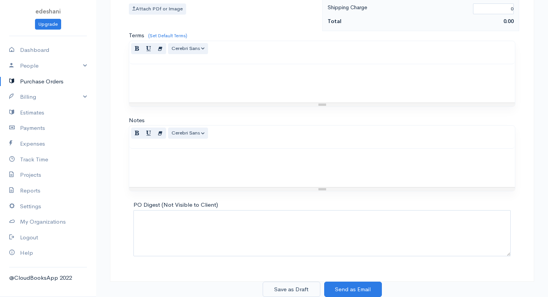
type input "40"
click at [277, 295] on button "Save as Draft" at bounding box center [292, 290] width 58 height 16
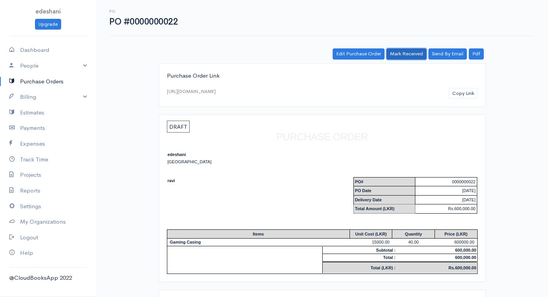
click at [405, 52] on link "Mark Received" at bounding box center [406, 53] width 40 height 11
click at [45, 83] on link "Purchase Orders" at bounding box center [48, 82] width 96 height 16
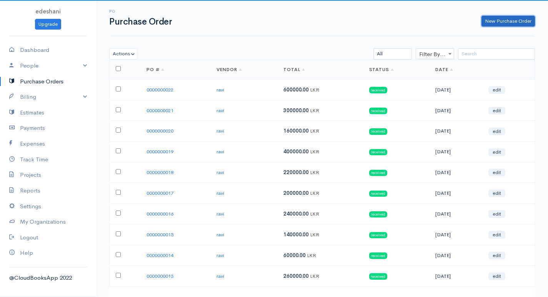
click at [504, 17] on link "New Purchase Order" at bounding box center [507, 21] width 53 height 11
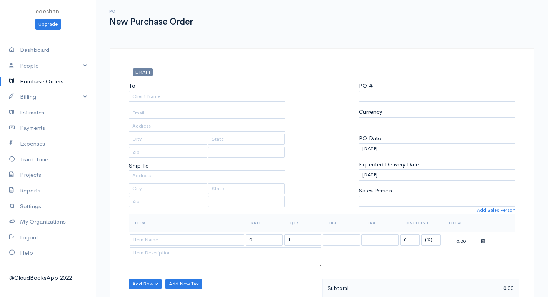
select select "[GEOGRAPHIC_DATA]"
select select "LKR"
type input "0000000023"
select select "[GEOGRAPHIC_DATA]"
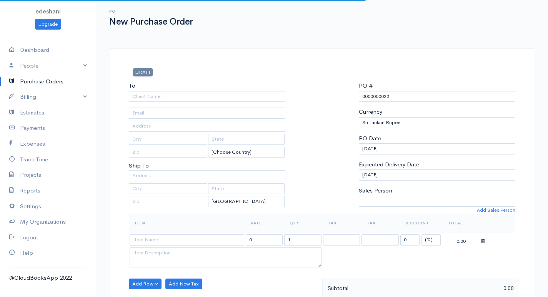
click at [235, 86] on div "To" at bounding box center [207, 91] width 156 height 20
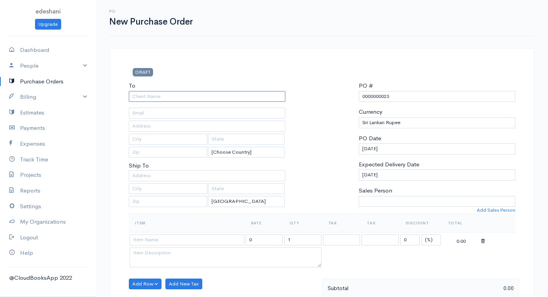
click at [210, 99] on input "To" at bounding box center [207, 96] width 156 height 11
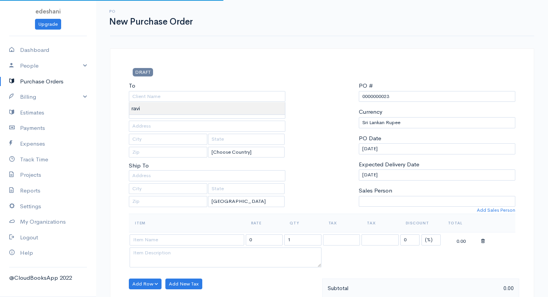
type input "ravi"
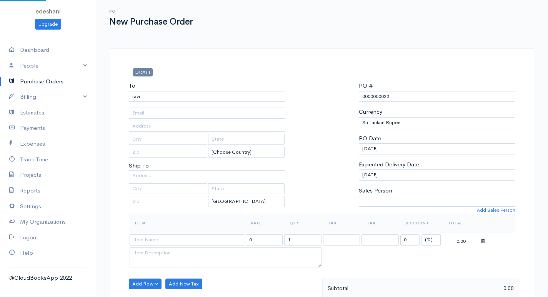
click at [197, 109] on body "edeshani Upgrade Dashboard People Clients Vendors Staff Users Purchase Orders B…" at bounding box center [274, 295] width 548 height 591
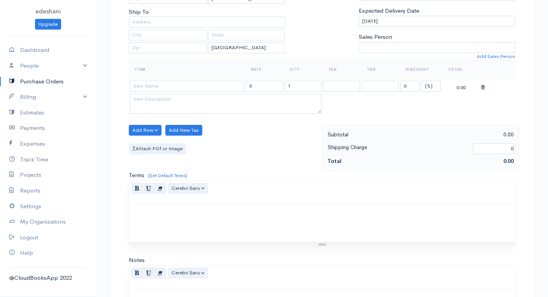
click at [203, 79] on td at bounding box center [187, 86] width 116 height 15
click at [203, 85] on input at bounding box center [187, 86] width 115 height 11
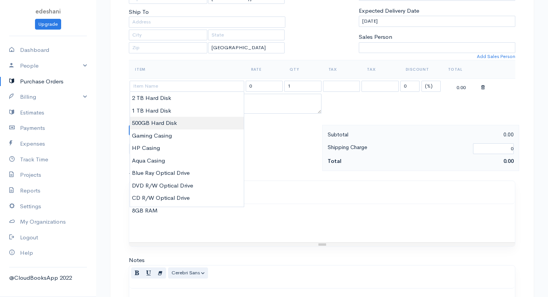
type input "500GB Hard Disk"
type input "6500.00"
click at [175, 121] on body "edeshani Upgrade Dashboard People Clients Vendors Staff Users Purchase Orders B…" at bounding box center [274, 141] width 548 height 591
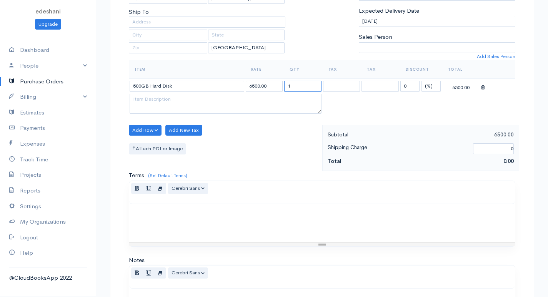
drag, startPoint x: 296, startPoint y: 86, endPoint x: 264, endPoint y: 88, distance: 31.2
click at [264, 88] on tr "500GB Hard Disk 6500.00 1 0 (%) Flat 6500.00" at bounding box center [322, 86] width 386 height 15
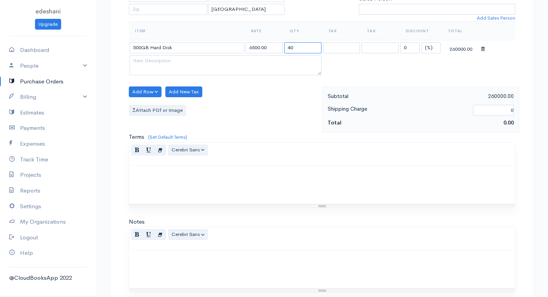
scroll to position [294, 0]
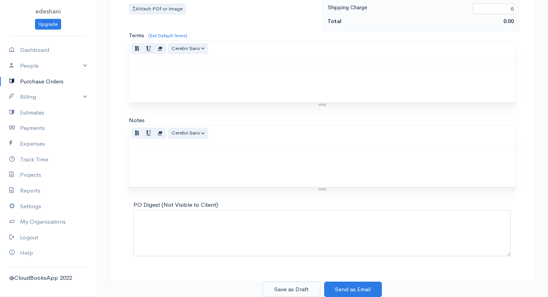
type input "40"
click at [284, 288] on button "Save as Draft" at bounding box center [292, 290] width 58 height 16
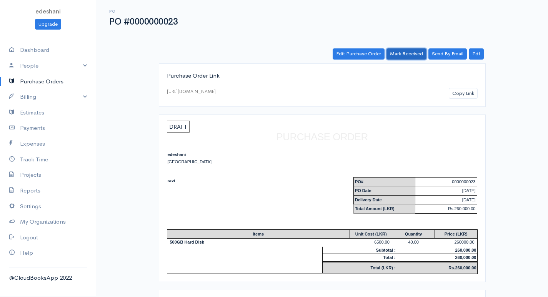
click at [407, 54] on link "Mark Received" at bounding box center [406, 53] width 40 height 11
click at [44, 81] on link "Purchase Orders" at bounding box center [48, 82] width 96 height 16
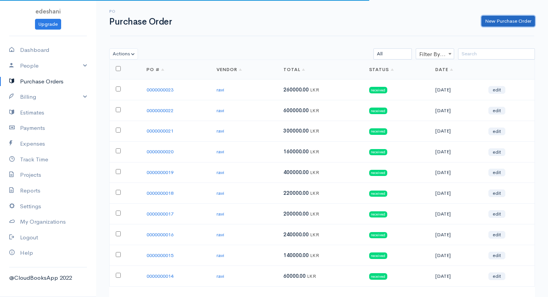
click at [523, 25] on link "New Purchase Order" at bounding box center [507, 21] width 53 height 11
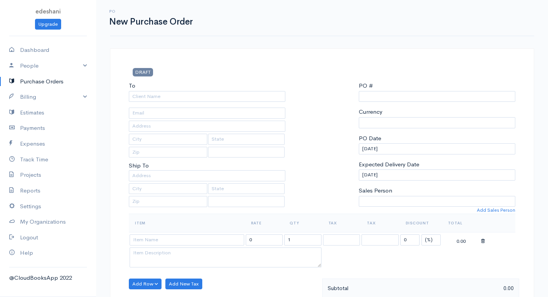
select select "[GEOGRAPHIC_DATA]"
select select "LKR"
type input "0000000024"
select select "[GEOGRAPHIC_DATA]"
click at [261, 91] on div "To" at bounding box center [207, 91] width 156 height 20
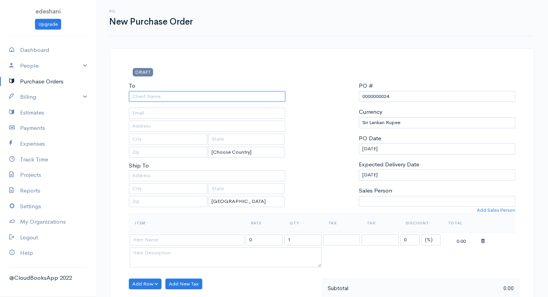
click at [239, 97] on input "To" at bounding box center [207, 96] width 156 height 11
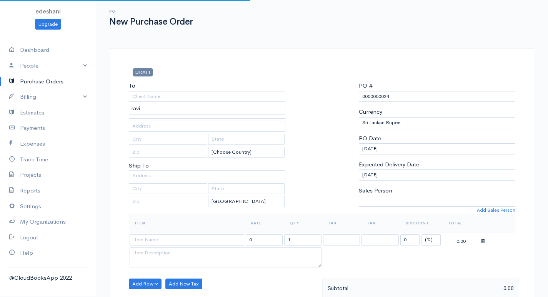
type input "ravi"
click at [226, 103] on body "edeshani Upgrade Dashboard People Clients Vendors Staff Users Purchase Orders B…" at bounding box center [274, 295] width 548 height 591
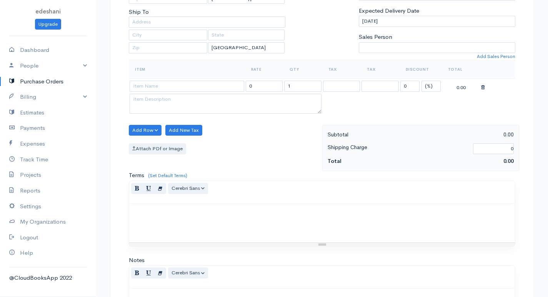
click at [226, 79] on td at bounding box center [187, 86] width 116 height 15
click at [225, 85] on input at bounding box center [187, 86] width 115 height 11
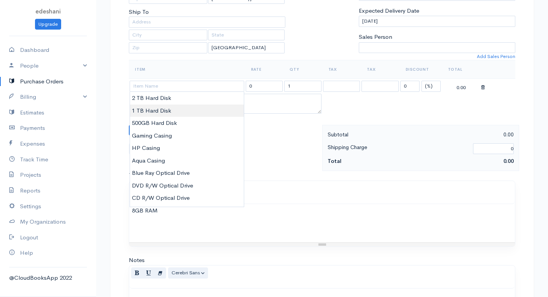
type input "1 TB Hard Disk"
type input "10000.00"
click at [189, 111] on body "edeshani Upgrade Dashboard People Clients Vendors Staff Users Purchase Orders B…" at bounding box center [274, 141] width 548 height 591
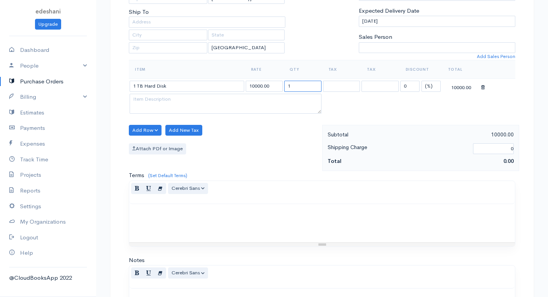
drag, startPoint x: 298, startPoint y: 85, endPoint x: 284, endPoint y: 88, distance: 14.6
click at [285, 87] on input "1" at bounding box center [302, 86] width 37 height 11
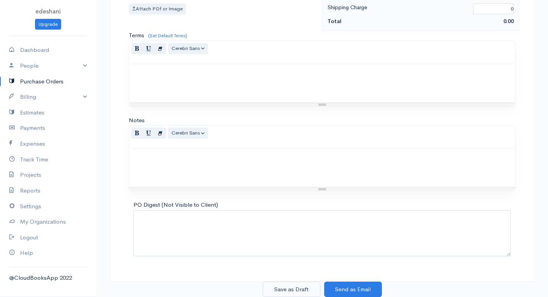
type input "40"
click at [286, 290] on button "Save as Draft" at bounding box center [292, 290] width 58 height 16
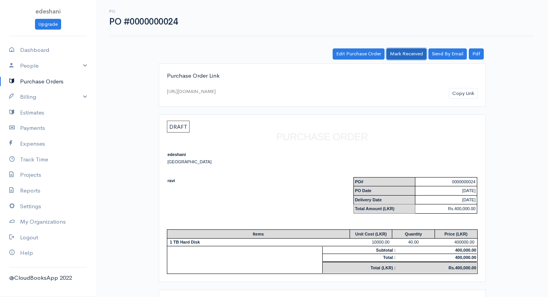
click at [409, 51] on link "Mark Received" at bounding box center [406, 53] width 40 height 11
click at [64, 78] on link "Purchase Orders" at bounding box center [48, 82] width 96 height 16
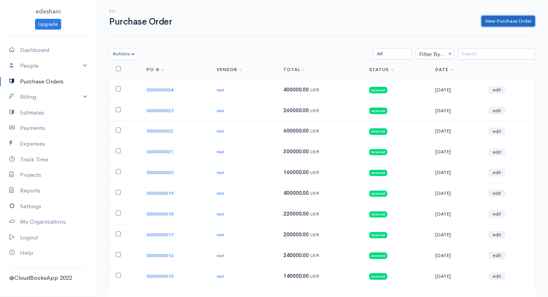
click at [507, 16] on link "New Purchase Order" at bounding box center [507, 21] width 53 height 11
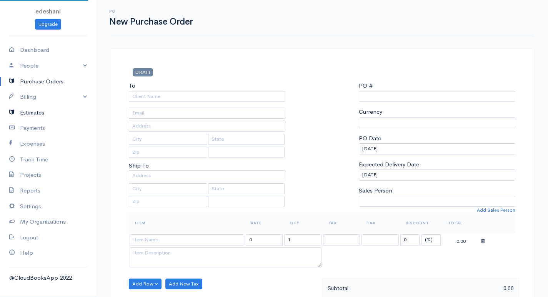
select select "[GEOGRAPHIC_DATA]"
select select "LKR"
type input "0000000025"
select select "[GEOGRAPHIC_DATA]"
click at [176, 102] on div "To [Choose Country] [GEOGRAPHIC_DATA] [GEOGRAPHIC_DATA] [GEOGRAPHIC_DATA] [GEOG…" at bounding box center [207, 147] width 164 height 132
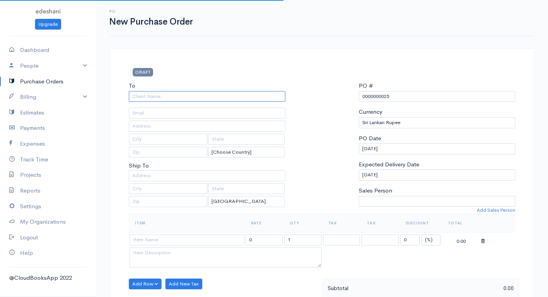
click at [174, 98] on input "To" at bounding box center [207, 96] width 156 height 11
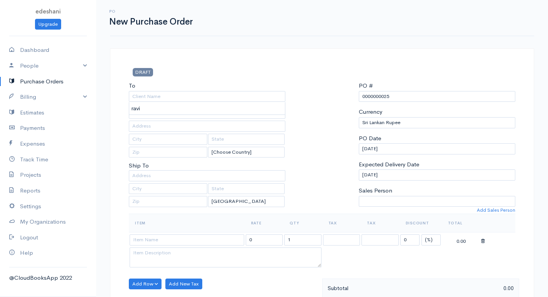
type input "ravi"
click at [168, 110] on body "edeshani Upgrade Dashboard People Clients Vendors Staff Users Purchase Orders B…" at bounding box center [274, 295] width 548 height 591
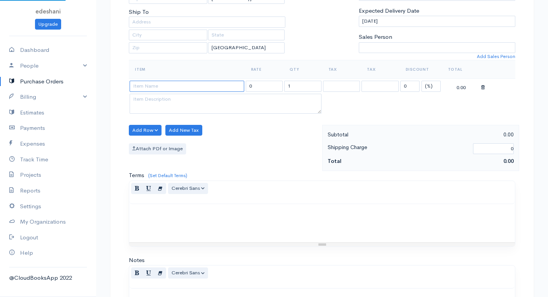
click at [182, 87] on input at bounding box center [187, 86] width 115 height 11
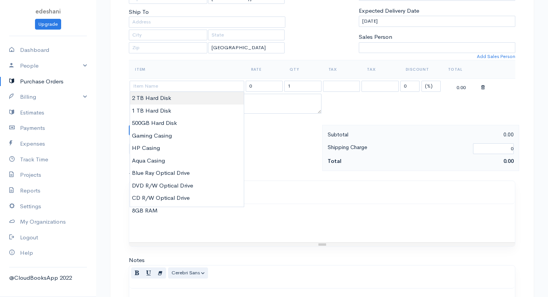
type input "2 TB Hard Disk"
type input "13000.00"
click at [176, 100] on body "edeshani Upgrade Dashboard People Clients Vendors Staff Users Purchase Orders B…" at bounding box center [274, 141] width 548 height 591
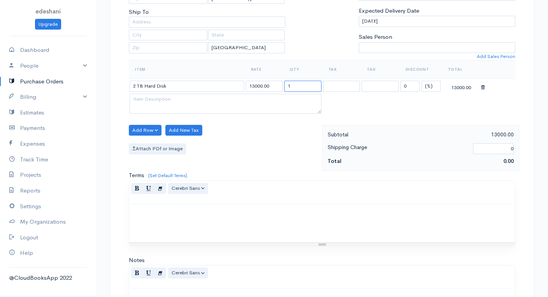
drag, startPoint x: 294, startPoint y: 82, endPoint x: 281, endPoint y: 88, distance: 14.5
click at [281, 88] on tr "2 TB Hard Disk 13000.00 1 0 (%) Flat 13000.00" at bounding box center [322, 86] width 386 height 15
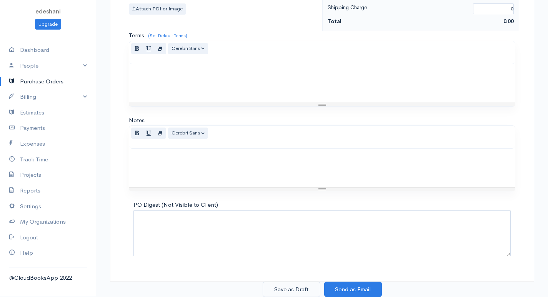
type input "40"
click at [301, 289] on button "Save as Draft" at bounding box center [292, 290] width 58 height 16
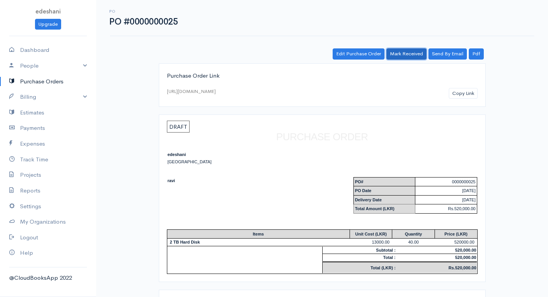
click at [418, 57] on link "Mark Received" at bounding box center [406, 53] width 40 height 11
click at [38, 96] on link "Billing" at bounding box center [48, 97] width 96 height 16
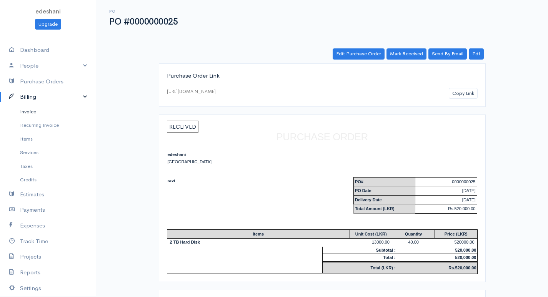
click at [38, 118] on link "Invoice" at bounding box center [48, 112] width 96 height 14
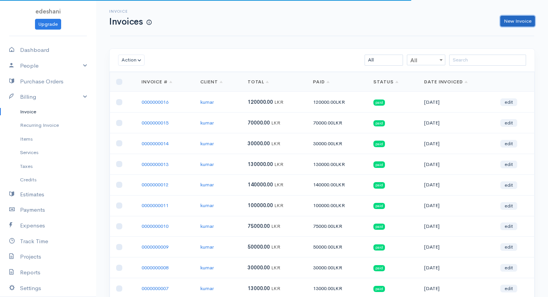
click at [514, 23] on link "New Invoice" at bounding box center [517, 21] width 35 height 11
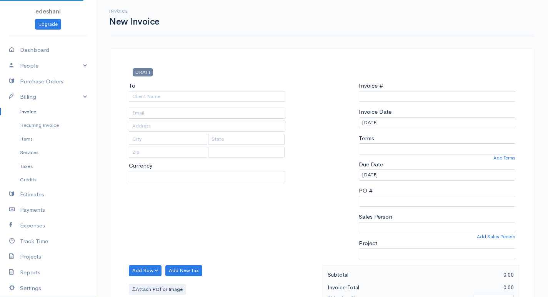
select select "[GEOGRAPHIC_DATA]"
select select "LKR"
type input "0000000017"
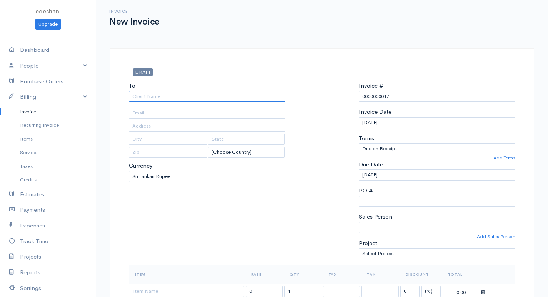
click at [150, 93] on input "To" at bounding box center [207, 96] width 156 height 11
type input "kumar"
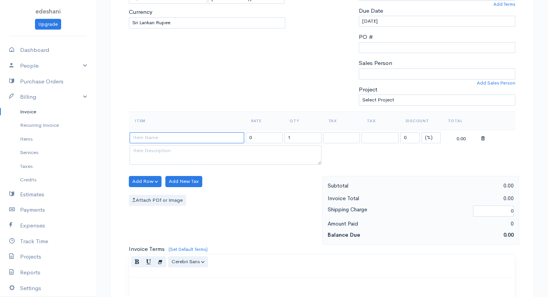
click at [205, 137] on input at bounding box center [187, 137] width 115 height 11
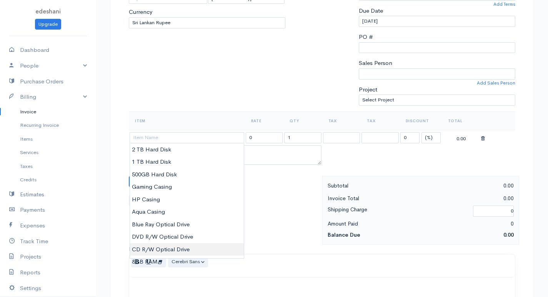
type input "CD R/W Optical Drive"
type input "5000.00"
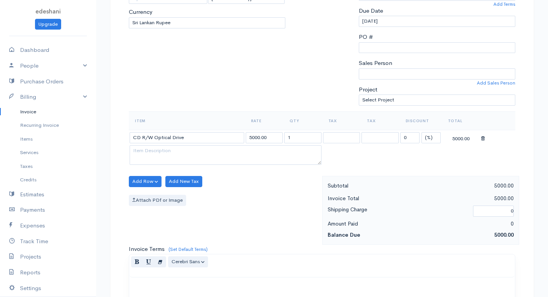
click at [155, 246] on body "edeshani Upgrade Dashboard People Clients Vendors Staff Users Purchase Orders B…" at bounding box center [274, 178] width 548 height 665
drag, startPoint x: 305, startPoint y: 135, endPoint x: 231, endPoint y: 144, distance: 74.3
click at [231, 144] on tr "CD R/W Optical Drive 5000.00 1 0 (%) Flat 5000.00" at bounding box center [322, 137] width 386 height 15
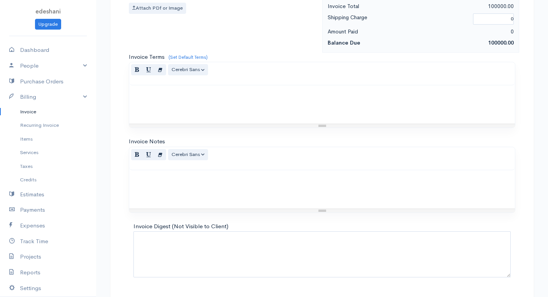
scroll to position [367, 0]
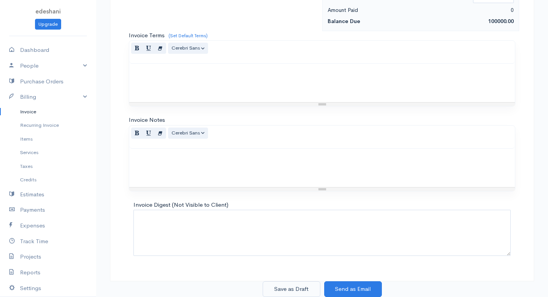
type input "20"
click at [290, 287] on button "Save as Draft" at bounding box center [292, 289] width 58 height 16
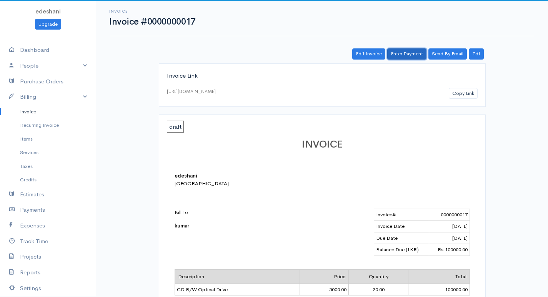
click at [412, 51] on link "Enter Payment" at bounding box center [406, 53] width 39 height 11
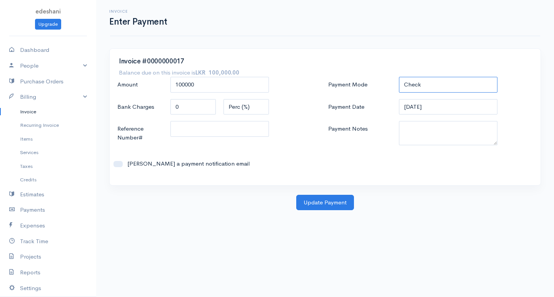
click at [448, 89] on select "Check Bank Transfer Credit Cash Debit ACH VISA MASTERCARD AMEX DISCOVER DINERS …" at bounding box center [448, 85] width 98 height 16
click at [399, 77] on select "Check Bank Transfer Credit Cash Debit ACH VISA MASTERCARD AMEX DISCOVER DINERS …" at bounding box center [448, 85] width 98 height 16
drag, startPoint x: 438, startPoint y: 80, endPoint x: 440, endPoint y: 88, distance: 8.0
click at [439, 82] on select "Check Bank Transfer Credit Cash Debit ACH VISA MASTERCARD AMEX DISCOVER DINERS …" at bounding box center [448, 85] width 98 height 16
select select "Bank Transfer"
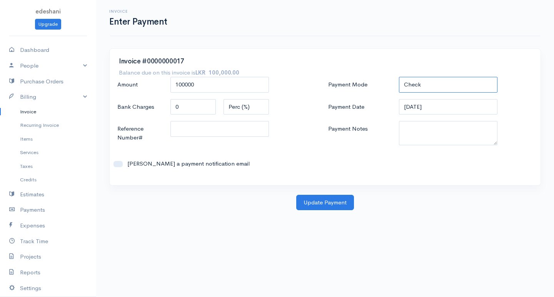
click at [399, 77] on select "Check Bank Transfer Credit Cash Debit ACH VISA MASTERCARD AMEX DISCOVER DINERS …" at bounding box center [448, 85] width 98 height 16
click at [349, 203] on button "Update Payment" at bounding box center [325, 203] width 58 height 16
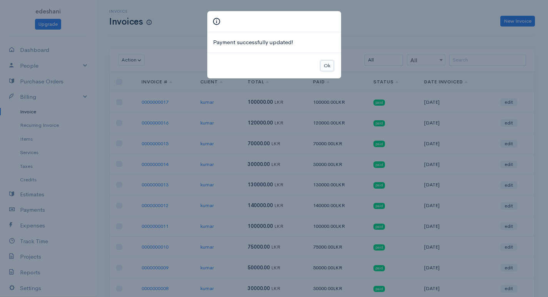
click at [328, 63] on button "Ok" at bounding box center [326, 65] width 13 height 11
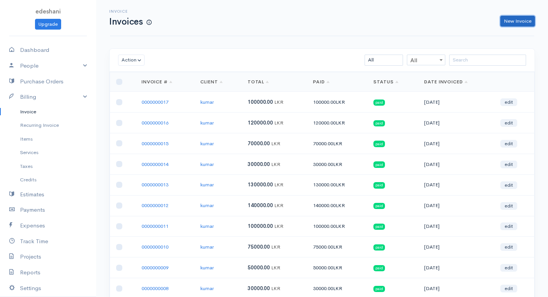
click at [529, 19] on link "New Invoice" at bounding box center [517, 21] width 35 height 11
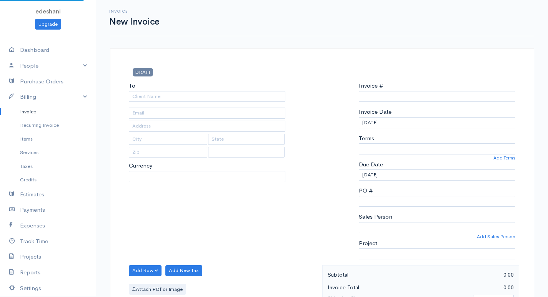
select select "LKR"
select select "[GEOGRAPHIC_DATA]"
type input "0000000018"
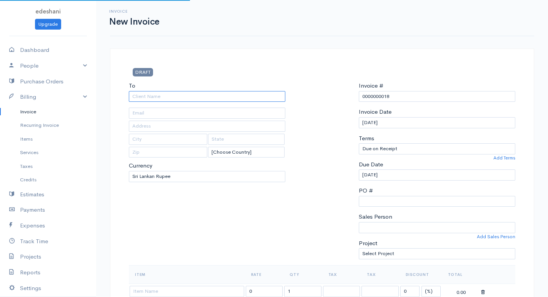
click at [191, 95] on input "To" at bounding box center [207, 96] width 156 height 11
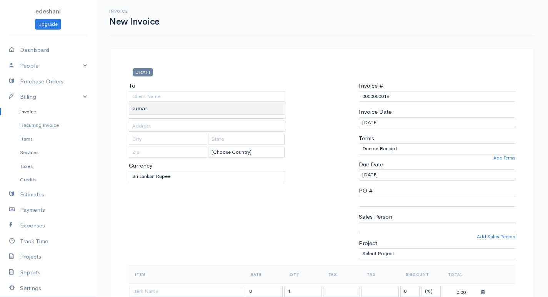
type input "kumar"
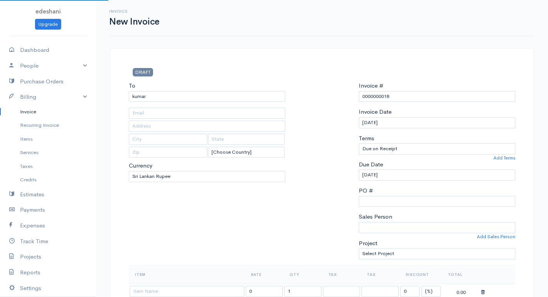
scroll to position [115, 0]
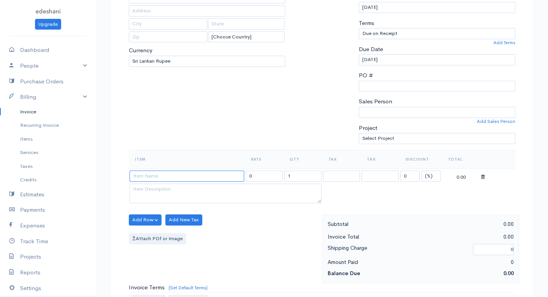
click at [184, 176] on input at bounding box center [187, 176] width 115 height 11
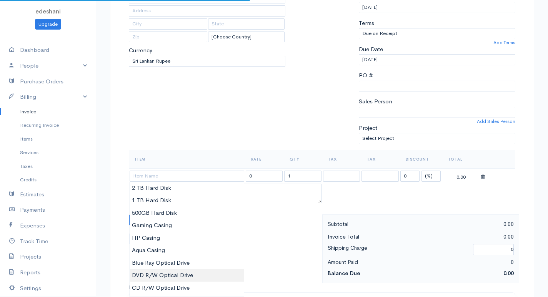
type input "DVD R/W Optical Drive"
type input "5500.00"
click at [167, 278] on body "edeshani Upgrade Dashboard People Clients Vendors Staff Users Purchase Orders B…" at bounding box center [274, 217] width 548 height 665
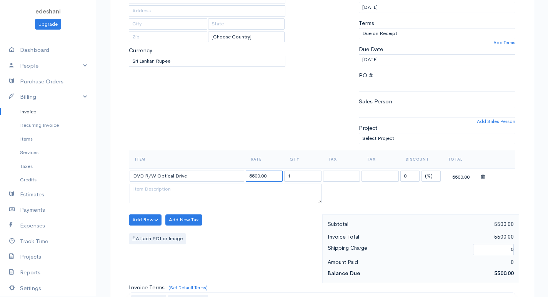
click at [265, 181] on input "5500.00" at bounding box center [264, 176] width 37 height 11
drag, startPoint x: 303, startPoint y: 181, endPoint x: 264, endPoint y: 183, distance: 38.8
click at [264, 183] on tr "DVD R/W Optical Drive 5500.00 1 0 (%) Flat 5500.00" at bounding box center [322, 175] width 386 height 15
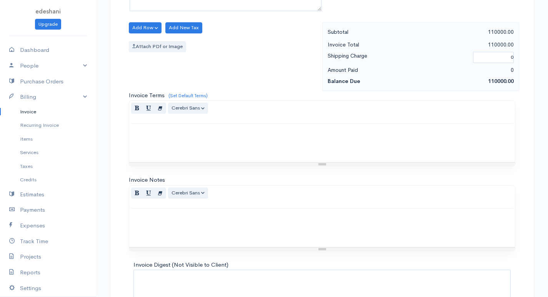
scroll to position [367, 0]
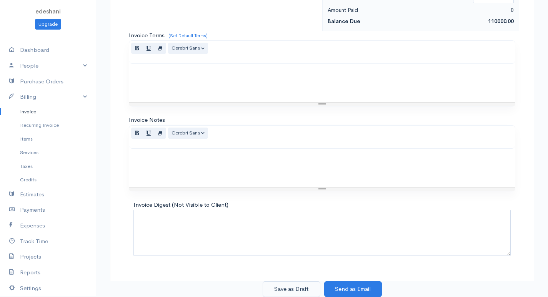
type input "20"
click at [284, 286] on button "Save as Draft" at bounding box center [292, 289] width 58 height 16
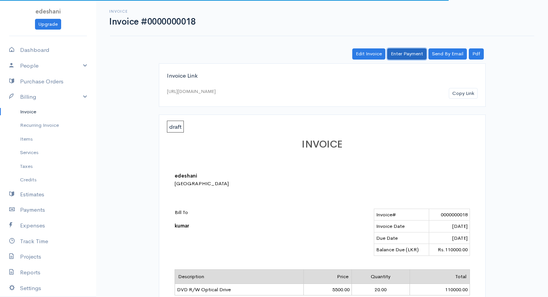
click at [410, 53] on link "Enter Payment" at bounding box center [406, 53] width 39 height 11
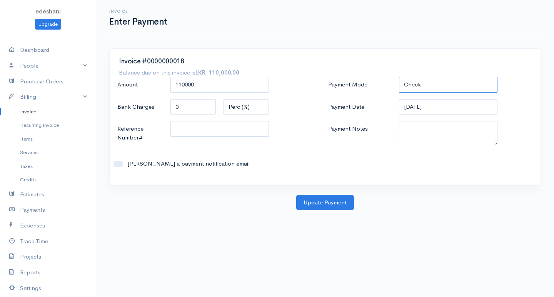
click at [474, 90] on select "Check Bank Transfer Credit Cash Debit ACH VISA MASTERCARD AMEX DISCOVER DINERS …" at bounding box center [448, 85] width 98 height 16
select select "Bank Transfer"
click at [399, 77] on select "Check Bank Transfer Credit Cash Debit ACH VISA MASTERCARD AMEX DISCOVER DINERS …" at bounding box center [448, 85] width 98 height 16
click at [315, 205] on button "Update Payment" at bounding box center [325, 203] width 58 height 16
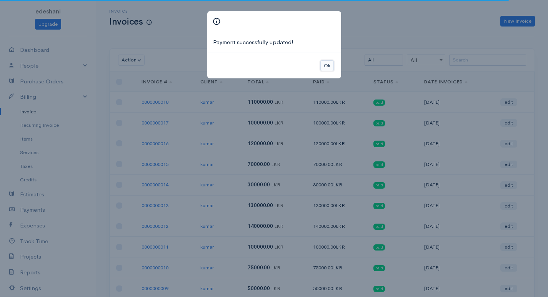
click at [327, 67] on button "Ok" at bounding box center [326, 65] width 13 height 11
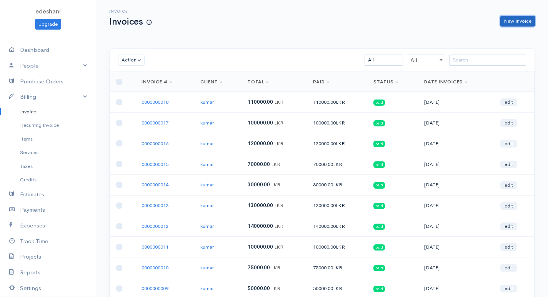
click at [527, 20] on link "New Invoice" at bounding box center [517, 21] width 35 height 11
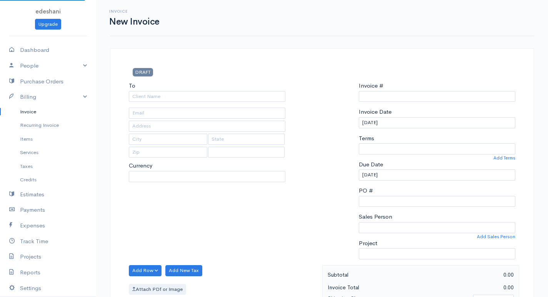
select select "LKR"
select select "[GEOGRAPHIC_DATA]"
type input "0000000019"
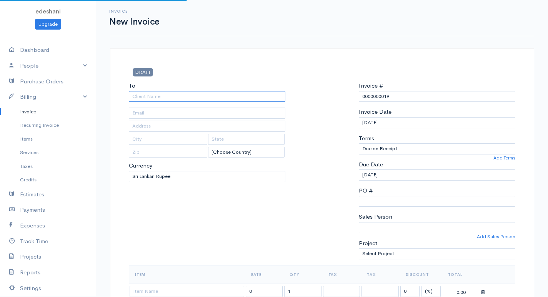
click at [259, 98] on input "To" at bounding box center [207, 96] width 156 height 11
type input "kumar"
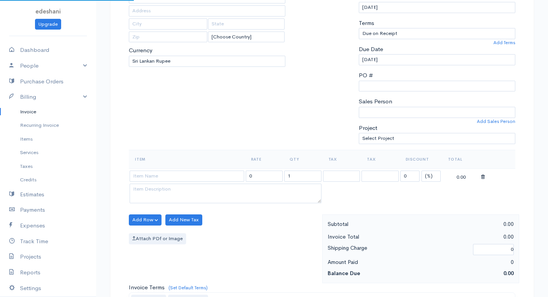
scroll to position [154, 0]
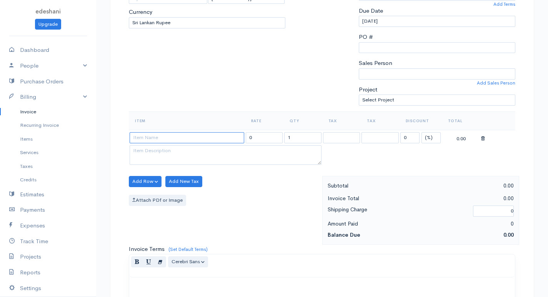
click at [236, 139] on input at bounding box center [187, 137] width 115 height 11
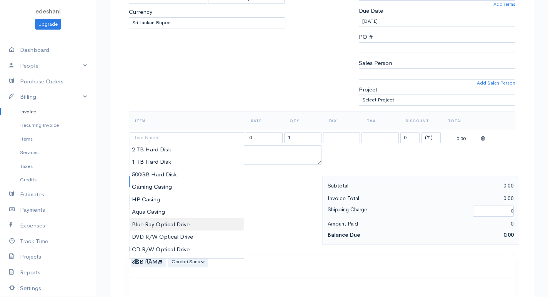
type input "Blue Ray Optical Drive"
type input "10000.00"
click at [172, 219] on body "edeshani Upgrade Dashboard People Clients Vendors Staff Users Purchase Orders B…" at bounding box center [274, 178] width 548 height 665
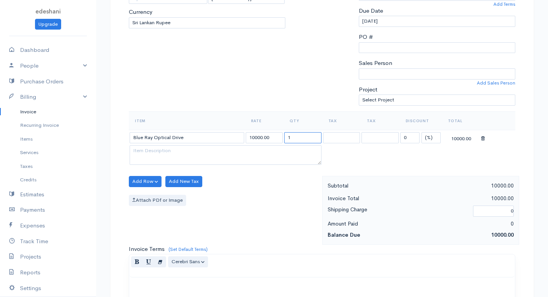
drag, startPoint x: 299, startPoint y: 140, endPoint x: 269, endPoint y: 142, distance: 29.7
click at [269, 142] on tr "Blue Ray Optical Drive 10000.00 1 0 (%) Flat 10000.00" at bounding box center [322, 137] width 386 height 15
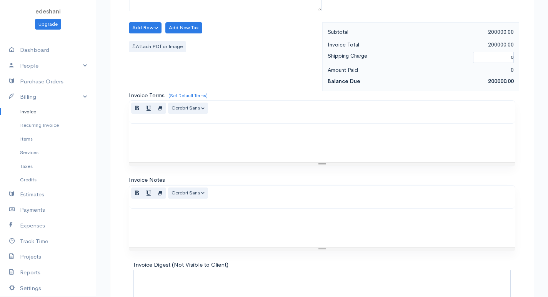
scroll to position [367, 0]
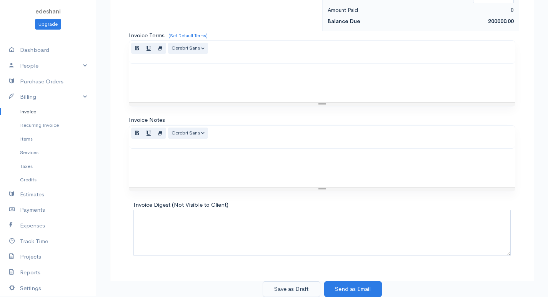
type input "20"
click at [288, 291] on button "Save as Draft" at bounding box center [292, 289] width 58 height 16
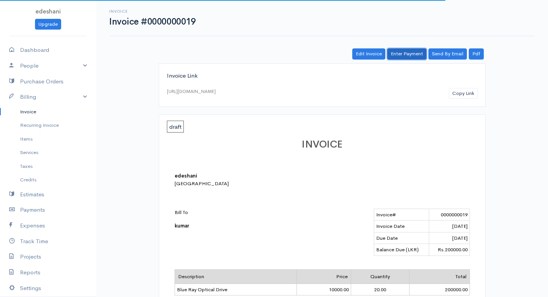
click at [417, 53] on link "Enter Payment" at bounding box center [406, 53] width 39 height 11
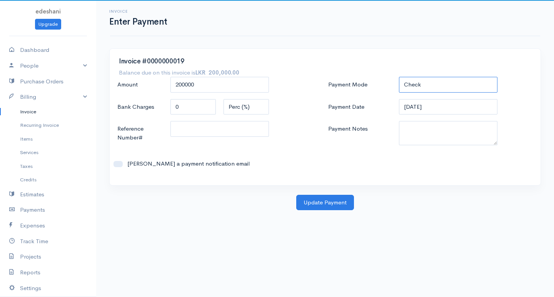
click at [430, 89] on select "Check Bank Transfer Credit Cash Debit ACH VISA MASTERCARD AMEX DISCOVER DINERS …" at bounding box center [448, 85] width 98 height 16
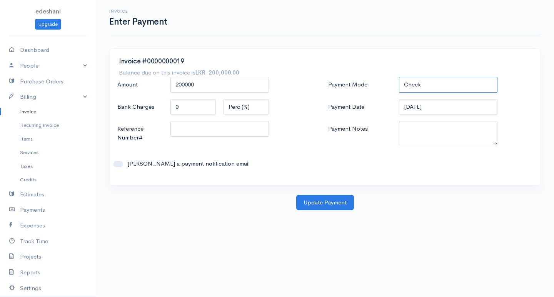
select select "Bank Transfer"
click at [399, 77] on select "Check Bank Transfer Credit Cash Debit ACH VISA MASTERCARD AMEX DISCOVER DINERS …" at bounding box center [448, 85] width 98 height 16
click at [324, 206] on button "Update Payment" at bounding box center [325, 203] width 58 height 16
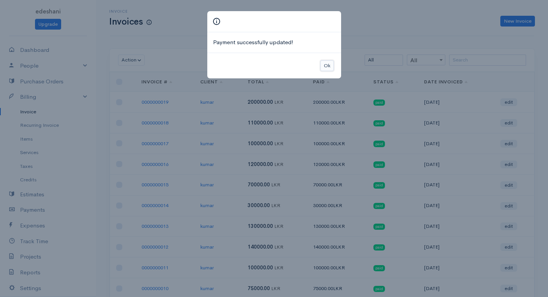
click at [323, 65] on button "Ok" at bounding box center [326, 65] width 13 height 11
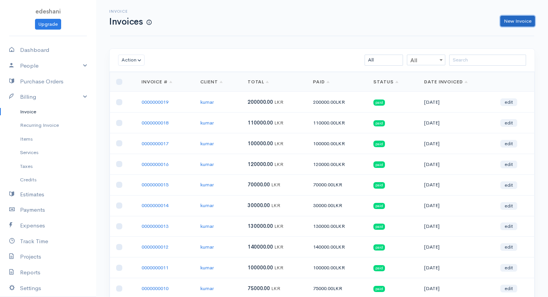
click at [502, 25] on link "New Invoice" at bounding box center [517, 21] width 35 height 11
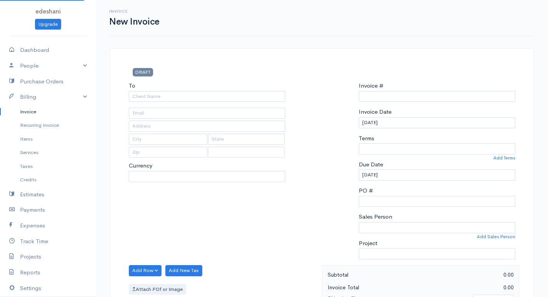
select select "LKR"
select select "[GEOGRAPHIC_DATA]"
type input "0000000020"
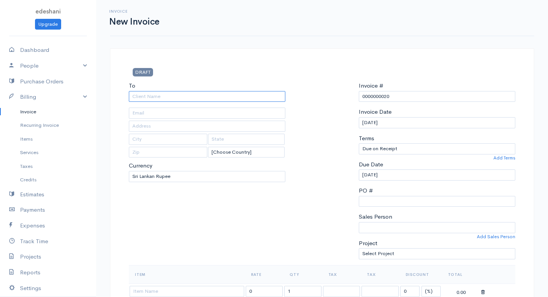
click at [225, 94] on input "To" at bounding box center [207, 96] width 156 height 11
type input "kumar"
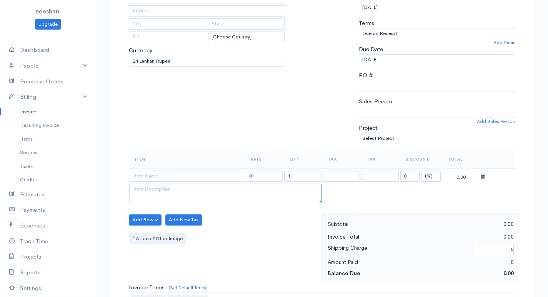
click at [178, 185] on textarea at bounding box center [226, 194] width 192 height 20
click at [186, 180] on input at bounding box center [187, 176] width 115 height 11
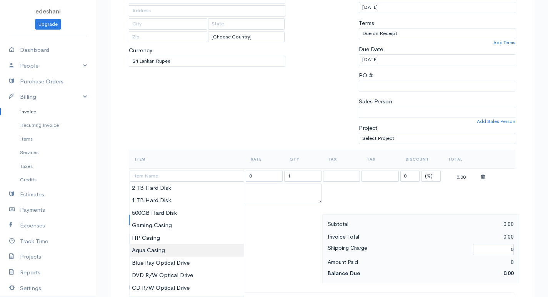
type input "Aqua Casing"
type input "4000.00"
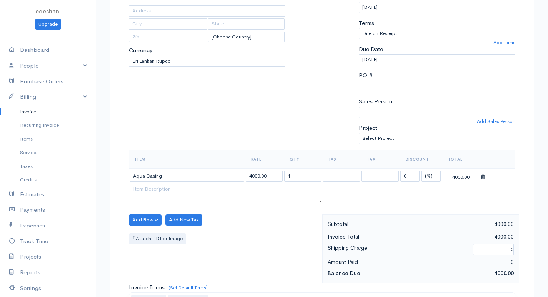
click at [176, 249] on body "edeshani Upgrade Dashboard People Clients Vendors Staff Users Purchase Orders B…" at bounding box center [274, 217] width 548 height 665
drag, startPoint x: 294, startPoint y: 178, endPoint x: 269, endPoint y: 179, distance: 25.0
click at [270, 179] on tr "Aqua Casing 4000.00 1 0 (%) Flat 4000.00" at bounding box center [322, 175] width 386 height 15
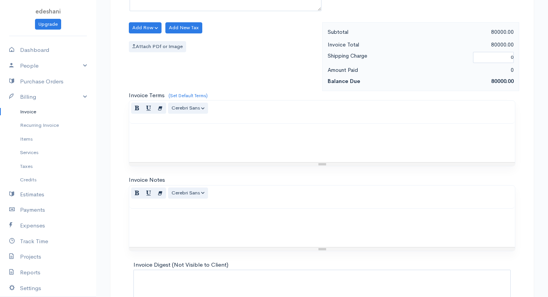
scroll to position [367, 0]
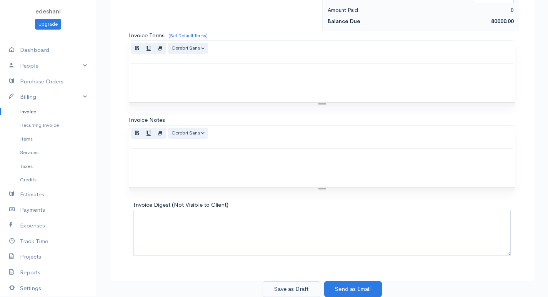
type input "20"
click at [300, 285] on button "Save as Draft" at bounding box center [292, 289] width 58 height 16
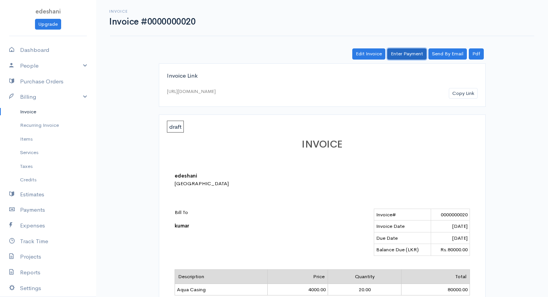
click at [411, 58] on link "Enter Payment" at bounding box center [406, 53] width 39 height 11
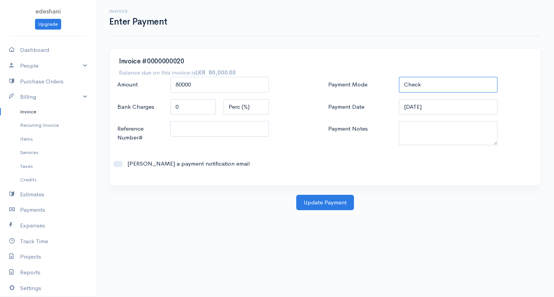
click at [437, 87] on select "Check Bank Transfer Credit Cash Debit ACH VISA MASTERCARD AMEX DISCOVER DINERS …" at bounding box center [448, 85] width 98 height 16
click at [399, 77] on select "Check Bank Transfer Credit Cash Debit ACH VISA MASTERCARD AMEX DISCOVER DINERS …" at bounding box center [448, 85] width 98 height 16
click at [441, 91] on select "Check Bank Transfer Credit Cash Debit ACH VISA MASTERCARD AMEX DISCOVER DINERS …" at bounding box center [448, 85] width 98 height 16
click at [399, 77] on select "Check Bank Transfer Credit Cash Debit ACH VISA MASTERCARD AMEX DISCOVER DINERS …" at bounding box center [448, 85] width 98 height 16
drag, startPoint x: 445, startPoint y: 81, endPoint x: 441, endPoint y: 91, distance: 10.4
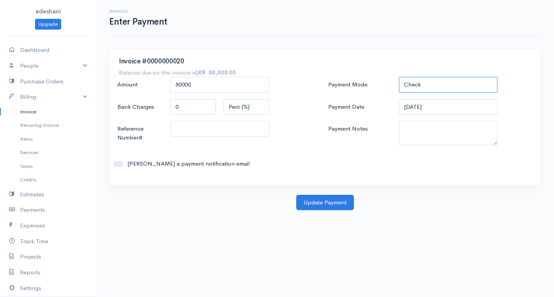
click at [445, 81] on select "Check Bank Transfer Credit Cash Debit ACH VISA MASTERCARD AMEX DISCOVER DINERS …" at bounding box center [448, 85] width 98 height 16
select select "Bank Transfer"
click at [399, 77] on select "Check Bank Transfer Credit Cash Debit ACH VISA MASTERCARD AMEX DISCOVER DINERS …" at bounding box center [448, 85] width 98 height 16
click at [338, 198] on button "Update Payment" at bounding box center [325, 203] width 58 height 16
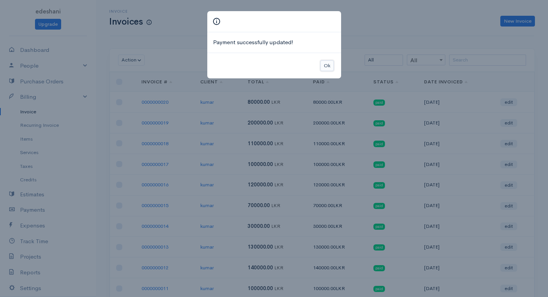
click at [333, 65] on button "Ok" at bounding box center [326, 65] width 13 height 11
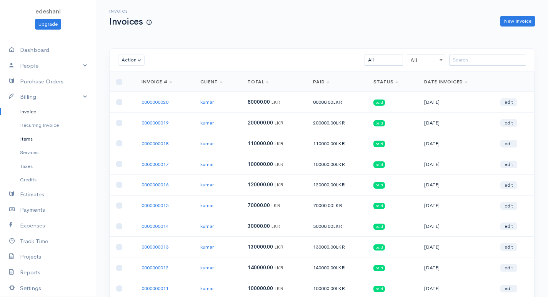
click at [47, 143] on link "Items" at bounding box center [48, 139] width 96 height 14
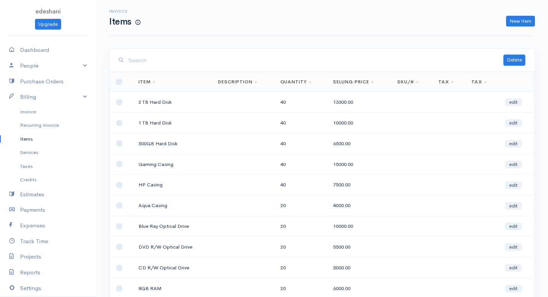
scroll to position [73, 0]
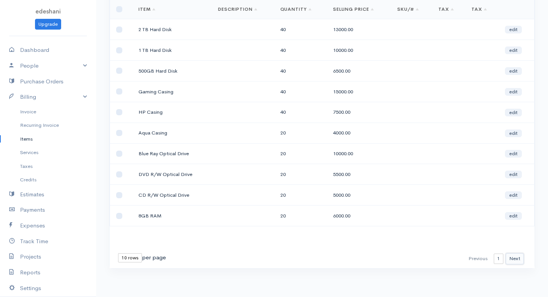
click at [511, 259] on button "Next" at bounding box center [515, 258] width 18 height 11
click at [500, 259] on select "1 2 3" at bounding box center [499, 259] width 10 height 10
select select "3"
click at [494, 254] on select "1 2 3" at bounding box center [499, 259] width 10 height 10
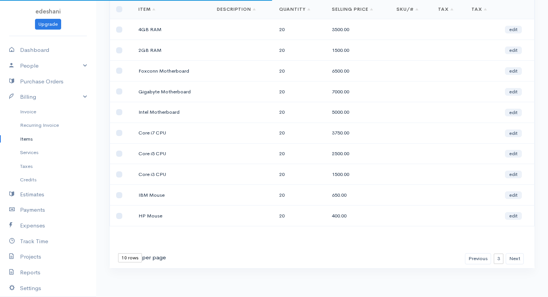
scroll to position [0, 0]
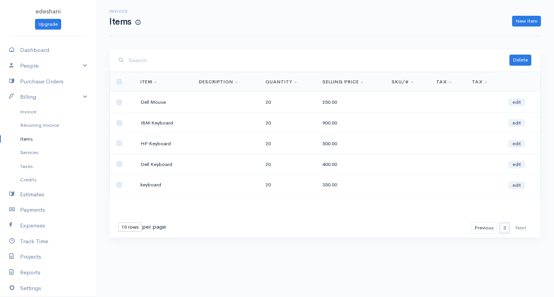
click at [508, 227] on select "1 2 3" at bounding box center [504, 228] width 10 height 10
select select "1"
click at [499, 223] on select "1 2 3" at bounding box center [504, 228] width 10 height 10
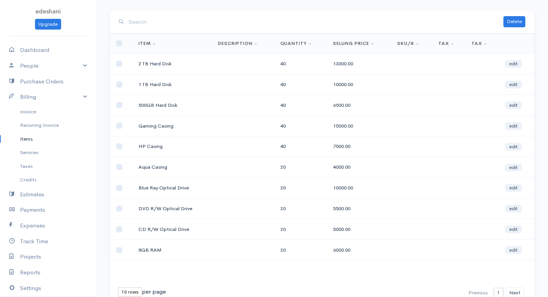
scroll to position [73, 0]
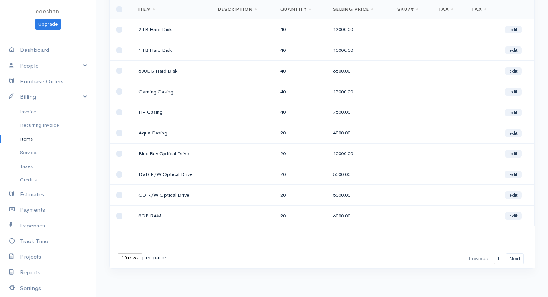
click at [130, 259] on select "10 rows 25 rows 50 rows" at bounding box center [130, 257] width 24 height 9
select select "25"
click at [118, 253] on select "10 rows 25 rows 50 rows" at bounding box center [130, 257] width 24 height 9
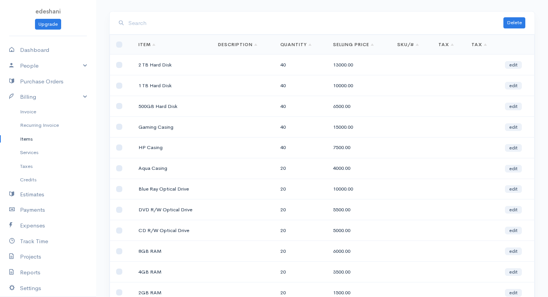
scroll to position [0, 0]
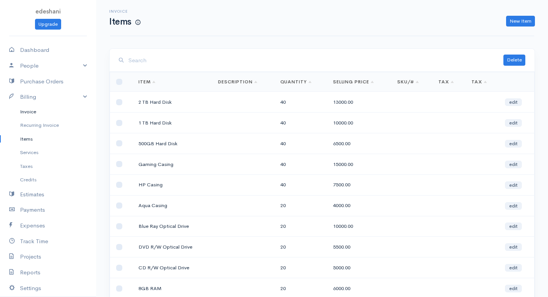
click at [38, 116] on link "Invoice" at bounding box center [48, 112] width 96 height 14
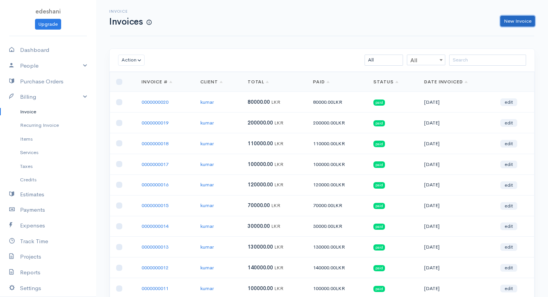
click at [506, 22] on link "New Invoice" at bounding box center [517, 21] width 35 height 11
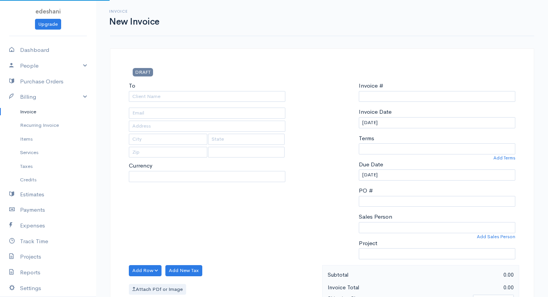
select select "LKR"
select select "[GEOGRAPHIC_DATA]"
type input "0000000021"
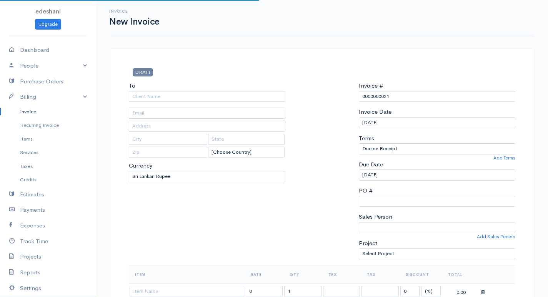
click at [247, 90] on div "To" at bounding box center [207, 91] width 156 height 20
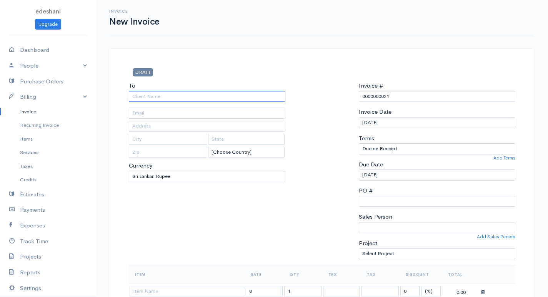
click at [244, 95] on input "To" at bounding box center [207, 96] width 156 height 11
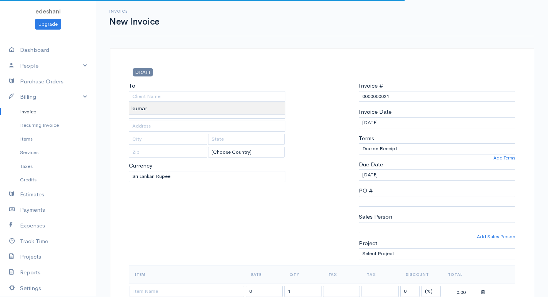
type input "kumar"
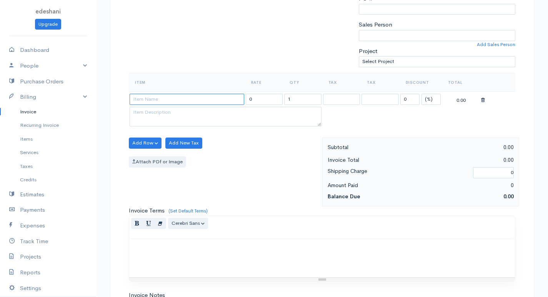
drag, startPoint x: 214, startPoint y: 94, endPoint x: 218, endPoint y: 102, distance: 8.4
click at [215, 95] on input at bounding box center [187, 99] width 115 height 11
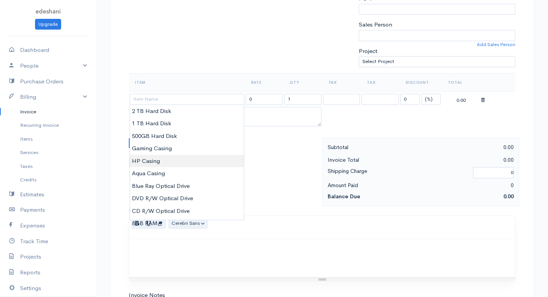
type input "HP Casing"
type input "7500.00"
click at [179, 158] on body "edeshani Upgrade Dashboard People Clients Vendors Staff Users Purchase Orders B…" at bounding box center [274, 140] width 548 height 665
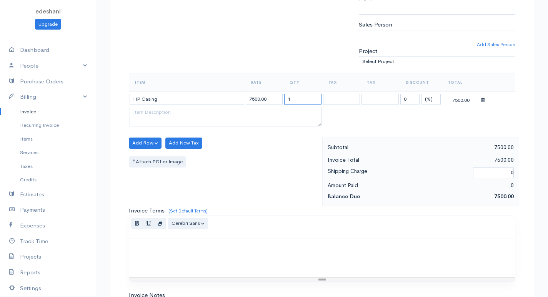
drag, startPoint x: 319, startPoint y: 99, endPoint x: 241, endPoint y: 105, distance: 77.5
click at [241, 105] on tr "HP Casing 7500.00 1 0 (%) Flat 7500.00" at bounding box center [322, 98] width 386 height 15
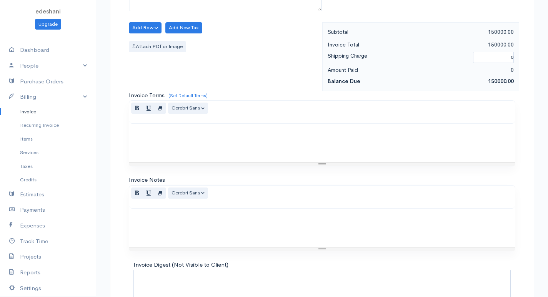
scroll to position [367, 0]
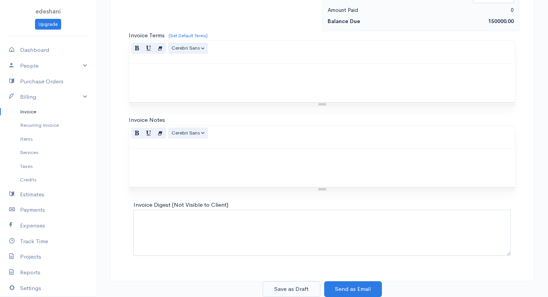
type input "20"
click at [306, 292] on button "Save as Draft" at bounding box center [292, 289] width 58 height 16
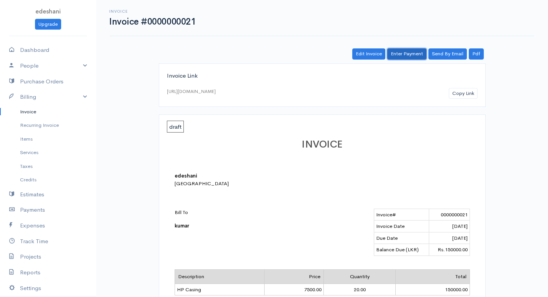
click at [406, 49] on link "Enter Payment" at bounding box center [406, 53] width 39 height 11
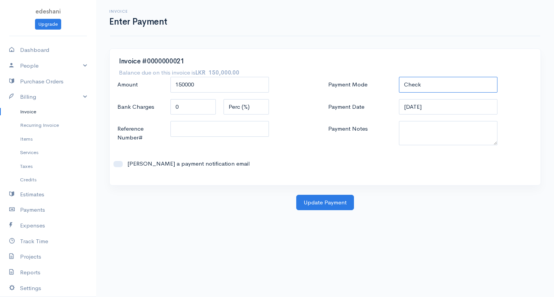
click at [431, 83] on select "Check Bank Transfer Credit Cash Debit ACH VISA MASTERCARD AMEX DISCOVER DINERS …" at bounding box center [448, 85] width 98 height 16
select select "Bank Transfer"
click at [399, 77] on select "Check Bank Transfer Credit Cash Debit ACH VISA MASTERCARD AMEX DISCOVER DINERS …" at bounding box center [448, 85] width 98 height 16
click at [318, 206] on button "Update Payment" at bounding box center [325, 203] width 58 height 16
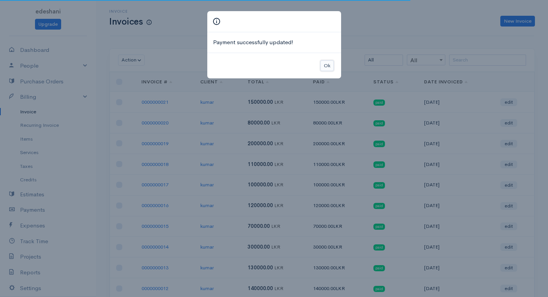
click at [328, 67] on button "Ok" at bounding box center [326, 65] width 13 height 11
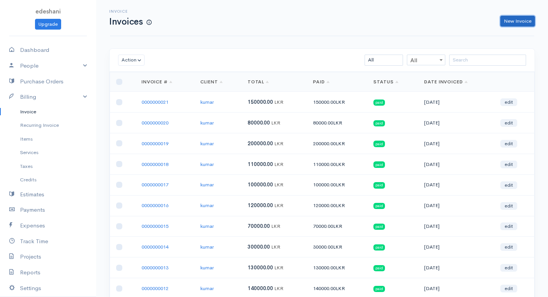
click at [520, 18] on link "New Invoice" at bounding box center [517, 21] width 35 height 11
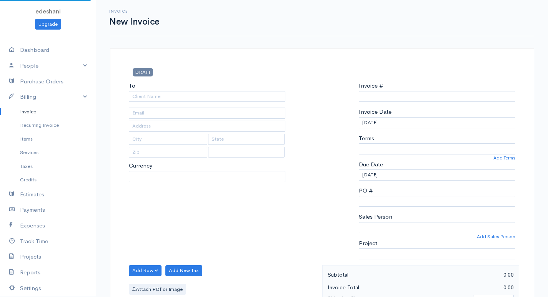
select select "LKR"
select select "[GEOGRAPHIC_DATA]"
type input "0000000022"
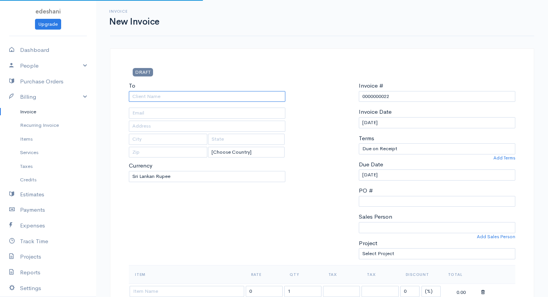
click at [242, 92] on input "To" at bounding box center [207, 96] width 156 height 11
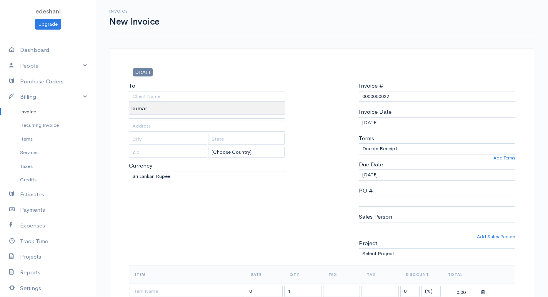
type input "kumar"
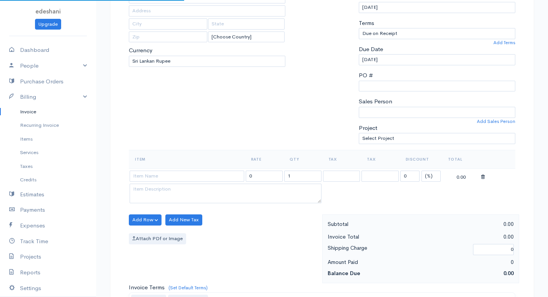
scroll to position [154, 0]
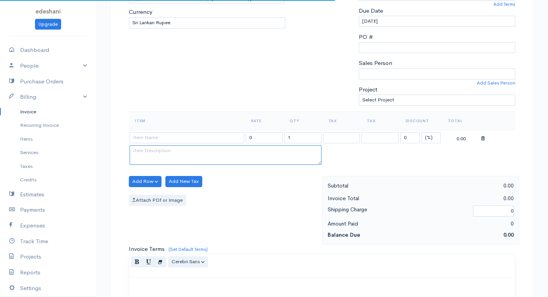
click at [211, 148] on textarea at bounding box center [226, 155] width 192 height 20
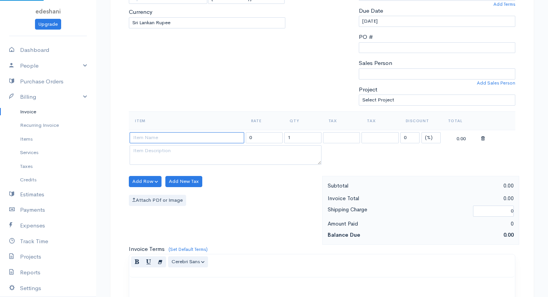
click at [221, 138] on input at bounding box center [187, 137] width 115 height 11
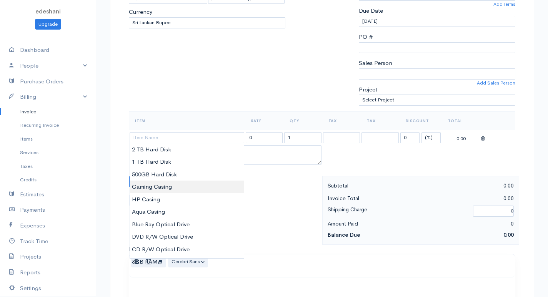
type input "Gaming Casing"
type input "15000.00"
click at [172, 187] on body "edeshani Upgrade Dashboard People Clients Vendors Staff Users Purchase Orders B…" at bounding box center [274, 178] width 548 height 665
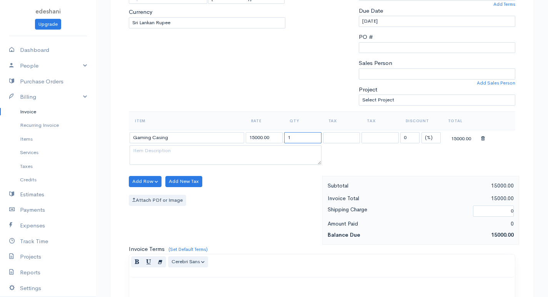
drag, startPoint x: 294, startPoint y: 135, endPoint x: 282, endPoint y: 134, distance: 12.7
click at [282, 134] on tr "Gaming Casing 15000.00 1 0 (%) Flat 15000.00" at bounding box center [322, 137] width 386 height 15
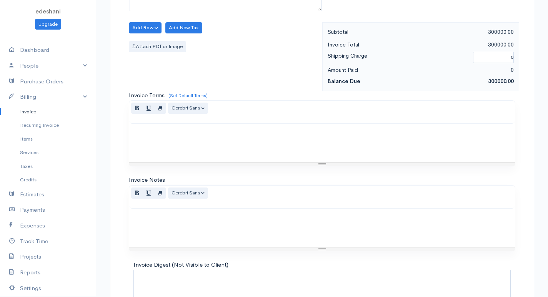
scroll to position [367, 0]
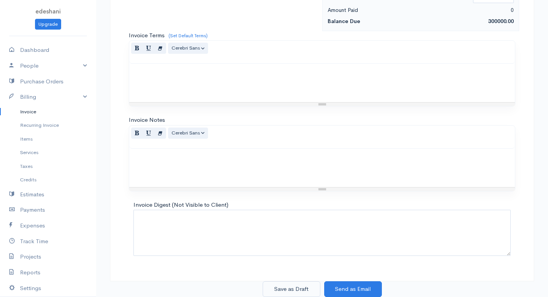
type input "20"
click at [306, 289] on button "Save as Draft" at bounding box center [292, 289] width 58 height 16
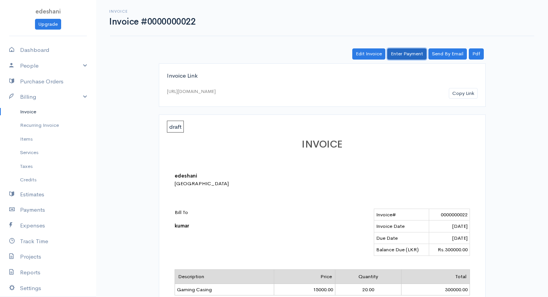
click at [397, 57] on link "Enter Payment" at bounding box center [406, 53] width 39 height 11
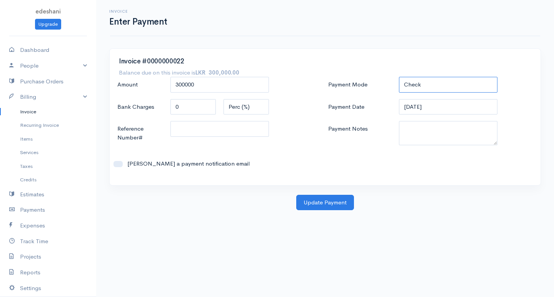
click at [444, 83] on select "Check Bank Transfer Credit Cash Debit ACH VISA MASTERCARD AMEX DISCOVER DINERS …" at bounding box center [448, 85] width 98 height 16
select select "Bank Transfer"
click at [399, 77] on select "Check Bank Transfer Credit Cash Debit ACH VISA MASTERCARD AMEX DISCOVER DINERS …" at bounding box center [448, 85] width 98 height 16
click at [347, 197] on button "Update Payment" at bounding box center [325, 203] width 58 height 16
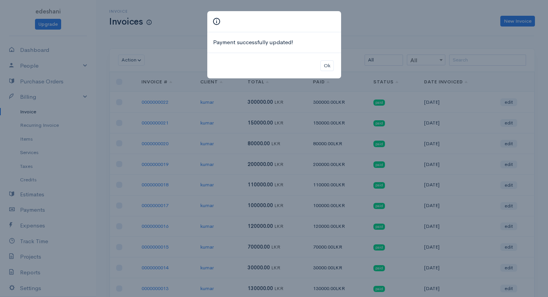
click at [334, 67] on div "Ok" at bounding box center [274, 66] width 134 height 26
click at [334, 65] on div "Ok" at bounding box center [274, 66] width 134 height 26
click at [331, 65] on button "Ok" at bounding box center [326, 65] width 13 height 11
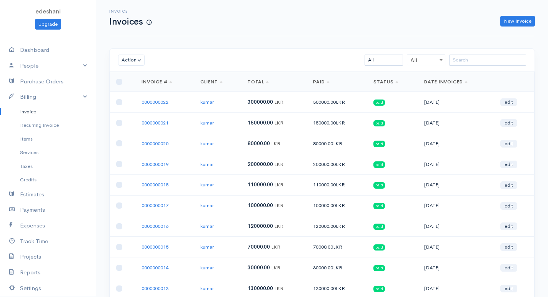
click at [522, 29] on div "Invoice Invoices New Invoice" at bounding box center [322, 18] width 424 height 36
click at [520, 21] on link "New Invoice" at bounding box center [517, 21] width 35 height 11
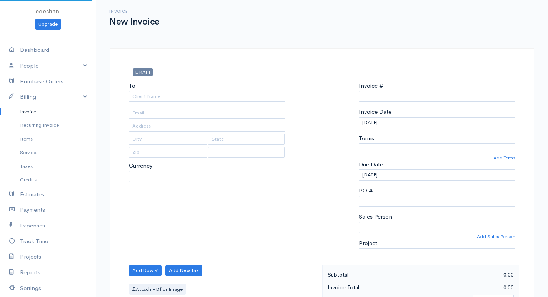
select select "LKR"
select select "[GEOGRAPHIC_DATA]"
type input "0000000023"
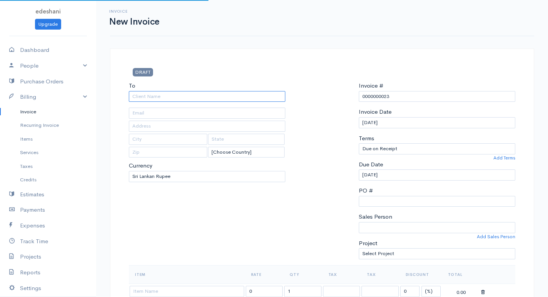
click at [196, 96] on input "To" at bounding box center [207, 96] width 156 height 11
type input "kumar"
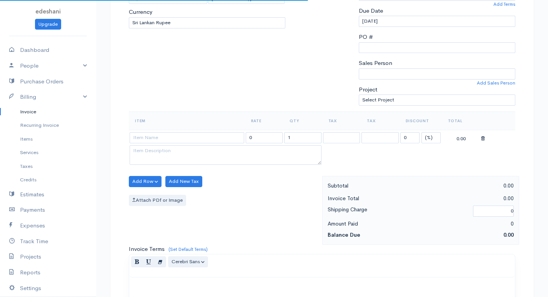
scroll to position [192, 0]
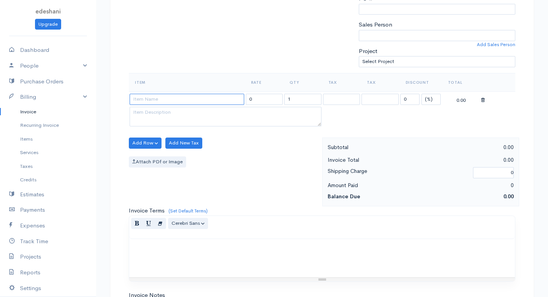
click at [222, 98] on input at bounding box center [187, 99] width 115 height 11
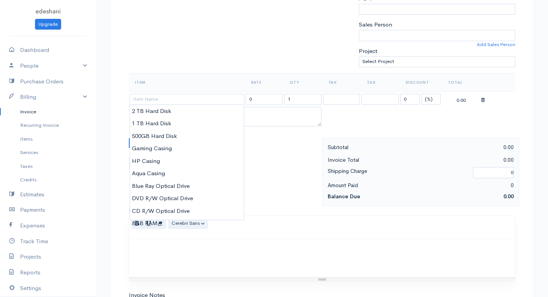
type input "500GB Hard Disk"
type input "6500.00"
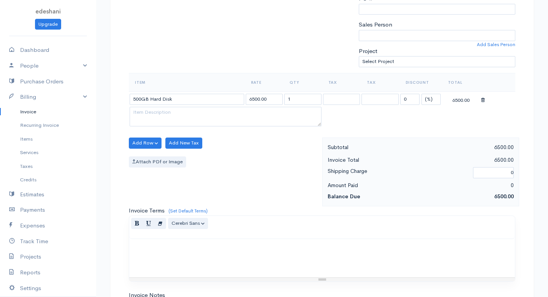
click at [181, 133] on body "edeshani Upgrade Dashboard People Clients Vendors Staff Users Purchase Orders B…" at bounding box center [274, 140] width 548 height 665
drag, startPoint x: 299, startPoint y: 101, endPoint x: 254, endPoint y: 104, distance: 44.7
click at [261, 100] on tr "500GB Hard Disk 6500.00 1 0 (%) Flat 6500.00" at bounding box center [322, 98] width 386 height 15
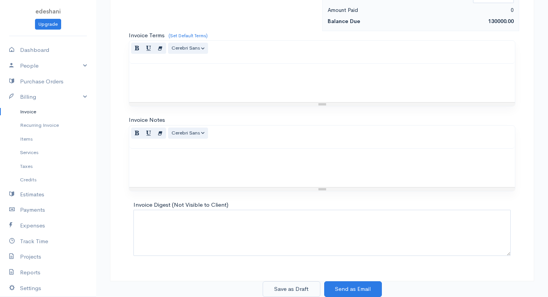
type input "20"
click at [283, 286] on button "Save as Draft" at bounding box center [292, 289] width 58 height 16
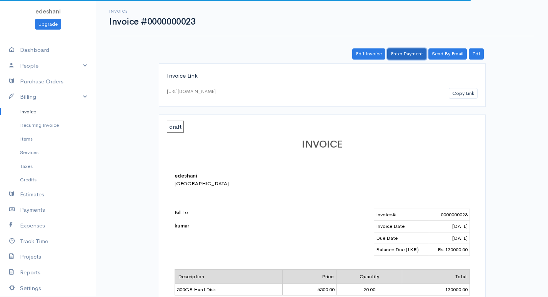
click at [404, 53] on link "Enter Payment" at bounding box center [406, 53] width 39 height 11
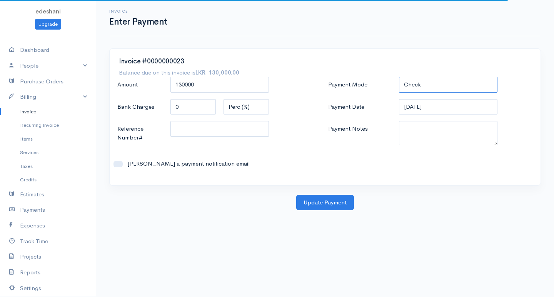
click at [430, 85] on select "Check Bank Transfer Credit Cash Debit ACH VISA MASTERCARD AMEX DISCOVER DINERS …" at bounding box center [448, 85] width 98 height 16
select select "Bank Transfer"
click at [399, 77] on select "Check Bank Transfer Credit Cash Debit ACH VISA MASTERCARD AMEX DISCOVER DINERS …" at bounding box center [448, 85] width 98 height 16
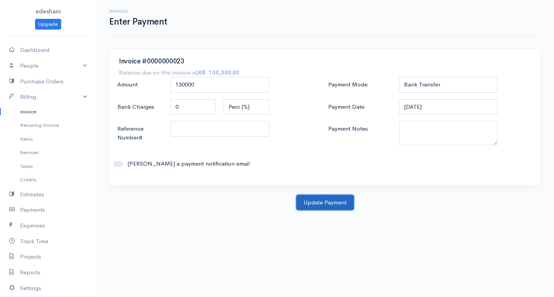
click at [317, 205] on button "Update Payment" at bounding box center [325, 203] width 58 height 16
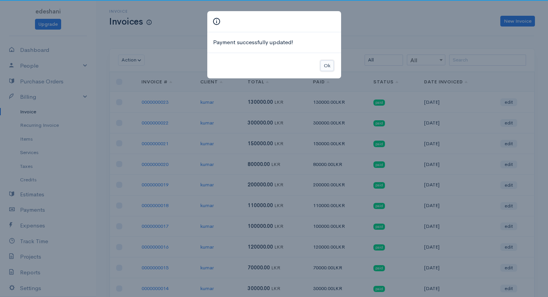
click at [327, 65] on button "Ok" at bounding box center [326, 65] width 13 height 11
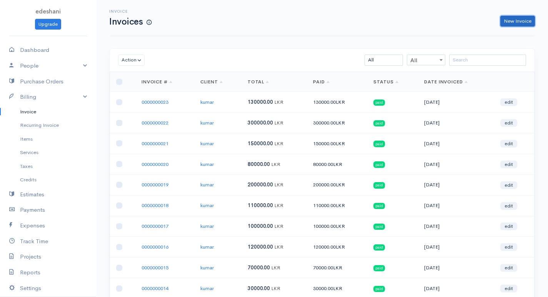
click at [506, 23] on link "New Invoice" at bounding box center [517, 21] width 35 height 11
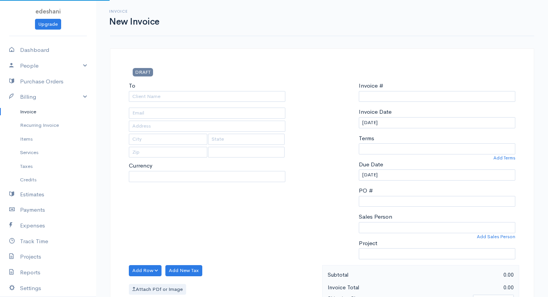
select select "LKR"
select select "[GEOGRAPHIC_DATA]"
type input "0000000024"
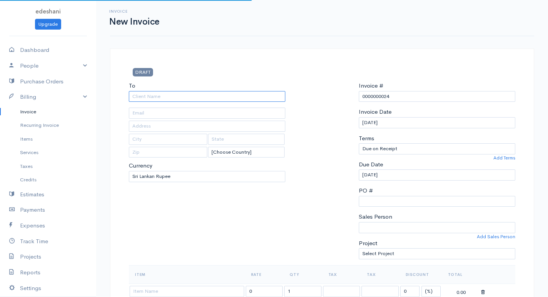
drag, startPoint x: 238, startPoint y: 92, endPoint x: 225, endPoint y: 116, distance: 27.5
click at [238, 93] on input "To" at bounding box center [207, 96] width 156 height 11
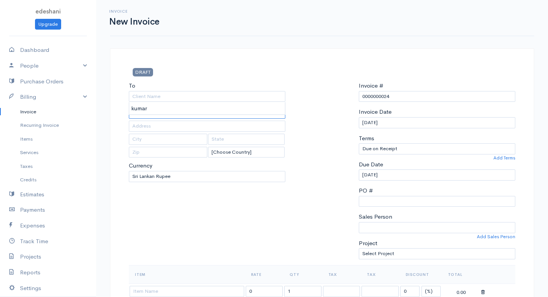
click at [217, 117] on input "text" at bounding box center [207, 113] width 156 height 11
click at [238, 90] on div "To" at bounding box center [207, 91] width 156 height 20
click at [231, 98] on input "To" at bounding box center [207, 96] width 156 height 11
type input "kumar"
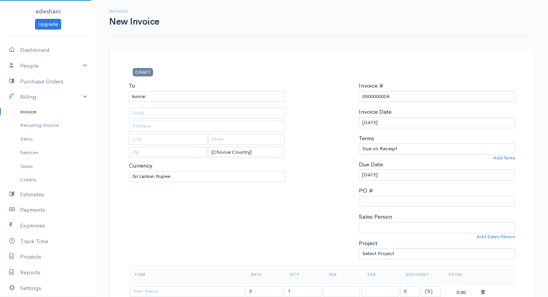
scroll to position [154, 0]
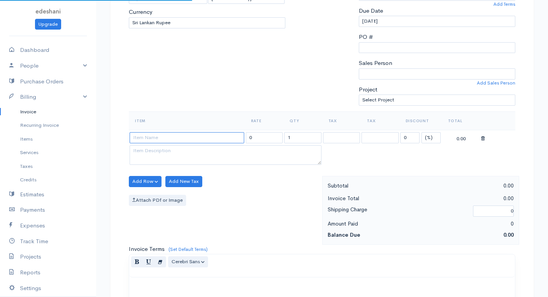
click at [211, 141] on input at bounding box center [187, 137] width 115 height 11
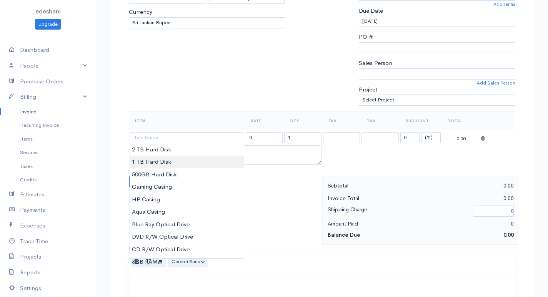
type input "1 TB Hard Disk"
type input "10000.00"
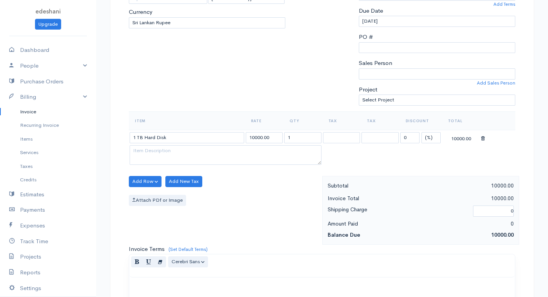
click at [174, 158] on body "edeshani Upgrade Dashboard People Clients Vendors Staff Users Purchase Orders B…" at bounding box center [274, 178] width 548 height 665
drag, startPoint x: 313, startPoint y: 136, endPoint x: 242, endPoint y: 139, distance: 71.2
click at [242, 139] on tr "1 TB Hard Disk 10000.00 1 0 (%) Flat 10000.00" at bounding box center [322, 137] width 386 height 15
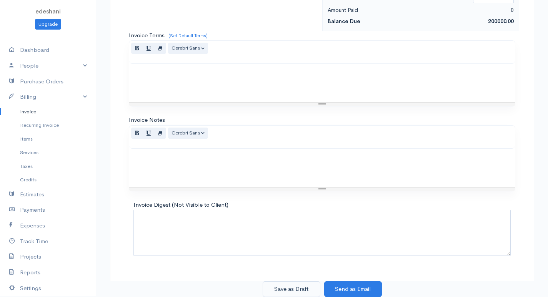
type input "20"
click at [271, 285] on button "Save as Draft" at bounding box center [292, 289] width 58 height 16
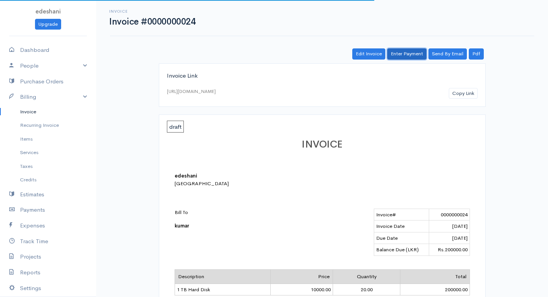
click at [403, 57] on link "Enter Payment" at bounding box center [406, 53] width 39 height 11
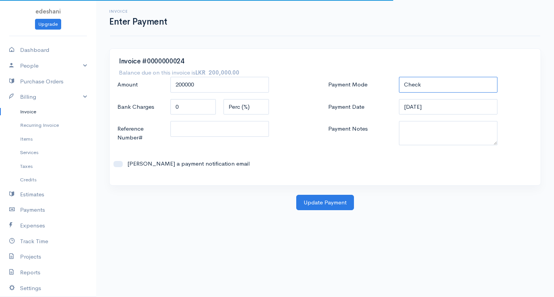
click at [431, 80] on select "Check Bank Transfer Credit Cash Debit ACH VISA MASTERCARD AMEX DISCOVER DINERS …" at bounding box center [448, 85] width 98 height 16
select select "Bank Transfer"
click at [399, 77] on select "Check Bank Transfer Credit Cash Debit ACH VISA MASTERCARD AMEX DISCOVER DINERS …" at bounding box center [448, 85] width 98 height 16
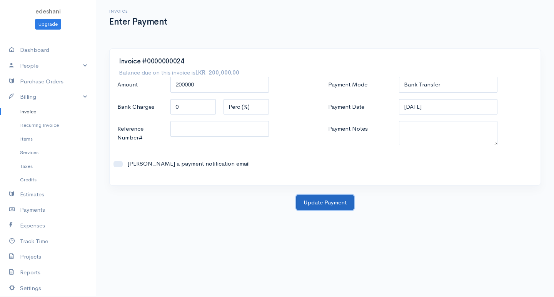
click at [330, 206] on button "Update Payment" at bounding box center [325, 203] width 58 height 16
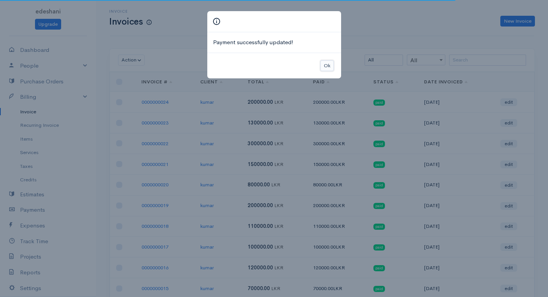
drag, startPoint x: 326, startPoint y: 65, endPoint x: 443, endPoint y: 53, distance: 117.1
click at [333, 65] on button "Ok" at bounding box center [326, 65] width 13 height 11
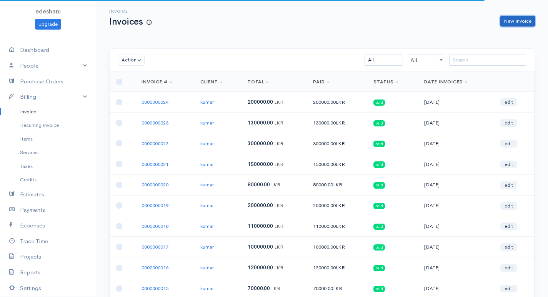
click at [513, 23] on link "New Invoice" at bounding box center [517, 21] width 35 height 11
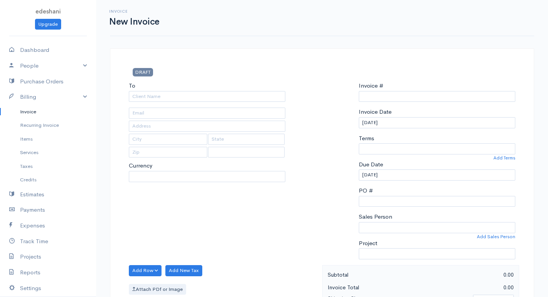
select select "LKR"
select select "[GEOGRAPHIC_DATA]"
type input "0000000025"
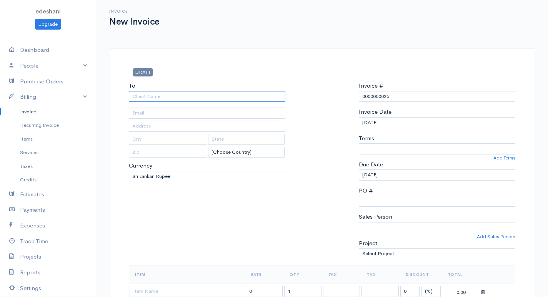
click at [269, 91] on input "To" at bounding box center [207, 96] width 156 height 11
type input "kumar"
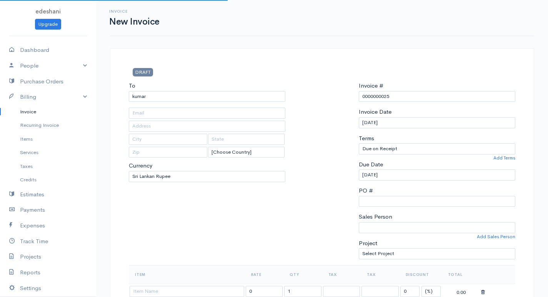
scroll to position [192, 0]
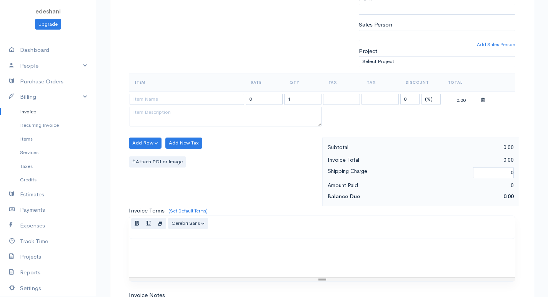
click at [223, 91] on th "Item" at bounding box center [187, 82] width 116 height 18
click at [223, 100] on input at bounding box center [187, 99] width 115 height 11
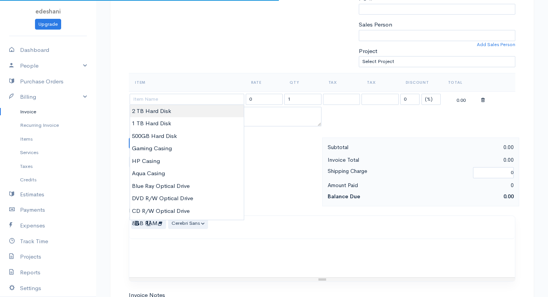
type input "2 TB Hard Disk"
type input "13000.00"
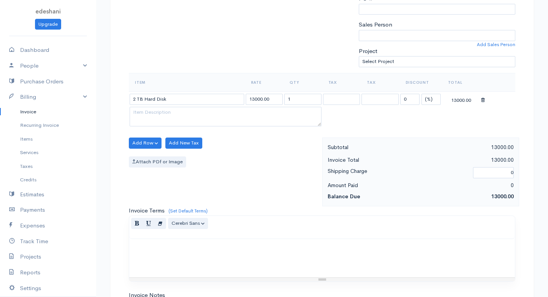
click at [212, 112] on body "edeshani Upgrade Dashboard People Clients Vendors Staff Users Purchase Orders B…" at bounding box center [274, 140] width 548 height 665
drag, startPoint x: 313, startPoint y: 102, endPoint x: 274, endPoint y: 98, distance: 38.7
click at [274, 98] on tr "2 TB Hard Disk 13000.00 1 0 (%) Flat 13000.00" at bounding box center [322, 98] width 386 height 15
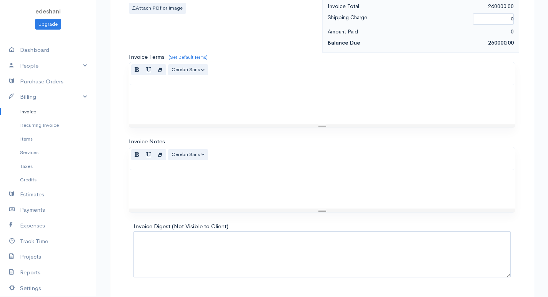
scroll to position [367, 0]
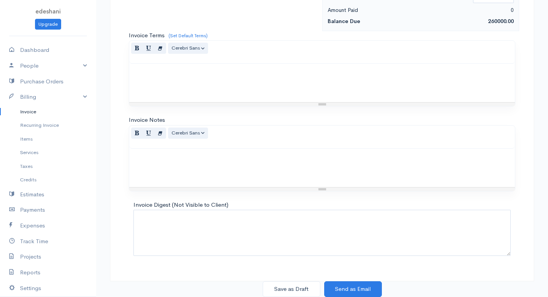
type input "20"
click at [278, 284] on button "Save as Draft" at bounding box center [292, 289] width 58 height 16
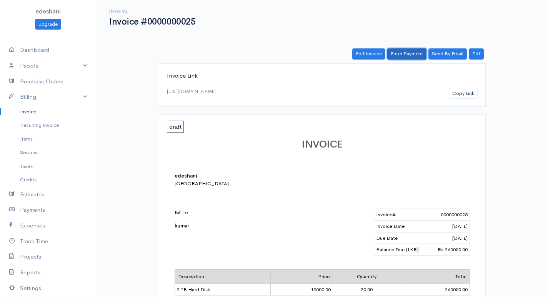
click at [398, 53] on link "Enter Payment" at bounding box center [406, 53] width 39 height 11
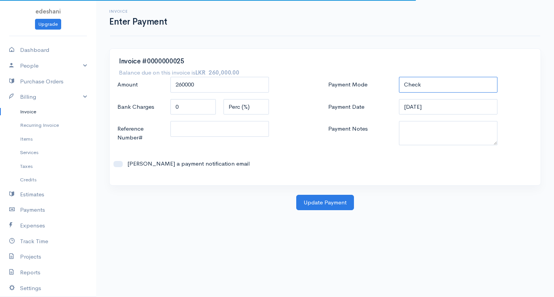
click at [430, 90] on select "Check Bank Transfer Credit Cash Debit ACH VISA MASTERCARD AMEX DISCOVER DINERS …" at bounding box center [448, 85] width 98 height 16
select select "Bank Transfer"
click at [399, 77] on select "Check Bank Transfer Credit Cash Debit ACH VISA MASTERCARD AMEX DISCOVER DINERS …" at bounding box center [448, 85] width 98 height 16
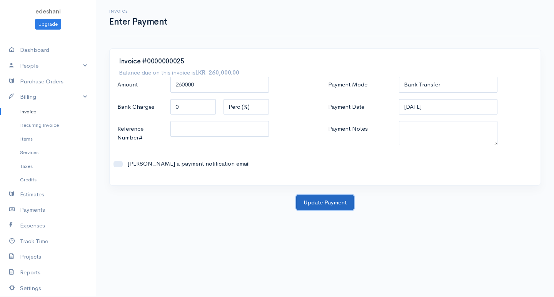
click at [337, 203] on button "Update Payment" at bounding box center [325, 203] width 58 height 16
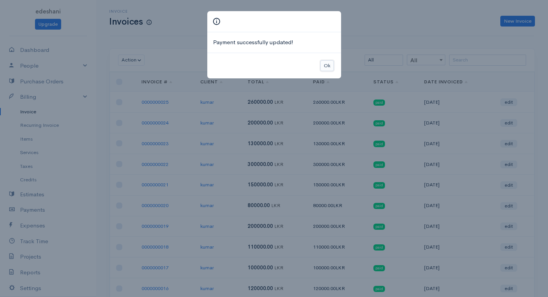
click at [327, 67] on button "Ok" at bounding box center [326, 65] width 13 height 11
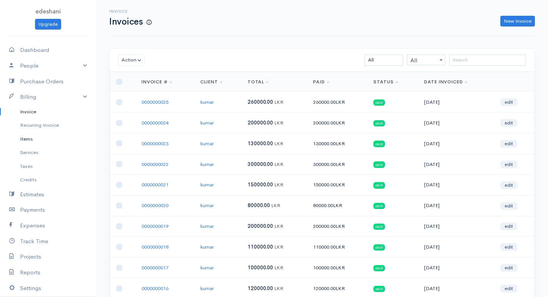
click at [43, 141] on link "Items" at bounding box center [48, 139] width 96 height 14
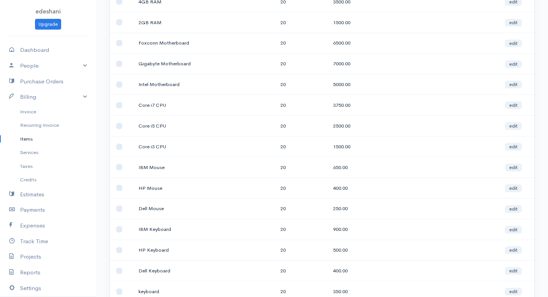
scroll to position [383, 0]
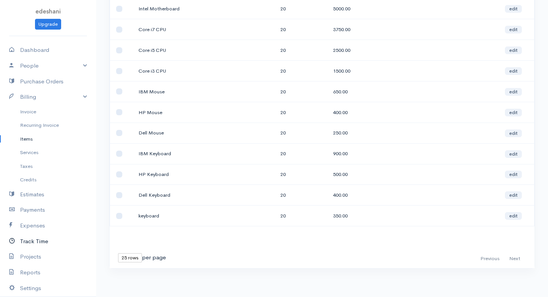
click at [39, 240] on link "Track Time" at bounding box center [48, 242] width 96 height 16
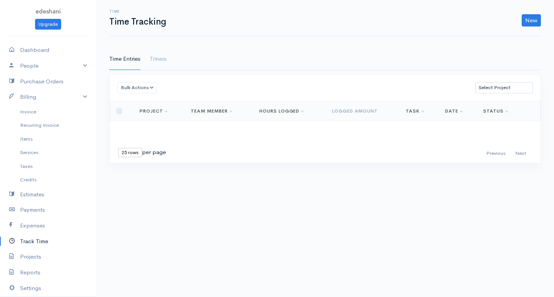
click at [132, 152] on select "10 rows 25 rows 50 rows" at bounding box center [130, 152] width 24 height 9
select select "50"
click at [118, 148] on select "10 rows 25 rows 50 rows" at bounding box center [130, 152] width 24 height 9
click at [136, 153] on select "10 rows 25 rows 50 rows" at bounding box center [130, 152] width 24 height 9
select select "25"
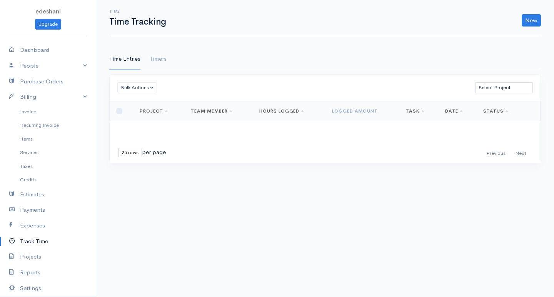
click at [118, 148] on select "10 rows 25 rows 50 rows" at bounding box center [130, 152] width 24 height 9
click at [37, 135] on link "Items" at bounding box center [48, 139] width 96 height 14
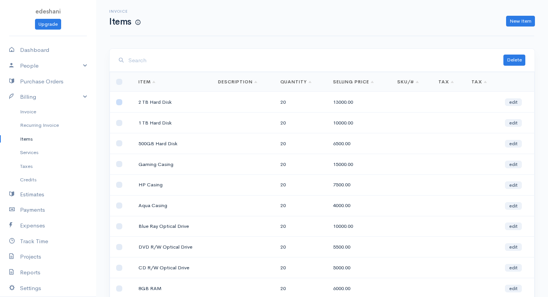
click at [118, 103] on input "checkbox" at bounding box center [119, 102] width 6 height 6
click at [121, 105] on td at bounding box center [121, 102] width 22 height 21
click at [121, 103] on input "checkbox" at bounding box center [119, 102] width 6 height 6
checkbox input "false"
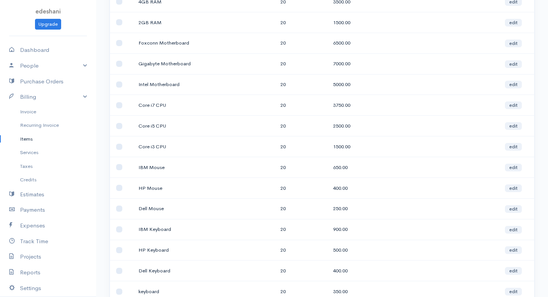
scroll to position [383, 0]
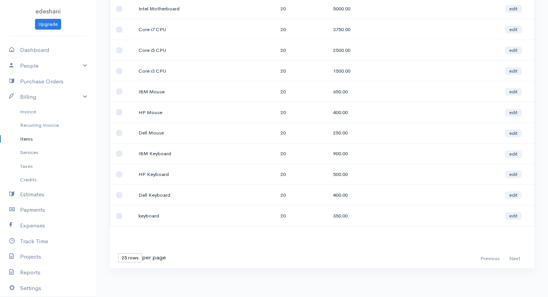
click at [123, 193] on td at bounding box center [121, 195] width 22 height 21
click at [118, 196] on input "checkbox" at bounding box center [119, 195] width 6 height 6
checkbox input "true"
click at [121, 173] on input "checkbox" at bounding box center [119, 174] width 6 height 6
checkbox input "true"
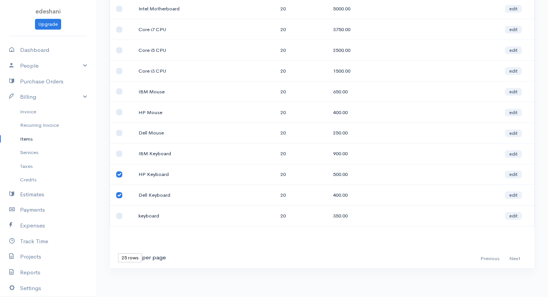
click at [124, 153] on td at bounding box center [121, 153] width 22 height 21
click at [121, 151] on input "checkbox" at bounding box center [119, 154] width 6 height 6
checkbox input "true"
click at [120, 130] on input "checkbox" at bounding box center [119, 133] width 6 height 6
checkbox input "true"
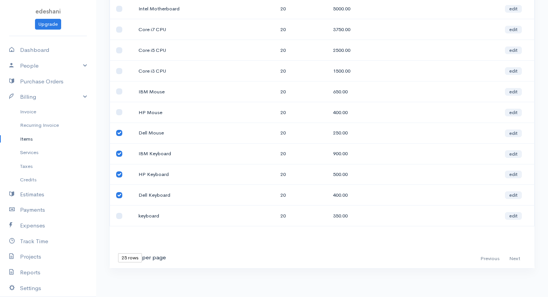
click at [117, 136] on td at bounding box center [121, 133] width 22 height 21
click at [62, 95] on link "Billing" at bounding box center [48, 97] width 96 height 16
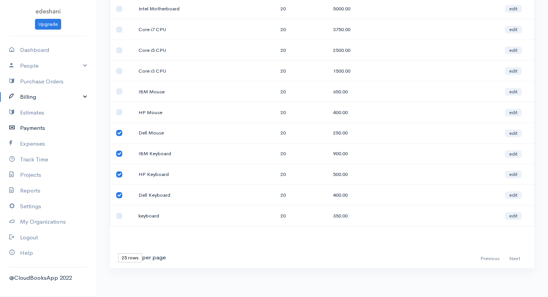
click at [68, 132] on link "Payments" at bounding box center [48, 128] width 96 height 16
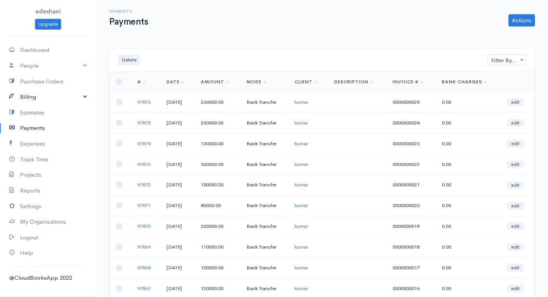
click at [77, 98] on link "Billing" at bounding box center [48, 97] width 96 height 16
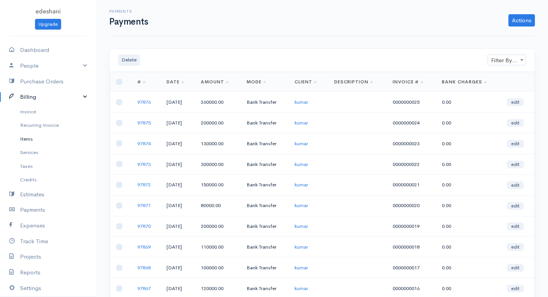
click at [45, 138] on link "Items" at bounding box center [48, 139] width 96 height 14
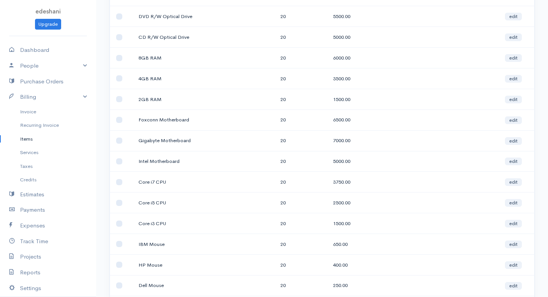
scroll to position [383, 0]
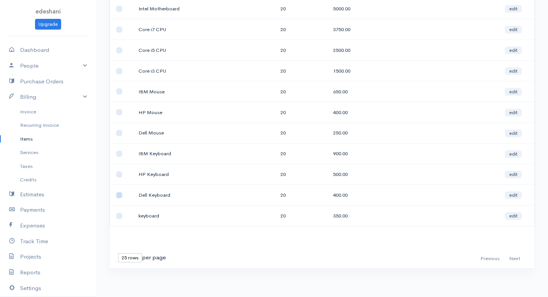
click at [118, 197] on input "checkbox" at bounding box center [119, 195] width 6 height 6
checkbox input "true"
click at [116, 178] on td at bounding box center [121, 174] width 22 height 21
click at [118, 155] on input "checkbox" at bounding box center [119, 154] width 6 height 6
checkbox input "true"
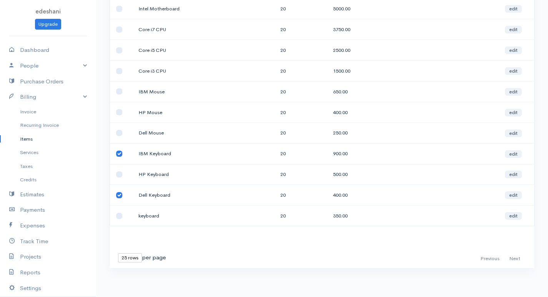
click at [121, 183] on td at bounding box center [121, 174] width 22 height 21
click at [119, 175] on input "checkbox" at bounding box center [119, 174] width 6 height 6
checkbox input "true"
click at [118, 132] on input "checkbox" at bounding box center [119, 133] width 6 height 6
checkbox input "true"
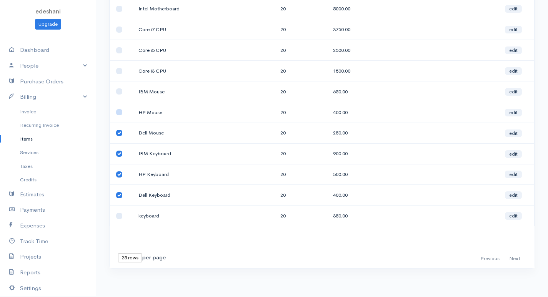
drag, startPoint x: 119, startPoint y: 115, endPoint x: 116, endPoint y: 108, distance: 7.4
click at [116, 110] on input "checkbox" at bounding box center [119, 112] width 6 height 6
checkbox input "true"
click at [118, 89] on input "checkbox" at bounding box center [119, 91] width 6 height 6
checkbox input "true"
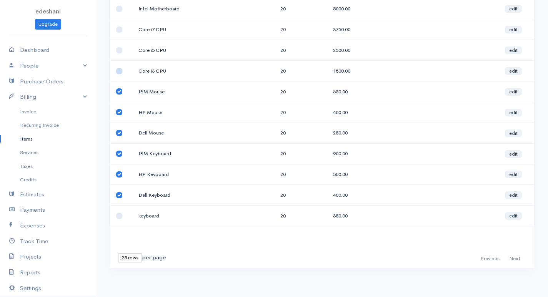
click at [121, 68] on input "checkbox" at bounding box center [119, 71] width 6 height 6
checkbox input "true"
click at [118, 51] on input "checkbox" at bounding box center [119, 50] width 6 height 6
checkbox input "true"
click at [118, 33] on td at bounding box center [121, 29] width 22 height 21
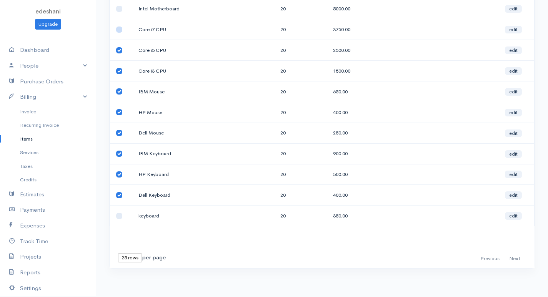
click at [121, 30] on input "checkbox" at bounding box center [119, 30] width 6 height 6
checkbox input "true"
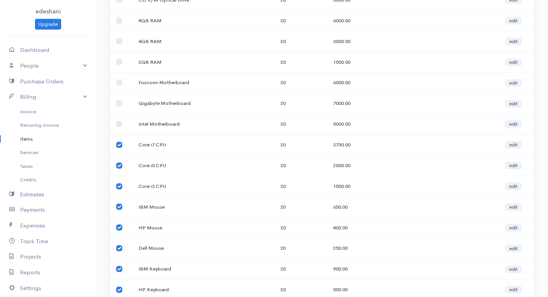
click at [111, 125] on td at bounding box center [121, 124] width 22 height 21
click at [118, 125] on input "checkbox" at bounding box center [119, 124] width 6 height 6
checkbox input "true"
click at [117, 102] on input "checkbox" at bounding box center [119, 103] width 6 height 6
checkbox input "true"
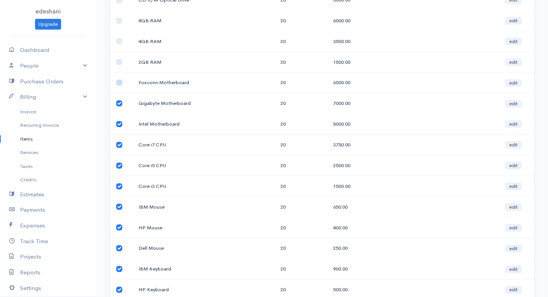
click at [117, 83] on input "checkbox" at bounding box center [119, 83] width 6 height 6
checkbox input "true"
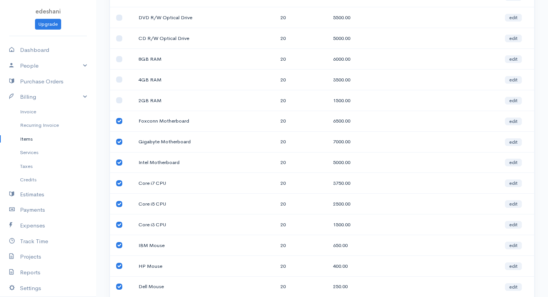
scroll to position [191, 0]
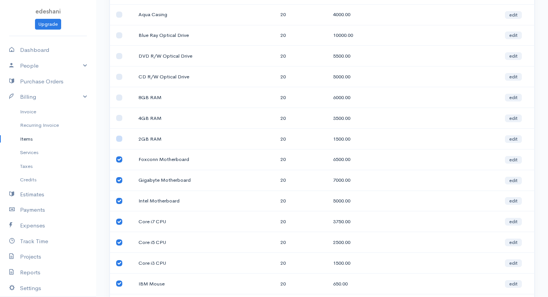
click at [118, 138] on input "checkbox" at bounding box center [119, 139] width 6 height 6
checkbox input "true"
click at [120, 117] on input "checkbox" at bounding box center [119, 118] width 6 height 6
checkbox input "true"
click at [118, 96] on input "checkbox" at bounding box center [119, 98] width 6 height 6
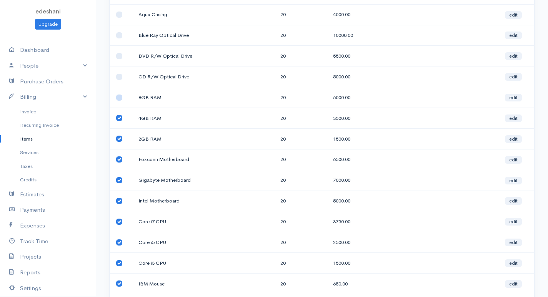
checkbox input "true"
click at [120, 76] on input "checkbox" at bounding box center [119, 77] width 6 height 6
checkbox input "true"
click at [117, 55] on input "checkbox" at bounding box center [119, 56] width 6 height 6
checkbox input "true"
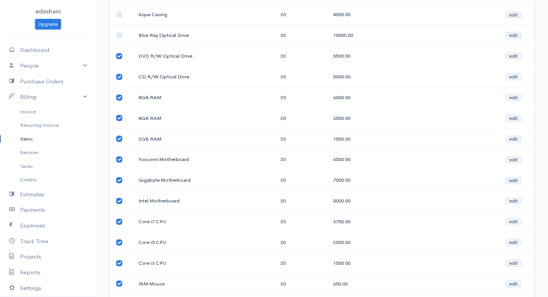
click at [116, 39] on td at bounding box center [121, 35] width 22 height 21
click at [120, 35] on input "checkbox" at bounding box center [119, 35] width 6 height 6
checkbox input "true"
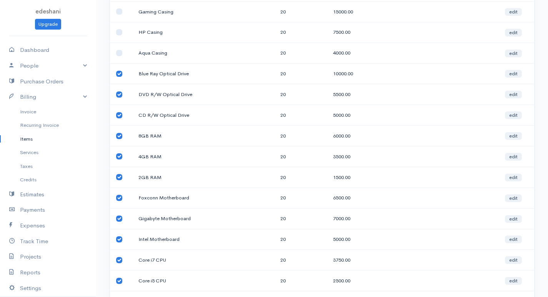
scroll to position [114, 0]
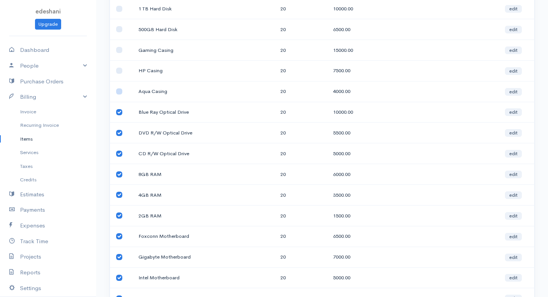
click at [122, 93] on input "checkbox" at bounding box center [119, 91] width 6 height 6
checkbox input "true"
click at [119, 70] on input "checkbox" at bounding box center [119, 71] width 6 height 6
checkbox input "true"
click at [112, 46] on td at bounding box center [121, 50] width 22 height 21
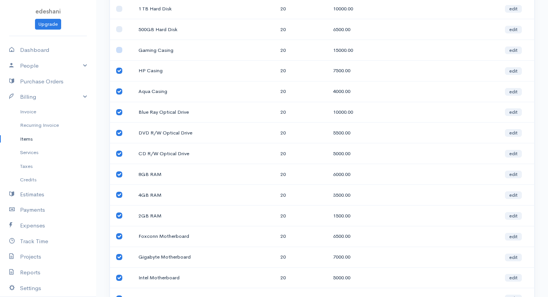
drag, startPoint x: 117, startPoint y: 48, endPoint x: 124, endPoint y: 51, distance: 7.4
click at [117, 49] on input "checkbox" at bounding box center [119, 50] width 6 height 6
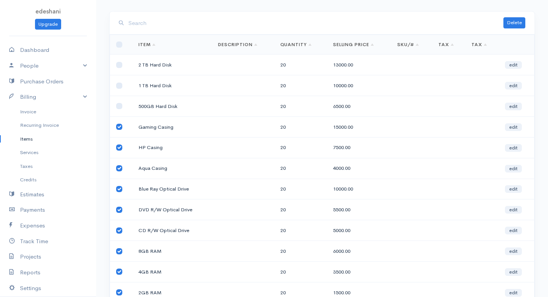
click at [118, 128] on input "checkbox" at bounding box center [119, 127] width 6 height 6
checkbox input "false"
click at [122, 146] on td at bounding box center [121, 147] width 22 height 21
drag, startPoint x: 116, startPoint y: 146, endPoint x: 118, endPoint y: 151, distance: 5.5
click at [116, 148] on td at bounding box center [121, 147] width 22 height 21
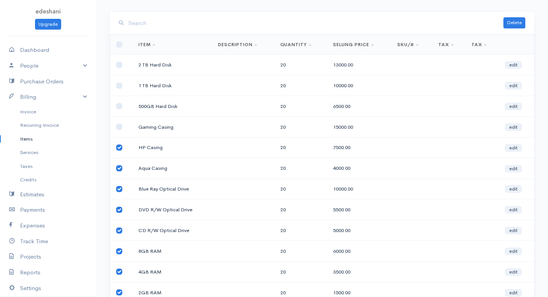
click at [120, 148] on input "checkbox" at bounding box center [119, 148] width 6 height 6
checkbox input "false"
click at [119, 168] on input "checkbox" at bounding box center [119, 168] width 6 height 6
checkbox input "false"
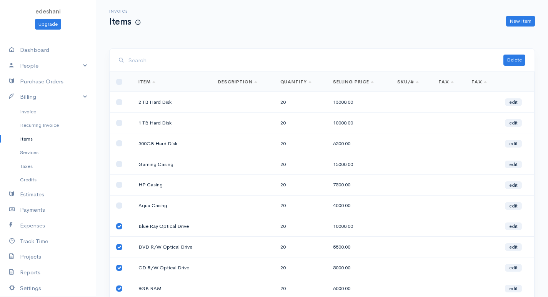
drag, startPoint x: 119, startPoint y: 226, endPoint x: 122, endPoint y: 237, distance: 10.7
click at [121, 231] on td at bounding box center [121, 226] width 22 height 21
click at [120, 247] on input "checkbox" at bounding box center [119, 247] width 6 height 6
checkbox input "false"
click at [118, 226] on input "checkbox" at bounding box center [119, 226] width 6 height 6
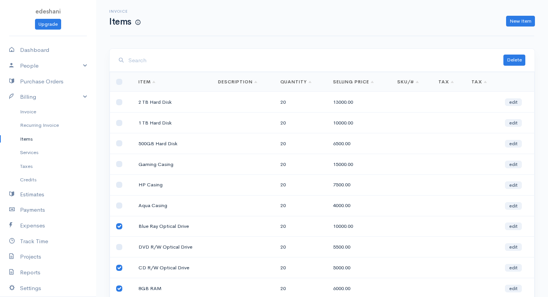
checkbox input "false"
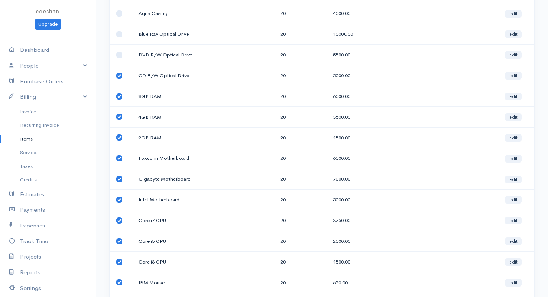
click at [120, 199] on input "checkbox" at bounding box center [119, 200] width 6 height 6
checkbox input "false"
click at [119, 178] on input "checkbox" at bounding box center [119, 179] width 6 height 6
checkbox input "false"
click at [116, 159] on td at bounding box center [121, 158] width 22 height 21
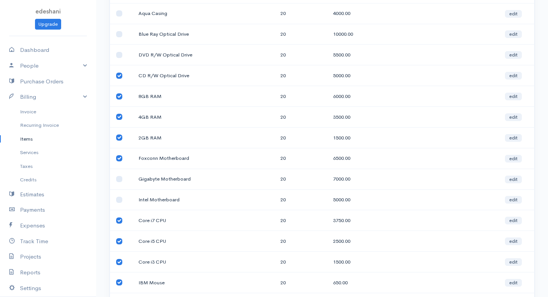
click at [118, 138] on input "checkbox" at bounding box center [119, 138] width 6 height 6
checkbox input "false"
click at [121, 156] on input "checkbox" at bounding box center [119, 158] width 6 height 6
checkbox input "false"
click at [118, 117] on input "checkbox" at bounding box center [119, 117] width 6 height 6
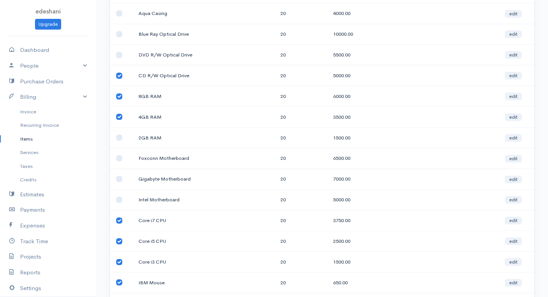
checkbox input "false"
drag, startPoint x: 120, startPoint y: 95, endPoint x: 118, endPoint y: 88, distance: 7.0
click at [120, 95] on input "checkbox" at bounding box center [119, 96] width 6 height 6
checkbox input "false"
click at [118, 75] on input "checkbox" at bounding box center [119, 76] width 6 height 6
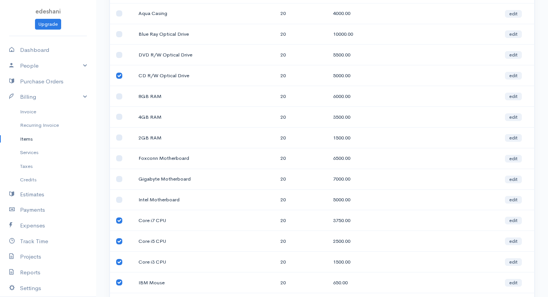
checkbox input "false"
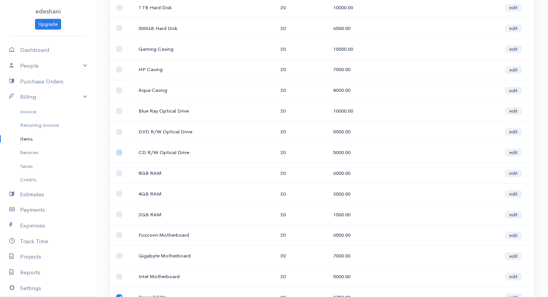
scroll to position [383, 0]
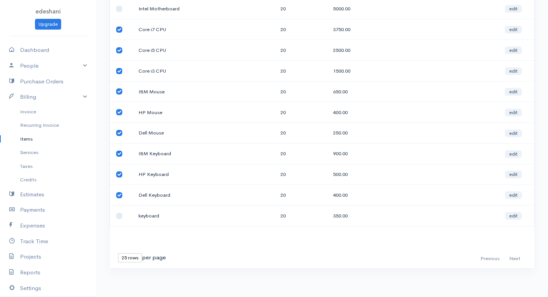
click at [116, 195] on input "checkbox" at bounding box center [119, 195] width 6 height 6
checkbox input "false"
click at [117, 175] on input "checkbox" at bounding box center [119, 174] width 6 height 6
checkbox input "false"
click at [119, 152] on input "checkbox" at bounding box center [119, 154] width 6 height 6
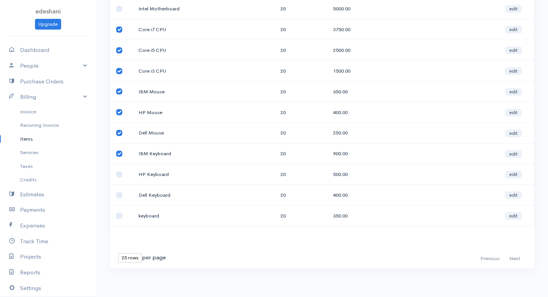
checkbox input "false"
click at [117, 126] on td at bounding box center [121, 133] width 22 height 21
click at [117, 108] on td at bounding box center [121, 112] width 22 height 21
click at [118, 91] on input "checkbox" at bounding box center [119, 91] width 6 height 6
checkbox input "false"
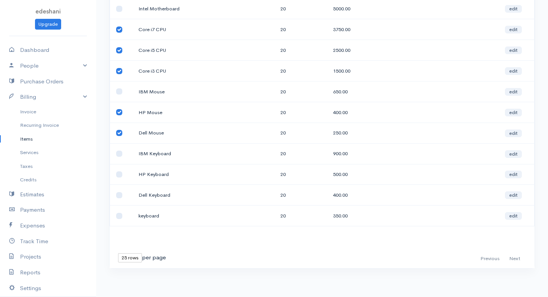
click at [118, 73] on input "checkbox" at bounding box center [119, 71] width 6 height 6
checkbox input "false"
click at [120, 131] on input "checkbox" at bounding box center [119, 133] width 6 height 6
checkbox input "false"
click at [116, 110] on input "checkbox" at bounding box center [119, 112] width 6 height 6
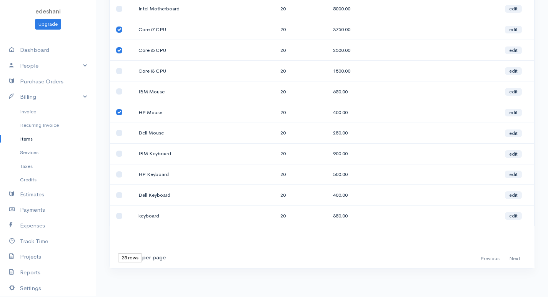
checkbox input "false"
drag, startPoint x: 121, startPoint y: 50, endPoint x: 118, endPoint y: 35, distance: 16.1
click at [121, 50] on input "checkbox" at bounding box center [119, 50] width 6 height 6
checkbox input "false"
click at [117, 30] on input "checkbox" at bounding box center [119, 30] width 6 height 6
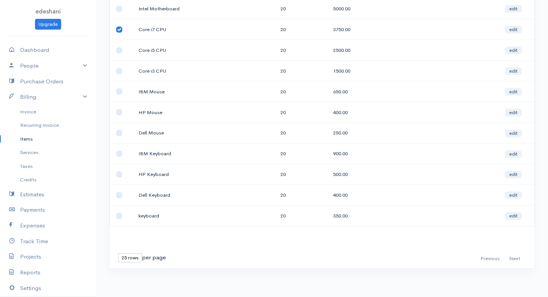
checkbox input "false"
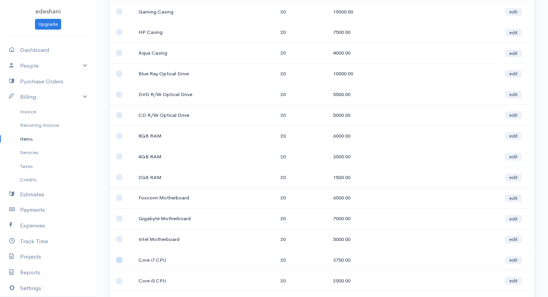
scroll to position [0, 0]
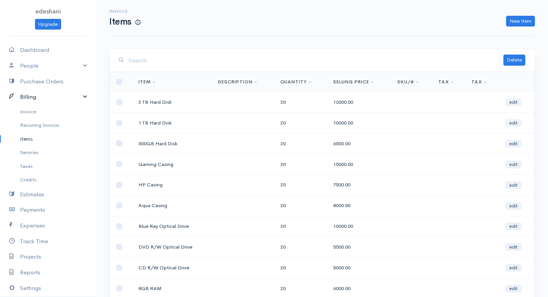
click at [55, 101] on link "Billing" at bounding box center [48, 97] width 96 height 16
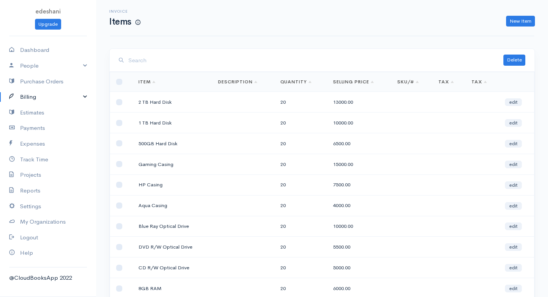
click at [85, 98] on link "Billing" at bounding box center [48, 97] width 96 height 16
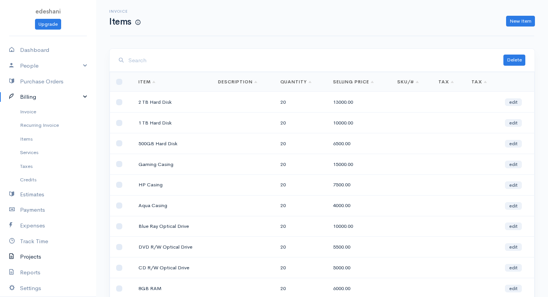
click at [34, 257] on link "Projects" at bounding box center [48, 257] width 96 height 16
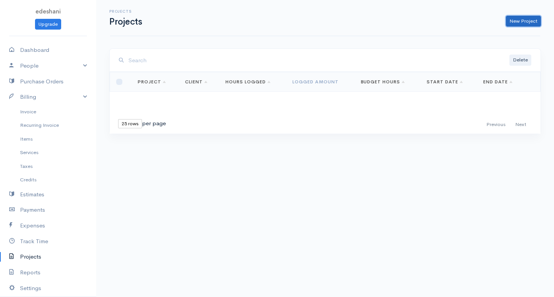
click at [521, 22] on link "New Project" at bounding box center [523, 21] width 35 height 11
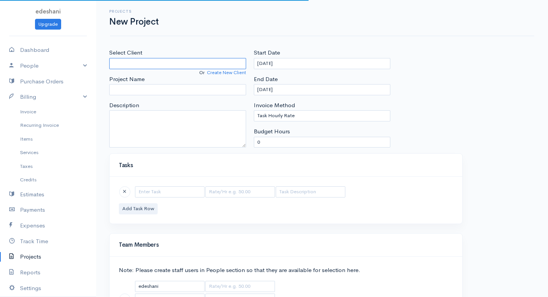
click at [146, 62] on input "Select Client" at bounding box center [177, 63] width 137 height 11
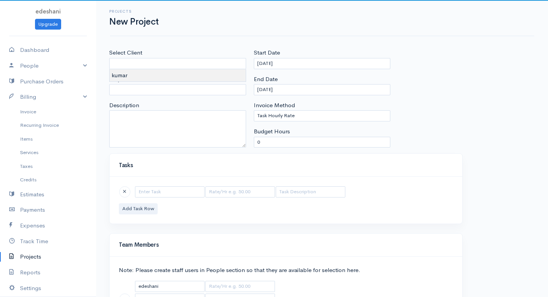
type input "kumar"
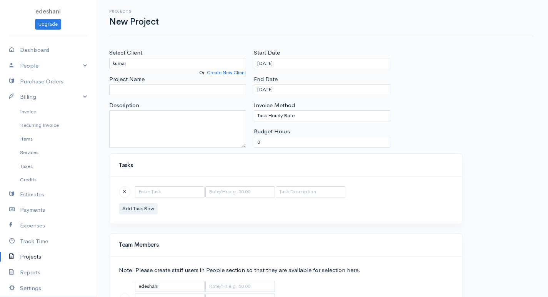
click at [145, 75] on body "edeshani Upgrade Dashboard People Clients Vendors Staff Users Purchase Orders B…" at bounding box center [274, 177] width 548 height 355
click at [155, 89] on input "Project Name" at bounding box center [177, 89] width 137 height 11
type input "ADCA"
click at [183, 190] on input "text" at bounding box center [170, 191] width 70 height 11
type input "WORD"
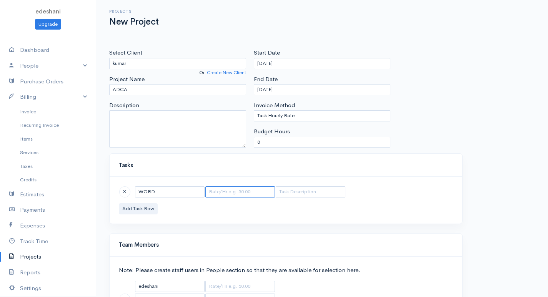
click at [229, 195] on input "text" at bounding box center [240, 191] width 70 height 11
type input "150"
click at [140, 208] on button "Add Task Row" at bounding box center [138, 208] width 39 height 11
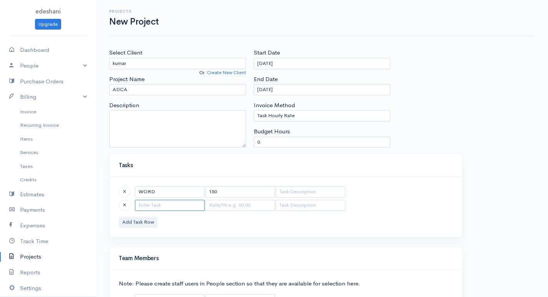
click at [151, 205] on input "text" at bounding box center [170, 205] width 70 height 11
type input "EXCEL"
click at [253, 207] on input "text" at bounding box center [240, 205] width 70 height 11
type input "200"
click at [138, 225] on button "Add Task Row" at bounding box center [138, 222] width 39 height 11
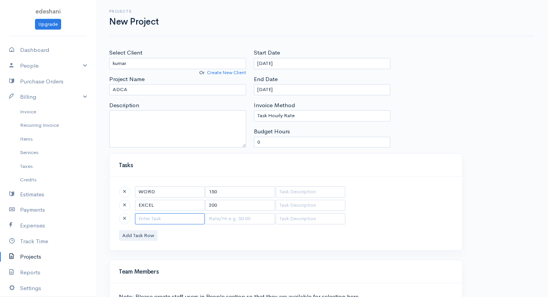
click at [144, 218] on input "text" at bounding box center [170, 218] width 70 height 11
type input "ACCESS"
click at [214, 221] on input "text" at bounding box center [240, 218] width 70 height 11
type input "150"
click at [135, 239] on button "Add Task Row" at bounding box center [138, 235] width 39 height 11
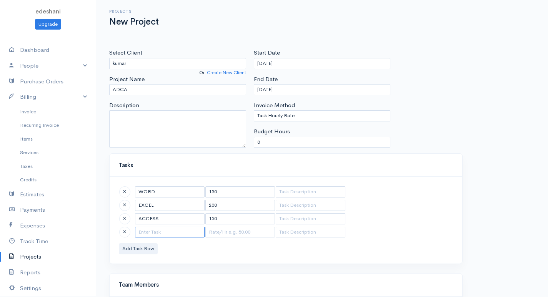
click at [150, 231] on input "text" at bounding box center [170, 232] width 70 height 11
type input "PPT"
click at [235, 234] on input "text" at bounding box center [240, 232] width 70 height 11
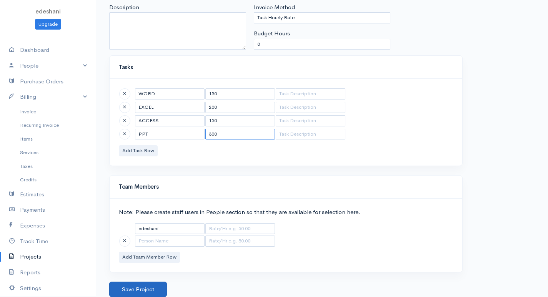
type input "300"
click at [137, 285] on button "Save Project" at bounding box center [138, 290] width 58 height 16
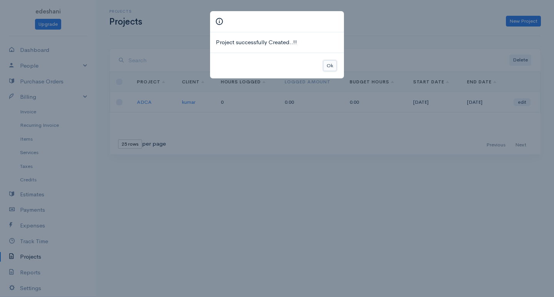
click at [333, 63] on button "Ok" at bounding box center [329, 65] width 13 height 11
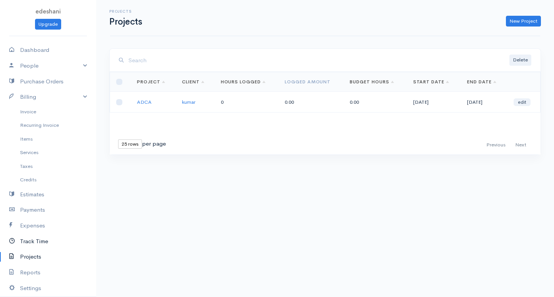
click at [34, 239] on link "Track Time" at bounding box center [48, 242] width 96 height 16
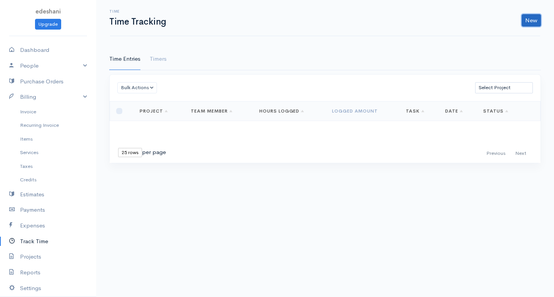
click at [527, 19] on link "New" at bounding box center [530, 20] width 19 height 12
click at [507, 38] on link "Time Entry" at bounding box center [509, 36] width 61 height 13
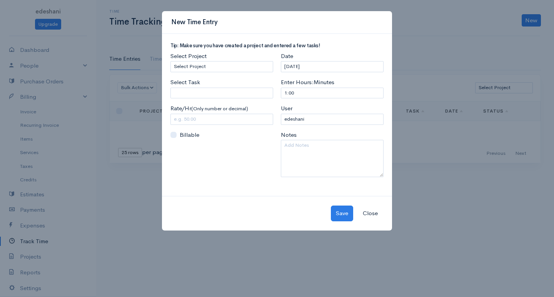
click at [195, 61] on div "Select Project Select Project ADCA" at bounding box center [221, 62] width 103 height 20
click at [198, 66] on select "Select Project ADCA" at bounding box center [221, 66] width 103 height 11
select select "5497"
click at [170, 61] on select "Select Project ADCA" at bounding box center [221, 66] width 103 height 11
click at [216, 94] on input "Select Task" at bounding box center [221, 93] width 103 height 11
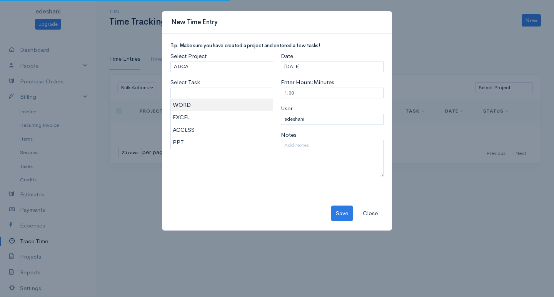
type input "WORD"
type input "150.00"
click at [206, 104] on body "edeshani Upgrade Dashboard People Clients Vendors Staff Users Purchase Orders B…" at bounding box center [277, 148] width 554 height 297
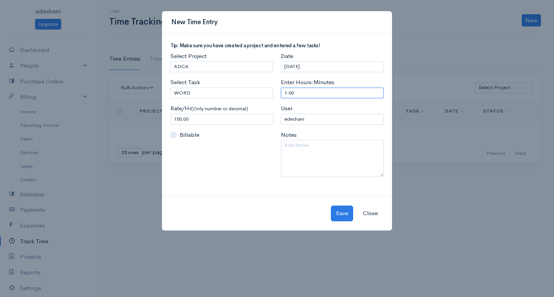
drag, startPoint x: 317, startPoint y: 92, endPoint x: 241, endPoint y: 98, distance: 75.6
click at [241, 98] on div "Tip: Make sure you have created a project and entered a few tasks! Select Proje…" at bounding box center [276, 113] width 221 height 140
type input "3"
click at [339, 216] on button "Save" at bounding box center [342, 214] width 22 height 16
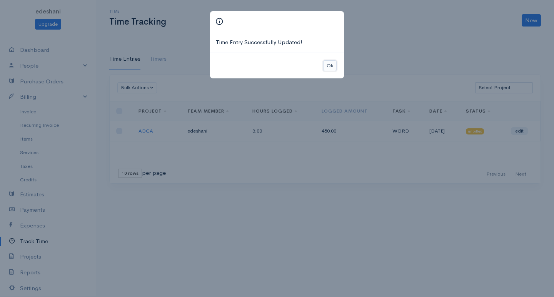
click at [331, 66] on button "Ok" at bounding box center [329, 65] width 13 height 11
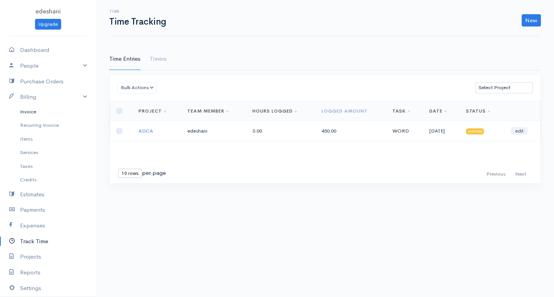
click at [42, 110] on link "Invoice" at bounding box center [48, 112] width 96 height 14
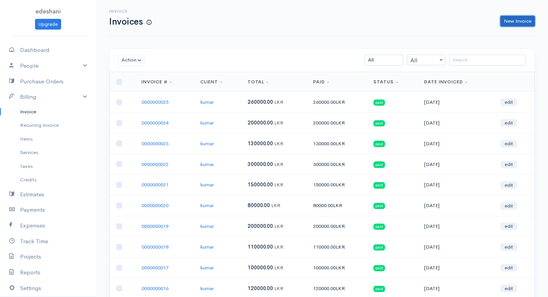
click at [530, 22] on link "New Invoice" at bounding box center [517, 21] width 35 height 11
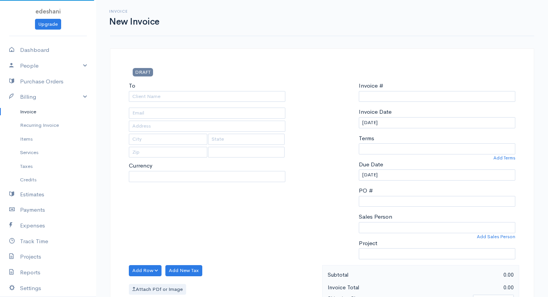
select select "LKR"
select select "[GEOGRAPHIC_DATA]"
type input "0000000026"
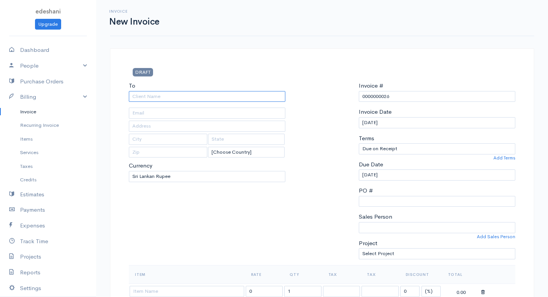
click at [183, 98] on input "To" at bounding box center [207, 96] width 156 height 11
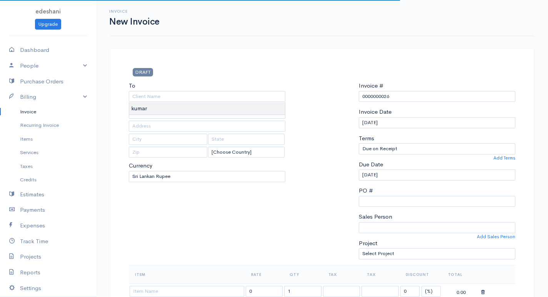
type input "kumar"
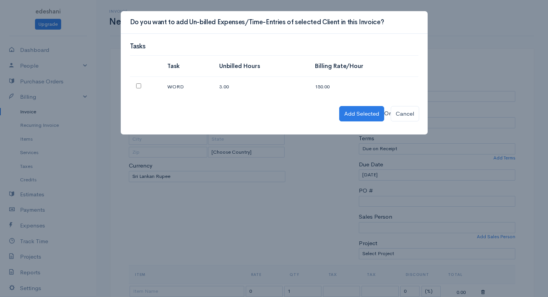
click at [142, 88] on td at bounding box center [145, 87] width 31 height 20
click at [138, 87] on input "checkbox" at bounding box center [138, 85] width 5 height 5
checkbox input "true"
click at [359, 115] on button "Add Selected" at bounding box center [361, 114] width 45 height 16
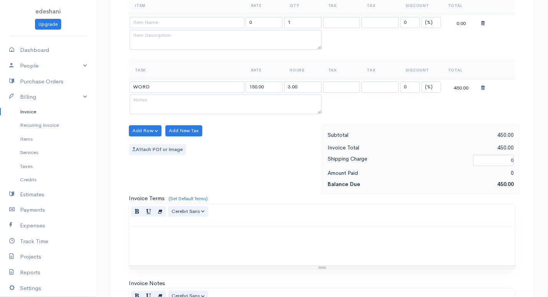
scroll to position [432, 0]
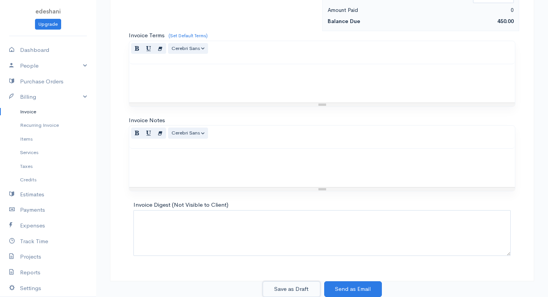
click at [307, 284] on button "Save as Draft" at bounding box center [292, 289] width 58 height 16
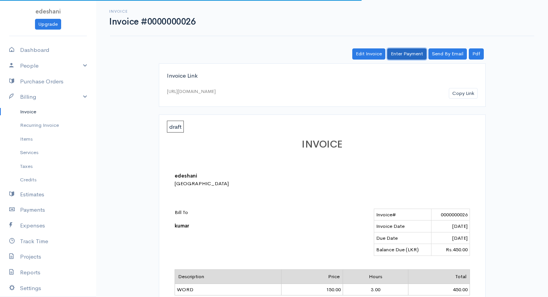
click at [402, 52] on link "Enter Payment" at bounding box center [406, 53] width 39 height 11
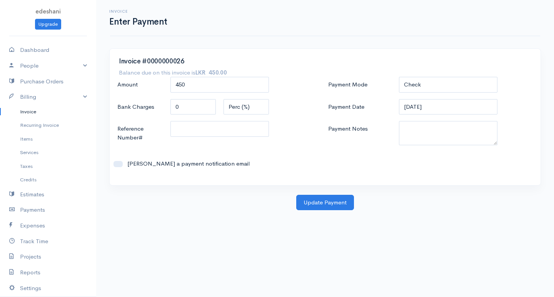
click at [396, 84] on div "Check Bank Transfer Credit Cash Debit ACH VISA MASTERCARD AMEX DISCOVER DINERS …" at bounding box center [448, 85] width 106 height 17
click at [402, 84] on select "Check Bank Transfer Credit Cash Debit ACH VISA MASTERCARD AMEX DISCOVER DINERS …" at bounding box center [448, 85] width 98 height 16
select select "Bank Transfer"
click at [399, 77] on select "Check Bank Transfer Credit Cash Debit ACH VISA MASTERCARD AMEX DISCOVER DINERS …" at bounding box center [448, 85] width 98 height 16
click at [330, 199] on button "Update Payment" at bounding box center [325, 203] width 58 height 16
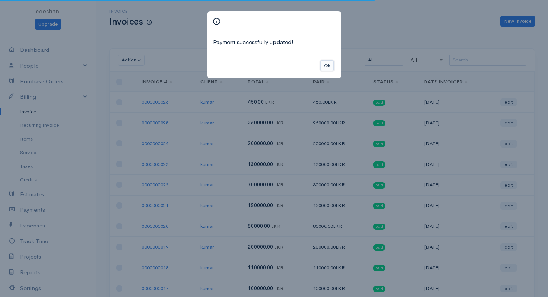
click at [323, 63] on button "Ok" at bounding box center [326, 65] width 13 height 11
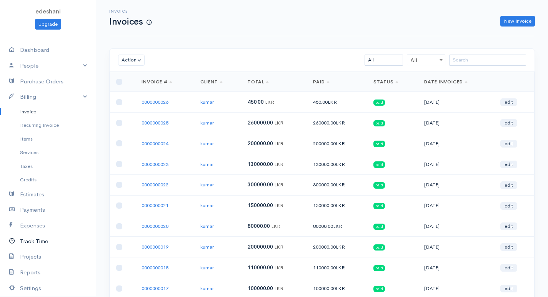
click at [59, 241] on link "Track Time" at bounding box center [48, 242] width 96 height 16
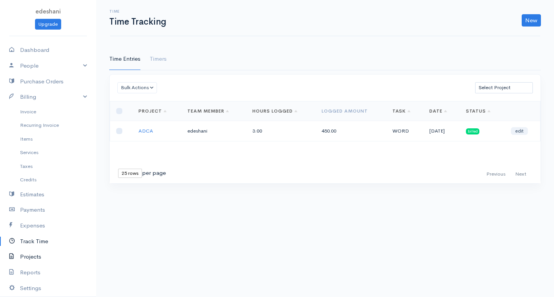
click at [34, 258] on link "Projects" at bounding box center [48, 257] width 96 height 16
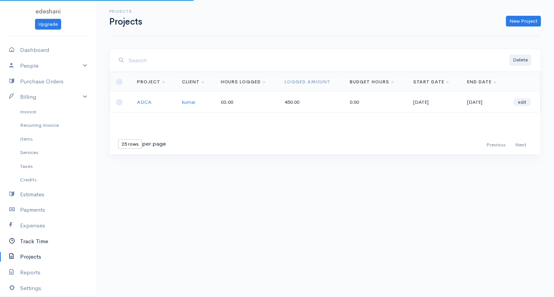
click at [40, 245] on link "Track Time" at bounding box center [48, 242] width 96 height 16
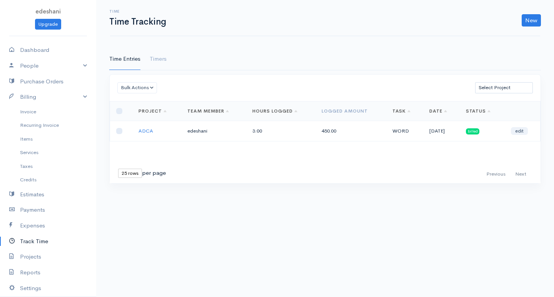
click at [121, 102] on th at bounding box center [121, 111] width 23 height 20
click at [124, 109] on th at bounding box center [121, 111] width 23 height 20
click at [133, 114] on th "Project" at bounding box center [156, 111] width 49 height 20
click at [163, 114] on th "Project" at bounding box center [156, 111] width 49 height 20
click at [166, 62] on link "Timers" at bounding box center [158, 59] width 17 height 22
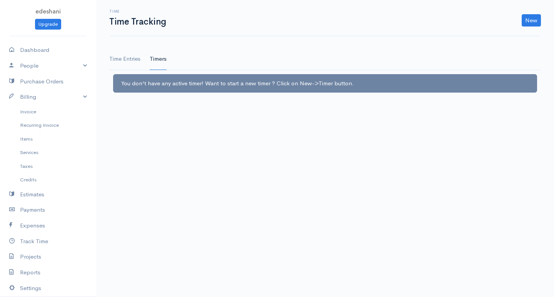
click at [125, 62] on link "Time Entries" at bounding box center [124, 59] width 31 height 22
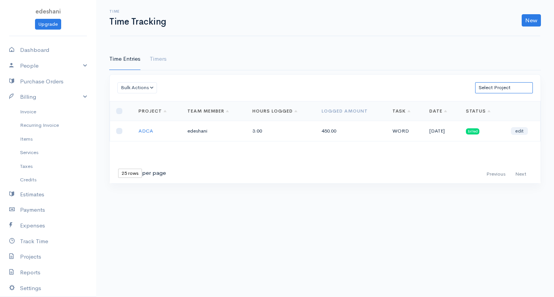
click at [504, 86] on select "Select Project ADCA" at bounding box center [504, 87] width 58 height 11
click at [141, 173] on select "10 rows 25 rows 50 rows" at bounding box center [130, 173] width 24 height 9
select select "10"
click at [118, 169] on select "10 rows 25 rows 50 rows" at bounding box center [130, 173] width 24 height 9
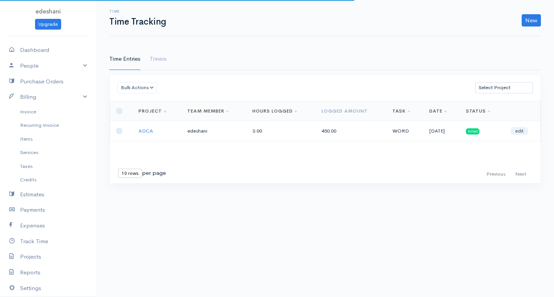
drag, startPoint x: 130, startPoint y: 109, endPoint x: 139, endPoint y: 115, distance: 11.0
drag, startPoint x: 139, startPoint y: 115, endPoint x: 333, endPoint y: 176, distance: 202.6
click at [333, 176] on div "First Previous Next Last 10 rows 25 rows 50 rows per page" at bounding box center [324, 174] width 423 height 11
click at [393, 109] on link "Task" at bounding box center [401, 111] width 18 height 6
click at [262, 115] on th "Hours Logged" at bounding box center [280, 111] width 69 height 20
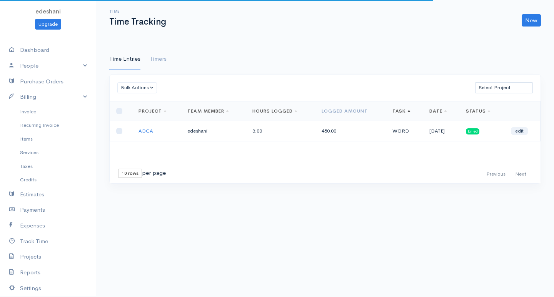
drag, startPoint x: 210, startPoint y: 116, endPoint x: 165, endPoint y: 114, distance: 44.6
click at [209, 116] on th "Team Member" at bounding box center [213, 111] width 65 height 20
click at [150, 108] on th "Project" at bounding box center [156, 111] width 49 height 20
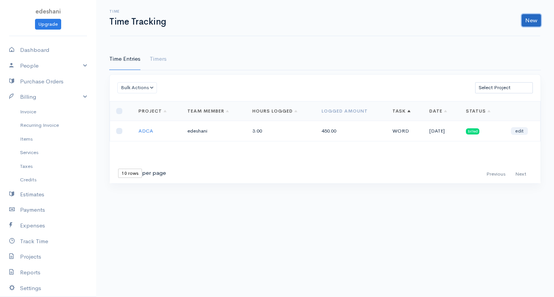
click at [534, 17] on link "New" at bounding box center [530, 20] width 19 height 12
click at [499, 39] on link "Time Entry" at bounding box center [509, 36] width 61 height 13
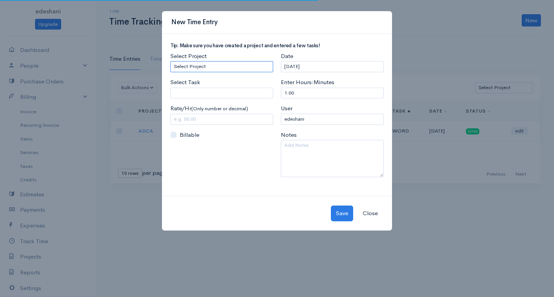
click at [215, 65] on select "Select Project ADCA" at bounding box center [221, 66] width 103 height 11
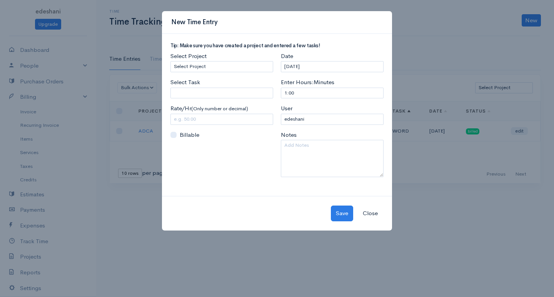
click at [214, 99] on div "Select Project Select Project ADCA Select Task Please enter or select a task Ra…" at bounding box center [221, 117] width 110 height 131
click at [211, 90] on input "Select Task" at bounding box center [221, 93] width 103 height 11
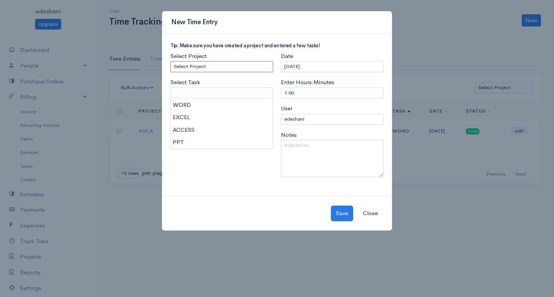
click at [215, 64] on select "Select Project ADCA" at bounding box center [221, 66] width 103 height 11
select select "5497"
click at [170, 61] on select "Select Project ADCA" at bounding box center [221, 66] width 103 height 11
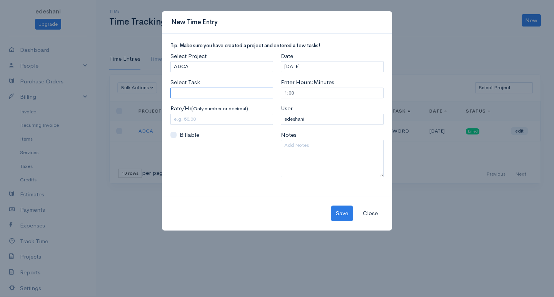
click at [211, 90] on input "Select Task" at bounding box center [221, 93] width 103 height 11
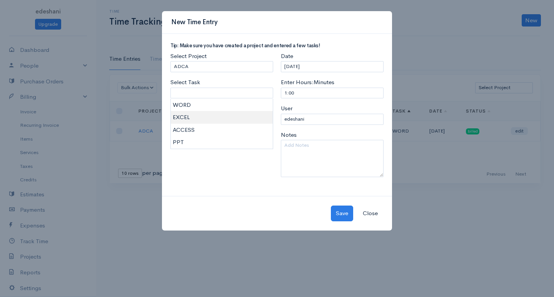
type input "EXCEL"
type input "200.00"
click at [200, 114] on body "edeshani Upgrade Dashboard People Clients Vendors Staff Users Purchase Orders B…" at bounding box center [277, 148] width 554 height 297
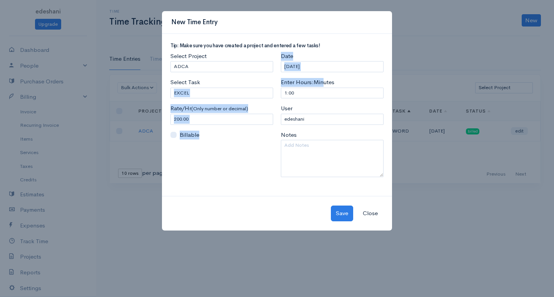
drag, startPoint x: 321, startPoint y: 83, endPoint x: 264, endPoint y: 93, distance: 58.2
click at [262, 92] on div "Tip: Make sure you have created a project and entered a few tasks! Select Proje…" at bounding box center [276, 113] width 221 height 140
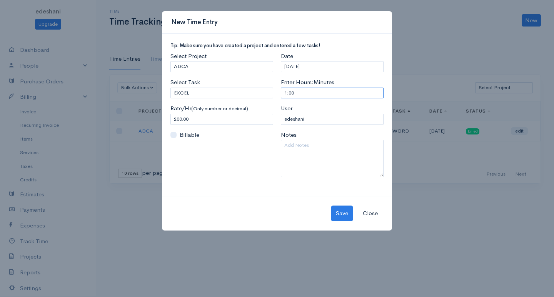
click at [317, 90] on input "1:00" at bounding box center [332, 93] width 103 height 11
drag, startPoint x: 317, startPoint y: 90, endPoint x: 243, endPoint y: 95, distance: 74.3
click at [243, 95] on div "Tip: Make sure you have created a project and entered a few tasks! Select Proje…" at bounding box center [276, 113] width 221 height 140
type input "2"
type input "3"
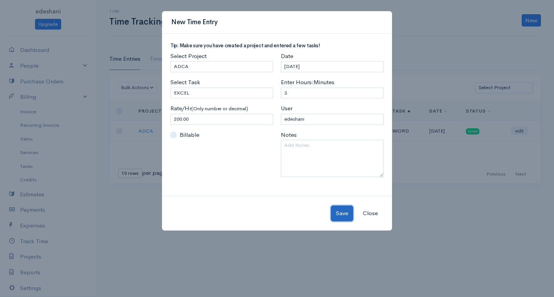
click at [335, 215] on button "Save" at bounding box center [342, 214] width 22 height 16
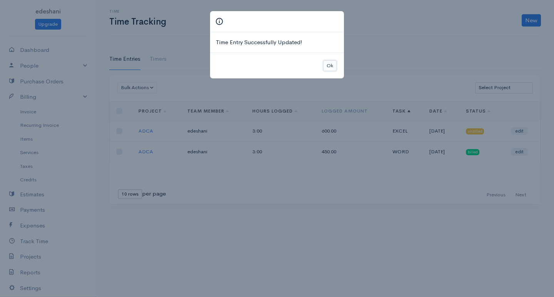
click at [333, 65] on button "Ok" at bounding box center [329, 65] width 13 height 11
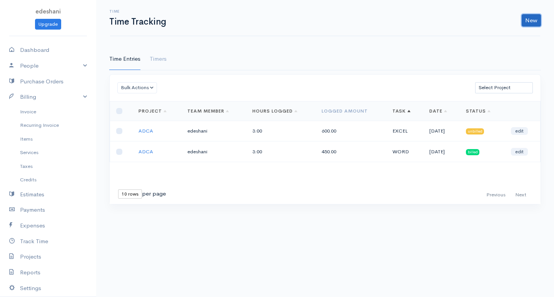
click at [523, 21] on link "New" at bounding box center [530, 20] width 19 height 12
click at [492, 40] on link "Time Entry" at bounding box center [509, 36] width 61 height 13
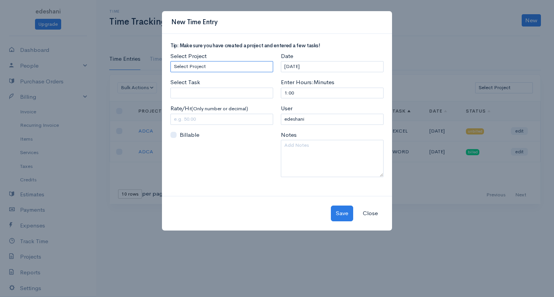
click at [232, 63] on select "Select Project ADCA" at bounding box center [221, 66] width 103 height 11
select select "5497"
click at [170, 61] on select "Select Project ADCA" at bounding box center [221, 66] width 103 height 11
click at [222, 95] on input "Select Task" at bounding box center [221, 93] width 103 height 11
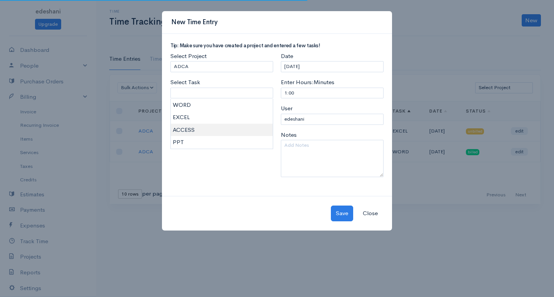
type input "ACCESS"
type input "150.00"
click at [206, 127] on body "edeshani Upgrade Dashboard People Clients Vendors Staff Users Purchase Orders B…" at bounding box center [277, 148] width 554 height 297
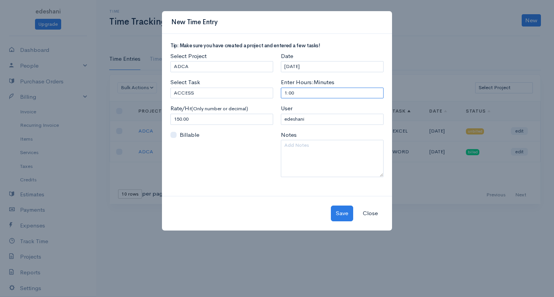
drag, startPoint x: 299, startPoint y: 91, endPoint x: 169, endPoint y: 110, distance: 131.7
click at [169, 110] on div "Tip: Make sure you have created a project and entered a few tasks! Select Proje…" at bounding box center [276, 113] width 221 height 140
type input "2"
click at [348, 213] on button "Save" at bounding box center [342, 214] width 22 height 16
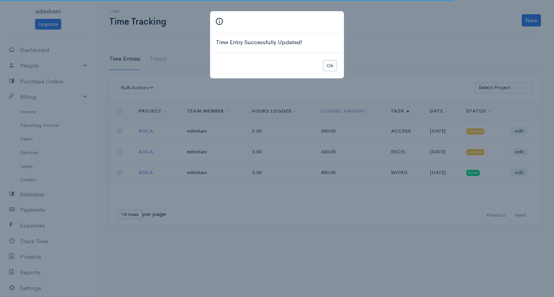
click at [326, 65] on button "Ok" at bounding box center [329, 65] width 13 height 11
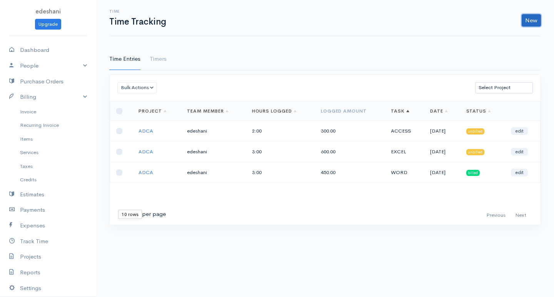
click at [529, 18] on link "New" at bounding box center [530, 20] width 19 height 12
click at [503, 37] on link "Time Entry" at bounding box center [509, 36] width 61 height 13
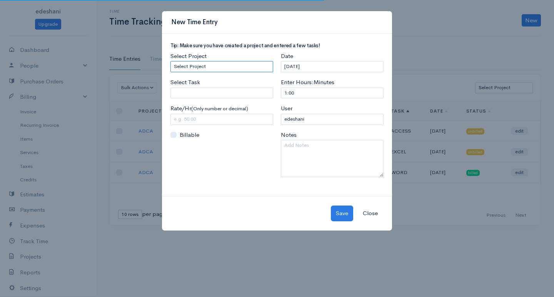
click at [233, 67] on select "Select Project ADCA" at bounding box center [221, 66] width 103 height 11
select select "5497"
click at [170, 61] on select "Select Project ADCA" at bounding box center [221, 66] width 103 height 11
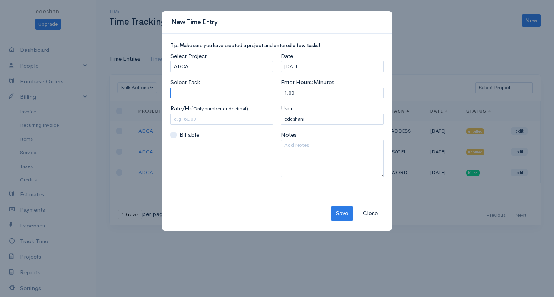
click at [226, 91] on input "Select Task" at bounding box center [221, 93] width 103 height 11
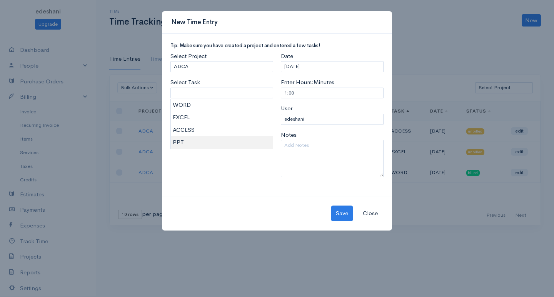
type input "PPT"
type input "300.00"
click at [208, 138] on body "edeshani Upgrade Dashboard People Clients Vendors Staff Users Purchase Orders B…" at bounding box center [277, 148] width 554 height 297
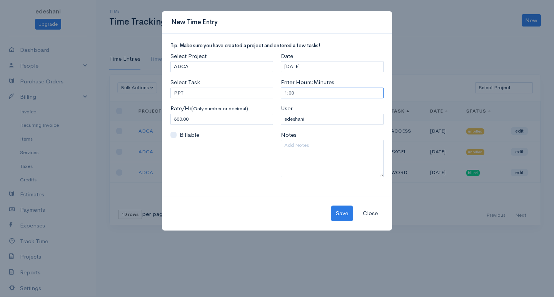
drag, startPoint x: 312, startPoint y: 91, endPoint x: 276, endPoint y: 93, distance: 35.4
click at [276, 93] on div "Tip: Make sure you have created a project and entered a few tasks! Select Proje…" at bounding box center [276, 113] width 221 height 140
type input "4"
click at [334, 219] on button "Save" at bounding box center [342, 214] width 22 height 16
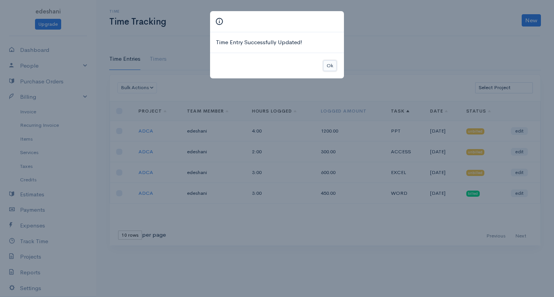
click at [329, 67] on button "Ok" at bounding box center [329, 65] width 13 height 11
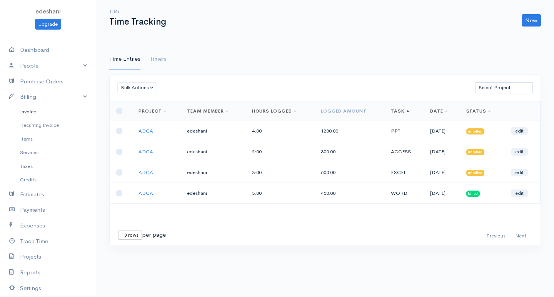
click at [24, 115] on link "Invoice" at bounding box center [48, 112] width 96 height 14
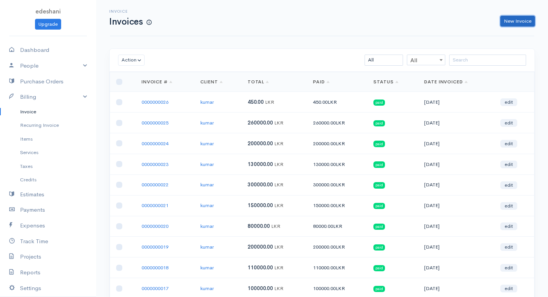
click at [529, 20] on link "New Invoice" at bounding box center [517, 21] width 35 height 11
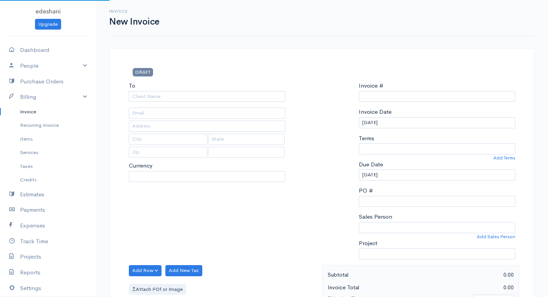
select select "LKR"
select select "[GEOGRAPHIC_DATA]"
type input "0000000027"
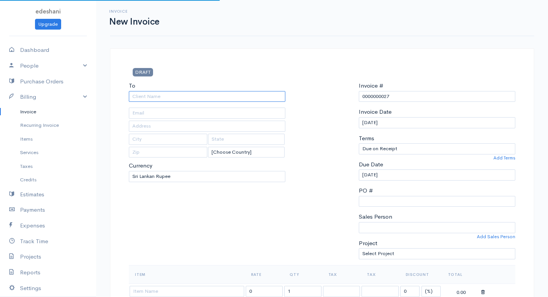
click at [151, 97] on input "To" at bounding box center [207, 96] width 156 height 11
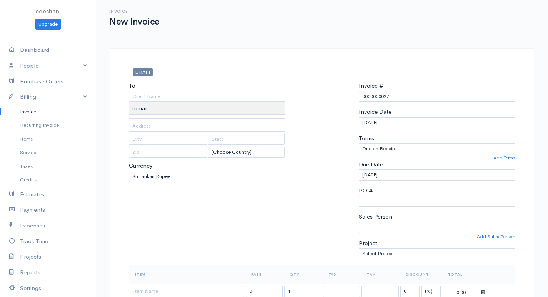
type input "kumar"
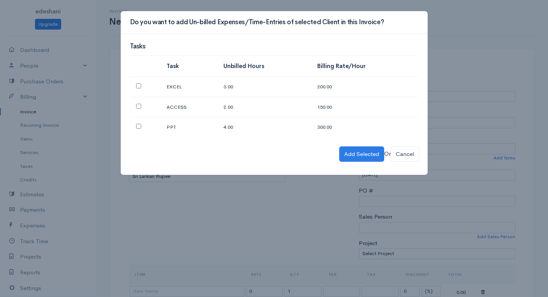
click at [143, 86] on td at bounding box center [145, 87] width 30 height 20
click at [137, 87] on input "checkbox" at bounding box center [138, 85] width 5 height 5
checkbox input "true"
click at [361, 153] on button "Add Selected" at bounding box center [361, 154] width 45 height 16
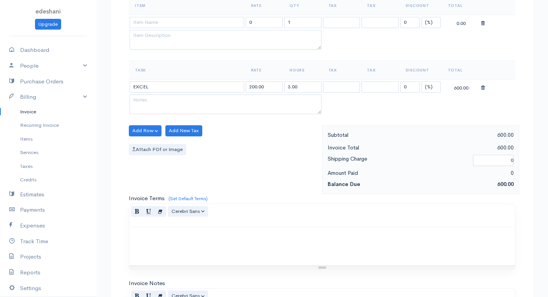
scroll to position [432, 0]
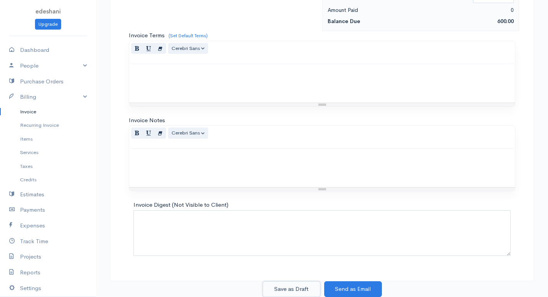
click at [287, 286] on button "Save as Draft" at bounding box center [292, 289] width 58 height 16
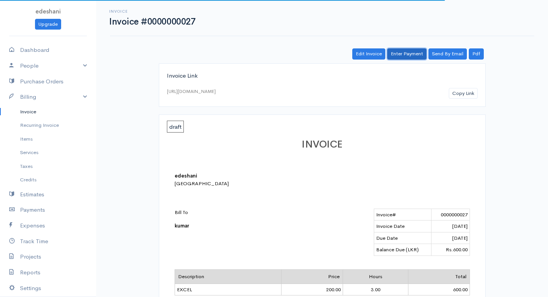
click at [400, 51] on link "Enter Payment" at bounding box center [406, 53] width 39 height 11
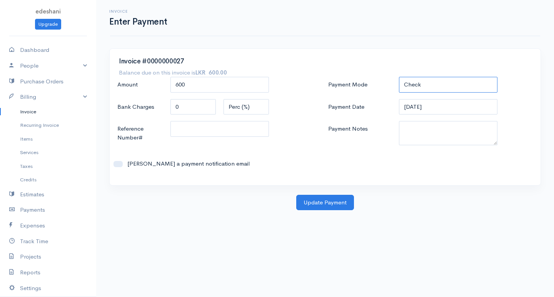
click at [453, 80] on select "Check Bank Transfer Credit Cash Debit ACH VISA MASTERCARD AMEX DISCOVER DINERS …" at bounding box center [448, 85] width 98 height 16
select select "Bank Transfer"
click at [399, 77] on select "Check Bank Transfer Credit Cash Debit ACH VISA MASTERCARD AMEX DISCOVER DINERS …" at bounding box center [448, 85] width 98 height 16
click at [351, 200] on button "Update Payment" at bounding box center [325, 203] width 58 height 16
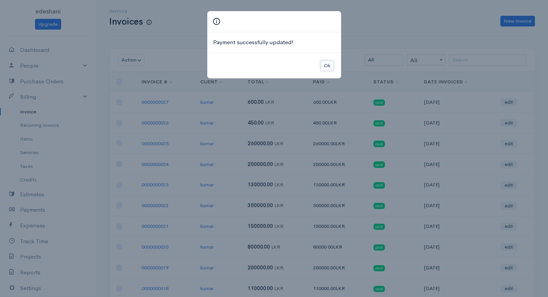
click at [324, 67] on button "Ok" at bounding box center [326, 65] width 13 height 11
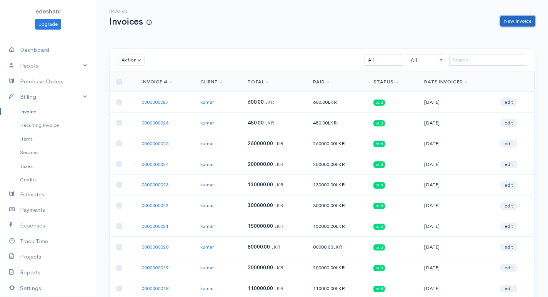
click at [531, 23] on link "New Invoice" at bounding box center [517, 21] width 35 height 11
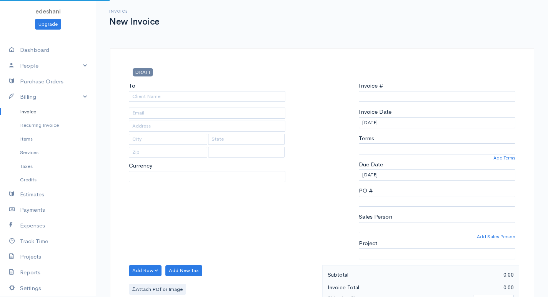
select select "LKR"
select select "[GEOGRAPHIC_DATA]"
type input "0000000028"
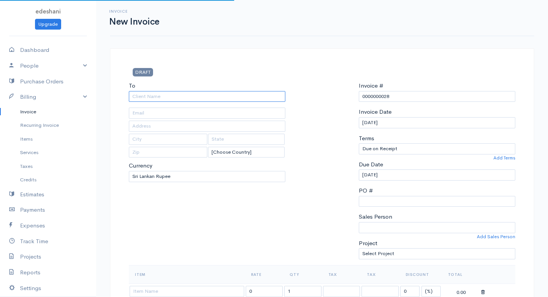
click at [190, 96] on input "To" at bounding box center [207, 96] width 156 height 11
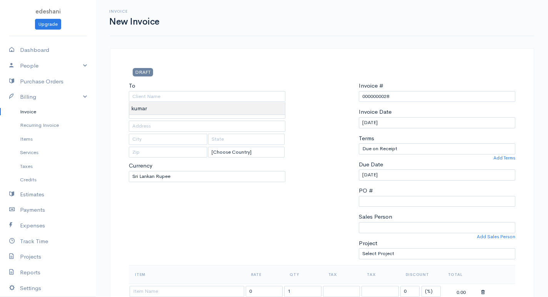
type input "kumar"
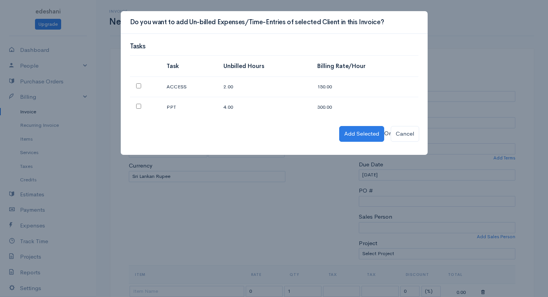
click at [138, 86] on input "checkbox" at bounding box center [138, 85] width 5 height 5
checkbox input "true"
click at [349, 133] on button "Add Selected" at bounding box center [361, 134] width 45 height 16
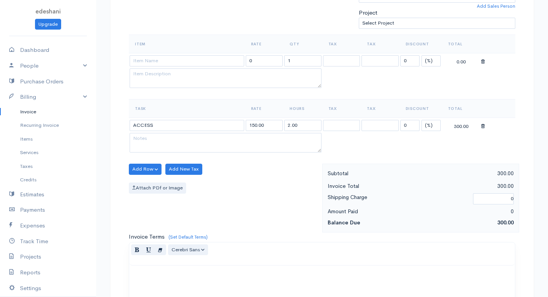
scroll to position [432, 0]
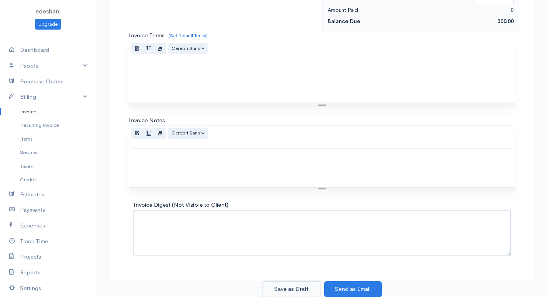
click at [311, 287] on button "Save as Draft" at bounding box center [292, 289] width 58 height 16
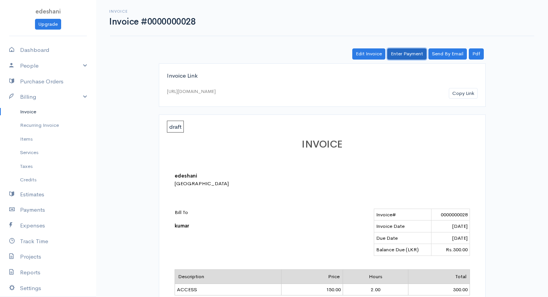
click at [409, 54] on link "Enter Payment" at bounding box center [406, 53] width 39 height 11
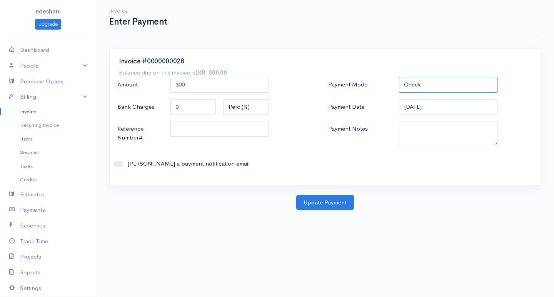
click at [438, 85] on select "Check Bank Transfer Credit Cash Debit ACH VISA MASTERCARD AMEX DISCOVER DINERS …" at bounding box center [448, 85] width 98 height 16
select select "Bank Transfer"
click at [399, 77] on select "Check Bank Transfer Credit Cash Debit ACH VISA MASTERCARD AMEX DISCOVER DINERS …" at bounding box center [448, 85] width 98 height 16
click at [355, 198] on div "Update Payment" at bounding box center [325, 203] width 430 height 16
click at [345, 205] on button "Update Payment" at bounding box center [325, 203] width 58 height 16
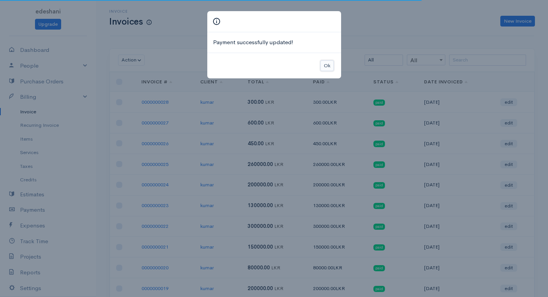
click at [327, 68] on button "Ok" at bounding box center [326, 65] width 13 height 11
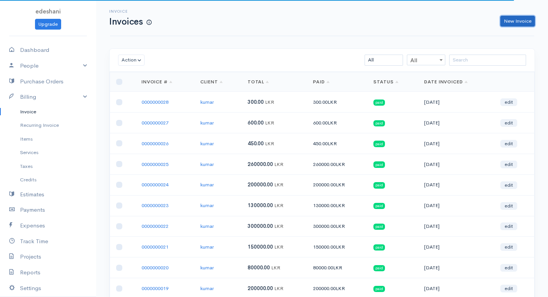
click at [517, 21] on link "New Invoice" at bounding box center [517, 21] width 35 height 11
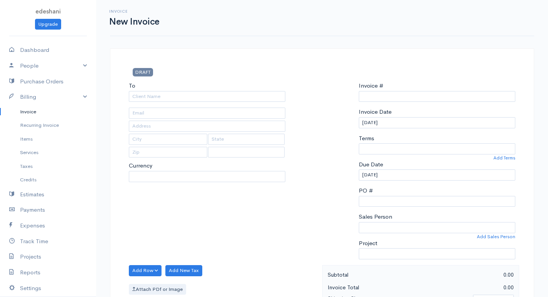
select select "[GEOGRAPHIC_DATA]"
select select "LKR"
type input "0000000029"
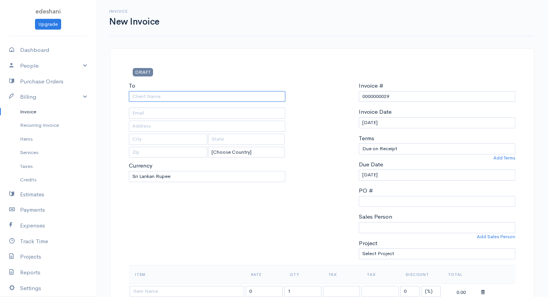
click at [238, 97] on input "To" at bounding box center [207, 96] width 156 height 11
type input "kumar"
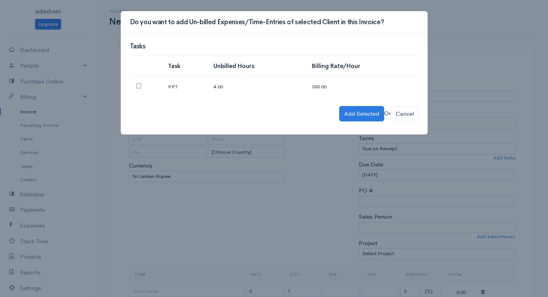
click at [229, 89] on td "4.00" at bounding box center [256, 87] width 98 height 20
click at [135, 85] on td at bounding box center [146, 87] width 32 height 20
click at [137, 86] on input "checkbox" at bounding box center [138, 85] width 5 height 5
checkbox input "true"
click at [341, 115] on button "Add Selected" at bounding box center [361, 114] width 45 height 16
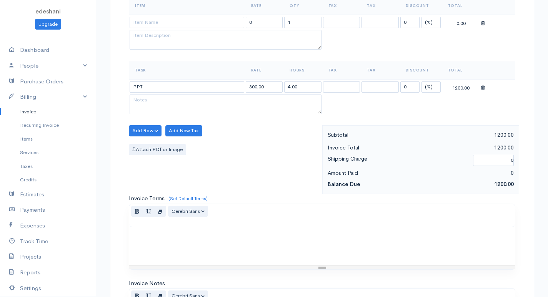
scroll to position [432, 0]
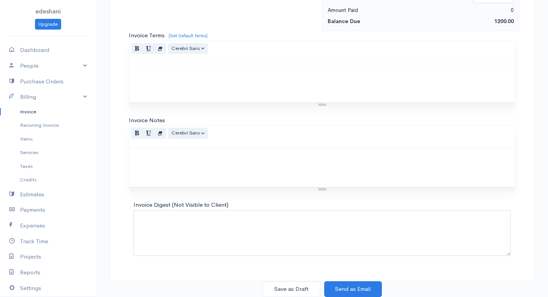
click at [320, 288] on div "Save as Draft Send as Email" at bounding box center [321, 289] width 433 height 16
click at [313, 285] on button "Save as Draft" at bounding box center [292, 289] width 58 height 16
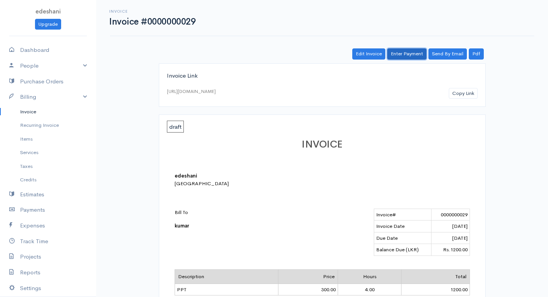
click at [407, 57] on link "Enter Payment" at bounding box center [406, 53] width 39 height 11
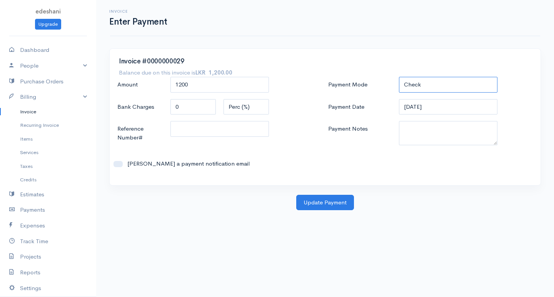
click at [431, 86] on select "Check Bank Transfer Credit Cash Debit ACH VISA MASTERCARD AMEX DISCOVER DINERS …" at bounding box center [448, 85] width 98 height 16
select select "Bank Transfer"
click at [399, 77] on select "Check Bank Transfer Credit Cash Debit ACH VISA MASTERCARD AMEX DISCOVER DINERS …" at bounding box center [448, 85] width 98 height 16
click at [348, 205] on button "Update Payment" at bounding box center [325, 203] width 58 height 16
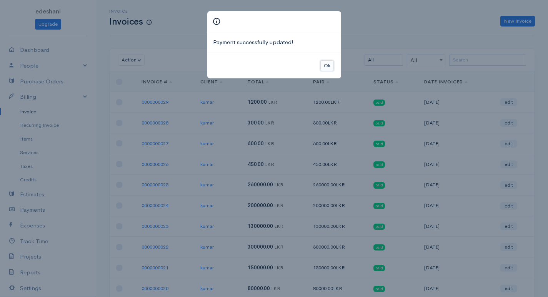
click at [331, 66] on button "Ok" at bounding box center [326, 65] width 13 height 11
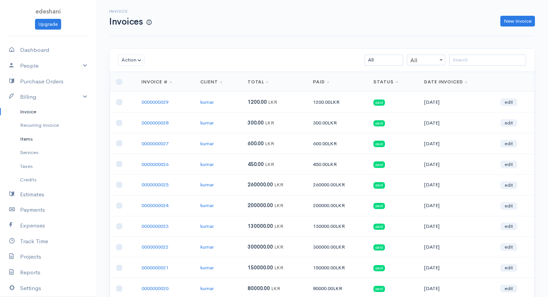
click at [50, 140] on link "Items" at bounding box center [48, 139] width 96 height 14
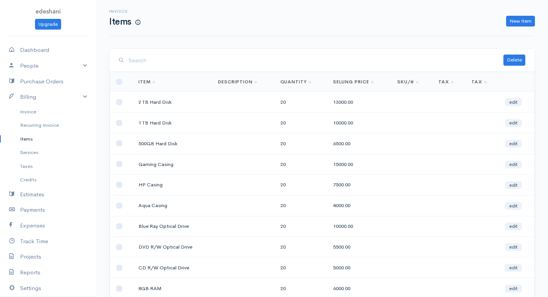
scroll to position [73, 0]
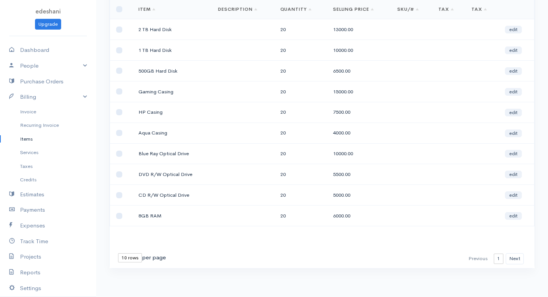
click at [133, 260] on select "10 rows 25 rows 50 rows" at bounding box center [130, 257] width 24 height 9
click at [118, 253] on select "10 rows 25 rows 50 rows" at bounding box center [130, 257] width 24 height 9
click at [128, 253] on div "First Previous 1 2 3 Next Last 10 rows 25 rows 50 rows per page" at bounding box center [322, 258] width 425 height 19
click at [131, 252] on div "First Previous 1 2 3 Next Last 10 rows 25 rows 50 rows per page" at bounding box center [322, 258] width 425 height 19
click at [132, 261] on select "10 rows 25 rows 50 rows" at bounding box center [130, 257] width 24 height 9
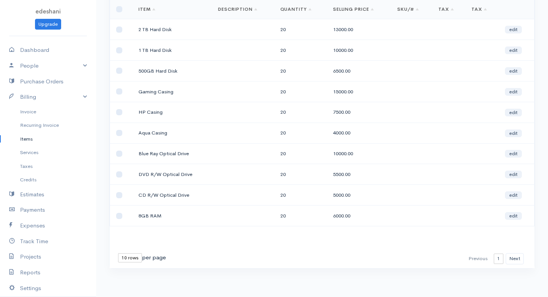
click at [138, 255] on select "10 rows 25 rows 50 rows" at bounding box center [130, 257] width 24 height 9
select select "25"
click at [118, 253] on select "10 rows 25 rows 50 rows" at bounding box center [130, 257] width 24 height 9
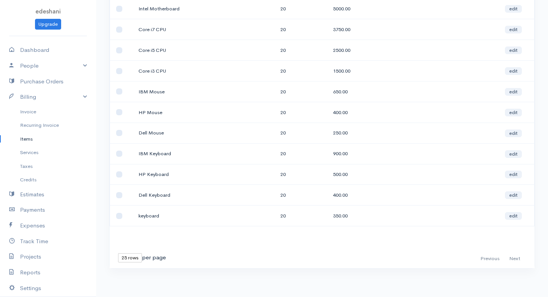
click at [128, 258] on select "10 rows 25 rows 50 rows" at bounding box center [130, 257] width 24 height 9
select select "50"
click at [118, 253] on select "10 rows 25 rows 50 rows" at bounding box center [130, 257] width 24 height 9
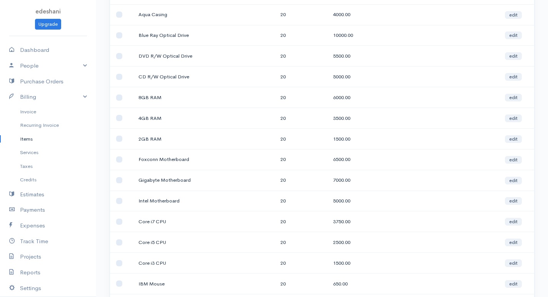
scroll to position [0, 0]
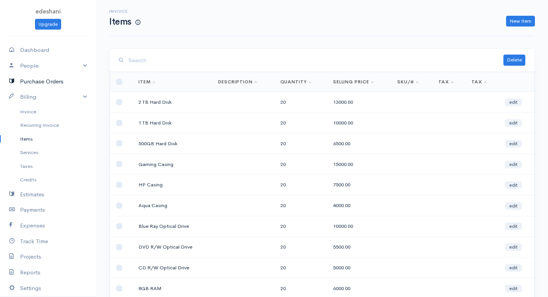
click at [40, 84] on link "Purchase Orders" at bounding box center [48, 82] width 96 height 16
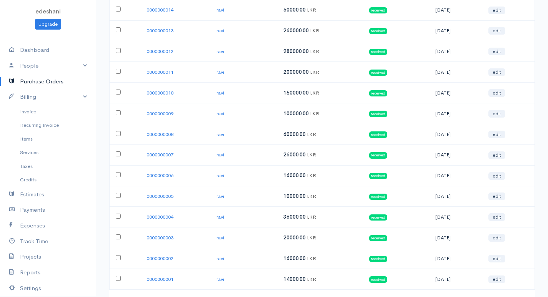
scroll to position [361, 0]
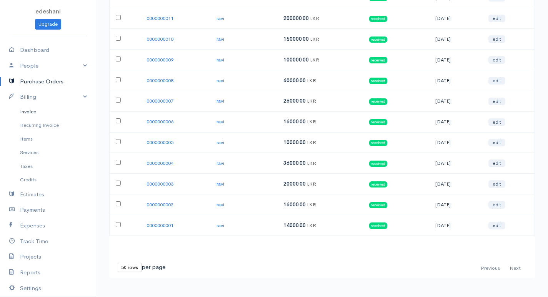
click at [23, 115] on link "Invoice" at bounding box center [48, 112] width 96 height 14
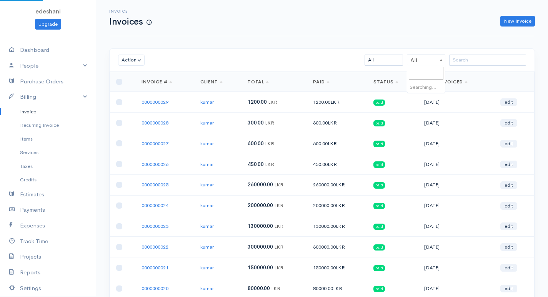
click at [442, 60] on span at bounding box center [441, 60] width 8 height 10
click at [416, 116] on td "paid" at bounding box center [392, 123] width 51 height 21
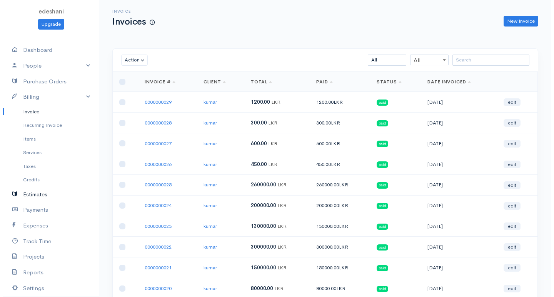
scroll to position [72, 0]
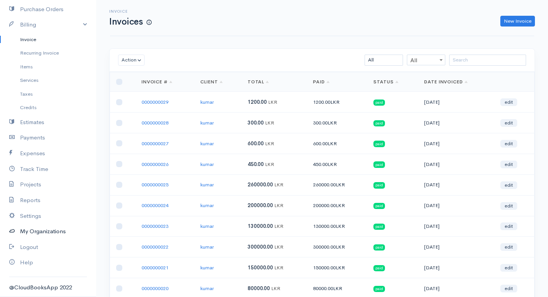
click at [46, 235] on link "My Organizations" at bounding box center [48, 232] width 96 height 16
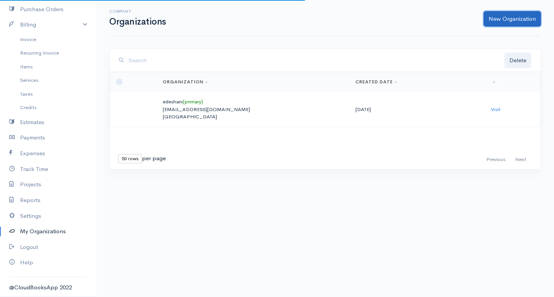
click at [518, 17] on link "New Organization" at bounding box center [511, 19] width 57 height 16
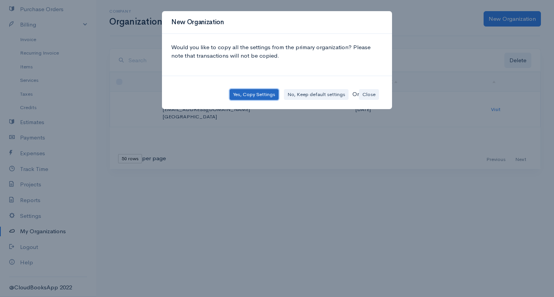
click at [251, 96] on button "Yes, Copy Settings" at bounding box center [253, 94] width 49 height 11
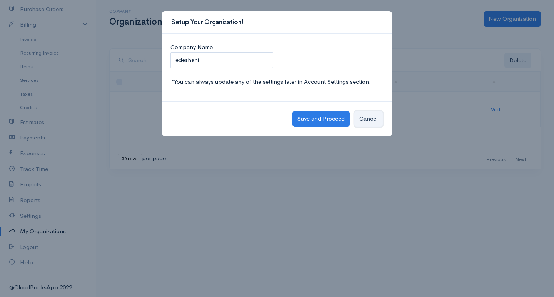
click at [361, 119] on button "Cancel" at bounding box center [368, 119] width 28 height 16
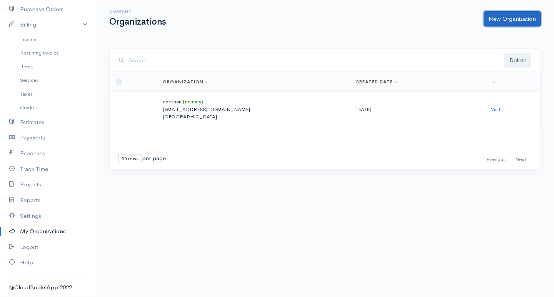
click at [502, 17] on link "New Organization" at bounding box center [511, 19] width 57 height 16
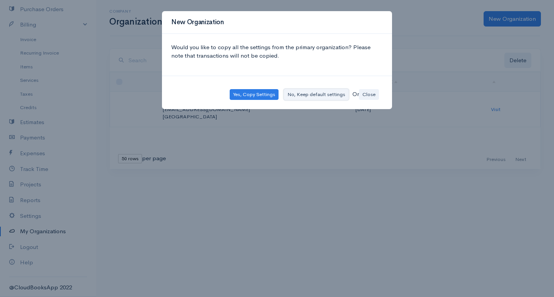
click at [298, 94] on button "No, Keep default settings" at bounding box center [316, 94] width 65 height 11
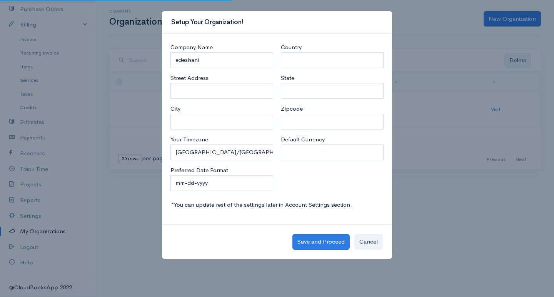
select select "[GEOGRAPHIC_DATA]"
select select "INR"
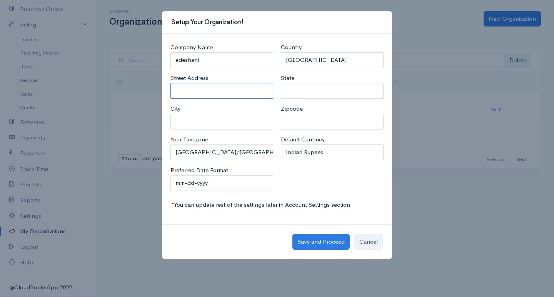
drag, startPoint x: 214, startPoint y: 87, endPoint x: 215, endPoint y: 93, distance: 5.5
click at [214, 89] on input "Street Address" at bounding box center [221, 91] width 103 height 16
click at [221, 153] on select "[GEOGRAPHIC_DATA]/[GEOGRAPHIC_DATA] [GEOGRAPHIC_DATA]/[GEOGRAPHIC_DATA] [GEOGRA…" at bounding box center [221, 153] width 103 height 16
click at [206, 155] on select "[GEOGRAPHIC_DATA]/[GEOGRAPHIC_DATA] [GEOGRAPHIC_DATA]/[GEOGRAPHIC_DATA] [GEOGRA…" at bounding box center [221, 153] width 103 height 16
click at [223, 130] on div "Company Name [GEOGRAPHIC_DATA] Address City Your Timezone [GEOGRAPHIC_DATA]/[GE…" at bounding box center [221, 120] width 110 height 154
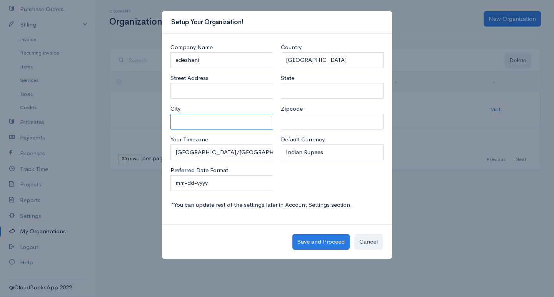
click at [223, 122] on input "City" at bounding box center [221, 122] width 103 height 16
type input "Bandarawela"
click at [230, 186] on select "mm-dd-yyyy mm/dd/yyyy dd-mm-yyyy dd/mm/yyyy yyyy-mm-dd yyyy/mm/dd" at bounding box center [221, 183] width 103 height 16
click at [241, 154] on select "[GEOGRAPHIC_DATA]/[GEOGRAPHIC_DATA] [GEOGRAPHIC_DATA]/[GEOGRAPHIC_DATA] [GEOGRA…" at bounding box center [221, 153] width 103 height 16
click at [261, 246] on div "Save and Proceed Cancel" at bounding box center [277, 241] width 230 height 35
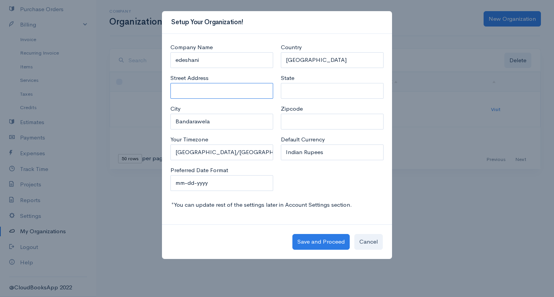
click at [204, 86] on input "Street Address" at bounding box center [221, 91] width 103 height 16
click at [238, 58] on input "edeshani" at bounding box center [221, 60] width 103 height 16
type input "e"
type input "s"
type input "Samsung"
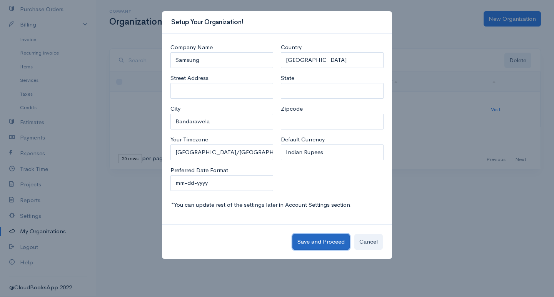
click at [324, 244] on button "Save and Proceed" at bounding box center [320, 242] width 57 height 16
